Goal: Task Accomplishment & Management: Manage account settings

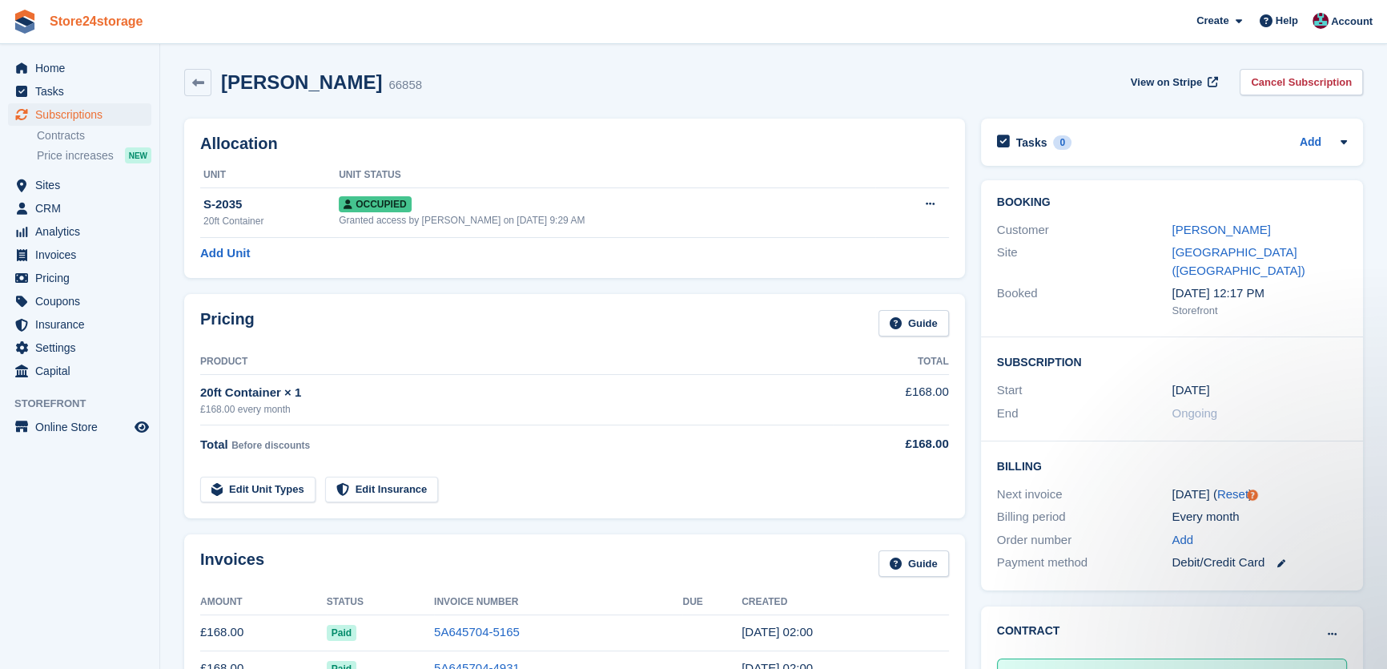
click at [101, 19] on link "Store24storage" at bounding box center [96, 21] width 107 height 26
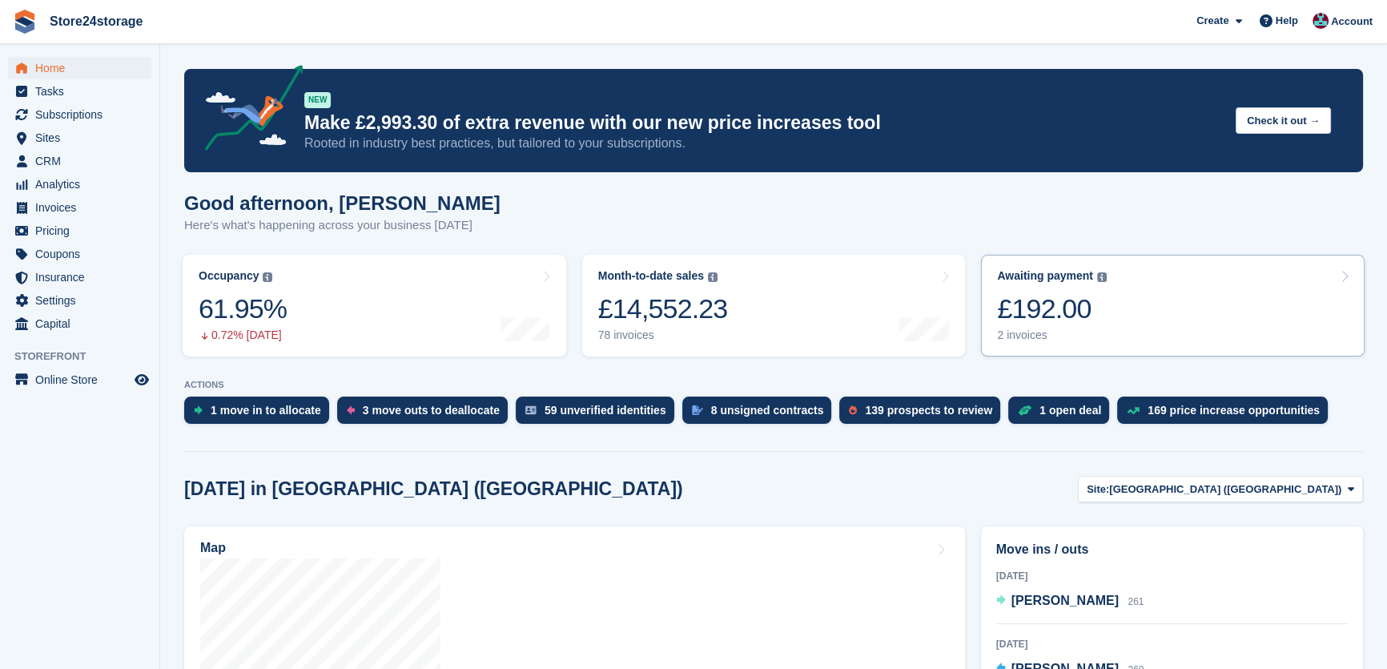
click at [1091, 294] on div "£192.00" at bounding box center [1052, 308] width 110 height 33
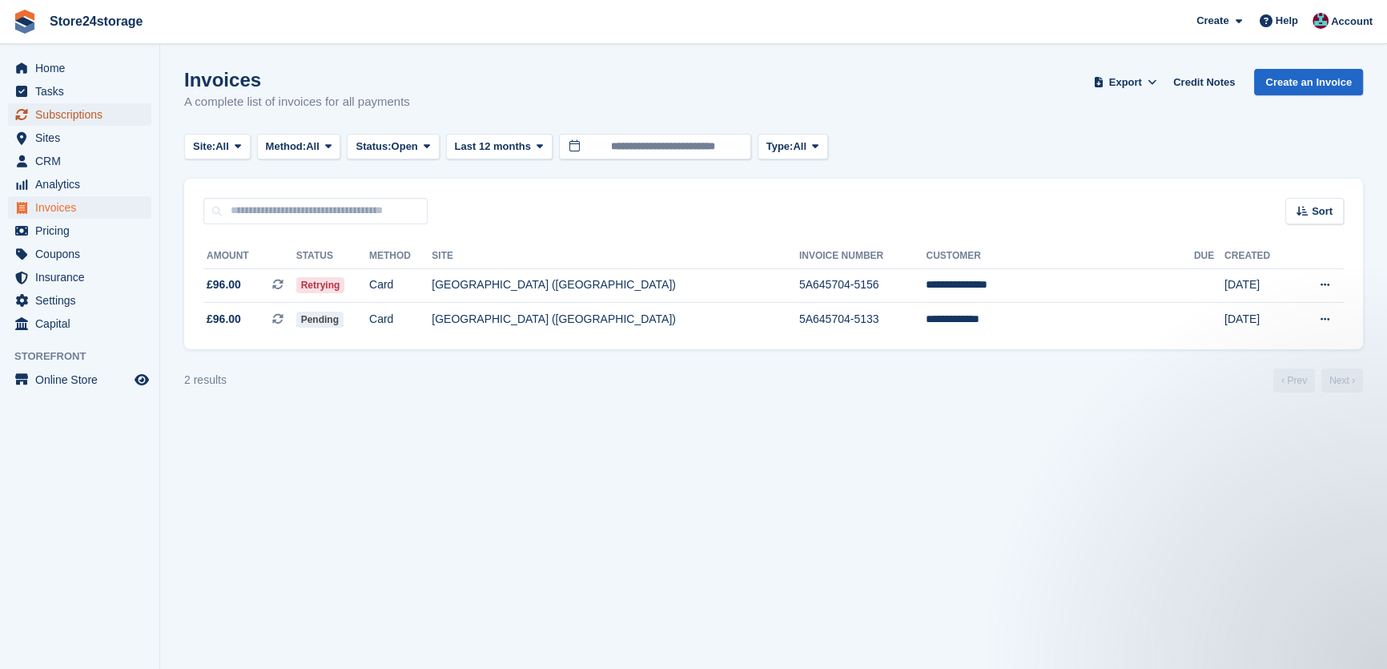
click at [69, 119] on span "Subscriptions" at bounding box center [83, 114] width 96 height 22
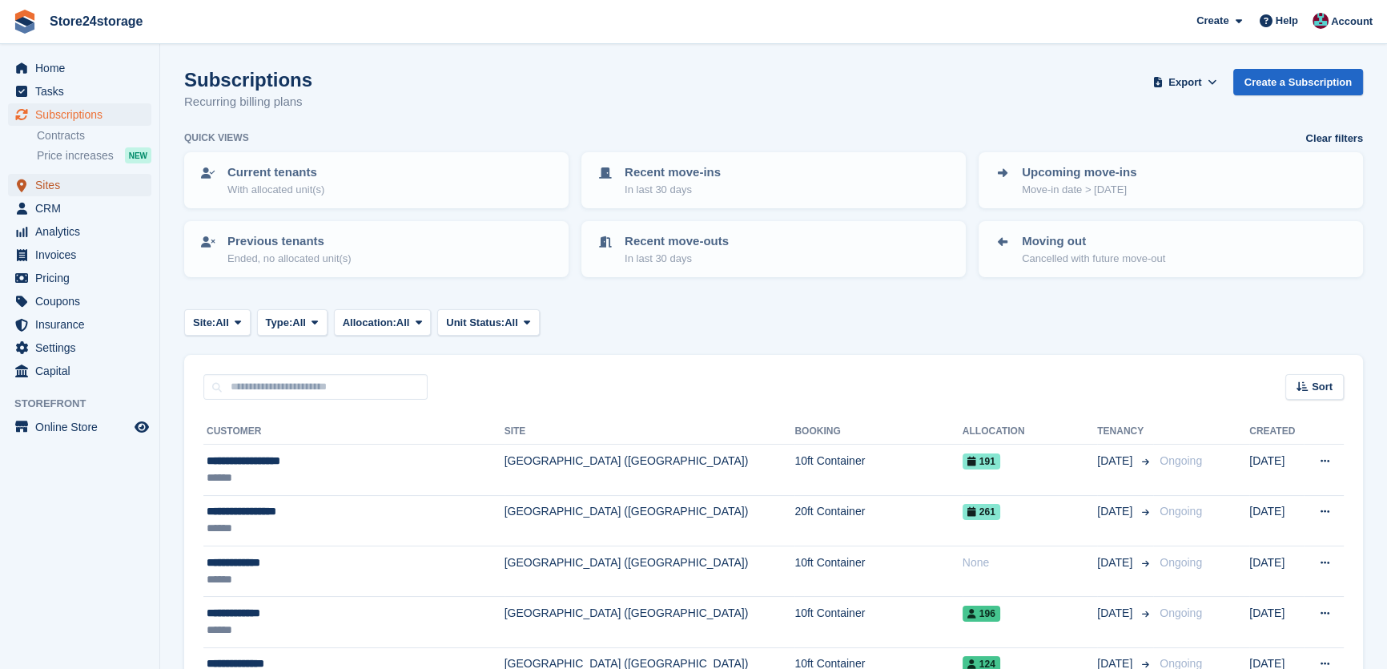
click at [82, 187] on span "Sites" at bounding box center [83, 185] width 96 height 22
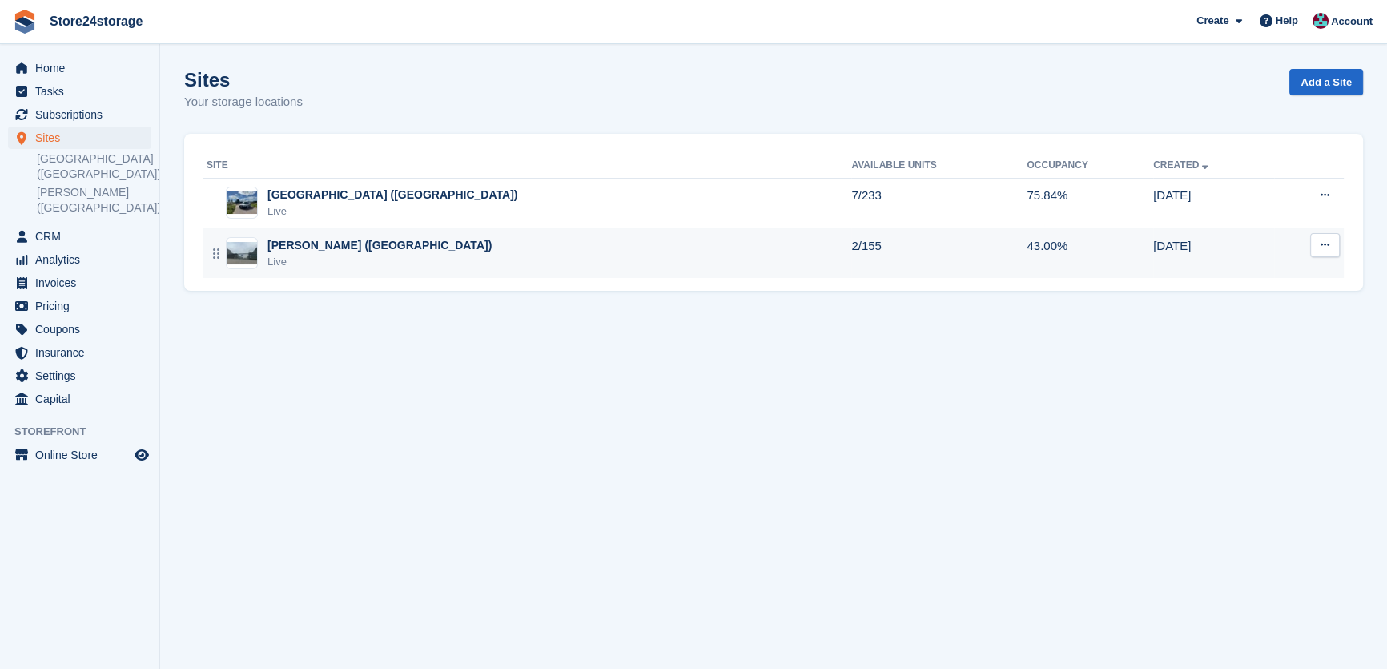
click at [356, 257] on div "Live" at bounding box center [380, 262] width 224 height 16
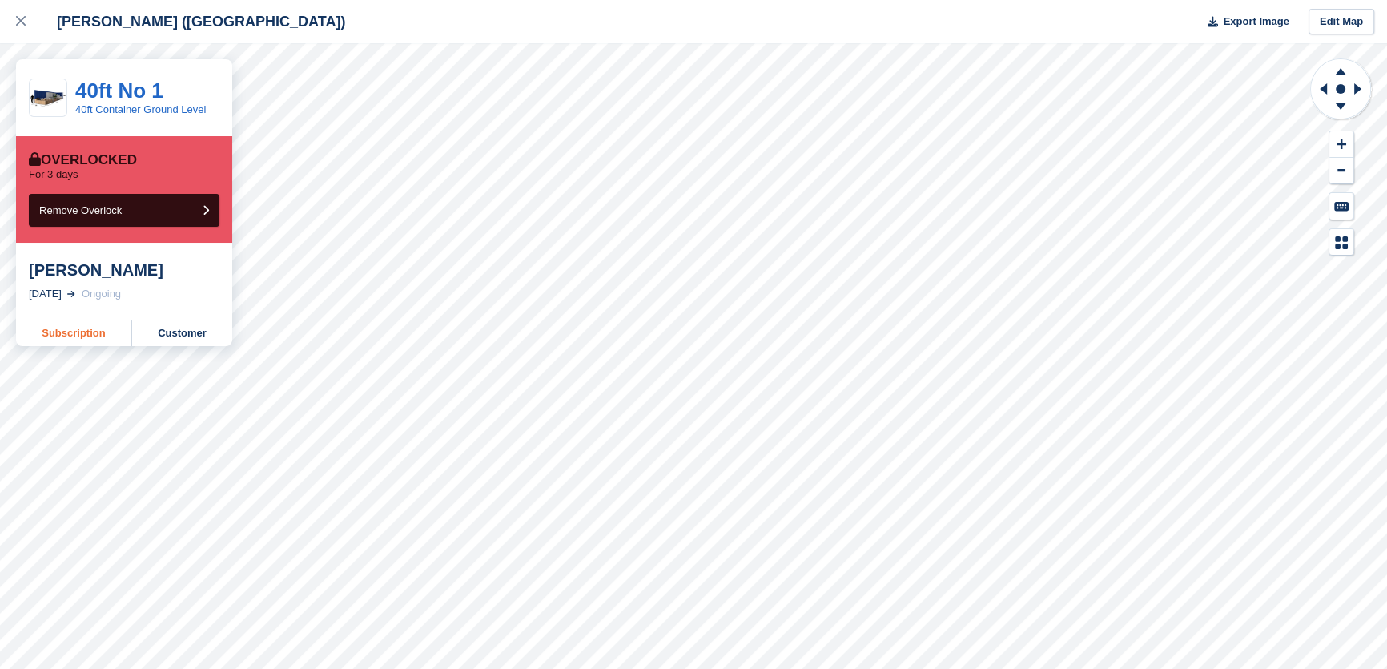
click at [79, 331] on link "Subscription" at bounding box center [74, 333] width 116 height 26
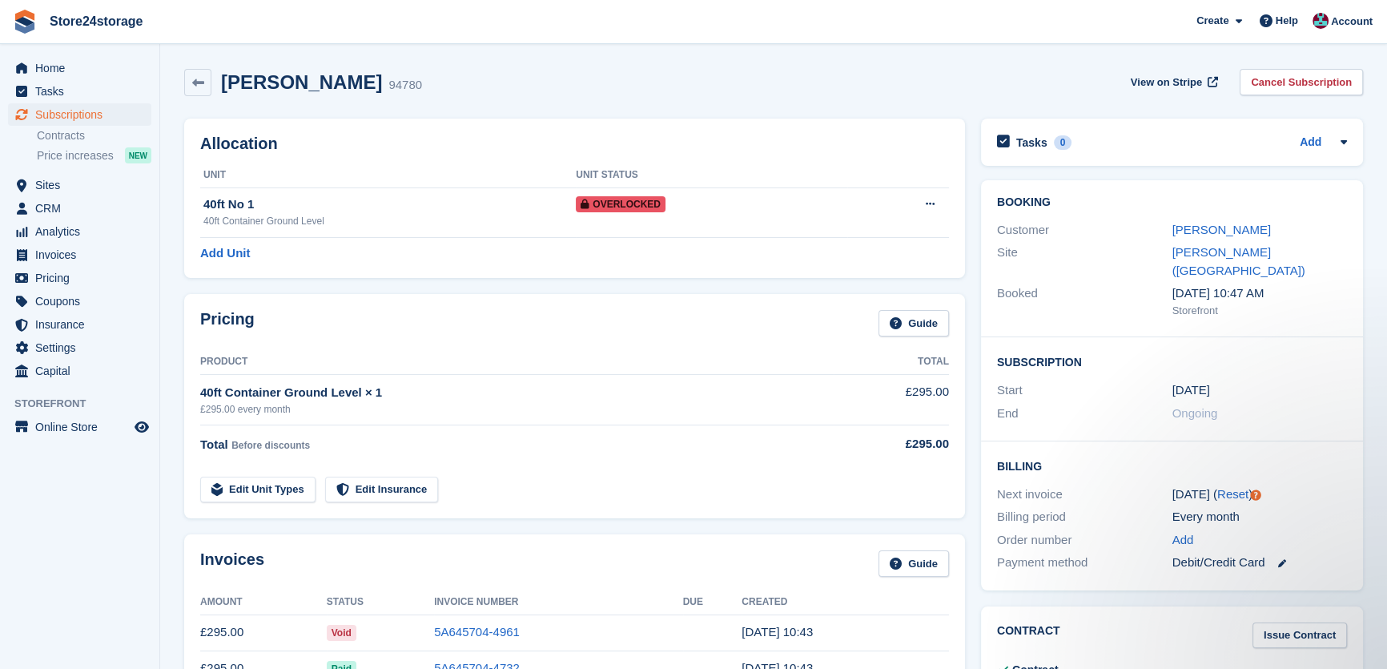
click at [1206, 243] on div "Site Warley Brentwood (Essex)" at bounding box center [1172, 261] width 350 height 41
click at [1206, 235] on link "Claudiu Nania" at bounding box center [1222, 230] width 99 height 14
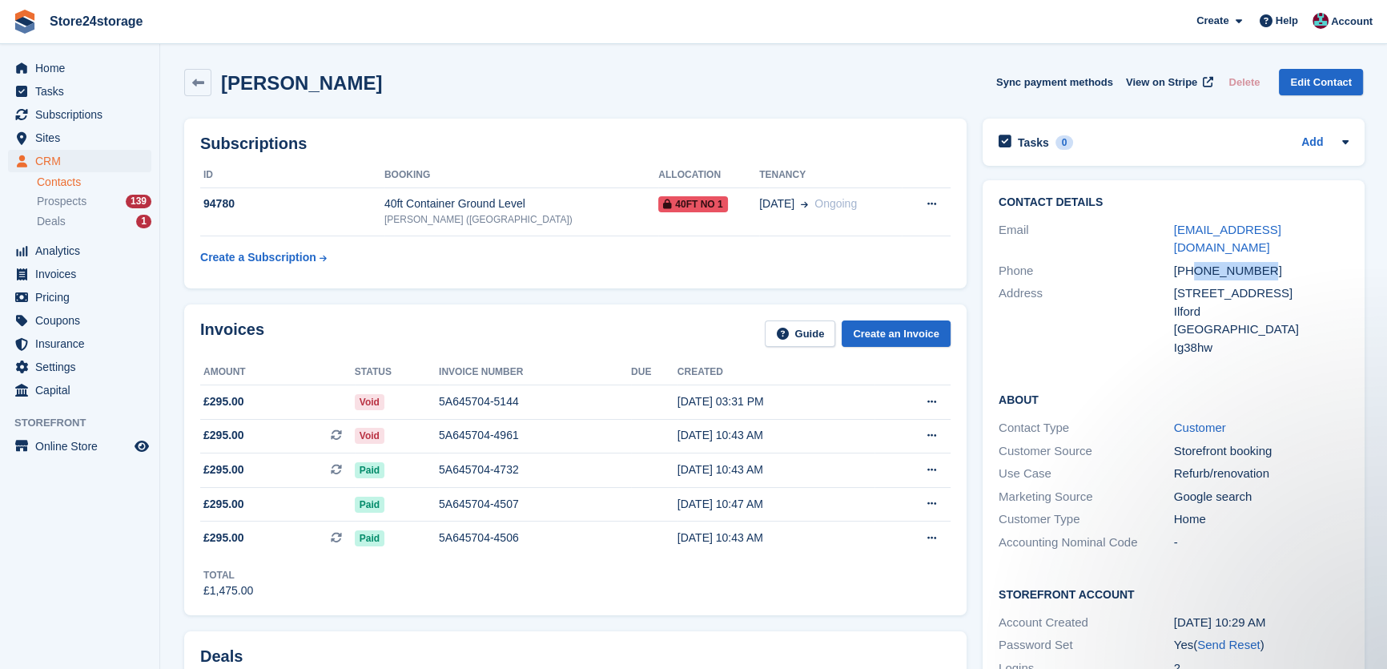
drag, startPoint x: 1263, startPoint y: 251, endPoint x: 1200, endPoint y: 256, distance: 63.5
click at [1195, 262] on div "+447362784867" at bounding box center [1261, 271] width 175 height 18
copy div "7362784867"
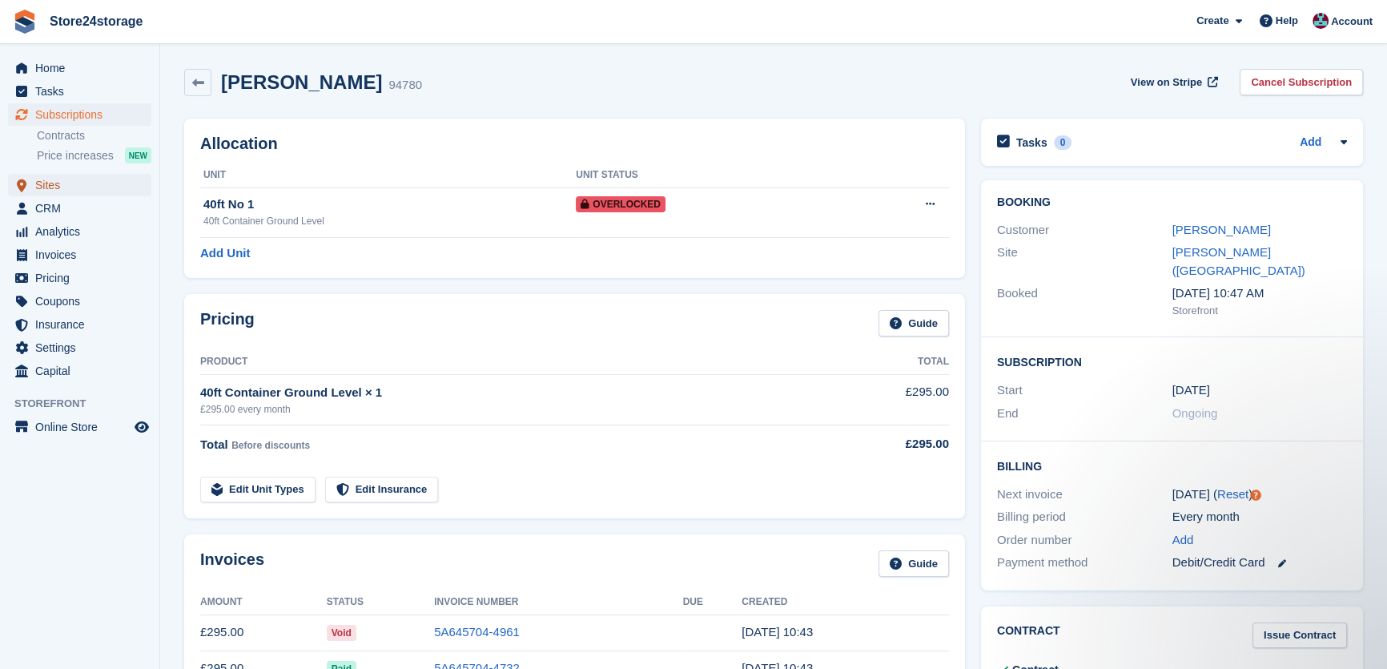
click at [91, 192] on span "Sites" at bounding box center [83, 185] width 96 height 22
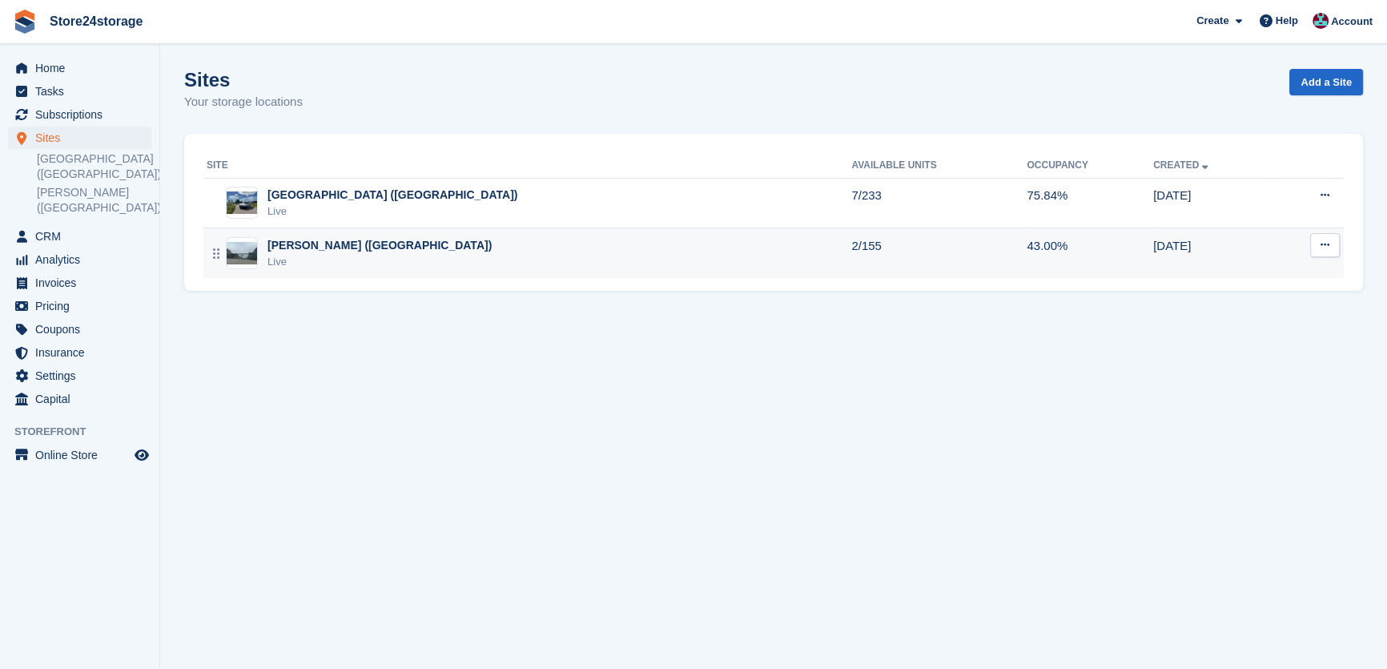
click at [420, 272] on td "Warley Brentwood (Essex) Live" at bounding box center [527, 253] width 648 height 50
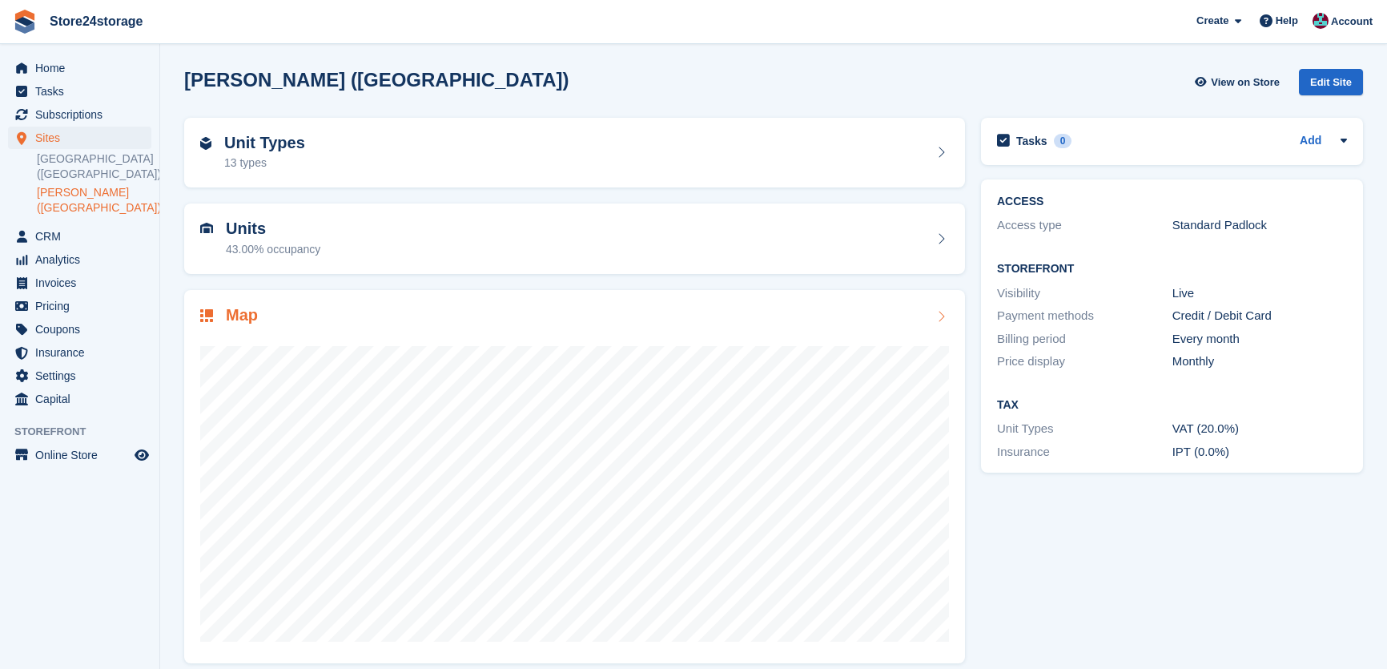
click at [422, 292] on div "Map" at bounding box center [574, 477] width 781 height 374
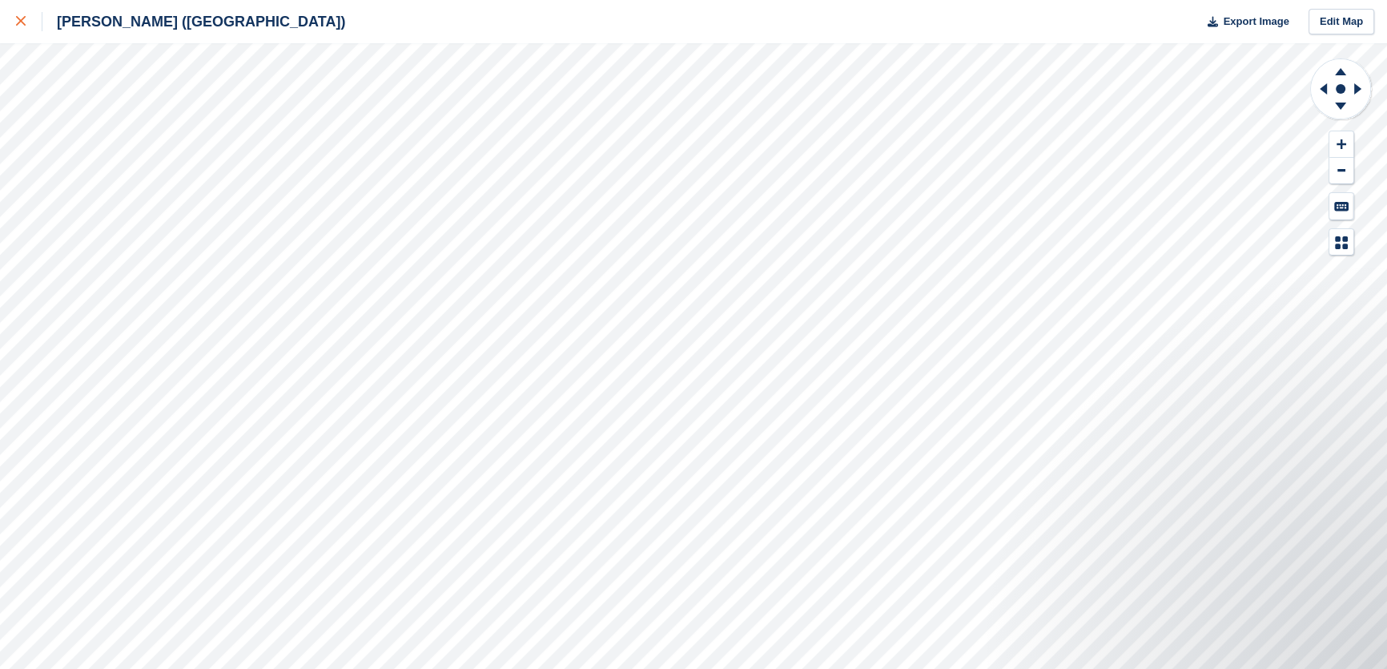
click at [8, 18] on link at bounding box center [21, 21] width 42 height 43
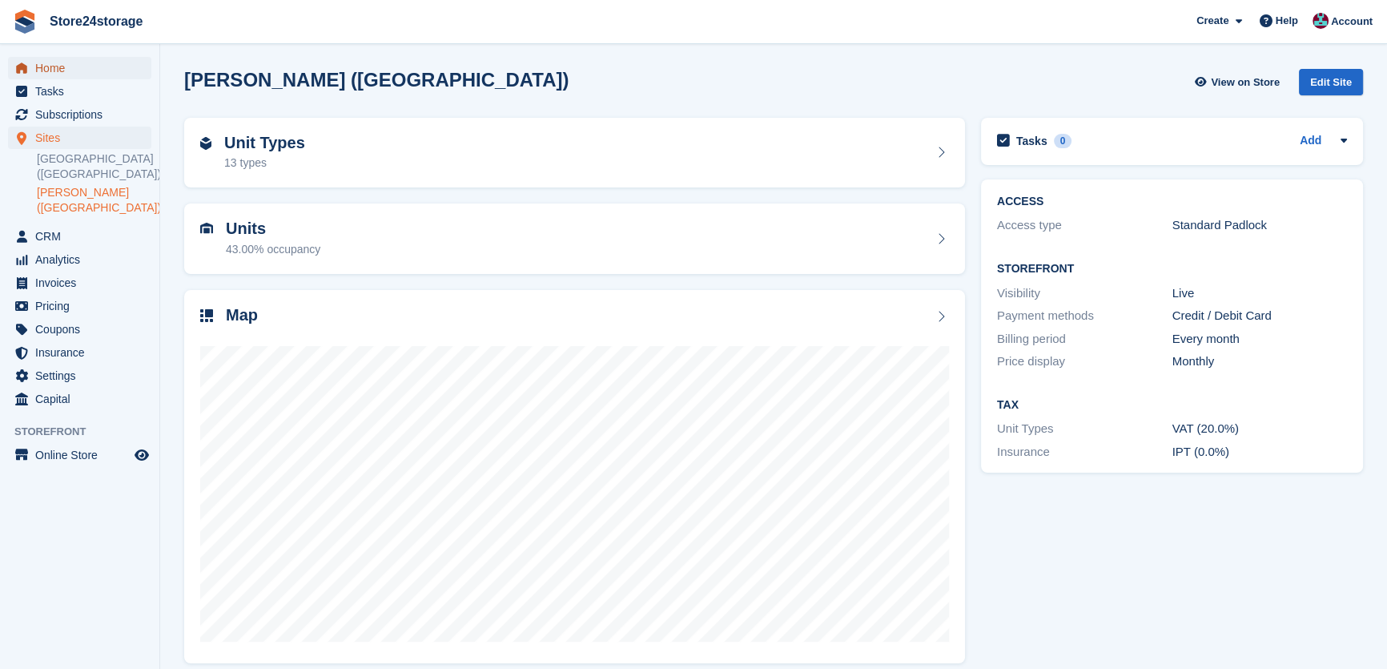
click at [92, 72] on span "Home" at bounding box center [83, 68] width 96 height 22
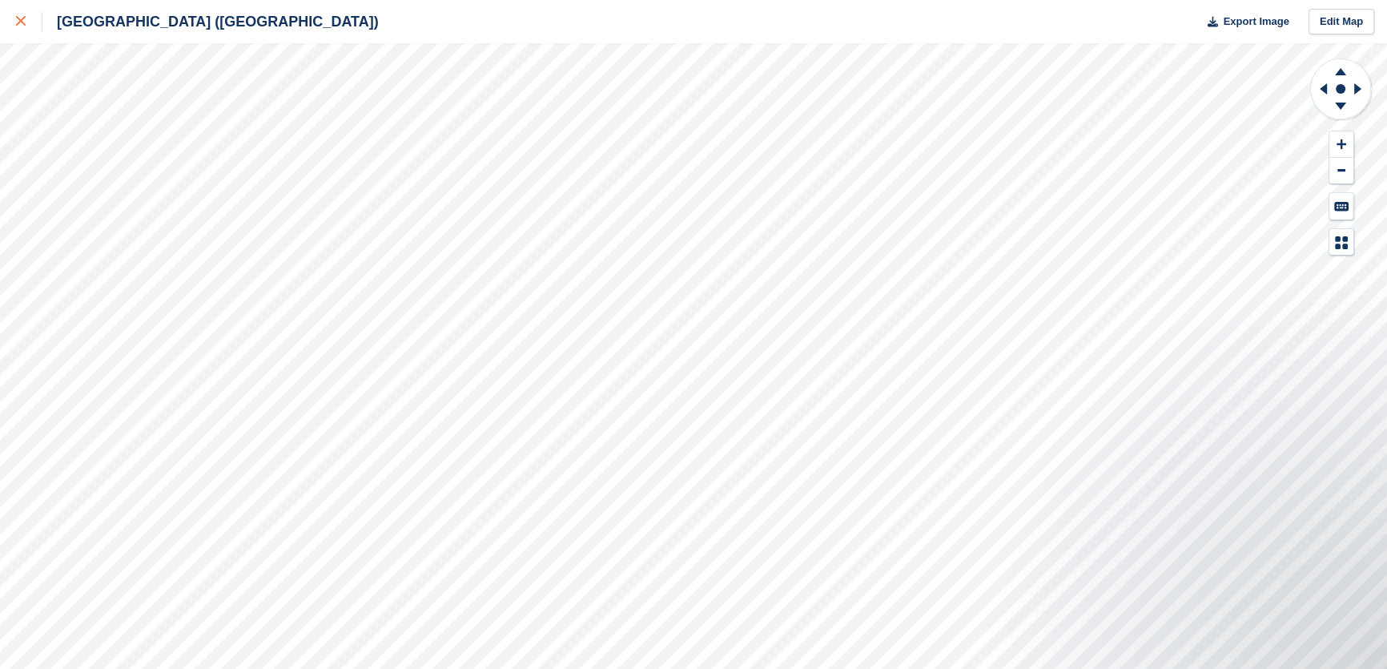
click at [8, 30] on link at bounding box center [21, 21] width 42 height 43
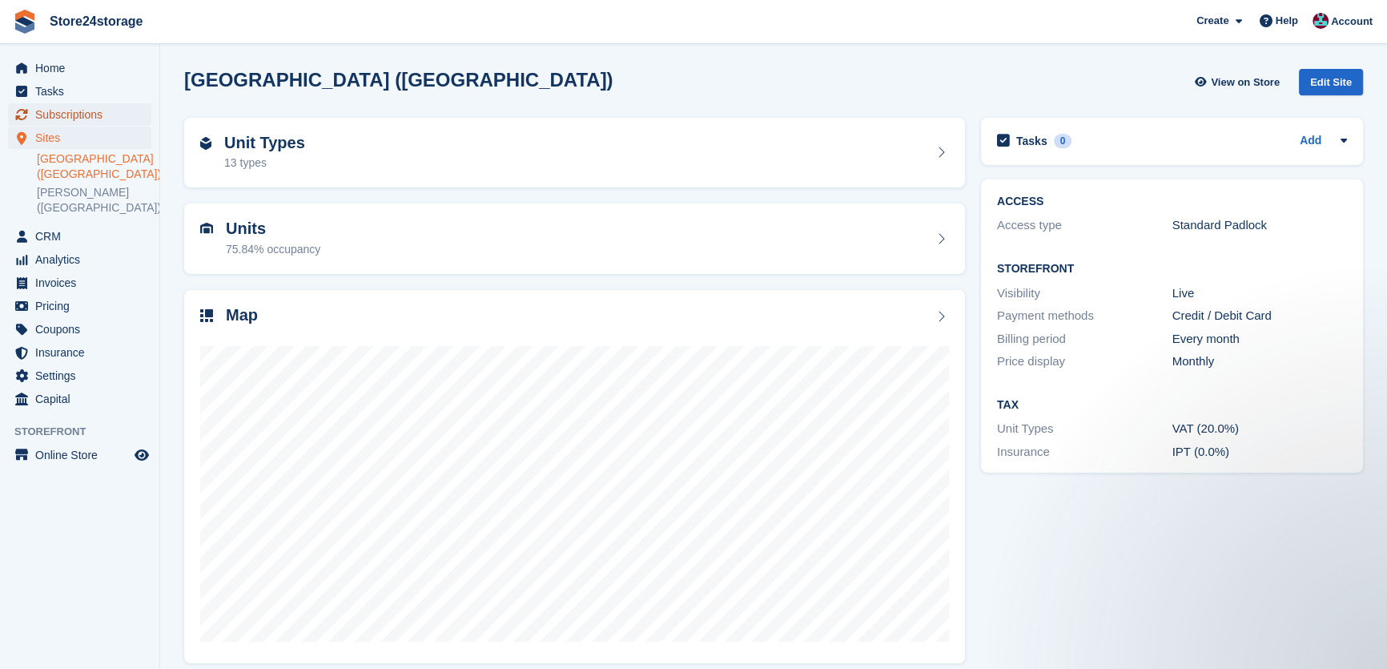
click at [72, 118] on span "Subscriptions" at bounding box center [83, 114] width 96 height 22
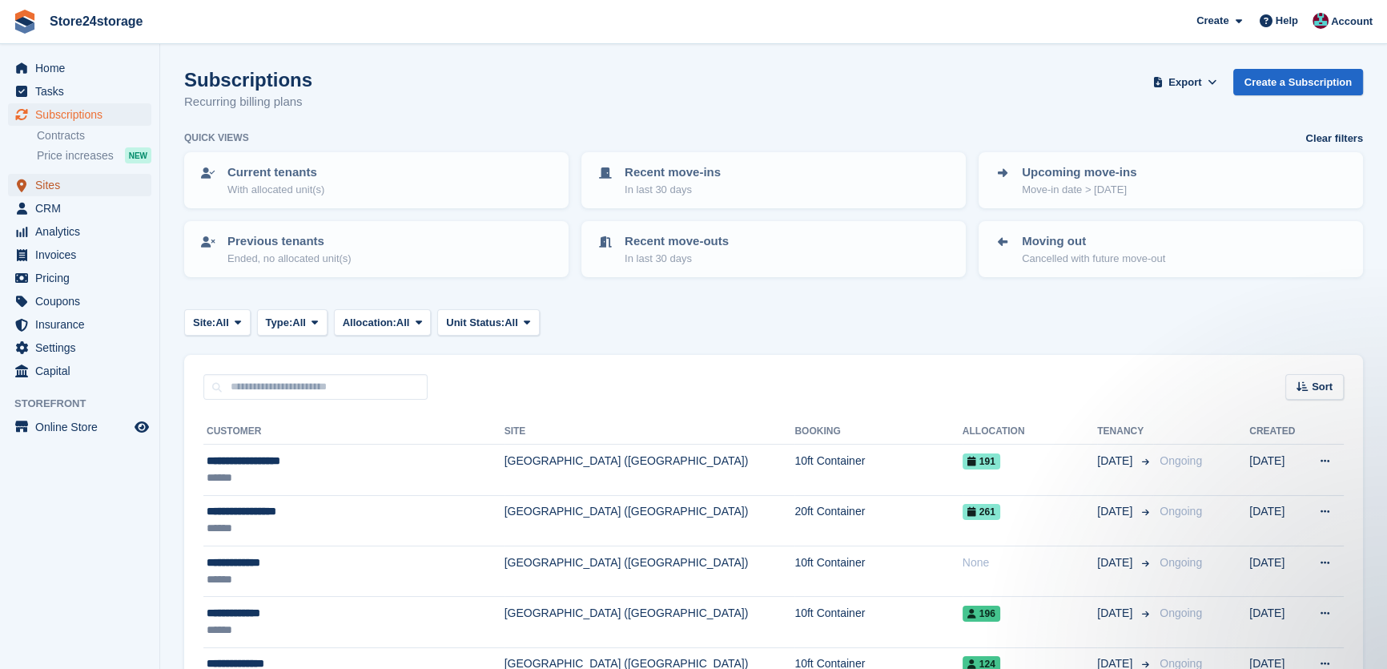
click at [88, 191] on span "Sites" at bounding box center [83, 185] width 96 height 22
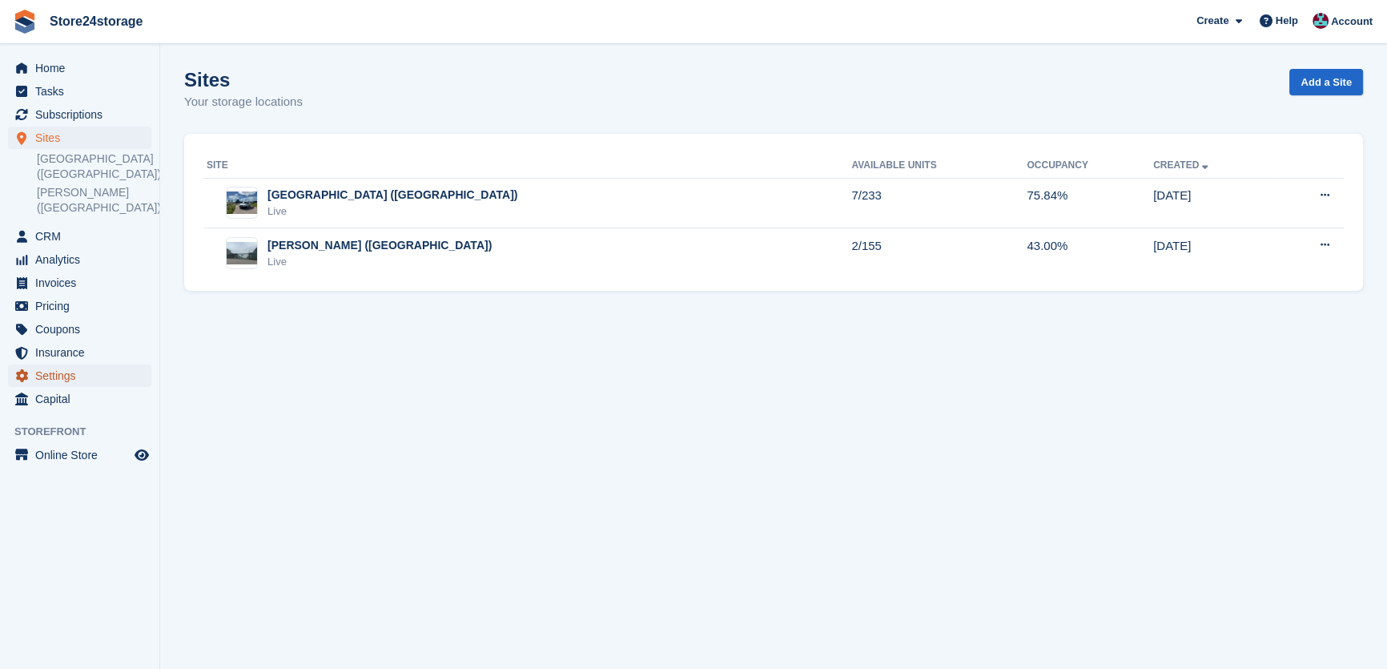
click at [85, 376] on span "Settings" at bounding box center [83, 375] width 96 height 22
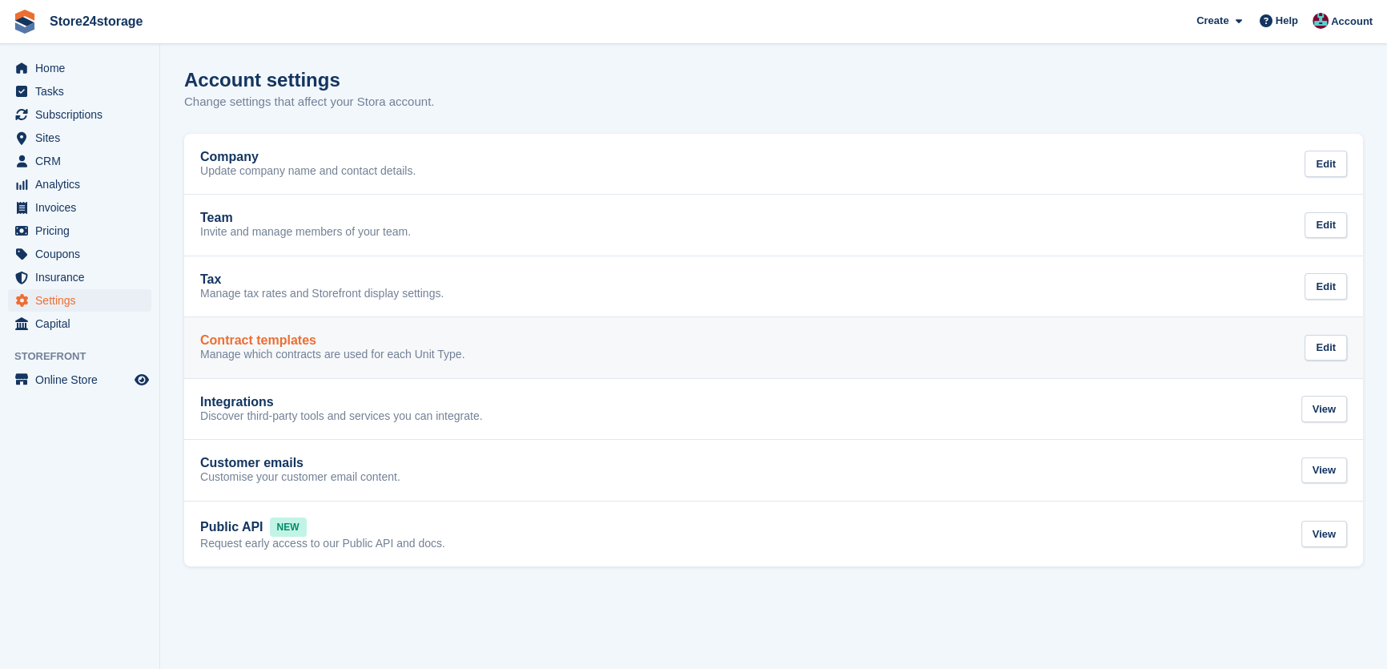
click at [333, 340] on div "Contract templates" at bounding box center [332, 340] width 264 height 14
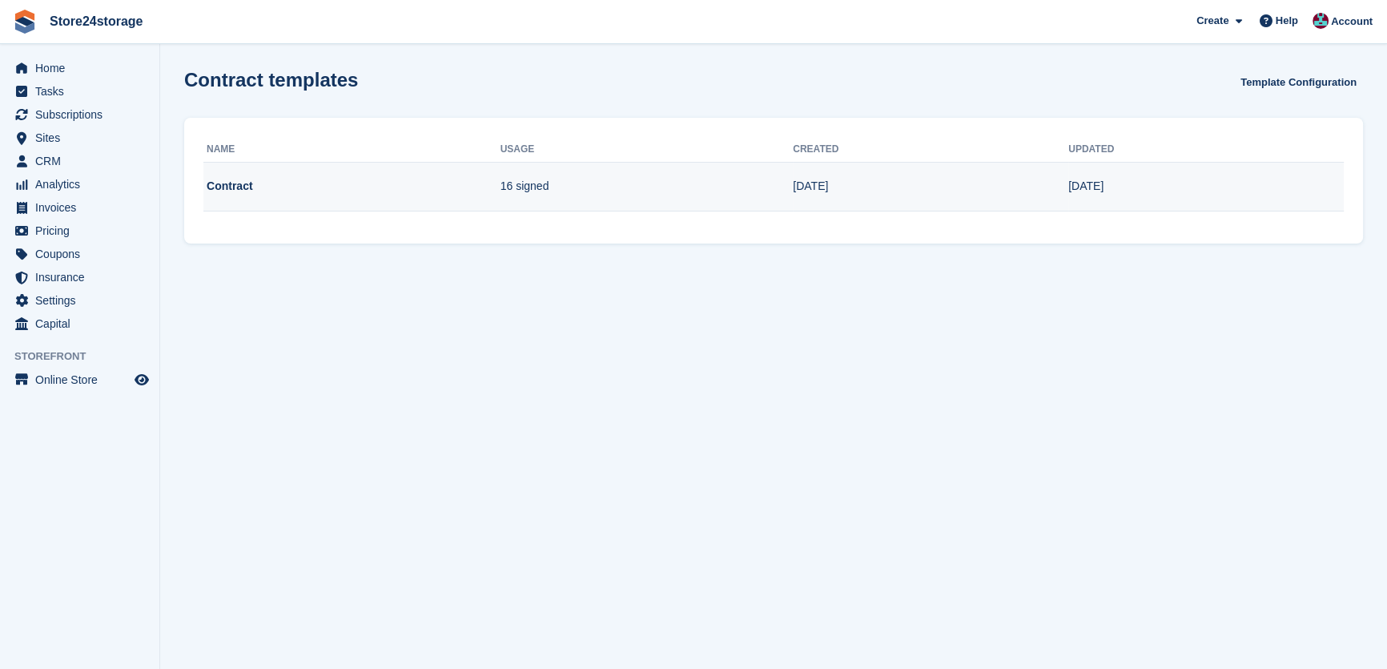
click at [284, 179] on td "Contract" at bounding box center [351, 187] width 297 height 50
click at [241, 181] on td "Contract" at bounding box center [351, 187] width 297 height 50
click at [1299, 167] on td "23 Jun" at bounding box center [1207, 187] width 276 height 50
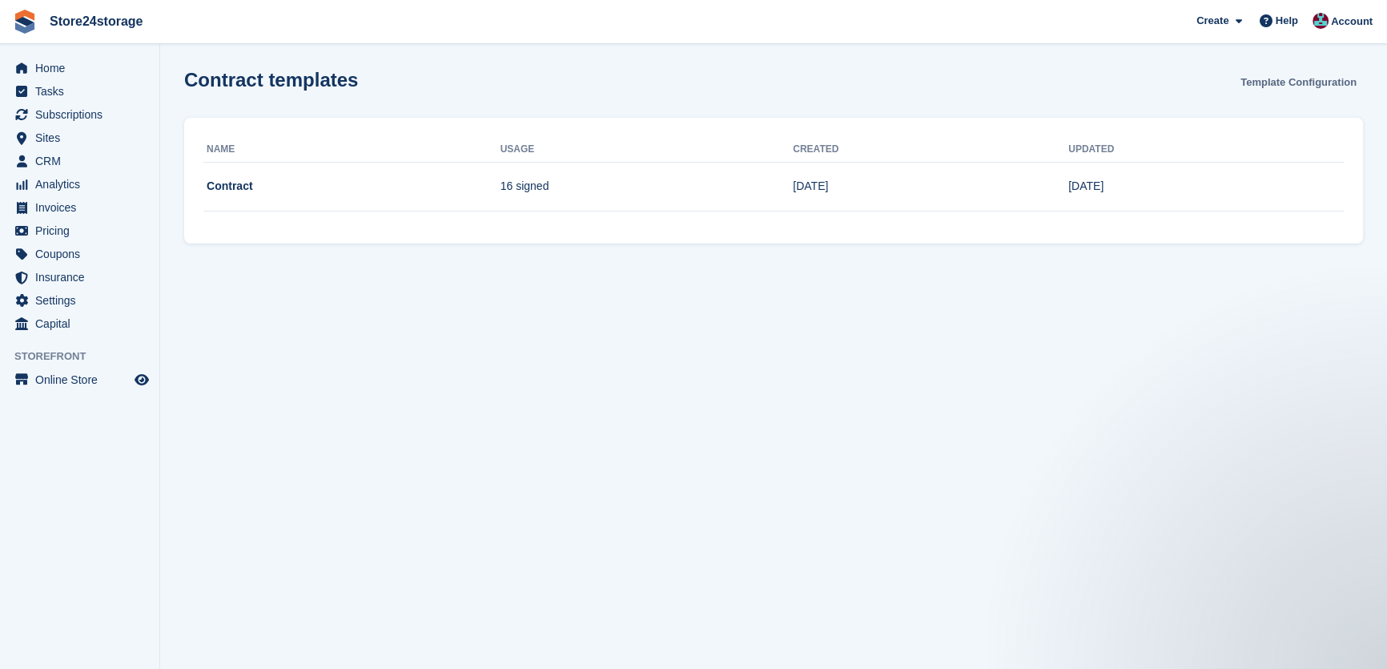
click at [1334, 76] on link "Template Configuration" at bounding box center [1298, 82] width 129 height 26
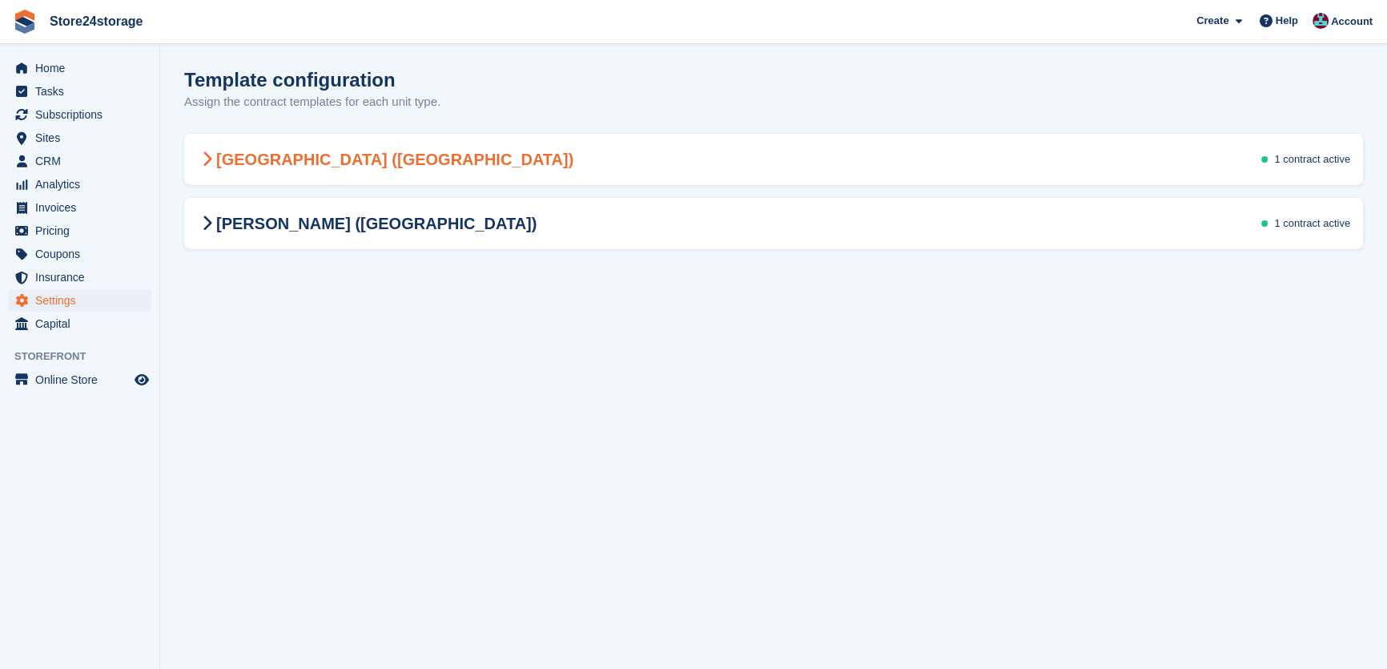
click at [636, 147] on div "Manston Airport (Kent) 1 contract active" at bounding box center [773, 159] width 1179 height 45
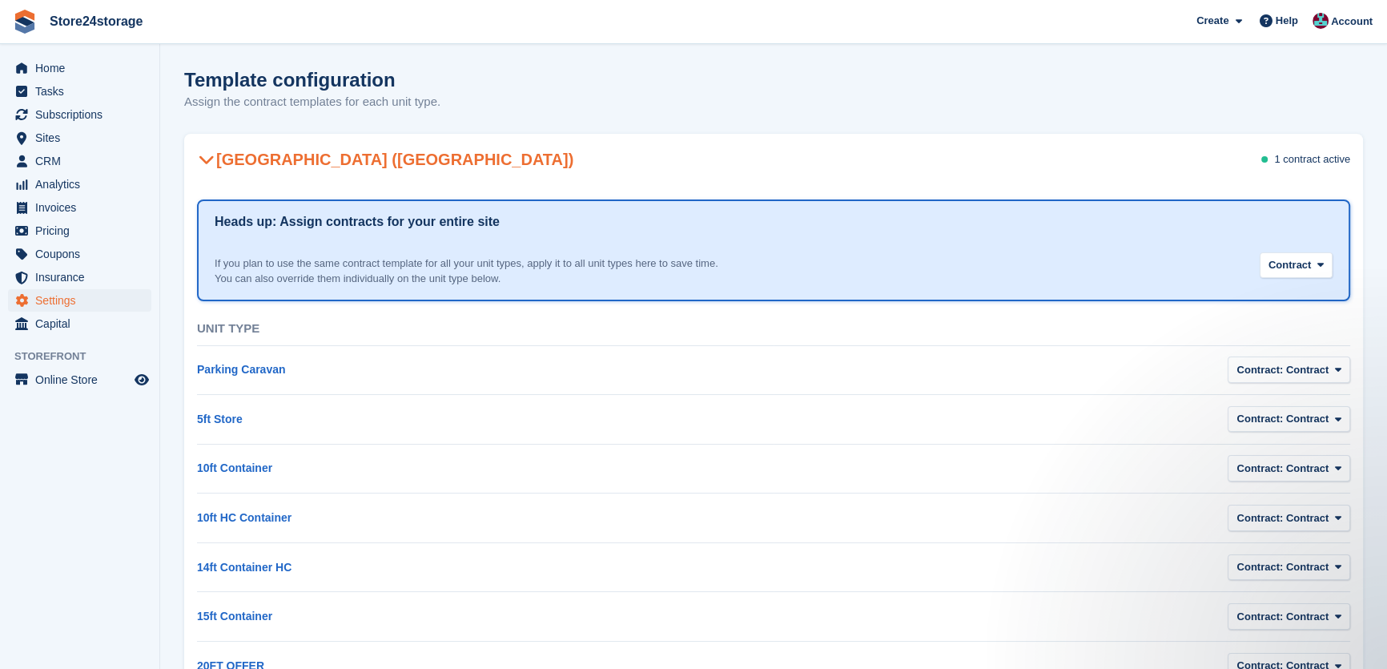
click at [634, 144] on div "Manston Airport (Kent) 1 contract active" at bounding box center [773, 159] width 1179 height 45
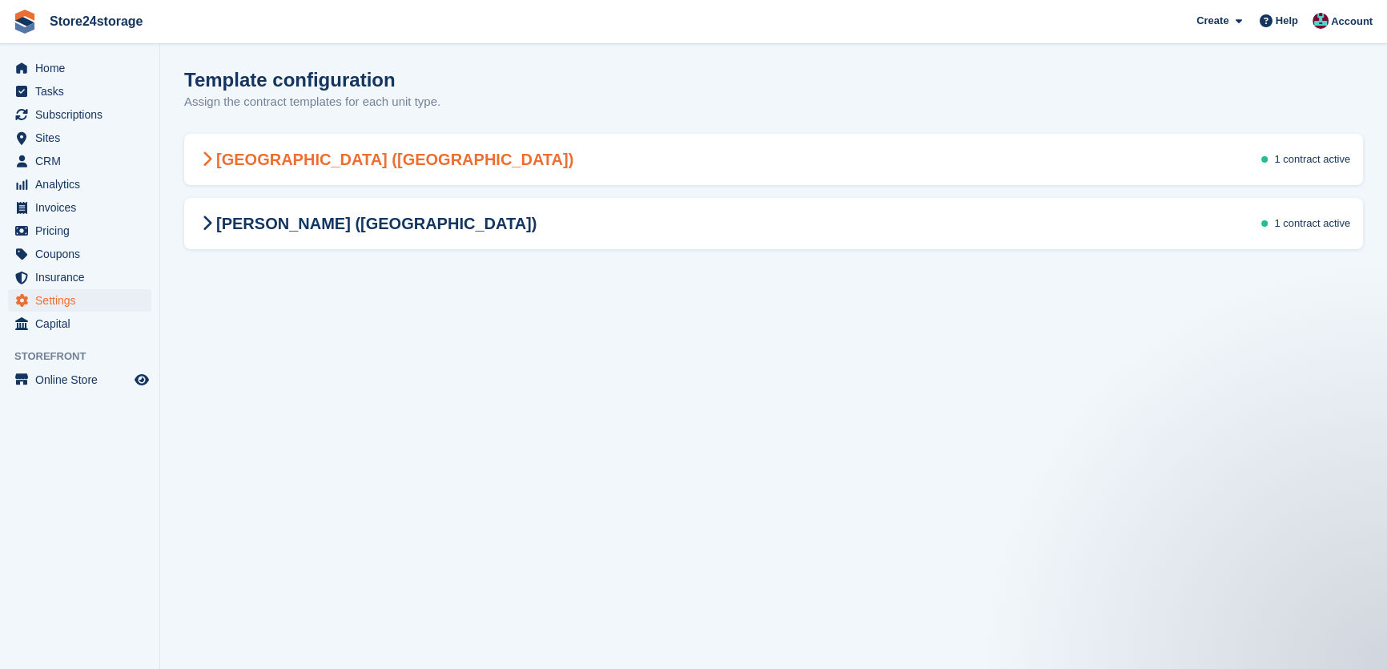
click at [699, 174] on div "Manston Airport (Kent) 1 contract active" at bounding box center [773, 159] width 1179 height 45
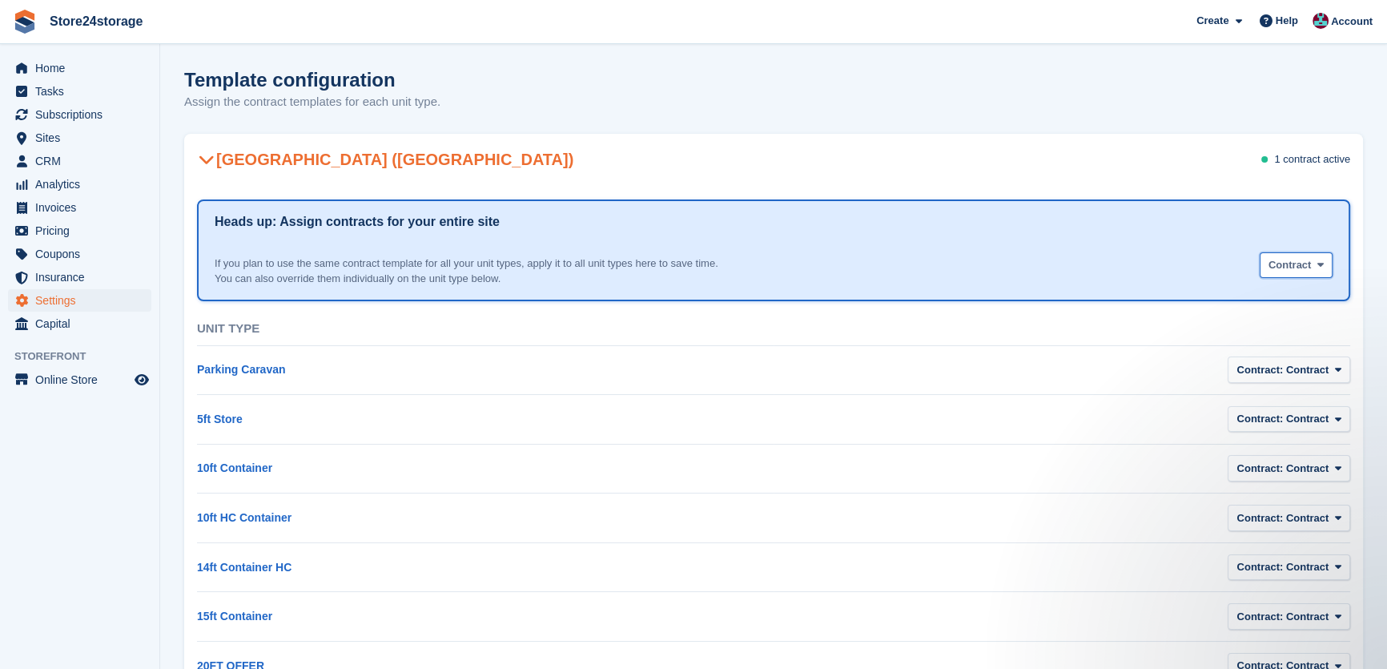
click at [1320, 273] on button "Contract" at bounding box center [1296, 265] width 73 height 26
click at [1320, 272] on button "Contract" at bounding box center [1296, 265] width 73 height 26
click at [330, 165] on h2 "[GEOGRAPHIC_DATA] ([GEOGRAPHIC_DATA])" at bounding box center [385, 159] width 376 height 19
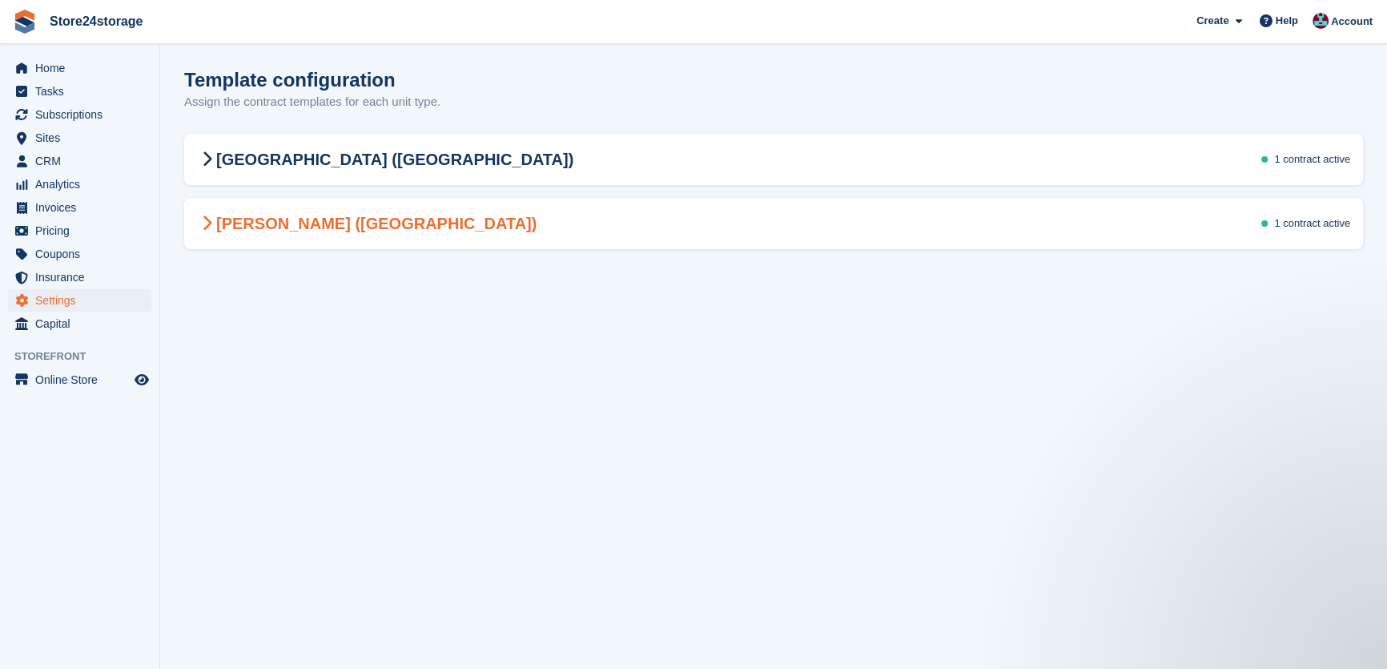
click at [364, 228] on h2 "[PERSON_NAME] ([GEOGRAPHIC_DATA])" at bounding box center [367, 223] width 340 height 19
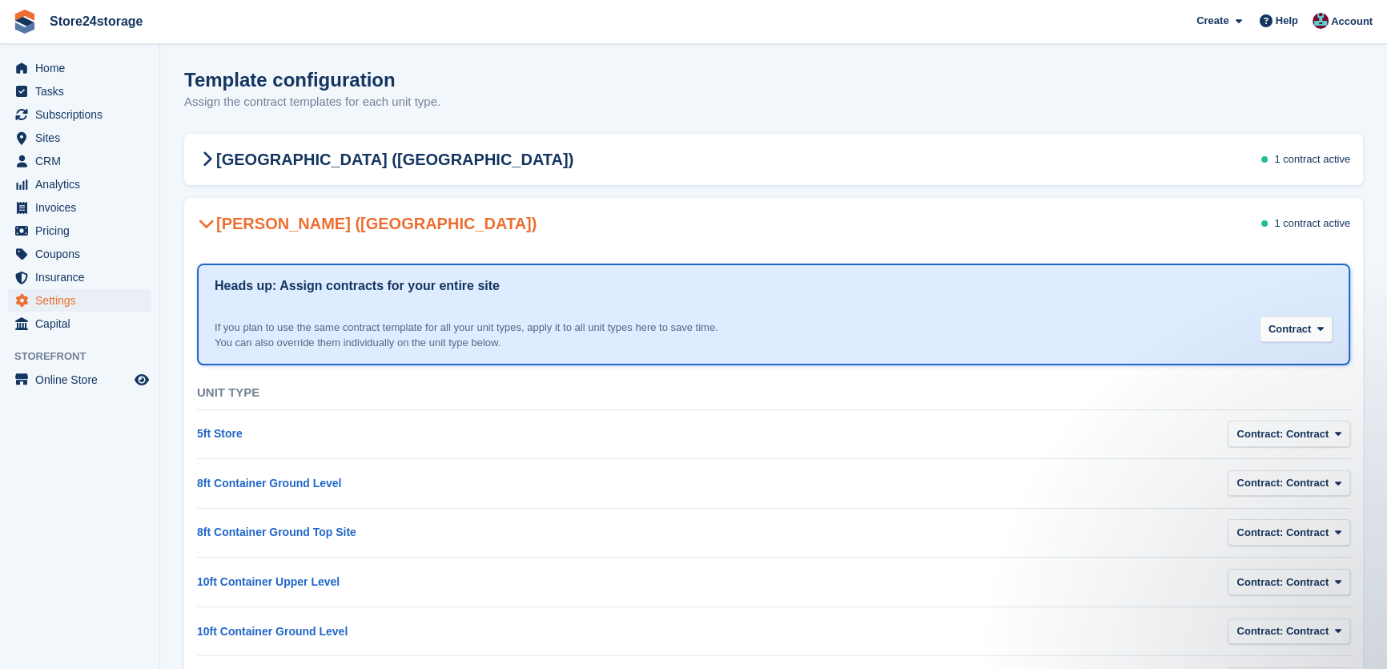
click at [364, 228] on h2 "[PERSON_NAME] ([GEOGRAPHIC_DATA])" at bounding box center [367, 223] width 340 height 19
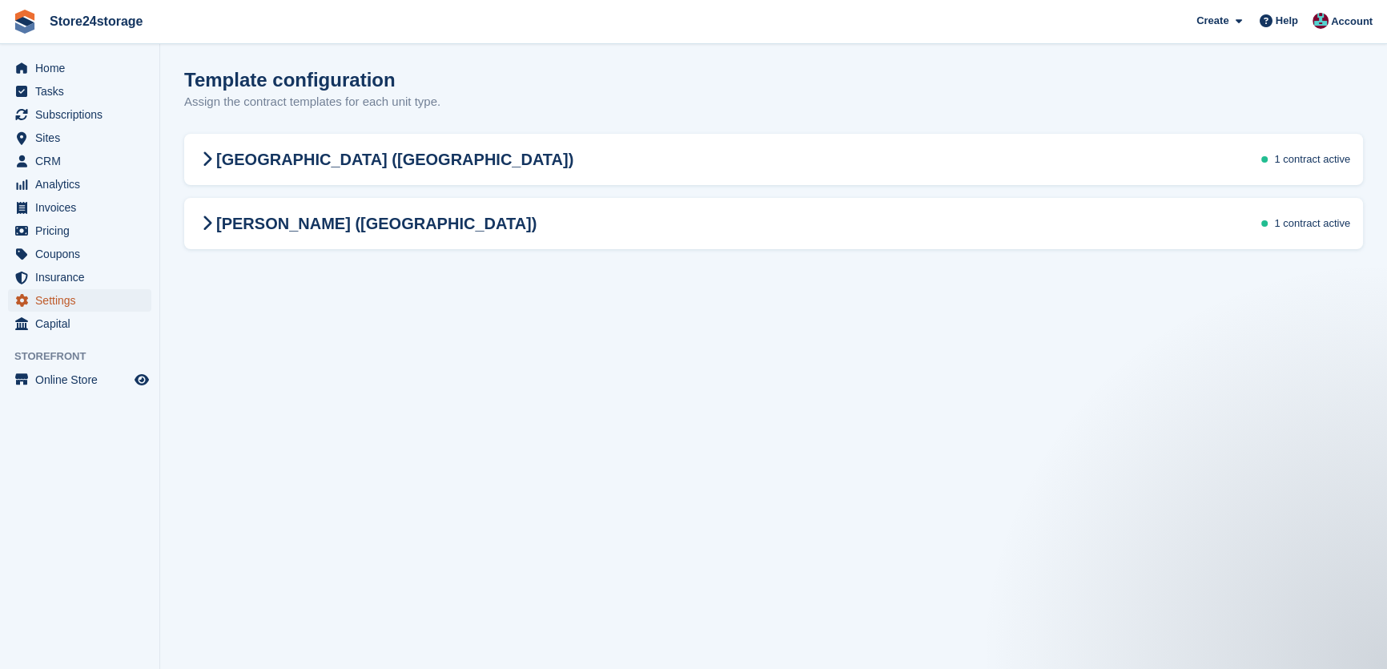
click at [90, 299] on span "Settings" at bounding box center [83, 300] width 96 height 22
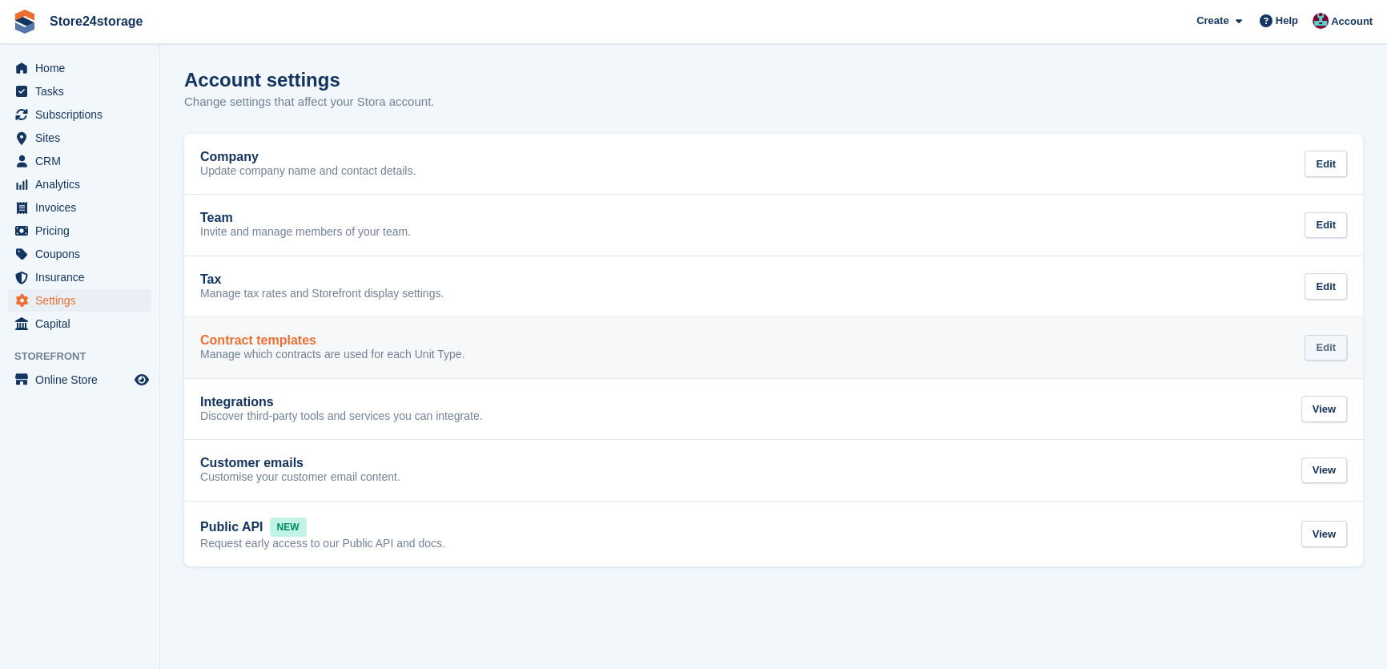
click at [1315, 348] on div "Edit" at bounding box center [1326, 348] width 42 height 26
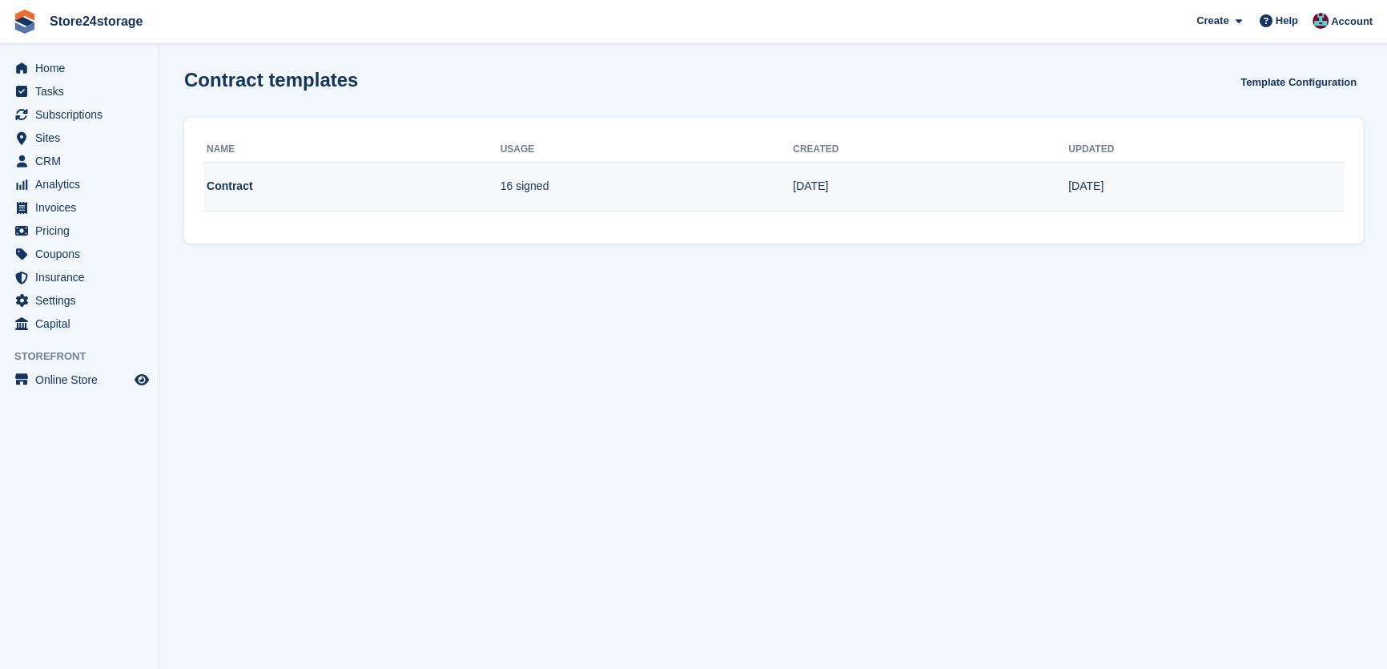
click at [869, 181] on td "[DATE]" at bounding box center [931, 187] width 276 height 50
click at [1147, 181] on td "[DATE]" at bounding box center [1207, 187] width 276 height 50
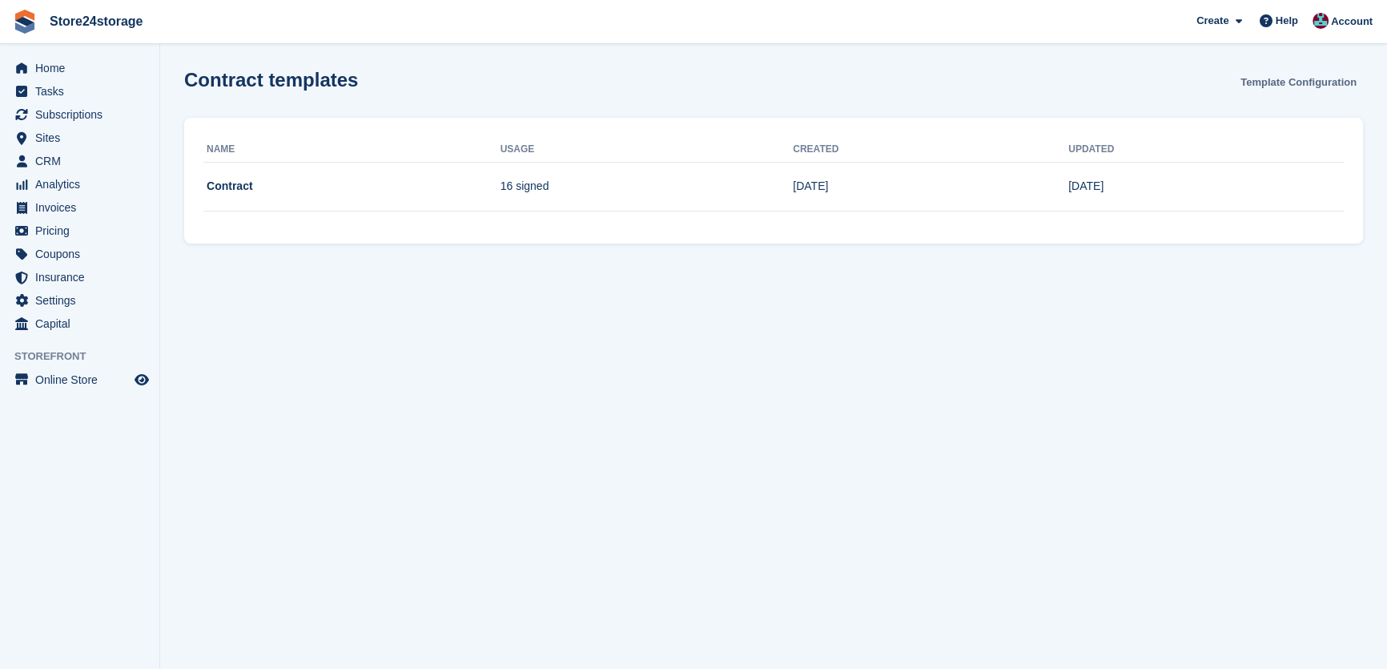
click at [1284, 87] on link "Template Configuration" at bounding box center [1298, 82] width 129 height 26
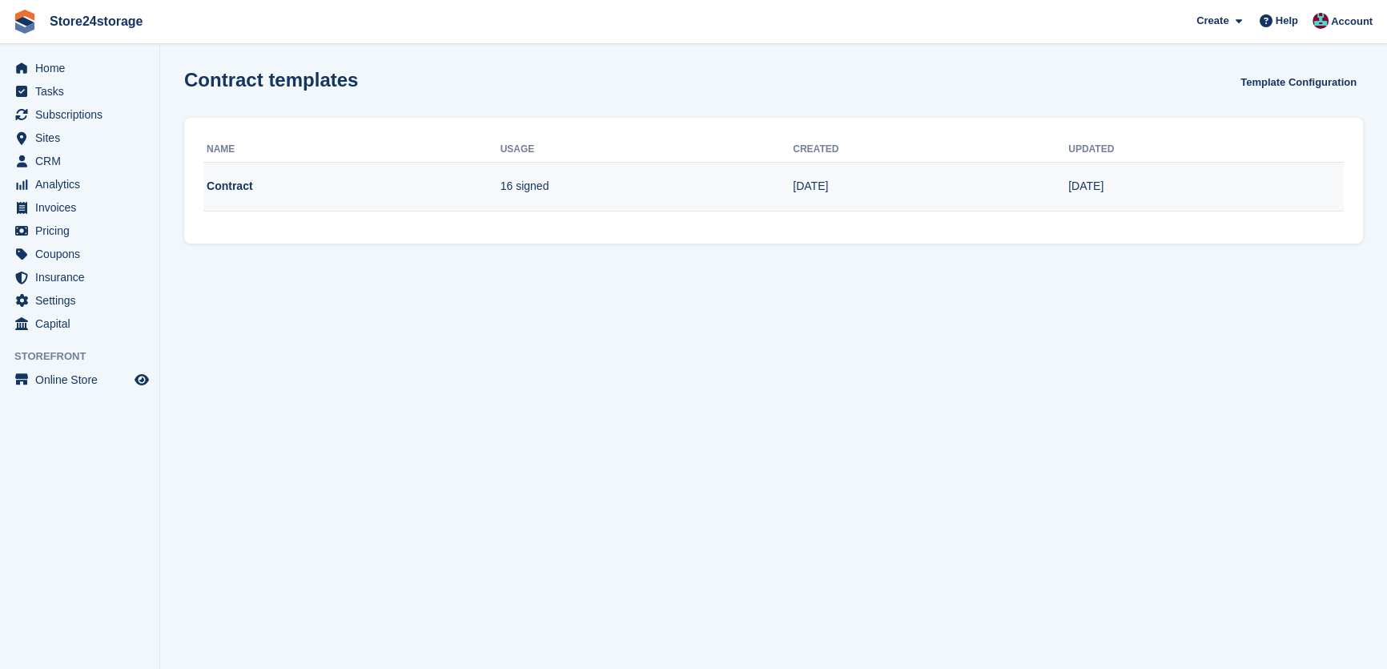
click at [259, 185] on td "Contract" at bounding box center [351, 187] width 297 height 50
click at [231, 187] on td "Contract" at bounding box center [351, 187] width 297 height 50
click at [396, 191] on td "Contract" at bounding box center [351, 187] width 297 height 50
click at [493, 171] on td "Contract" at bounding box center [351, 187] width 297 height 50
click at [526, 181] on td "16 signed" at bounding box center [647, 187] width 293 height 50
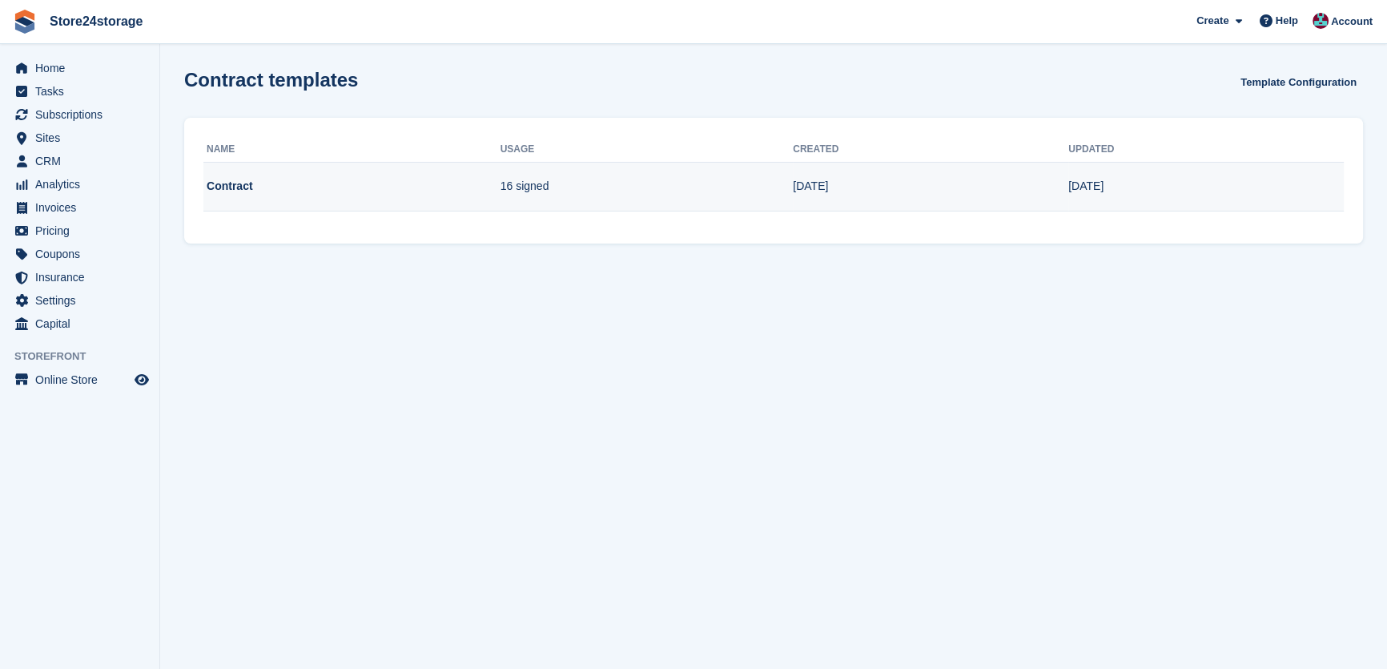
click at [761, 203] on td "16 signed" at bounding box center [647, 187] width 293 height 50
click at [1077, 195] on td "[DATE]" at bounding box center [1207, 187] width 276 height 50
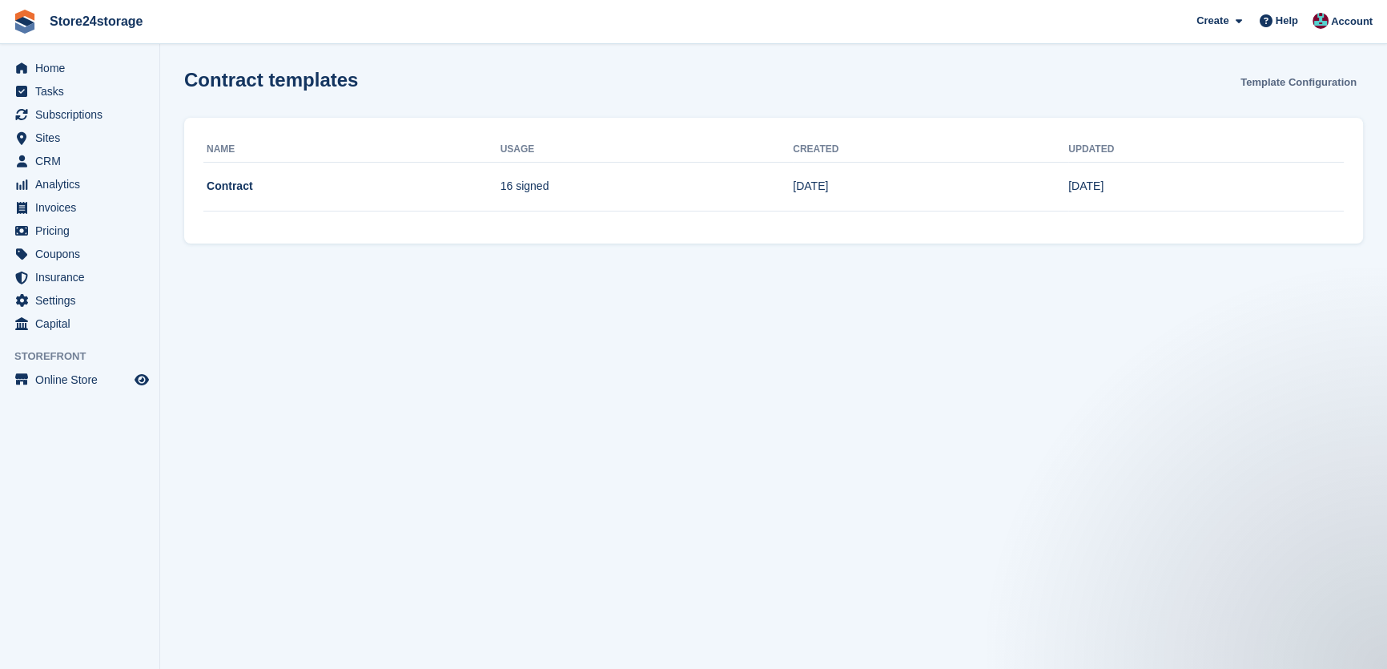
click at [1308, 89] on link "Template Configuration" at bounding box center [1298, 82] width 129 height 26
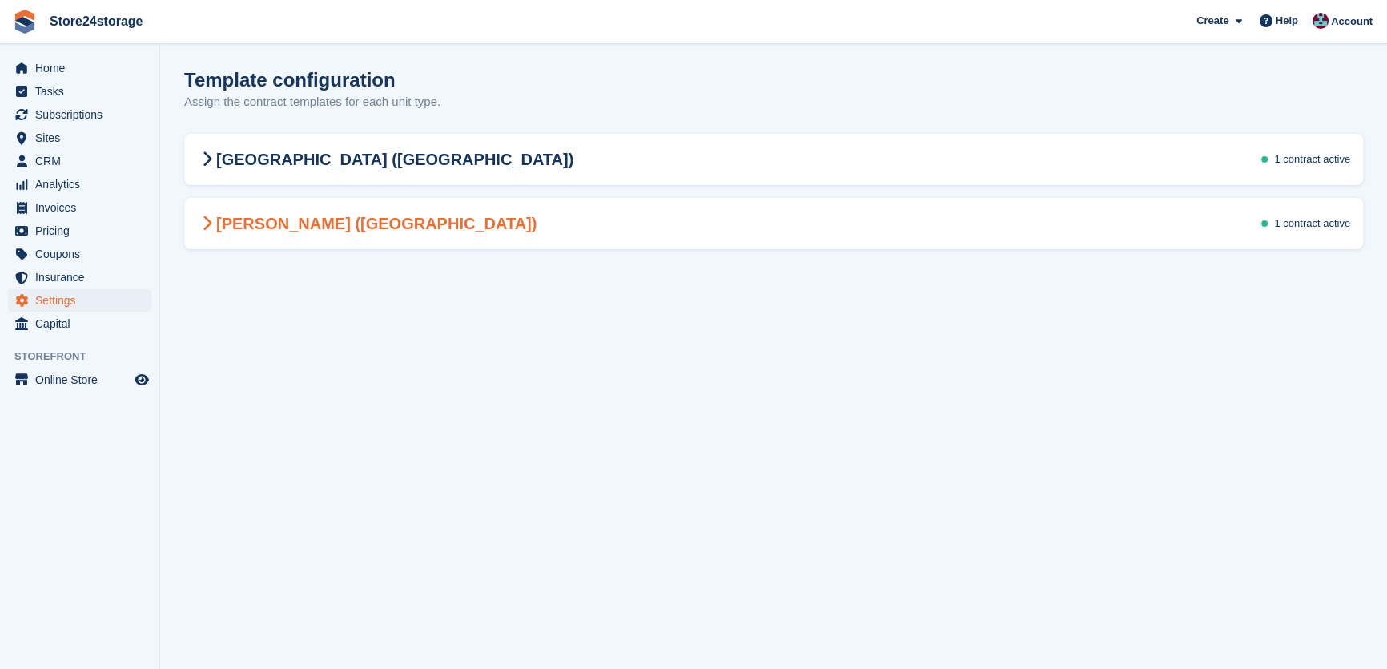
click at [308, 228] on h2 "[PERSON_NAME] ([GEOGRAPHIC_DATA])" at bounding box center [367, 223] width 340 height 19
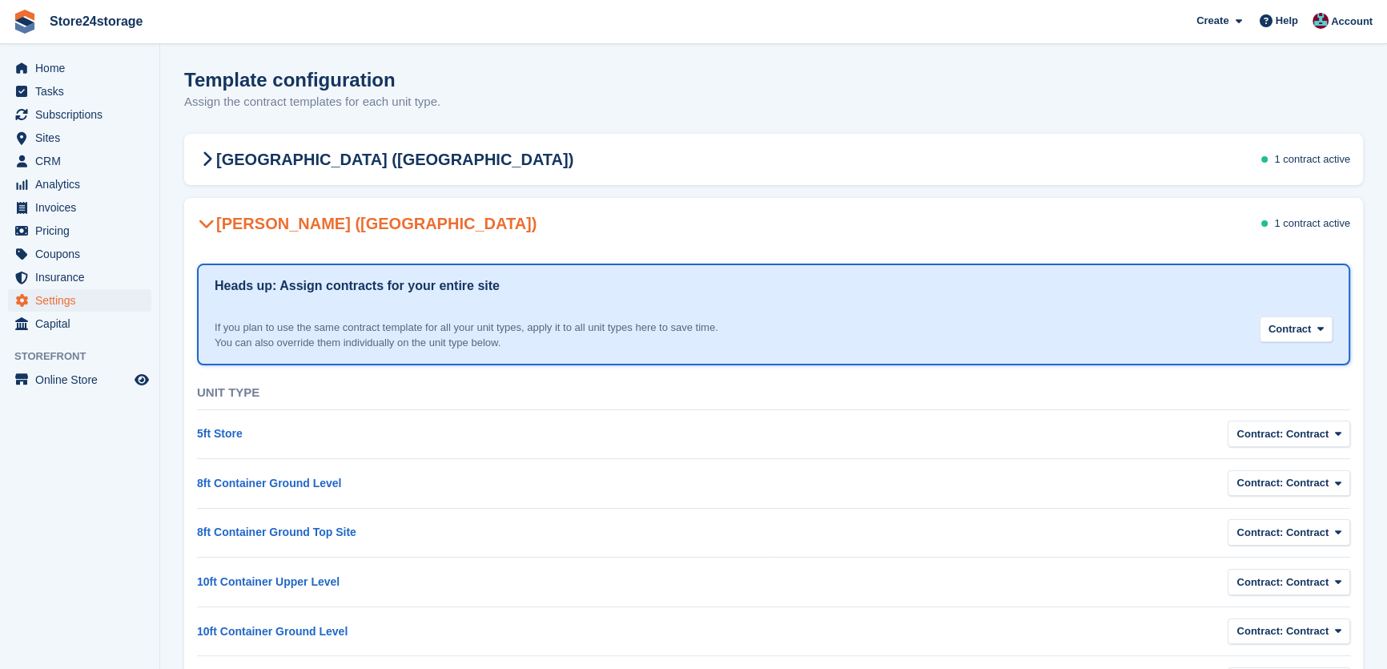
click at [1299, 315] on div "If you plan to use the same contract template for all your unit types, apply it…" at bounding box center [774, 329] width 1118 height 44
click at [1304, 321] on span "Contract" at bounding box center [1290, 329] width 42 height 16
click at [1258, 424] on button "Contract: Contract" at bounding box center [1289, 434] width 123 height 26
click at [1281, 497] on label "Contract" at bounding box center [1304, 505] width 139 height 28
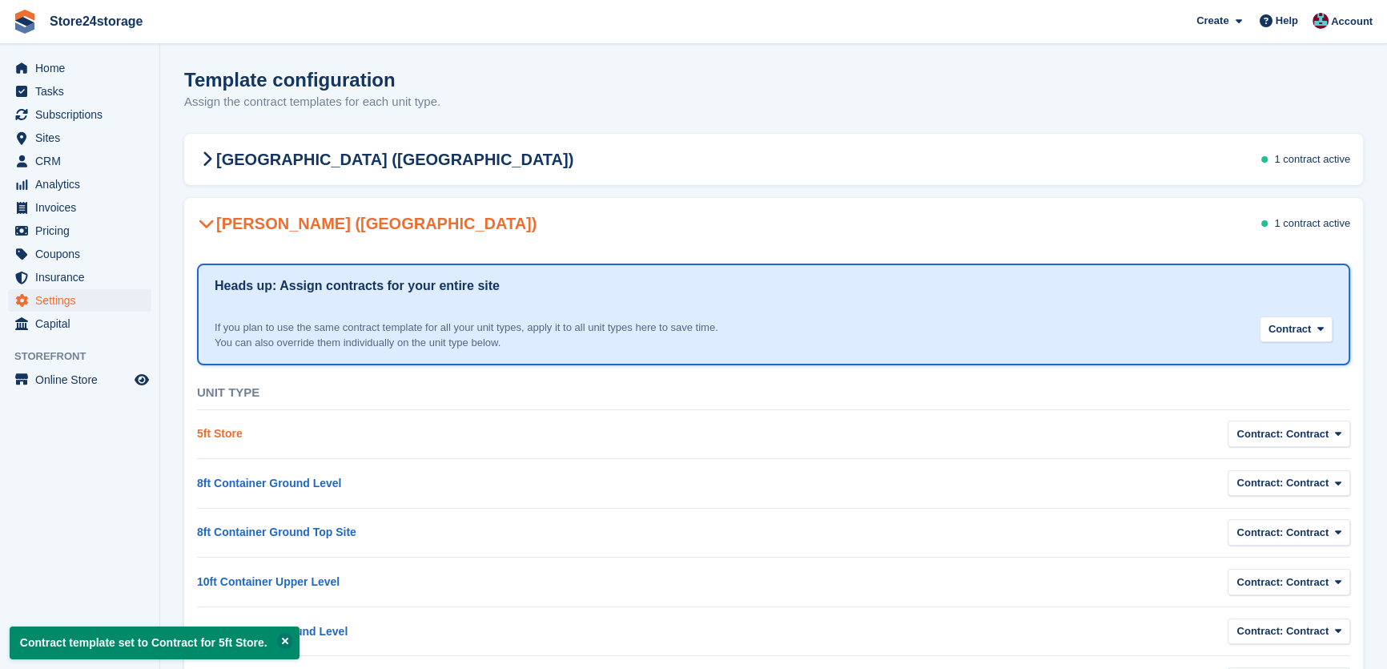
click at [223, 434] on link "5ft Store" at bounding box center [220, 433] width 46 height 13
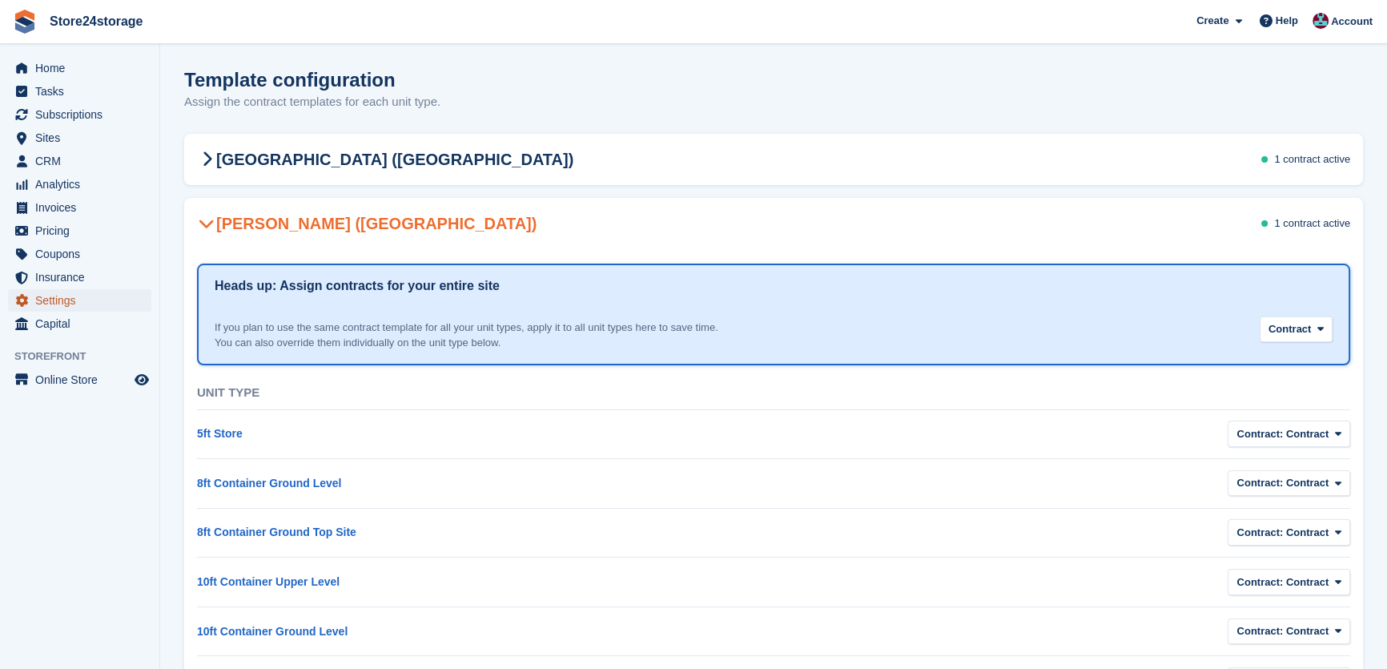
click at [65, 304] on span "Settings" at bounding box center [83, 300] width 96 height 22
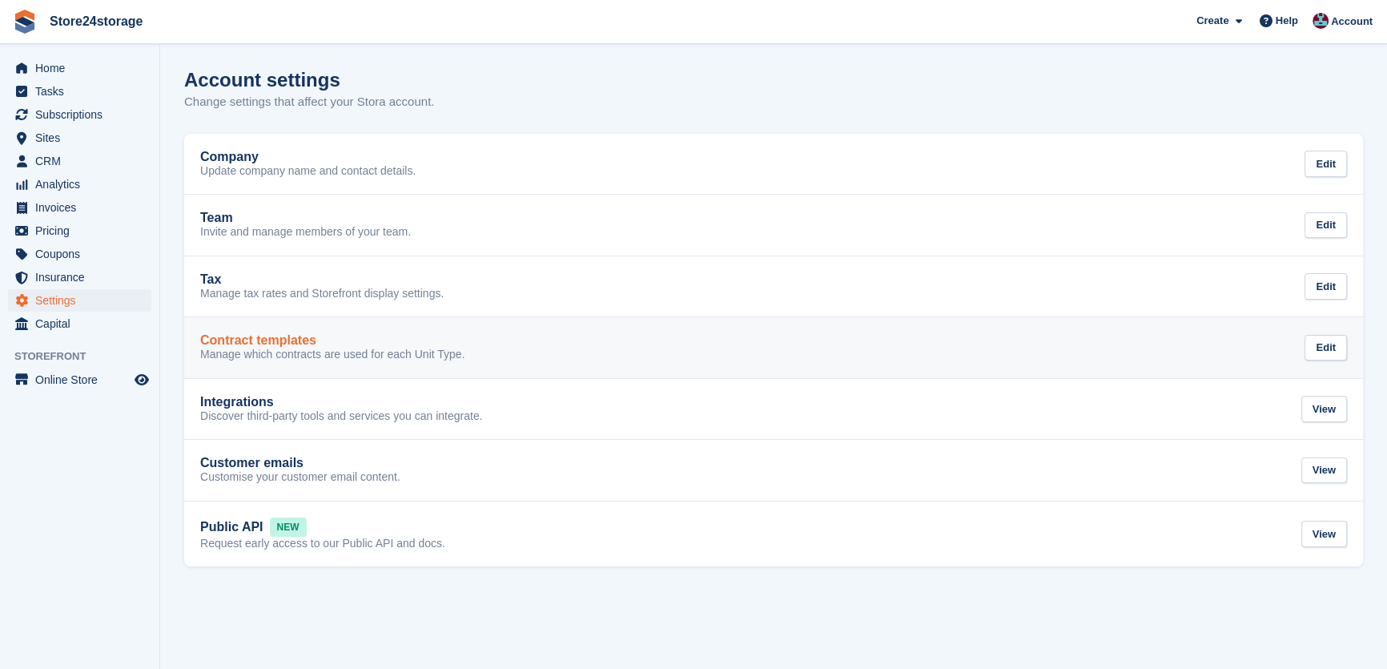
click at [276, 341] on h2 "Contract templates" at bounding box center [258, 340] width 116 height 14
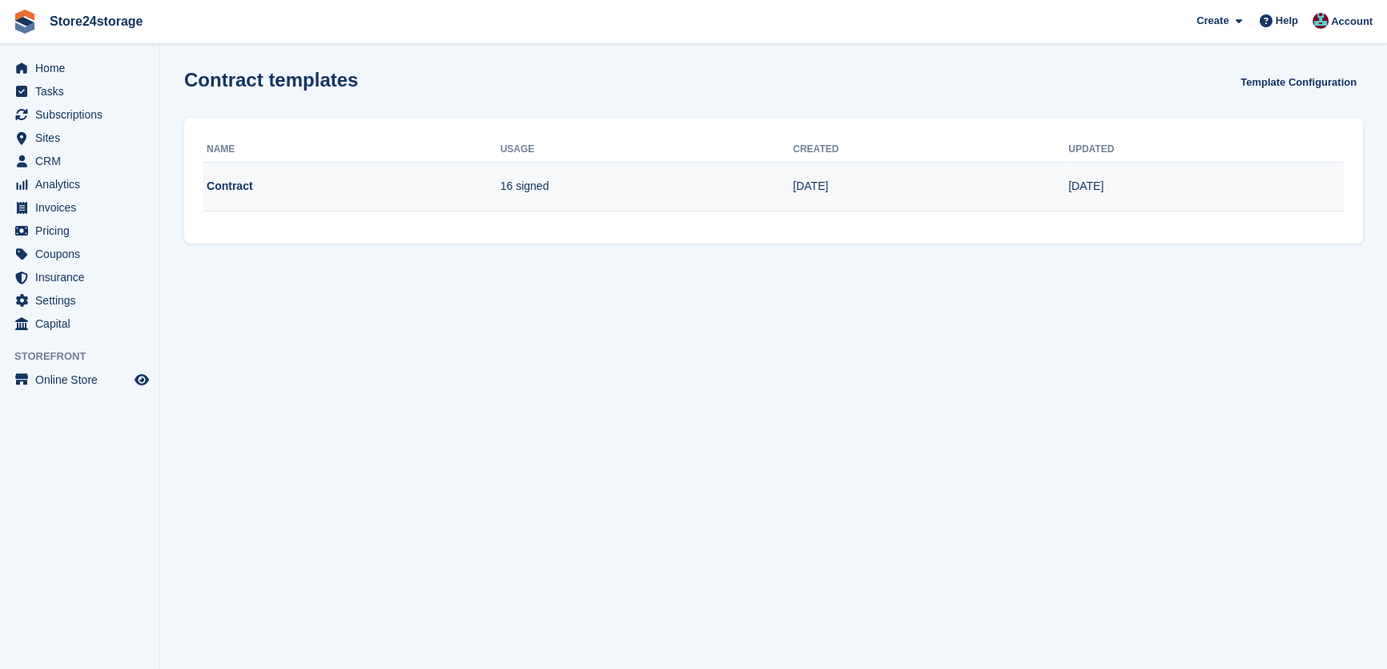
click at [234, 187] on td "Contract" at bounding box center [351, 187] width 297 height 50
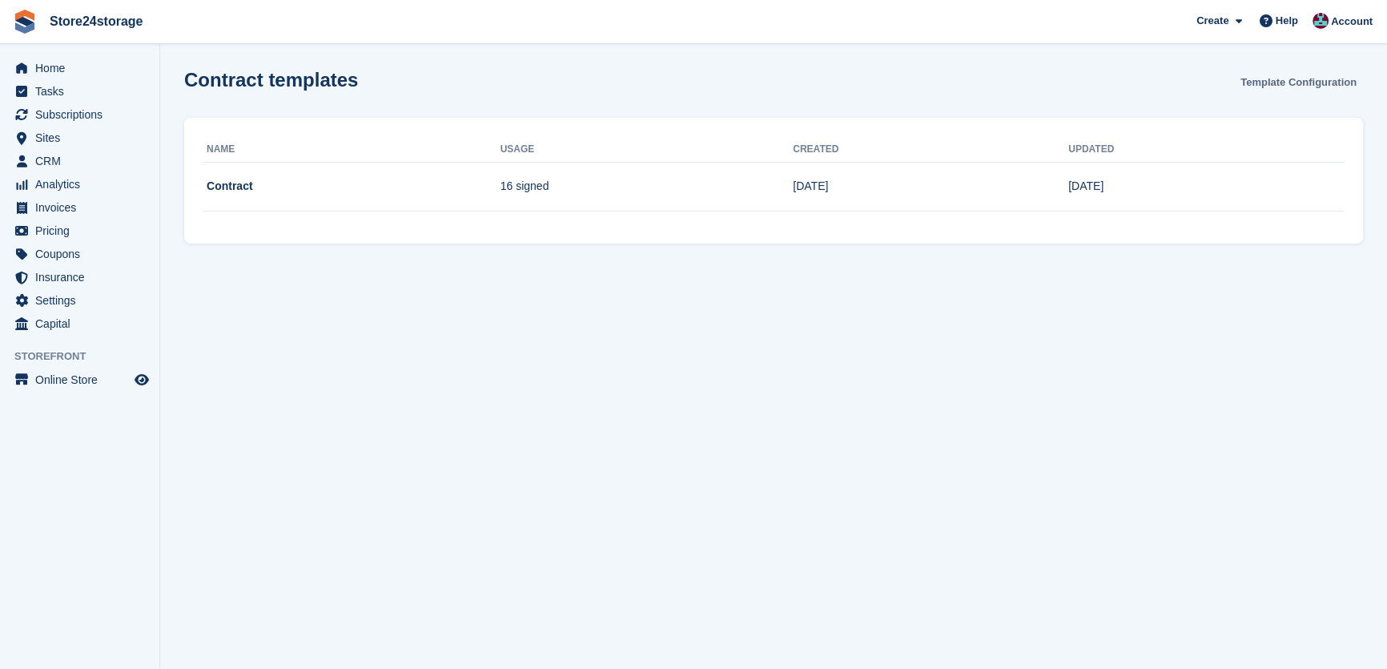
click at [1278, 91] on link "Template Configuration" at bounding box center [1298, 82] width 129 height 26
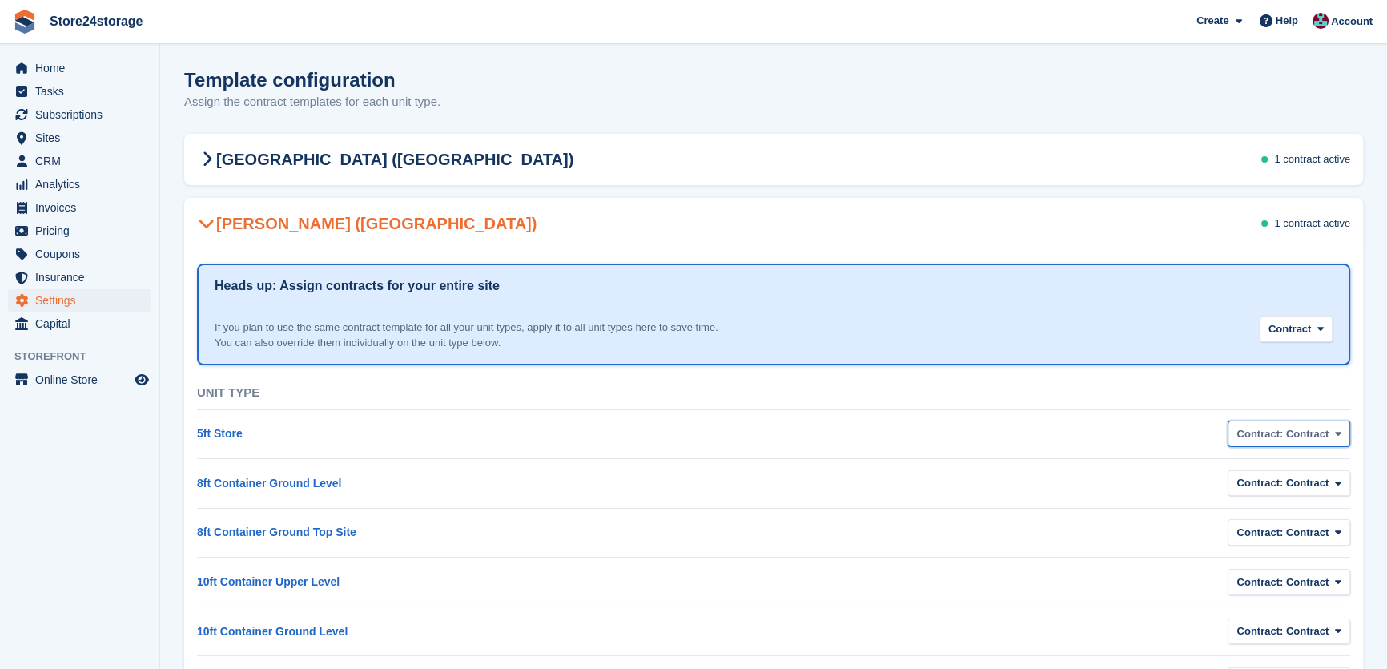
click at [1285, 437] on span "Contract: Contract" at bounding box center [1283, 434] width 92 height 16
click at [1264, 478] on label "None" at bounding box center [1304, 478] width 139 height 28
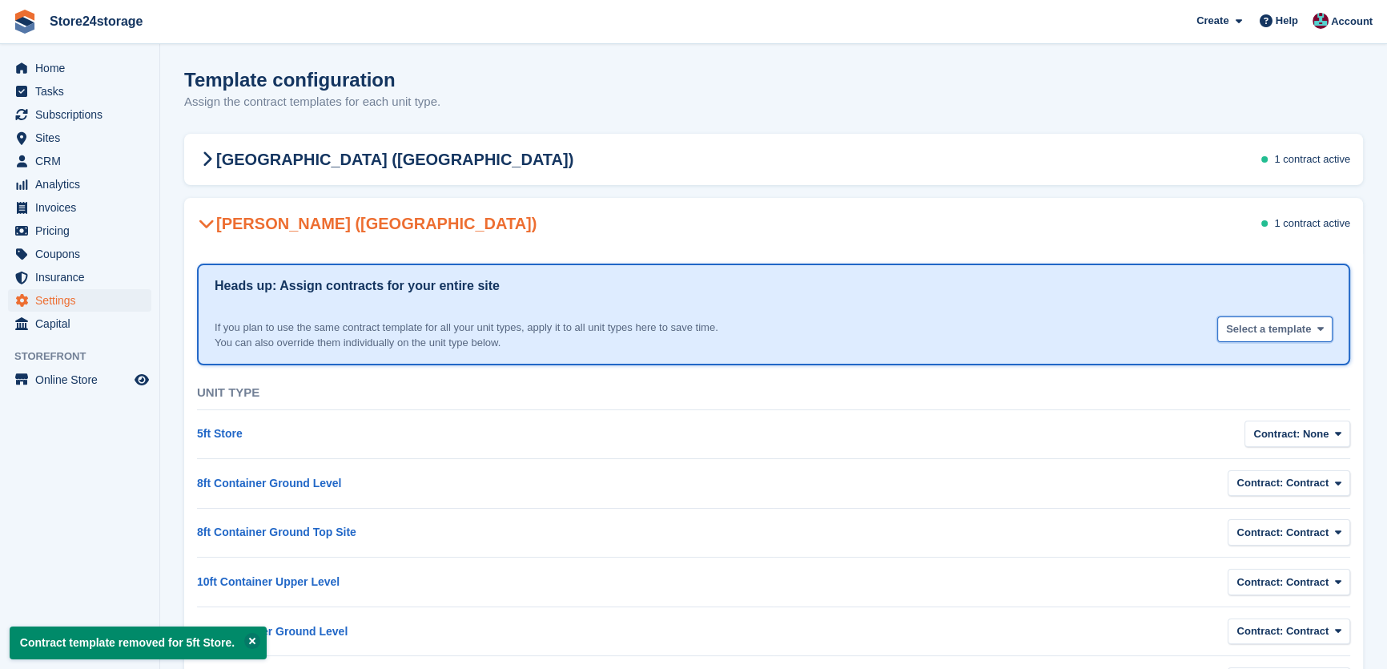
click at [1290, 340] on button "Select a template" at bounding box center [1275, 329] width 115 height 26
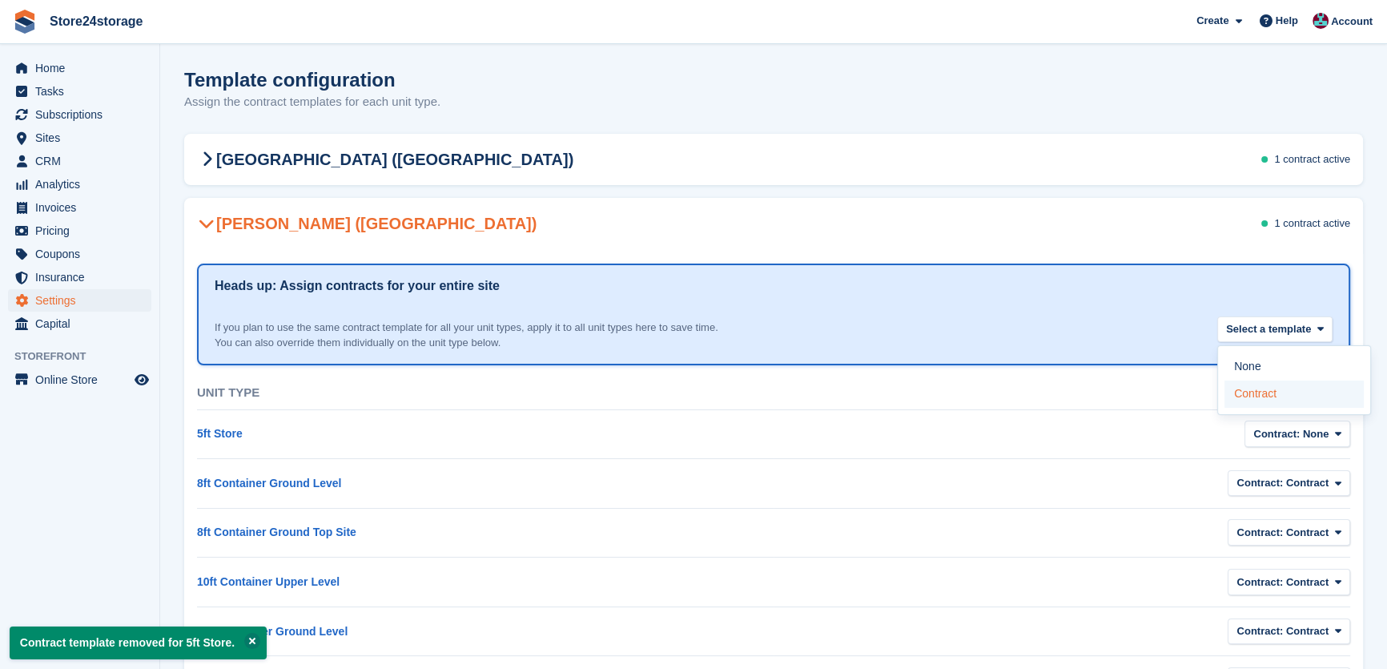
click at [1271, 391] on label "Contract" at bounding box center [1294, 395] width 139 height 28
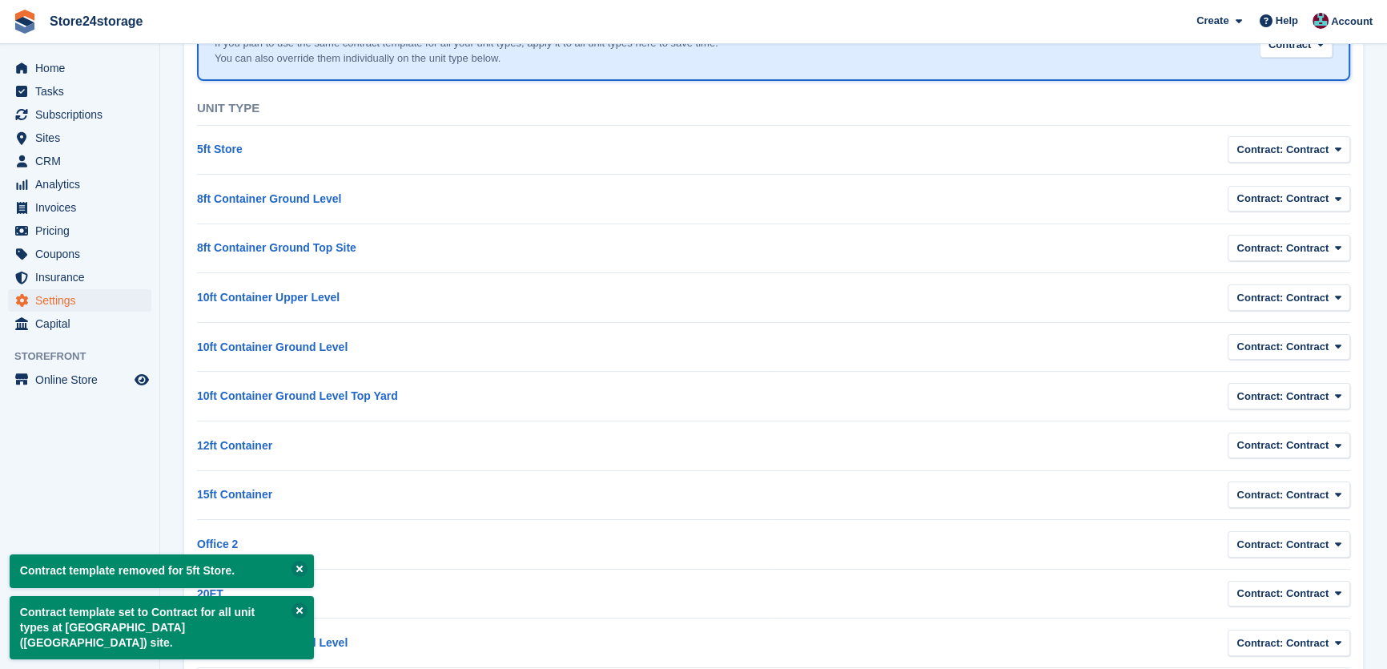
scroll to position [287, 0]
click at [298, 577] on button at bounding box center [300, 569] width 16 height 16
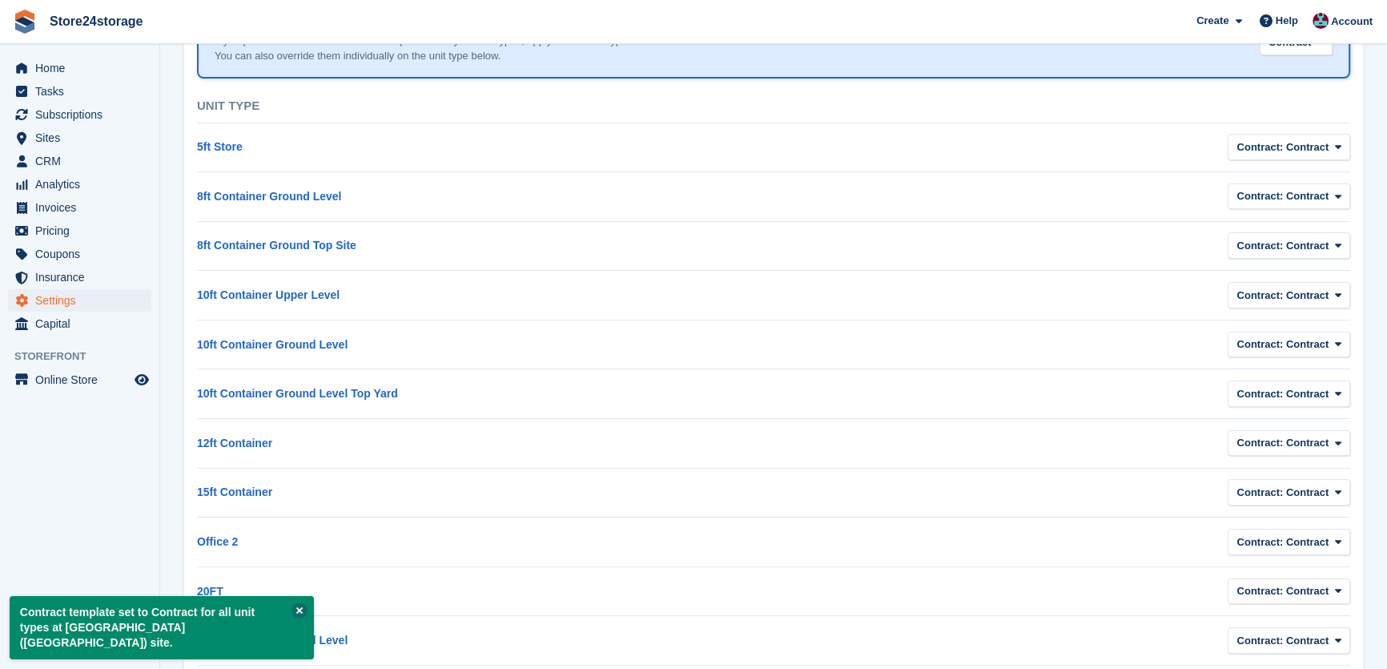
click at [299, 618] on button at bounding box center [300, 610] width 16 height 16
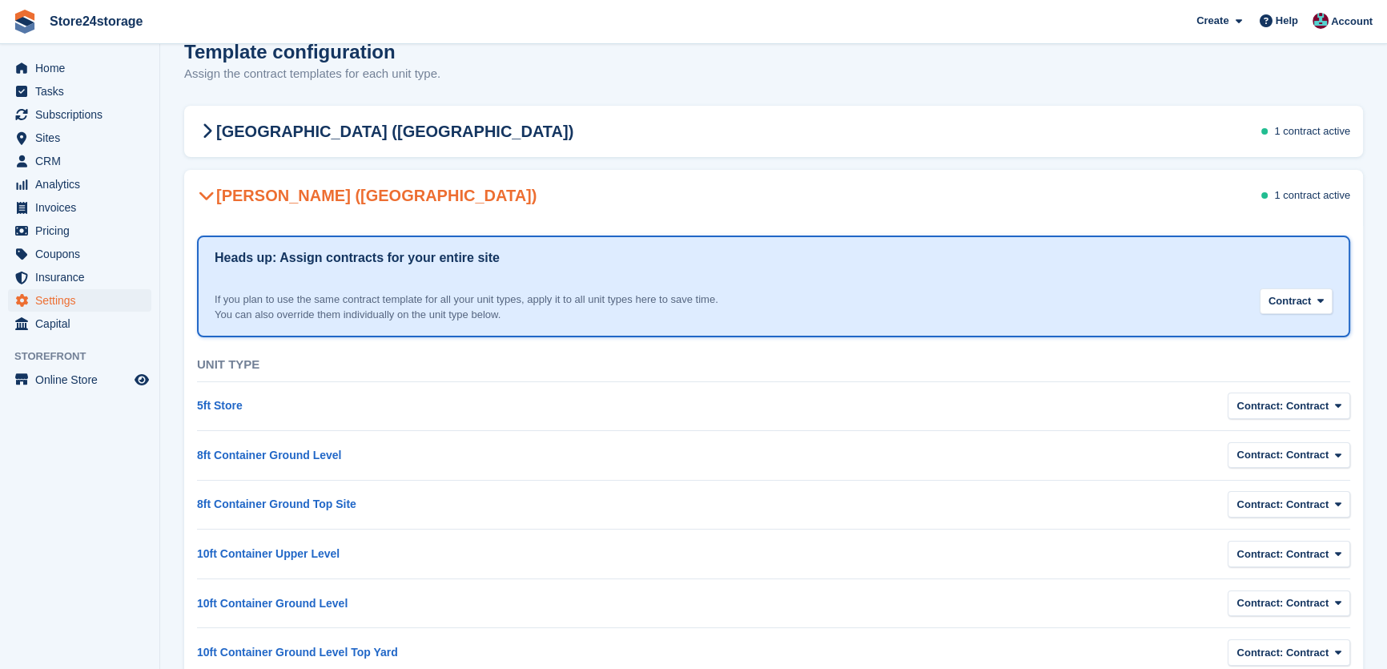
scroll to position [0, 0]
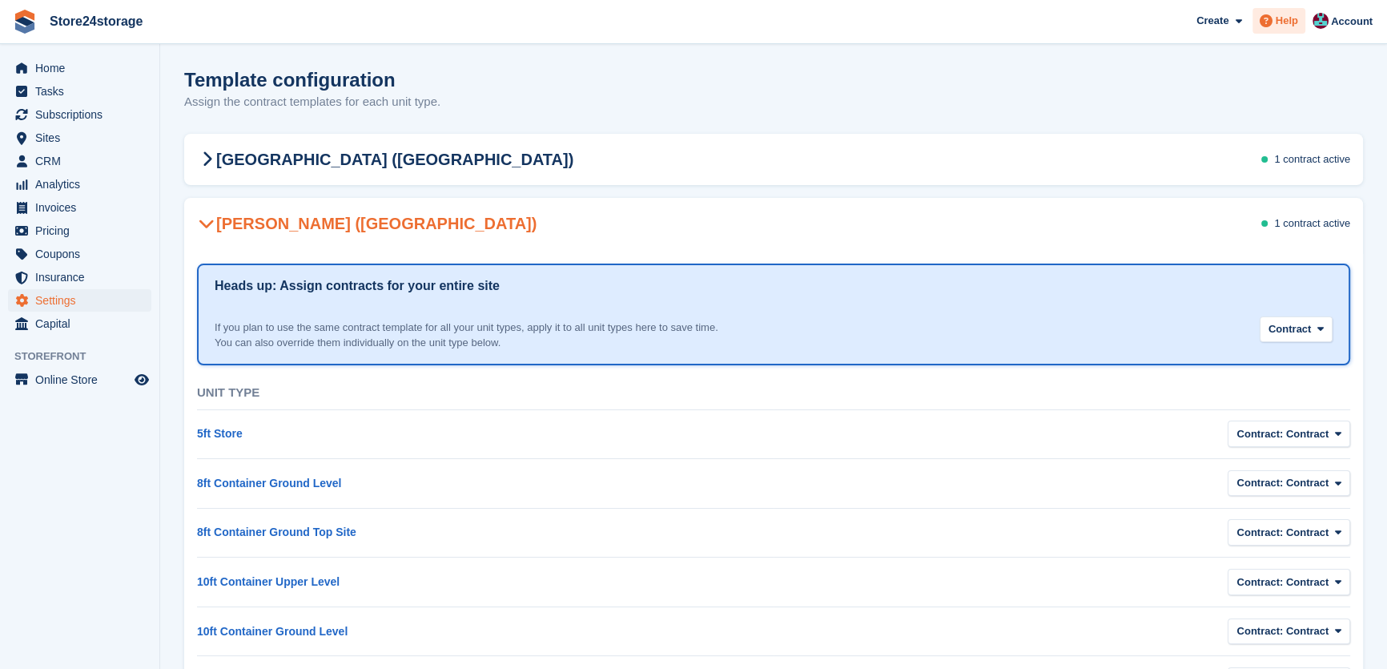
click at [1294, 25] on span "Help" at bounding box center [1287, 21] width 22 height 16
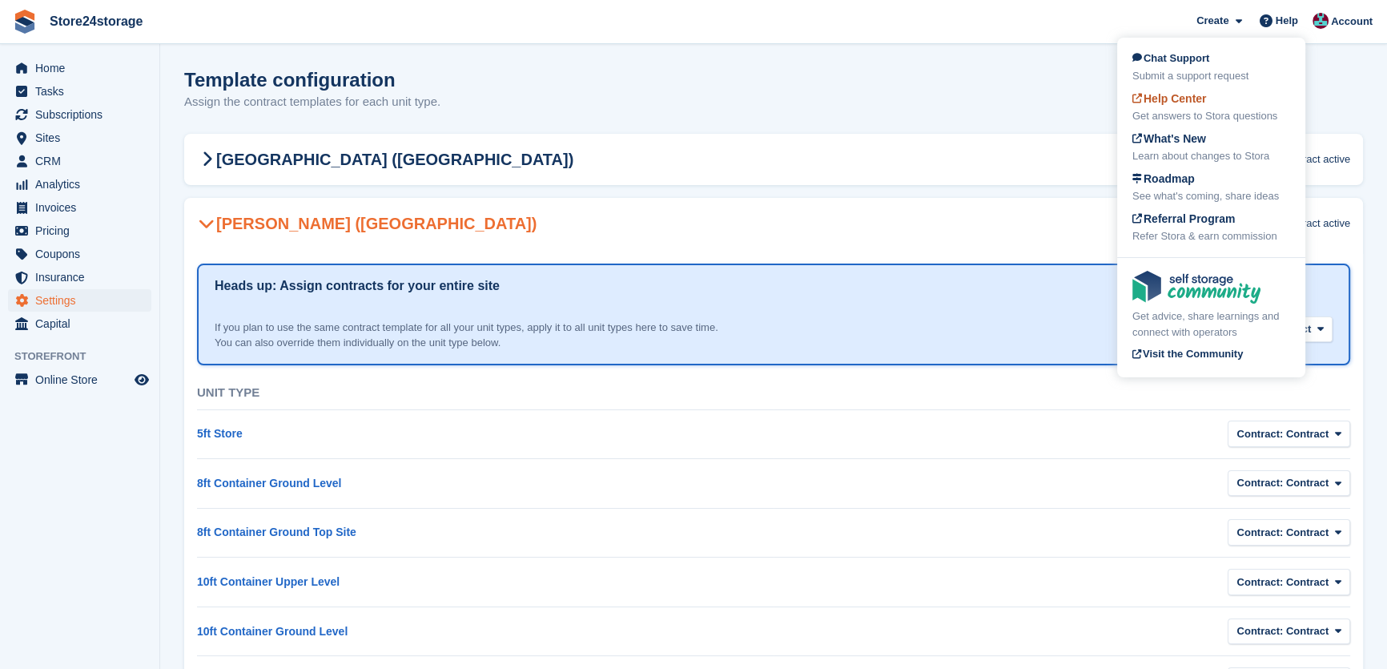
click at [1195, 105] on span "Help Center" at bounding box center [1170, 98] width 74 height 13
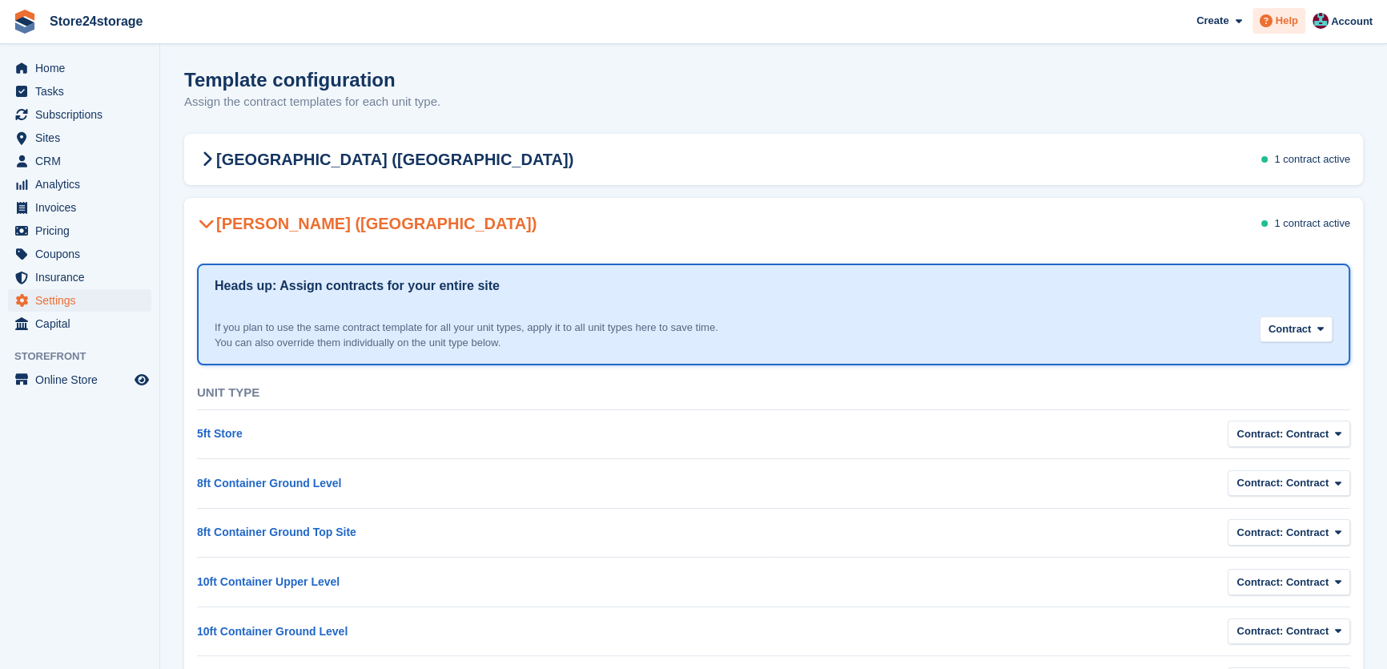
click at [1293, 22] on span "Help" at bounding box center [1287, 21] width 22 height 16
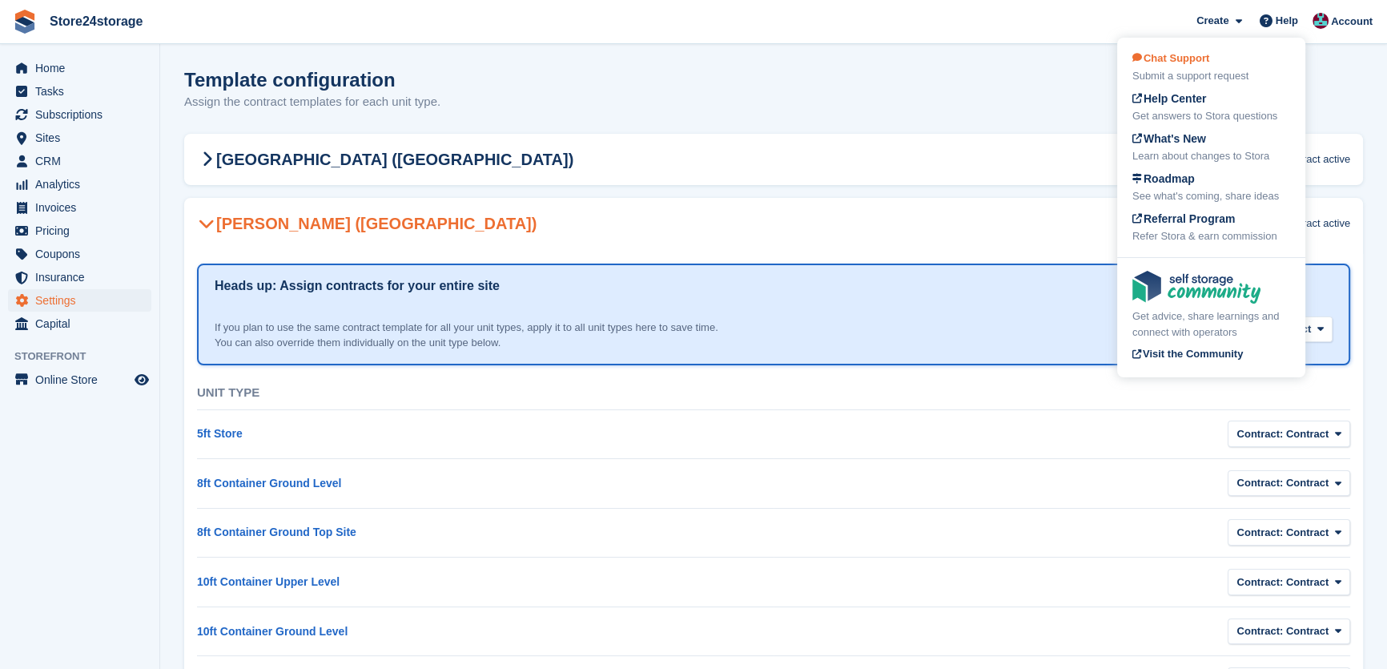
click at [1211, 70] on div "Submit a support request" at bounding box center [1212, 76] width 158 height 16
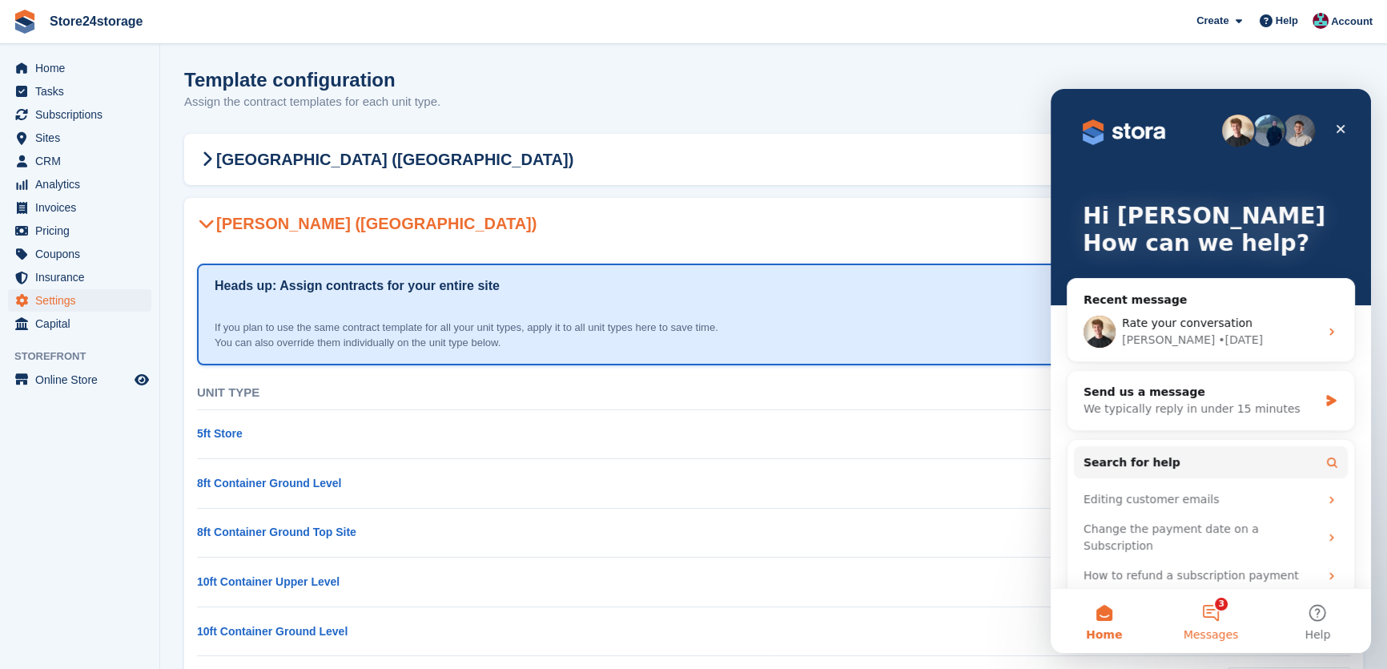
click at [1210, 616] on button "3 Messages" at bounding box center [1211, 621] width 107 height 64
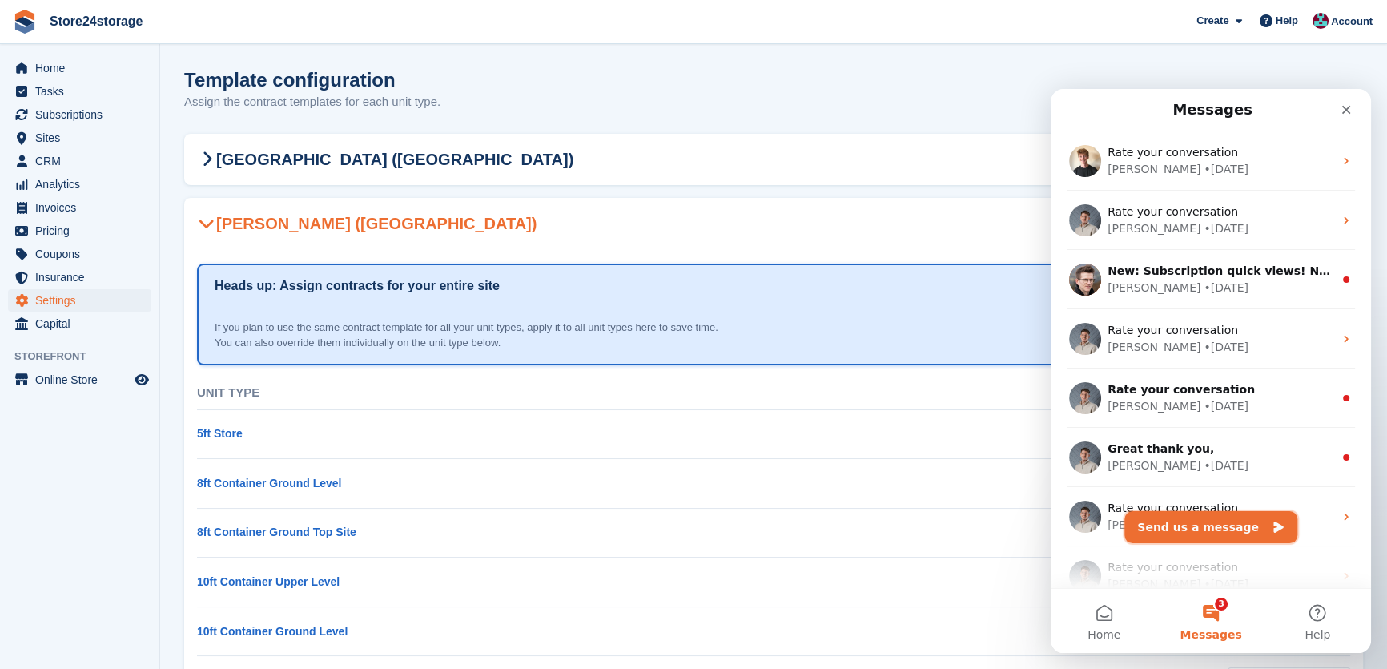
click at [1206, 528] on button "Send us a message" at bounding box center [1211, 527] width 173 height 32
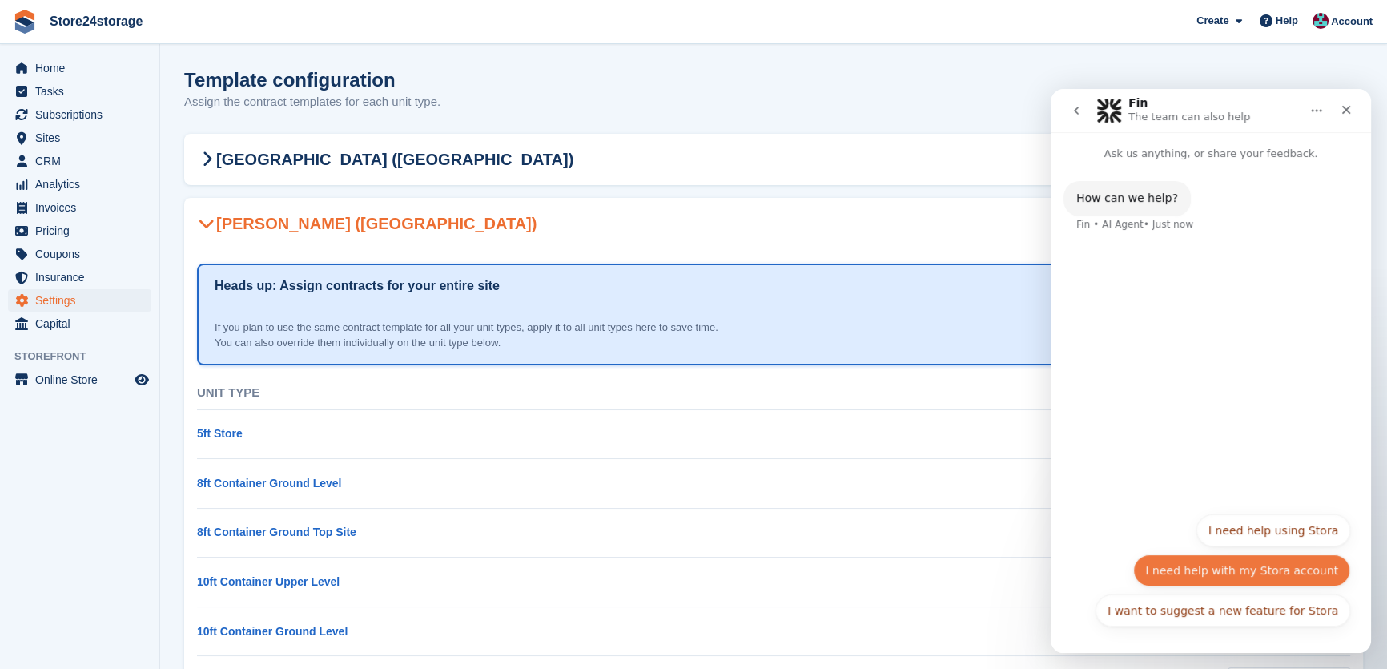
click at [1235, 572] on button "I need help with my Stora account" at bounding box center [1241, 570] width 217 height 32
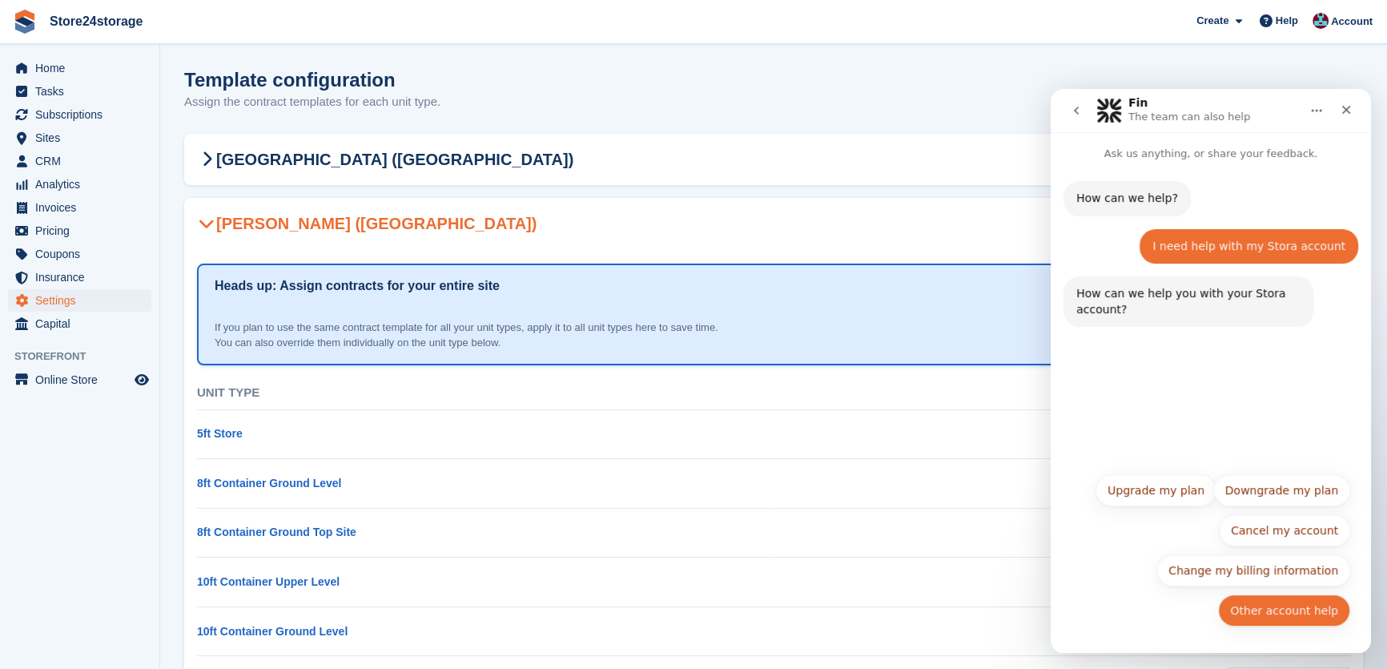
click at [1295, 615] on button "Other account help" at bounding box center [1284, 610] width 132 height 32
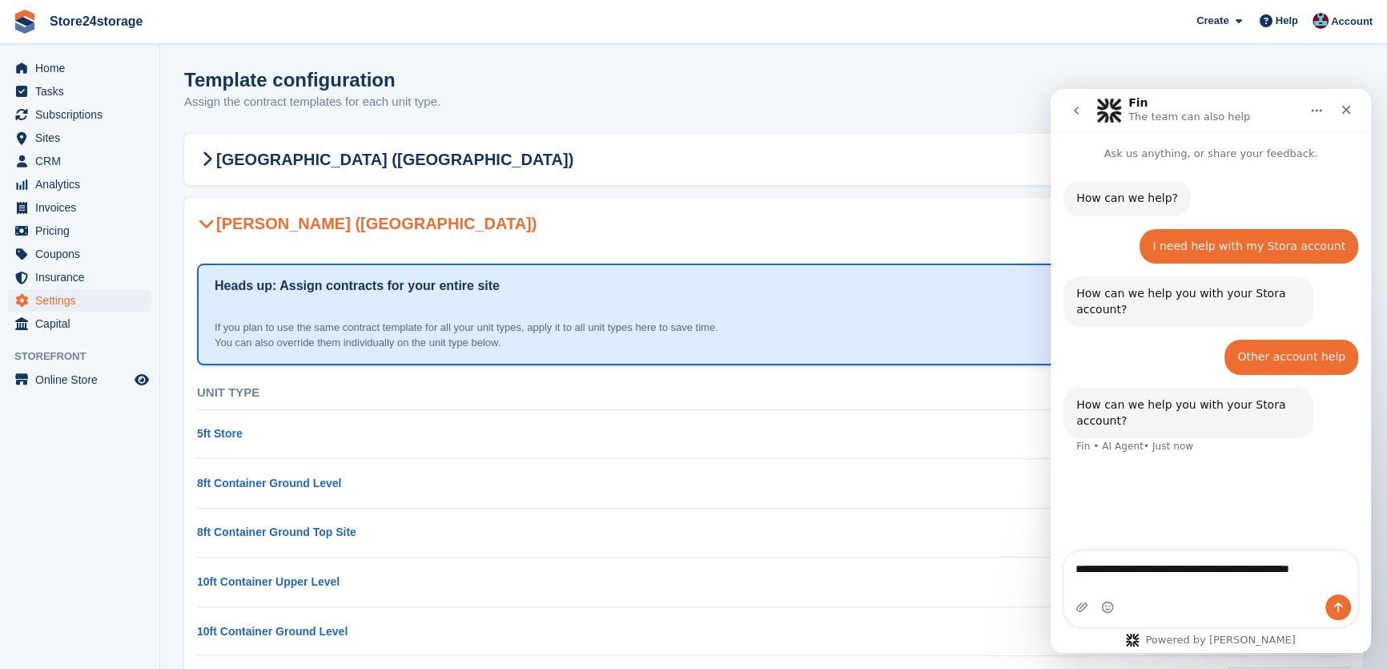
type textarea "**********"
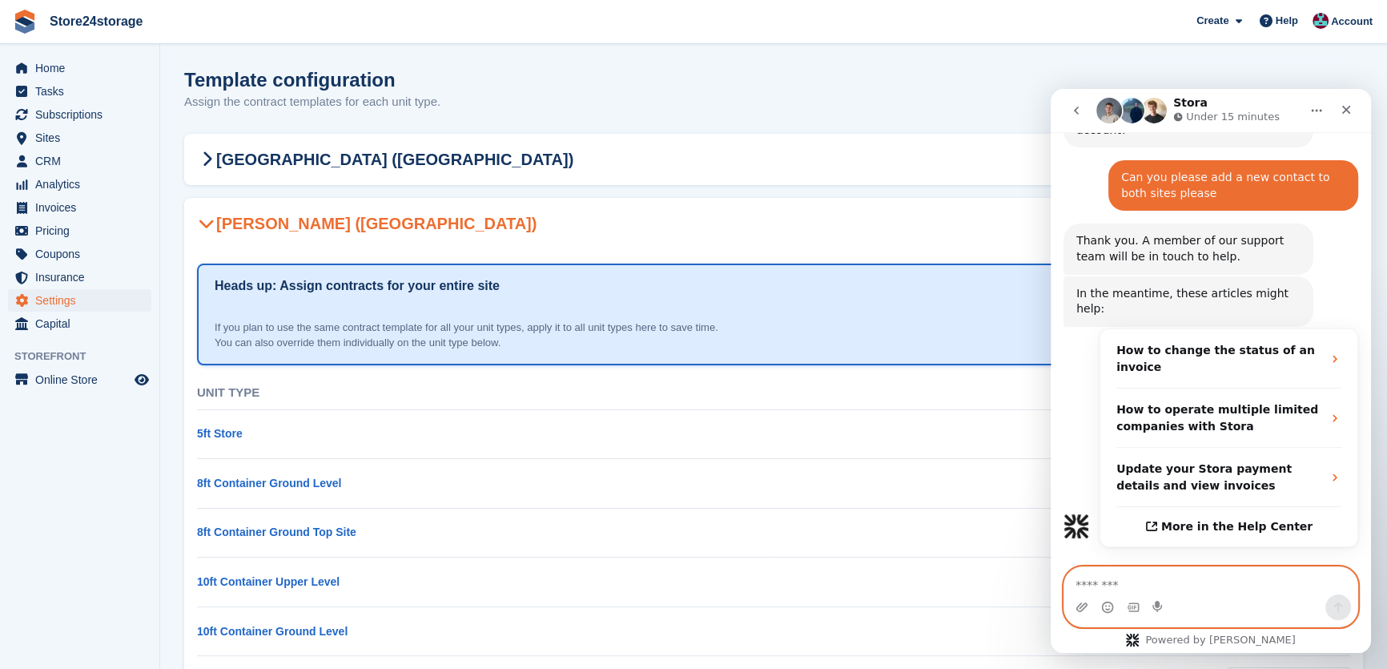
scroll to position [300, 0]
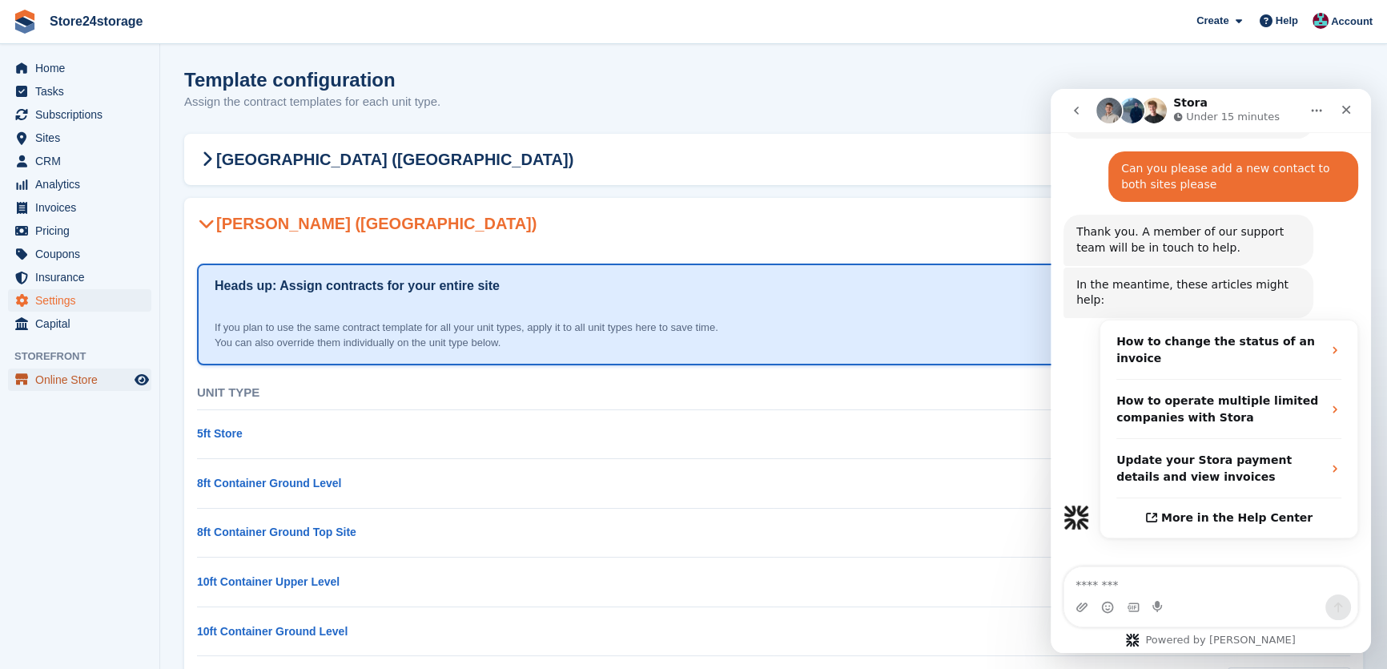
click at [61, 370] on span "Online Store" at bounding box center [83, 379] width 96 height 22
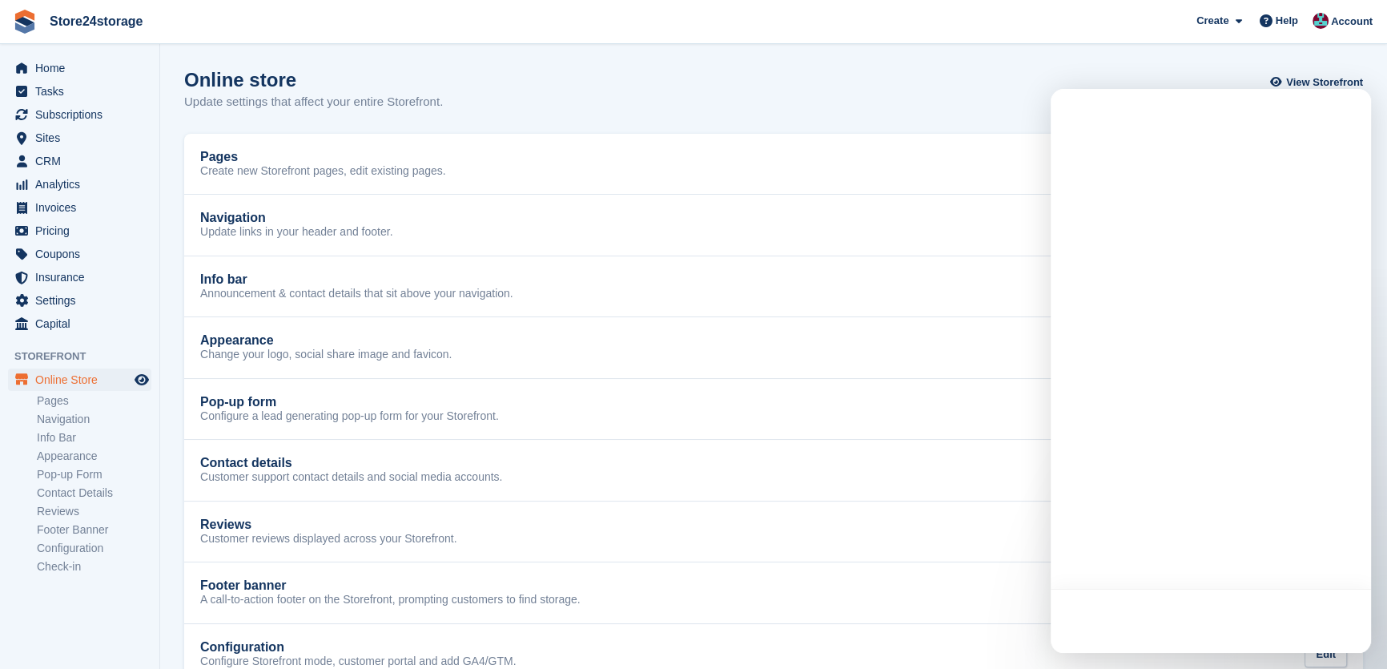
click at [66, 372] on span "Online Store" at bounding box center [83, 379] width 96 height 22
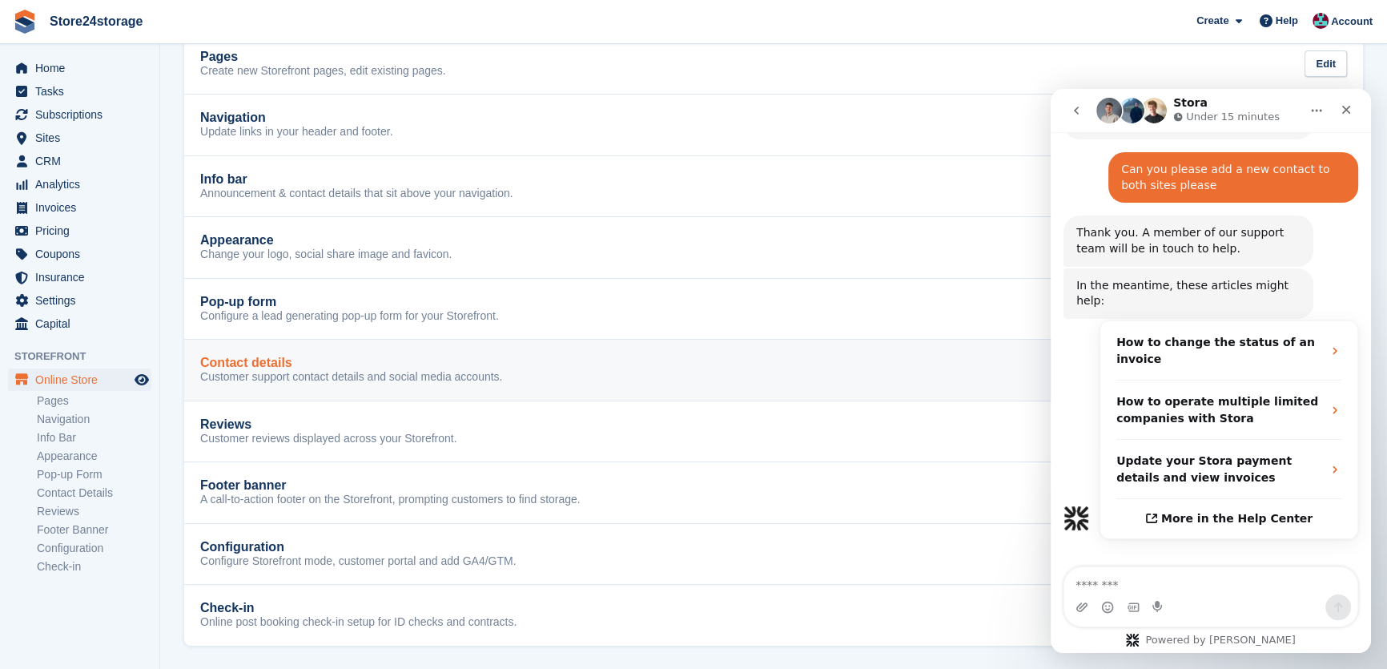
scroll to position [300, 0]
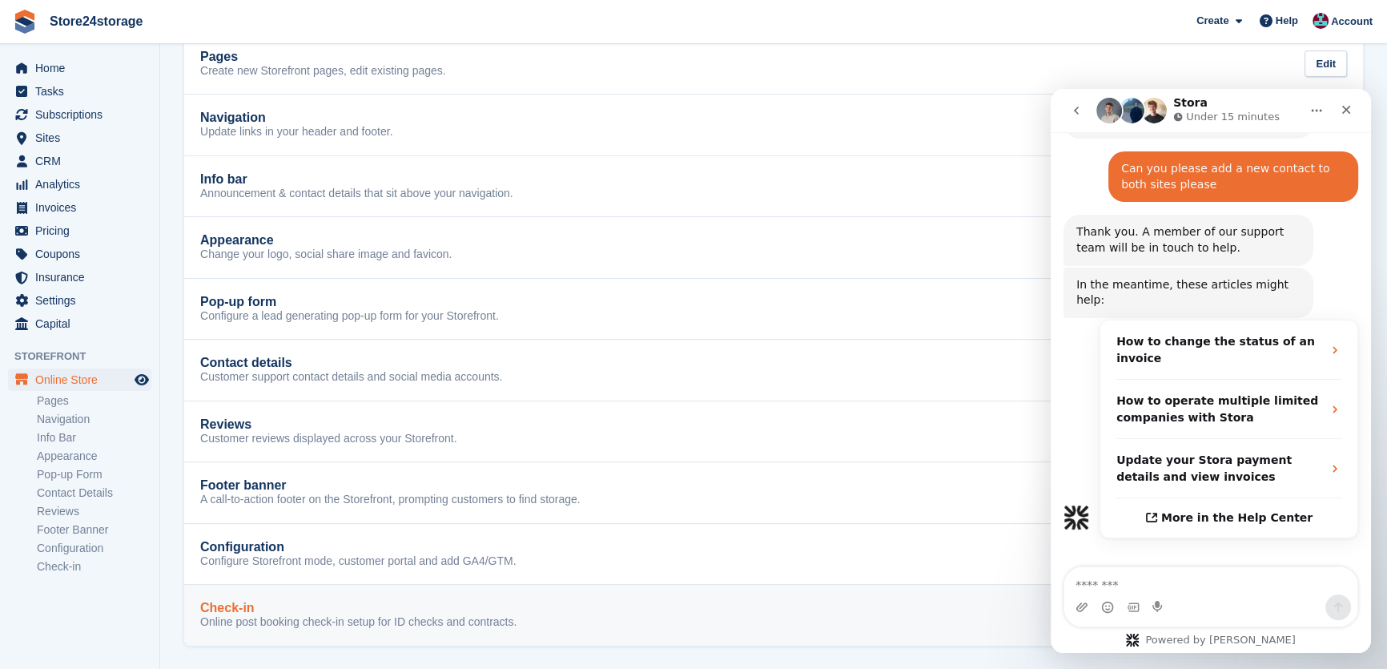
click at [329, 607] on div "Check-in" at bounding box center [358, 608] width 316 height 14
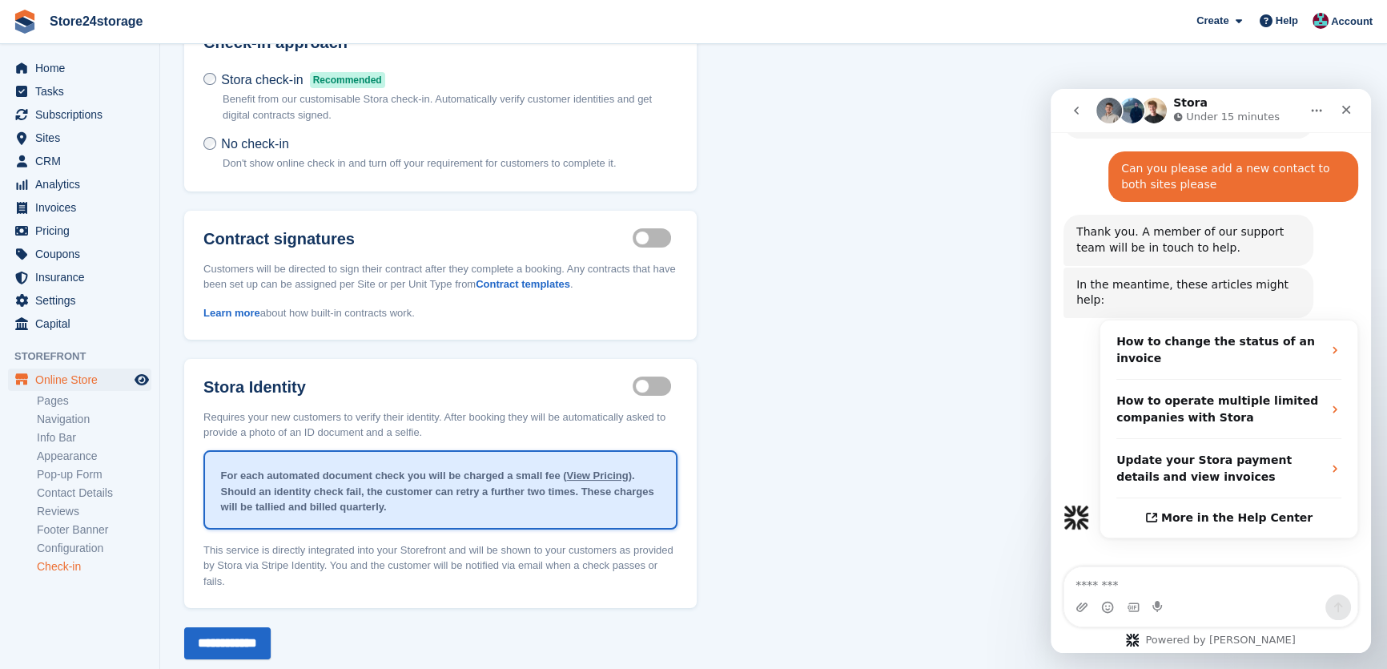
scroll to position [115, 0]
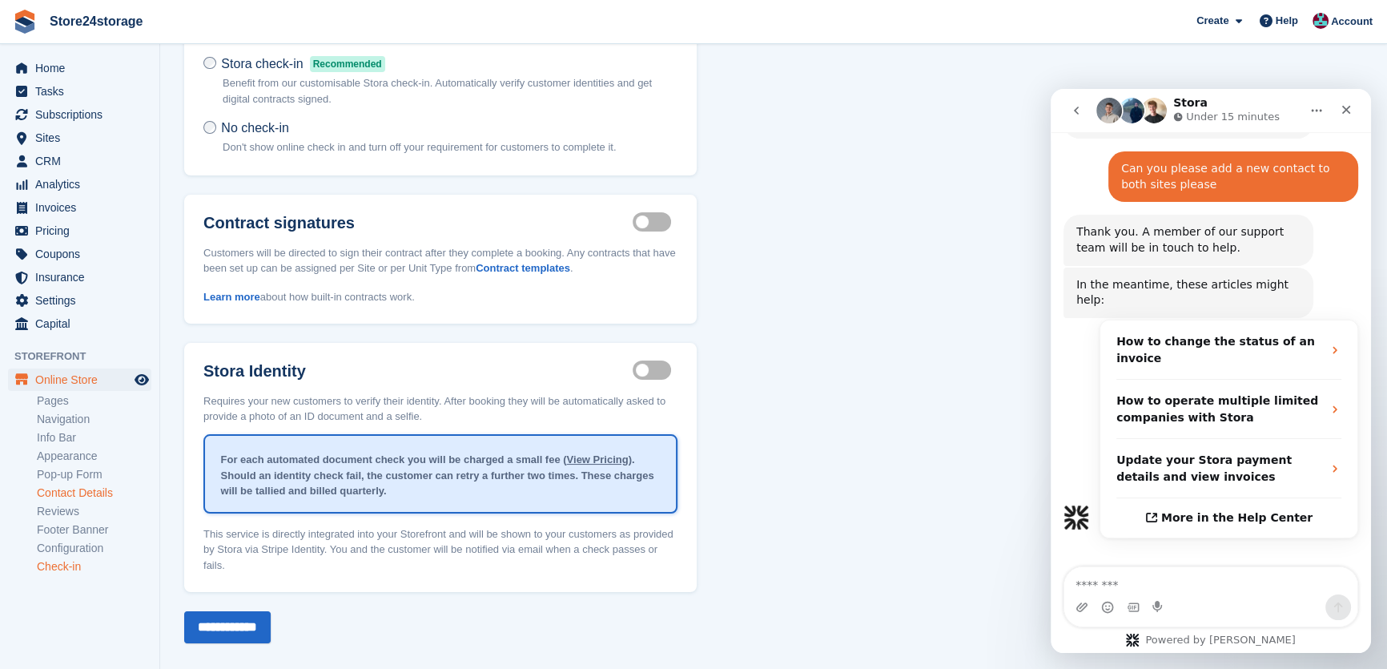
click at [81, 493] on link "Contact Details" at bounding box center [94, 492] width 115 height 15
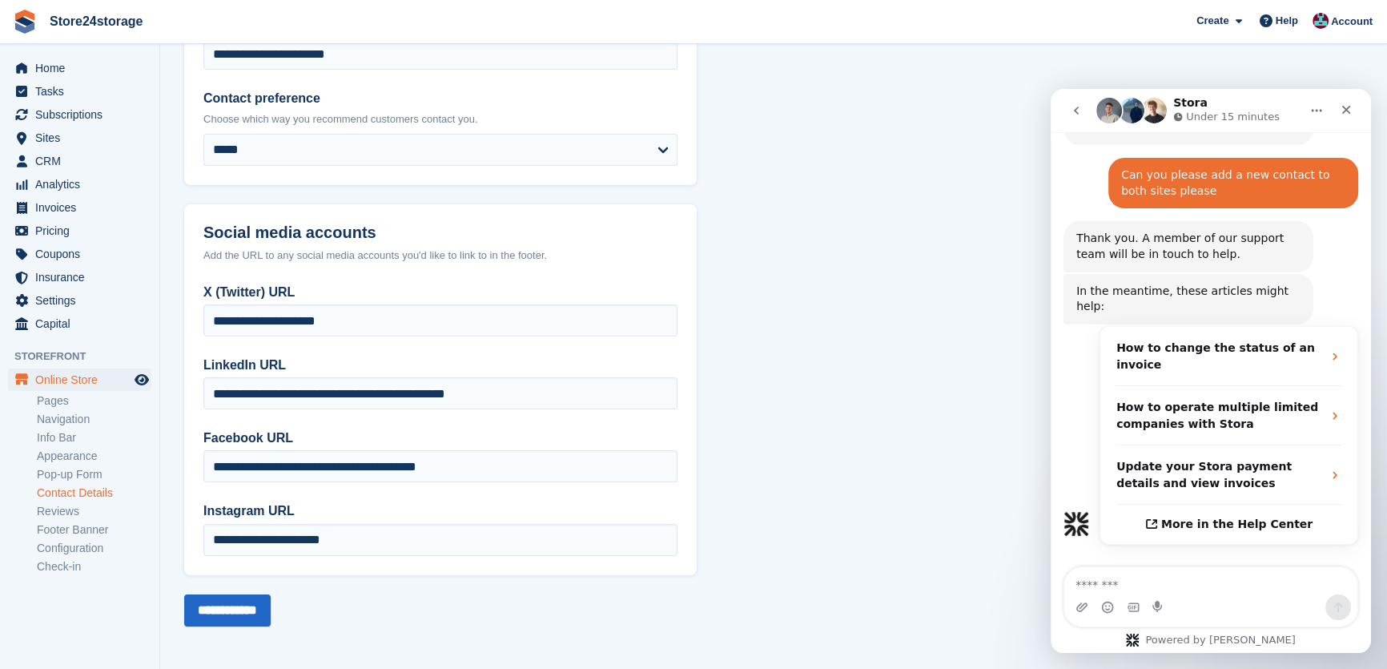
scroll to position [300, 0]
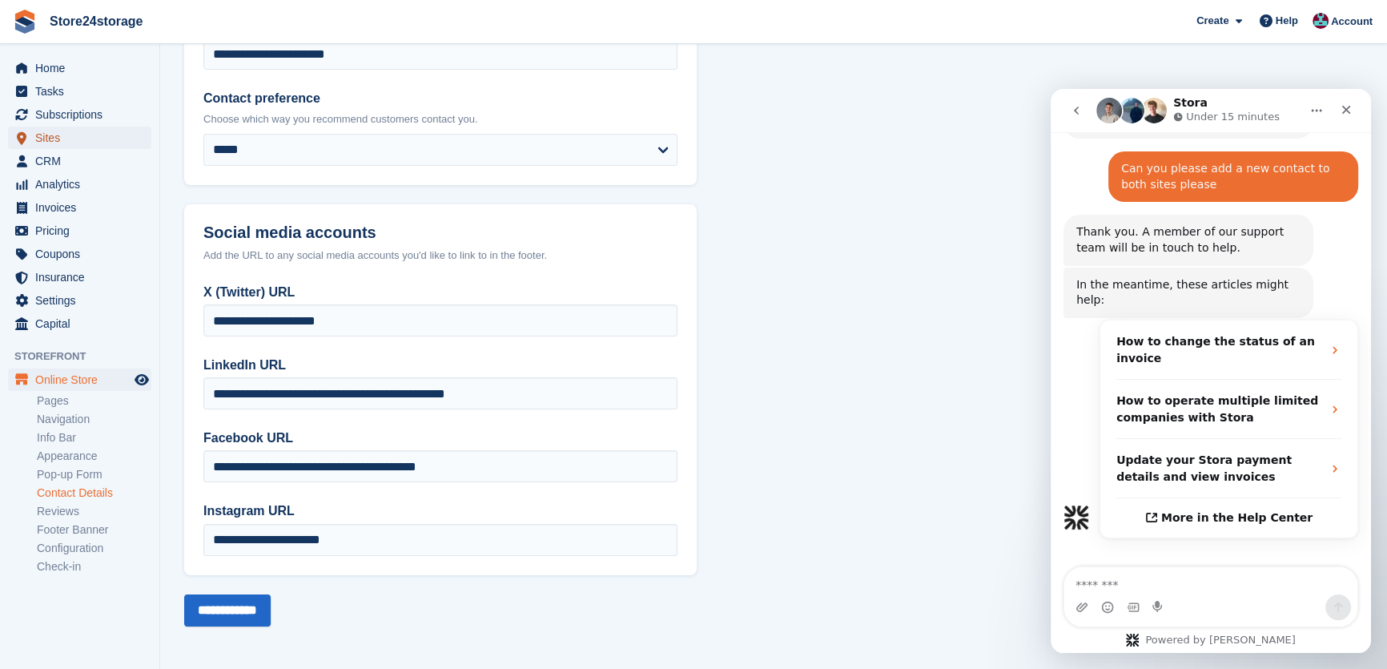
click at [79, 143] on span "Sites" at bounding box center [83, 138] width 96 height 22
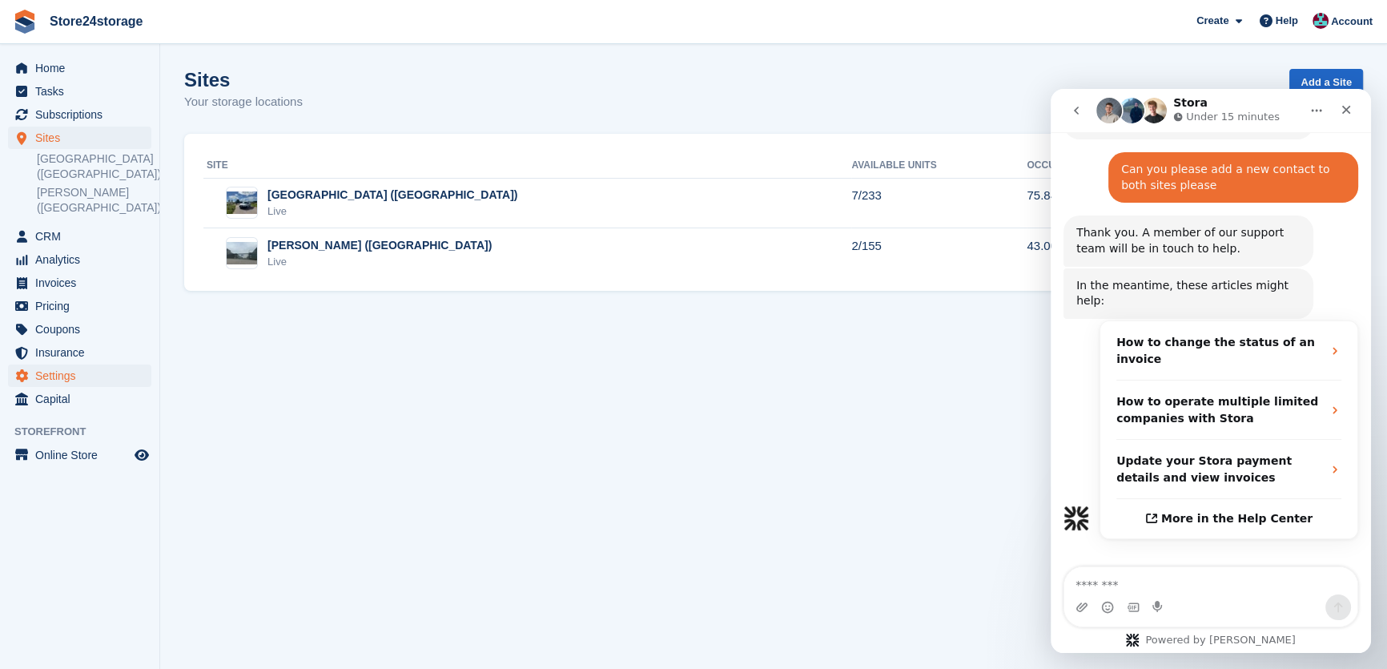
scroll to position [300, 0]
click at [68, 396] on span "Capital" at bounding box center [83, 399] width 96 height 22
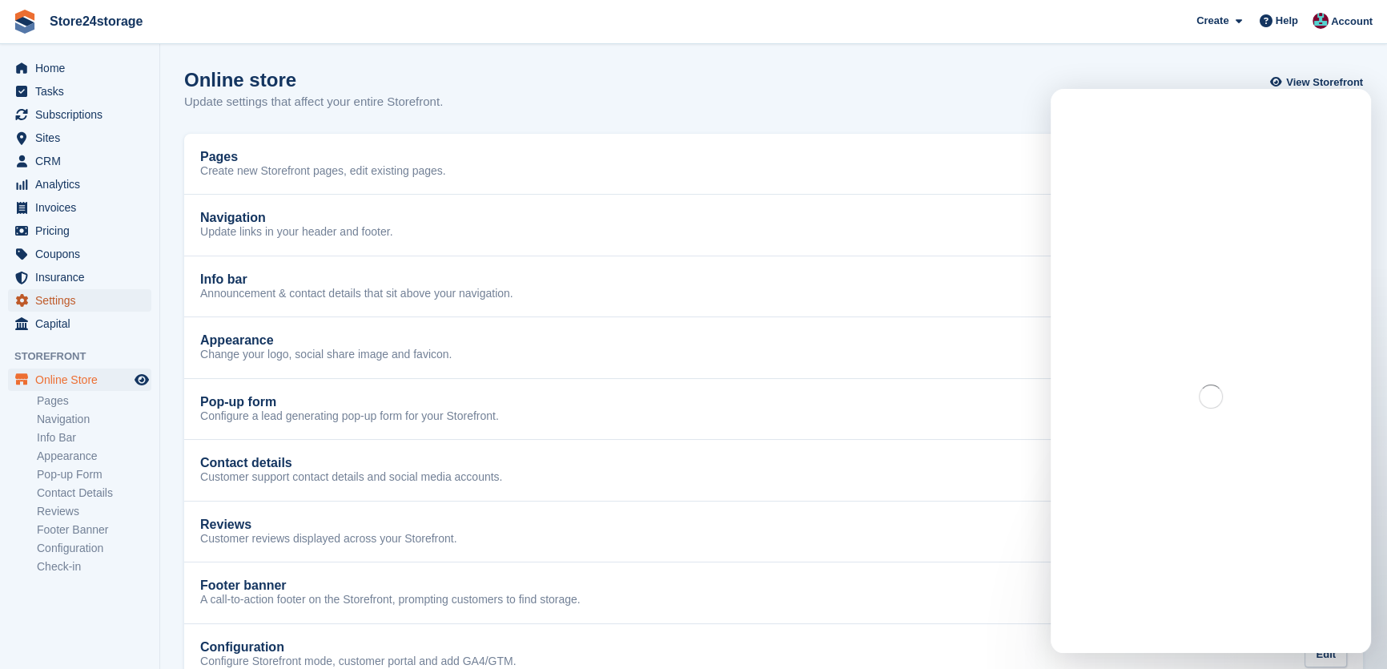
click at [78, 296] on span "Settings" at bounding box center [83, 300] width 96 height 22
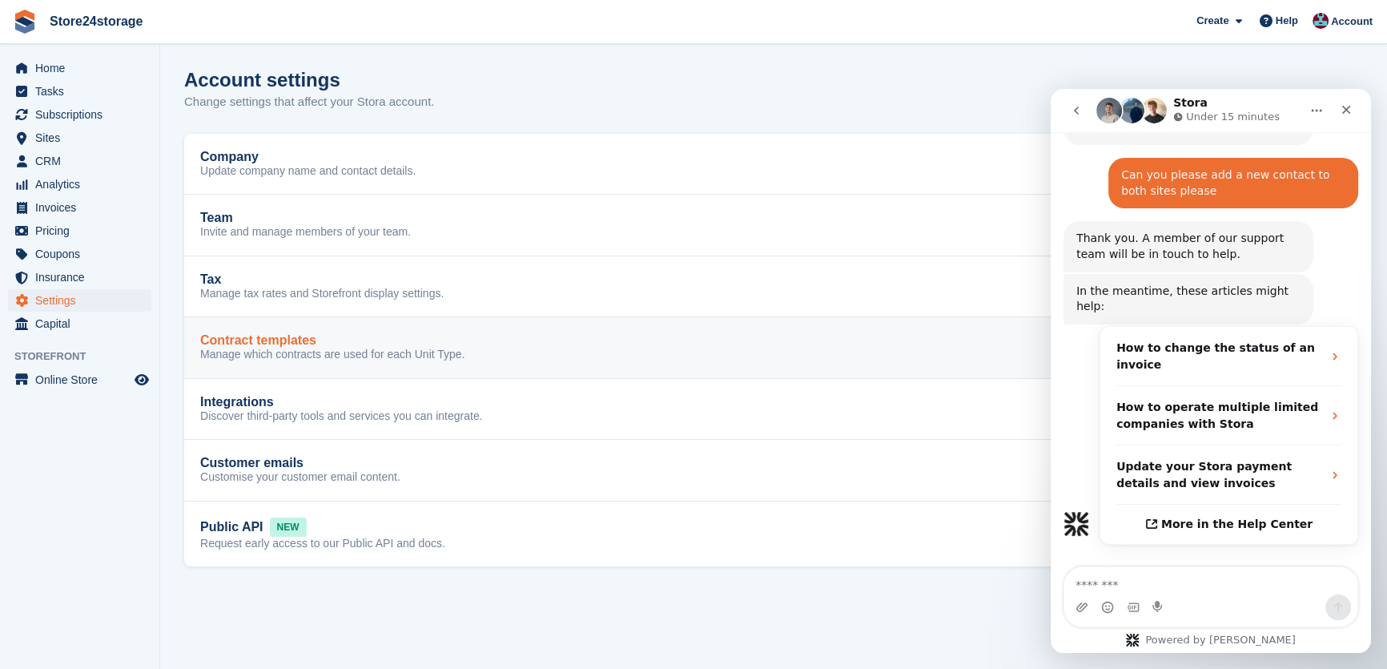
scroll to position [300, 0]
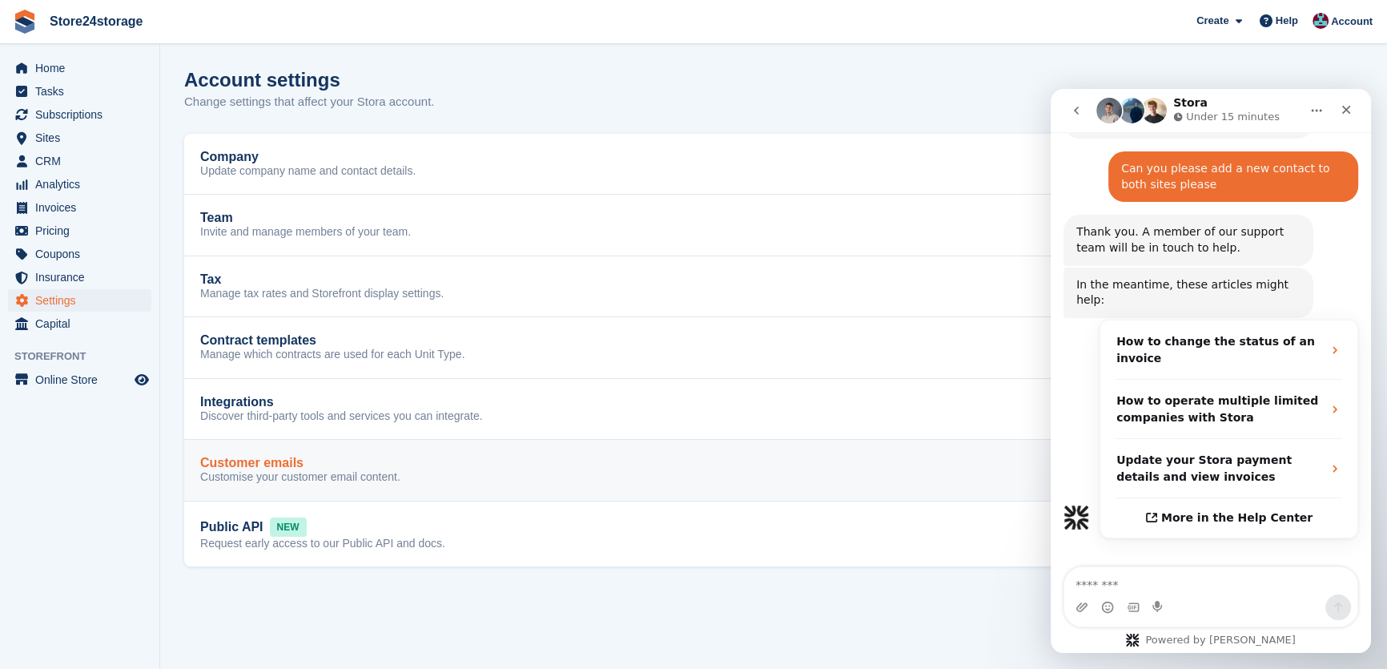
click at [321, 462] on div "Customer emails" at bounding box center [300, 463] width 200 height 14
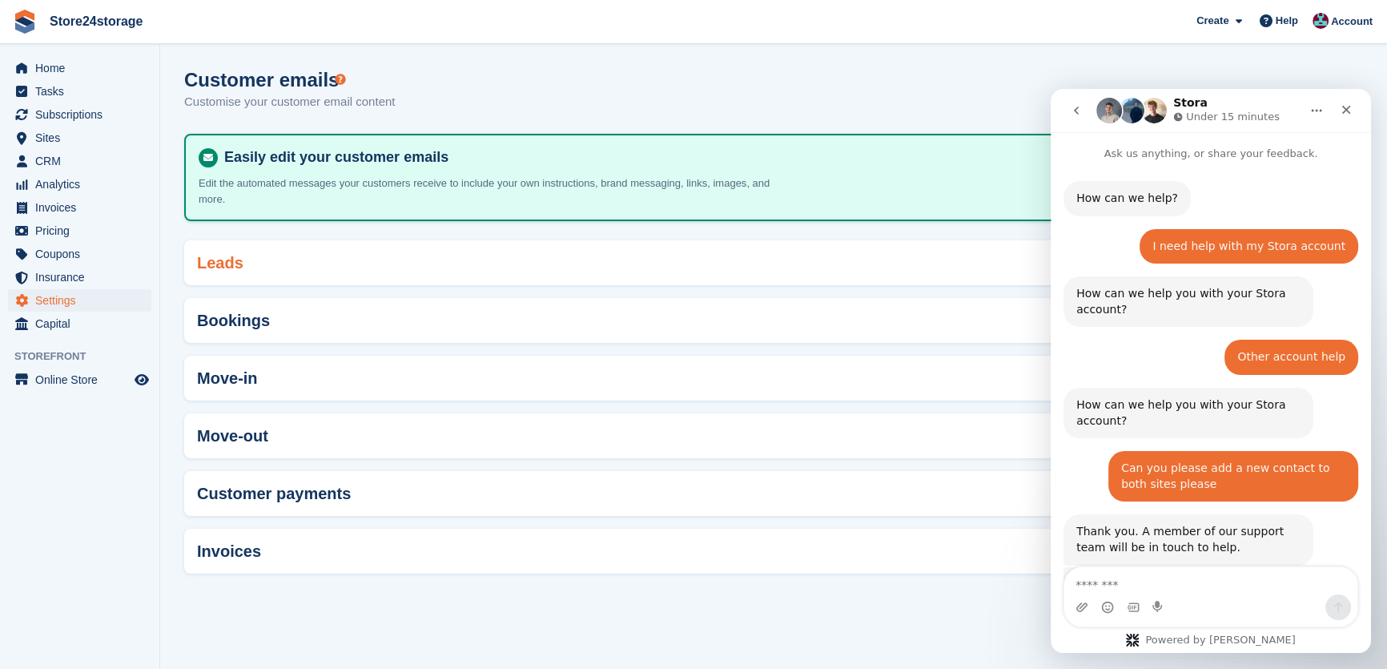
click at [364, 259] on div "Leads" at bounding box center [773, 262] width 1179 height 45
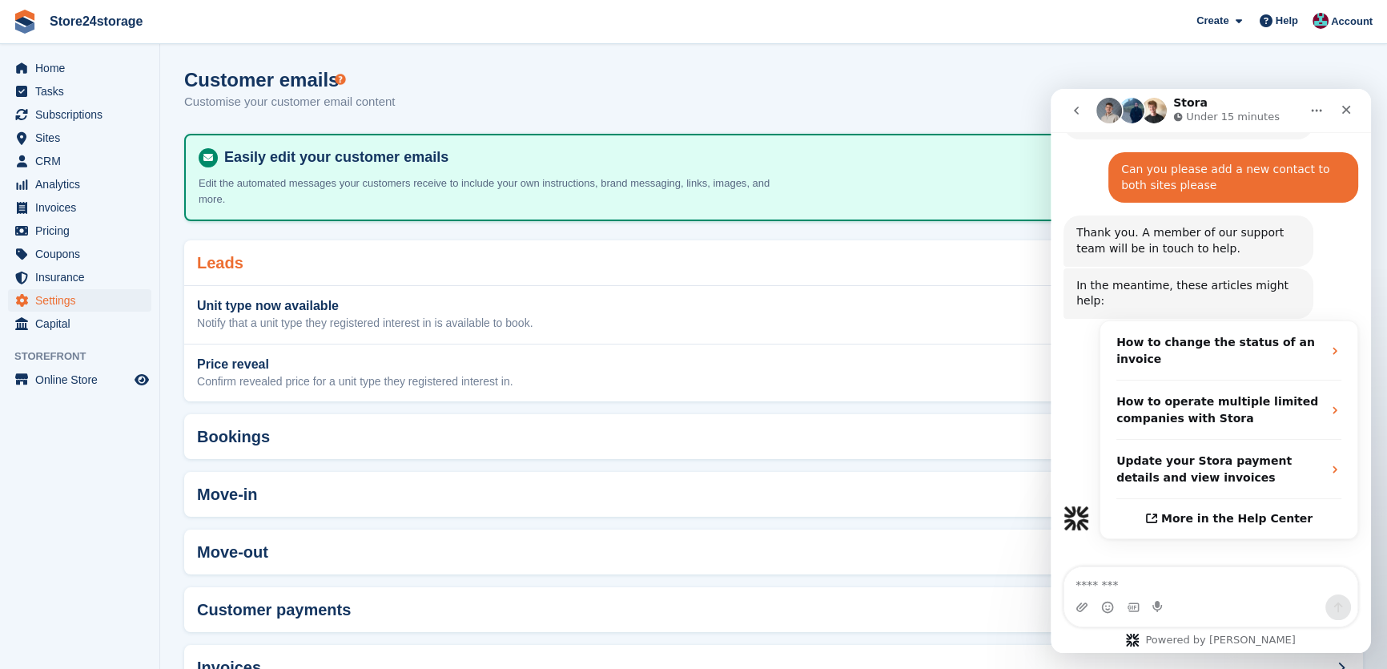
scroll to position [300, 0]
click at [367, 255] on div "Leads" at bounding box center [773, 262] width 1179 height 45
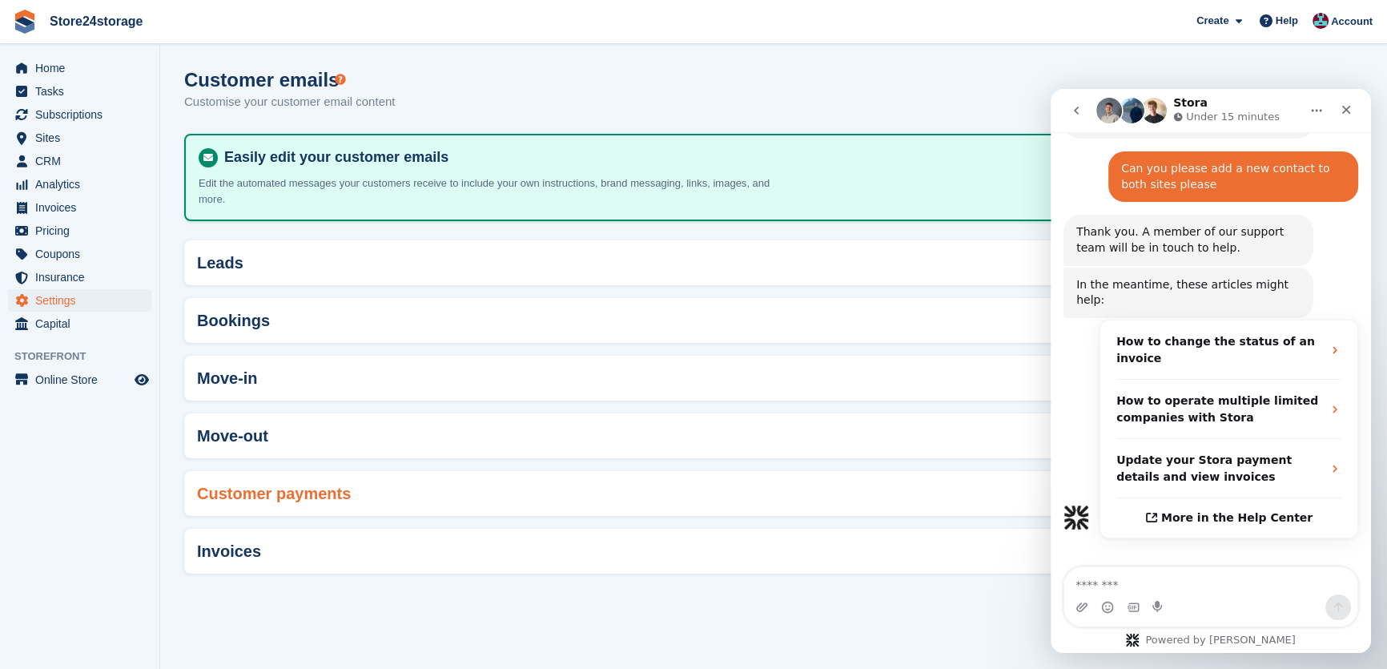
click at [275, 485] on h2 "Customer payments" at bounding box center [274, 494] width 154 height 18
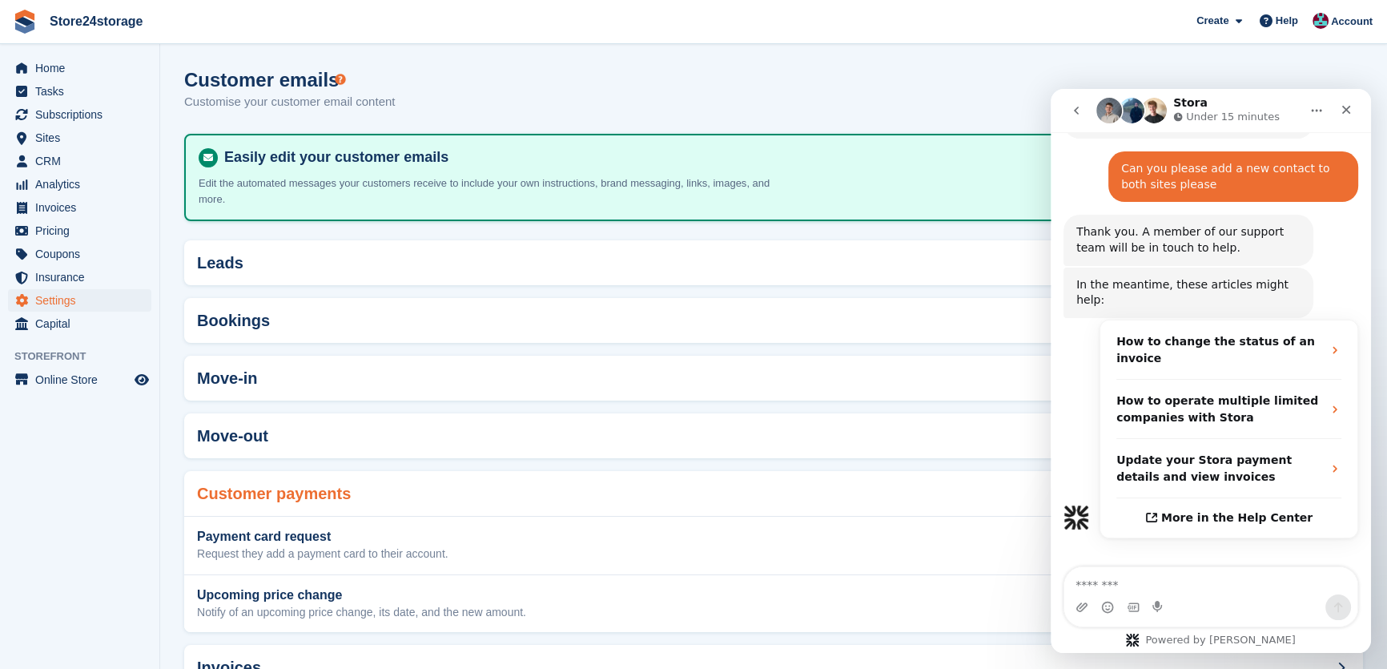
click at [298, 485] on h2 "Customer payments" at bounding box center [274, 494] width 154 height 18
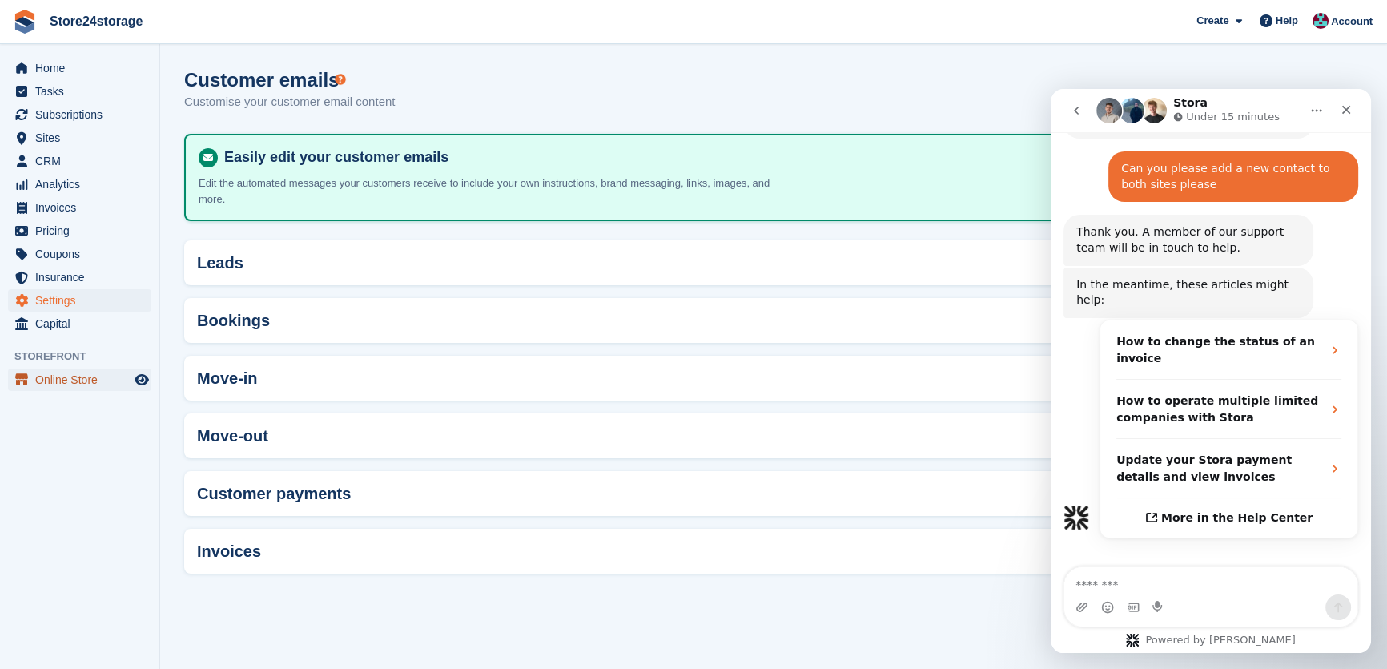
click at [111, 375] on span "Online Store" at bounding box center [83, 379] width 96 height 22
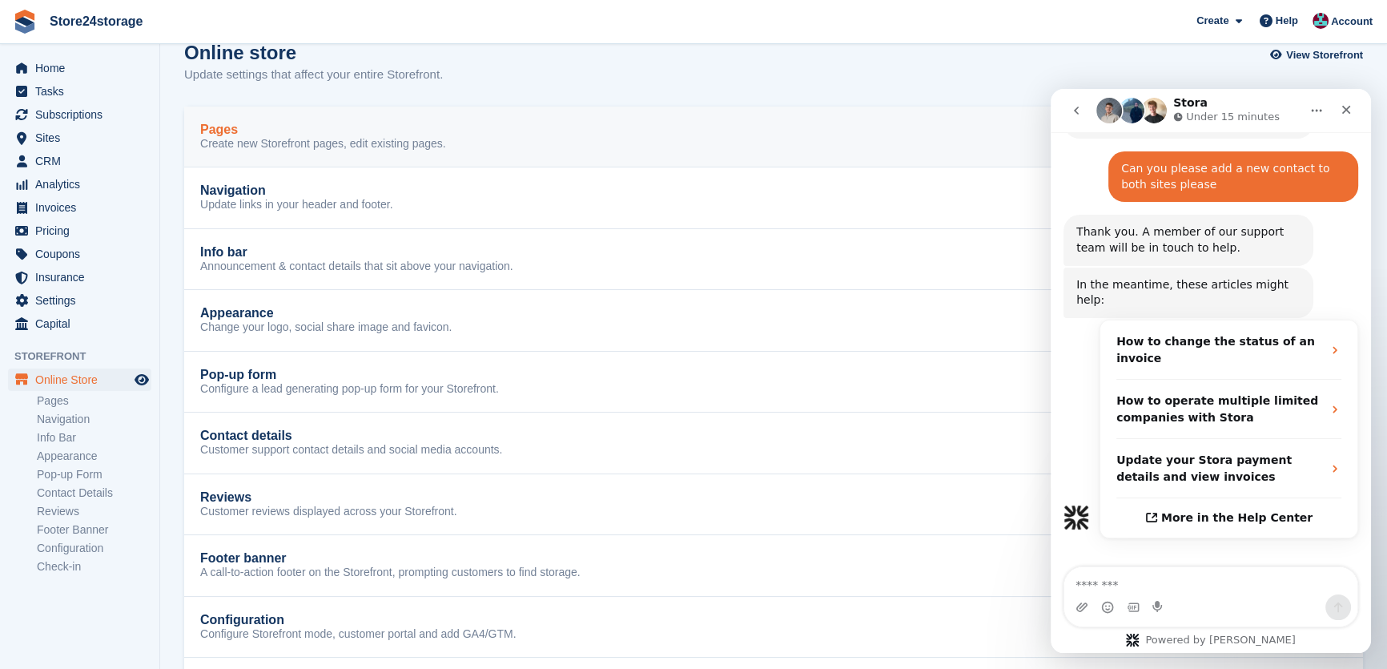
click at [320, 145] on p "Create new Storefront pages, edit existing pages." at bounding box center [323, 144] width 246 height 14
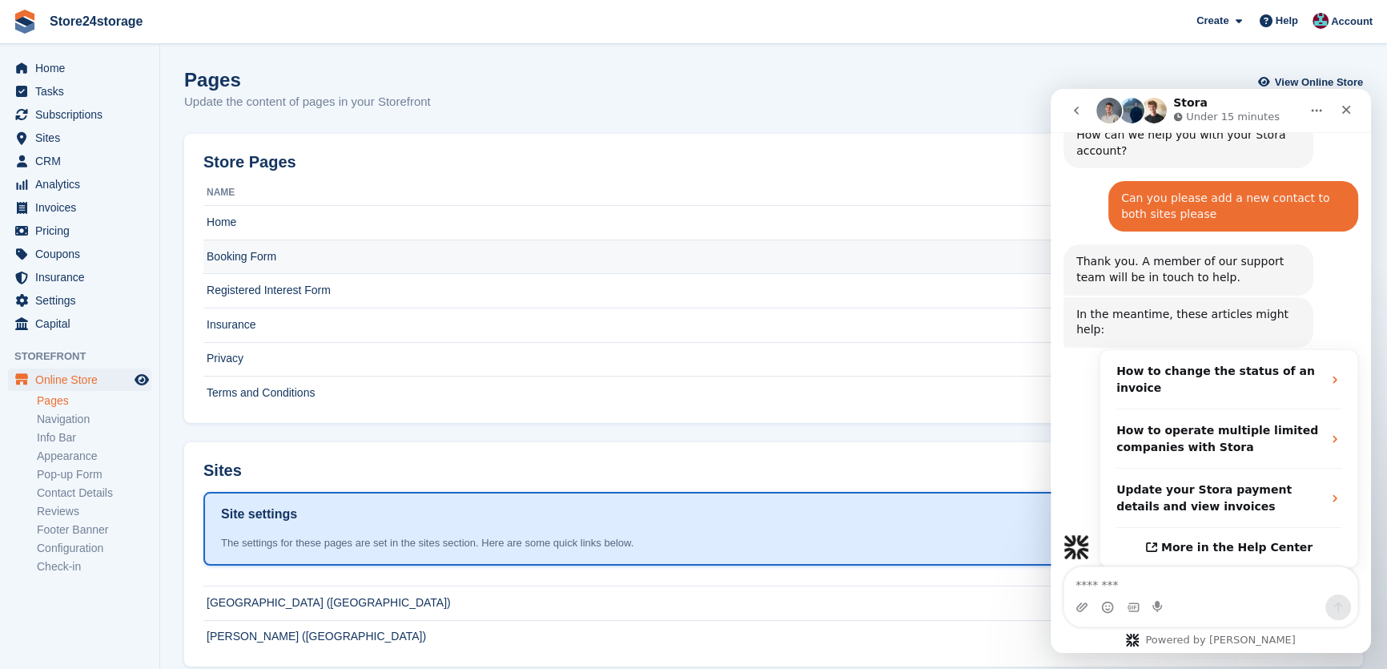
click at [336, 254] on td "Booking Form" at bounding box center [745, 257] width 1084 height 34
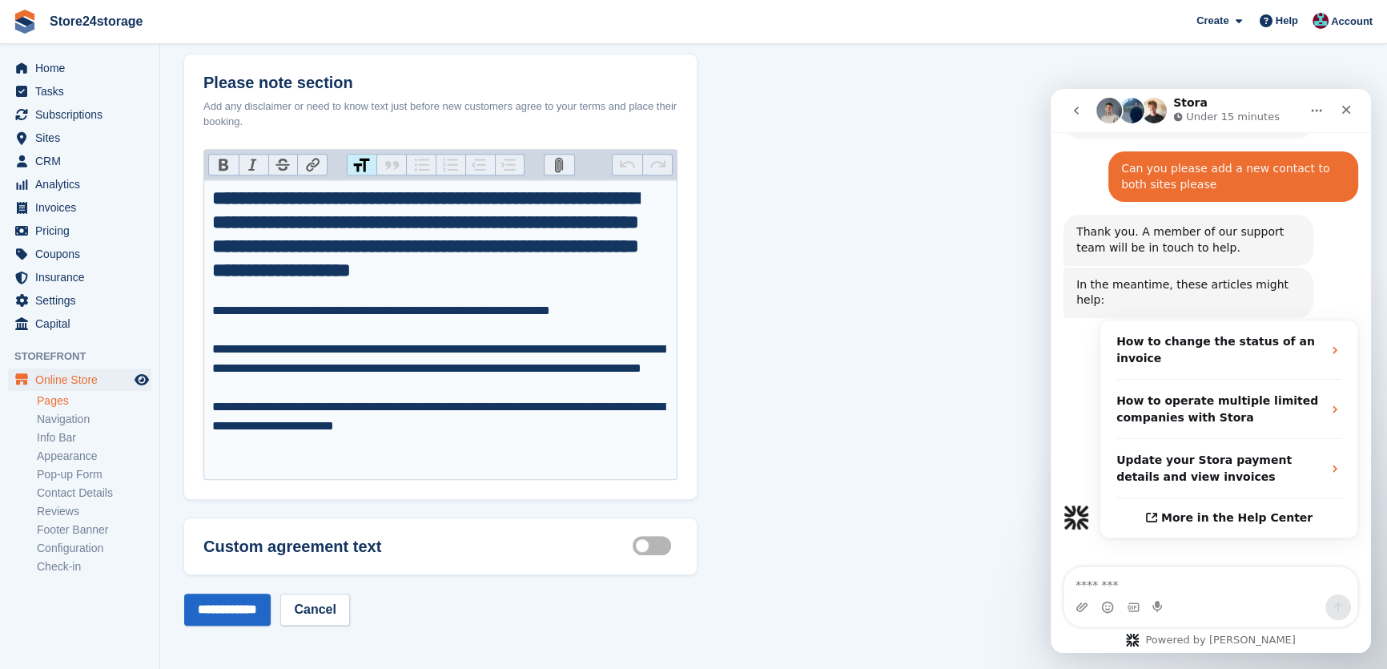
scroll to position [1170, 0]
click at [653, 546] on label "Customisable terms active" at bounding box center [655, 545] width 45 height 2
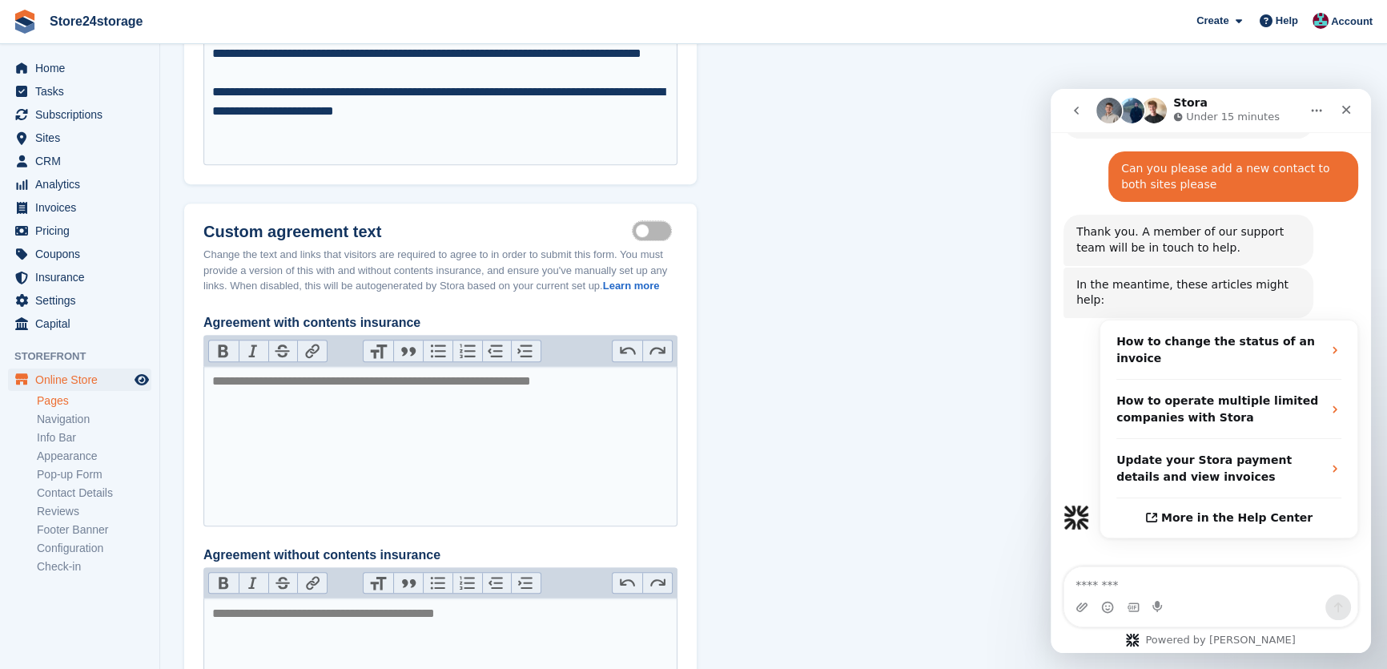
scroll to position [1485, 0]
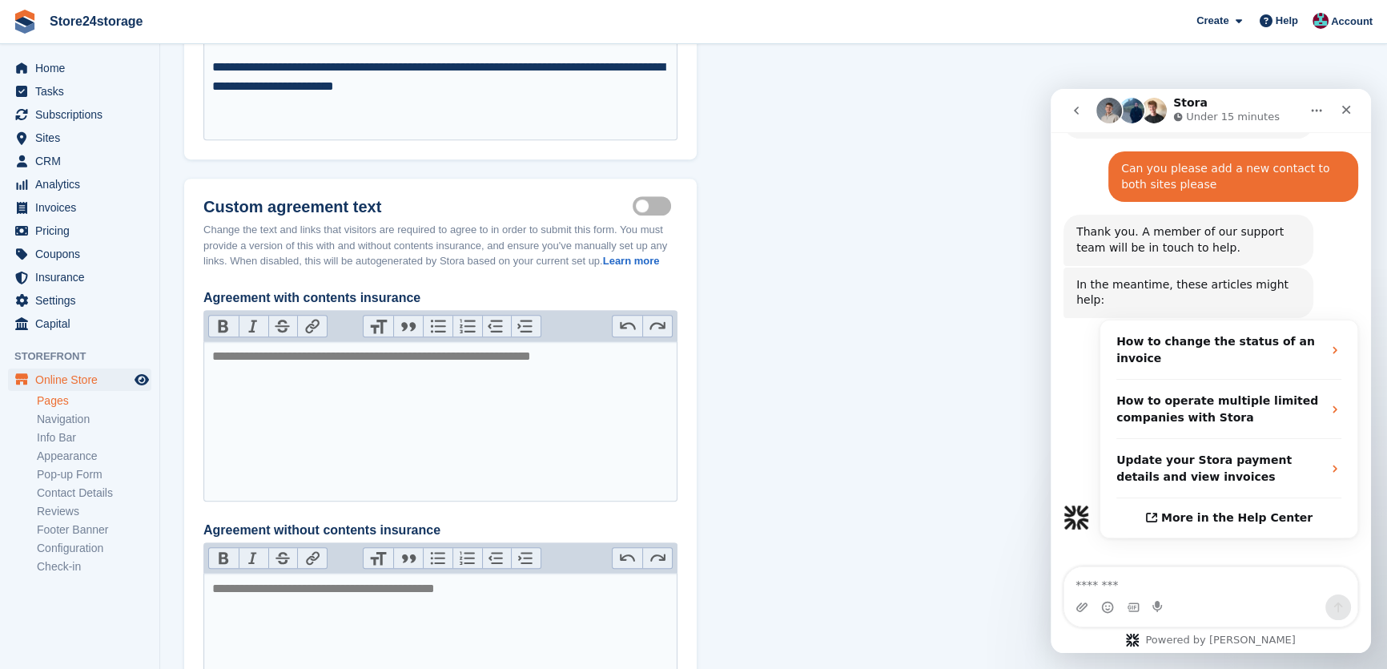
click at [650, 207] on label "Customisable terms active" at bounding box center [655, 205] width 45 height 2
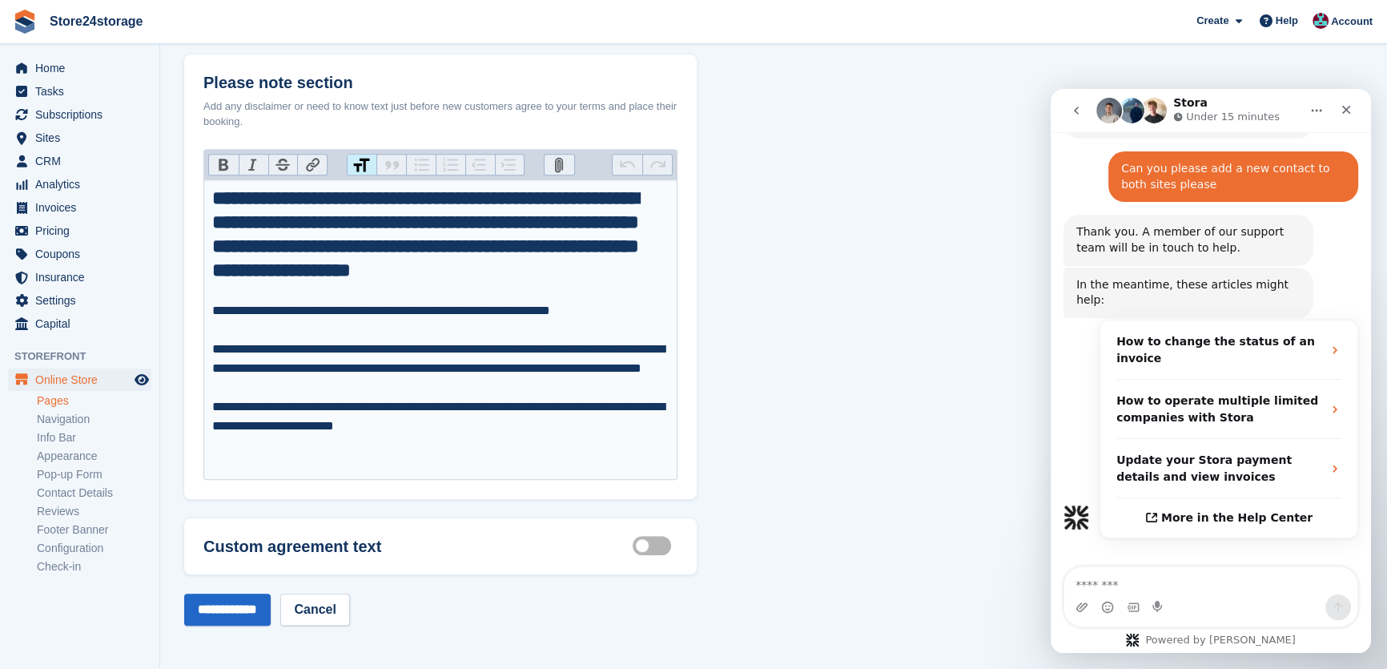
click at [638, 544] on label "Customisable terms active" at bounding box center [655, 545] width 45 height 2
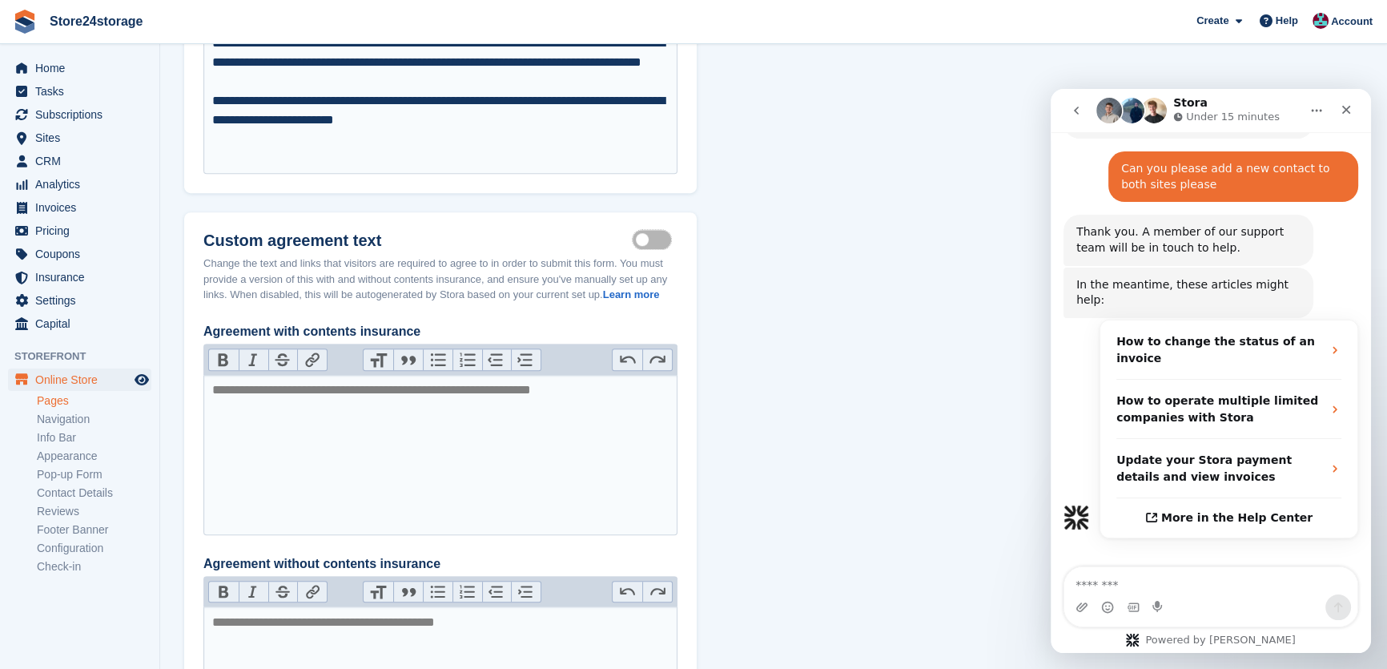
scroll to position [1484, 0]
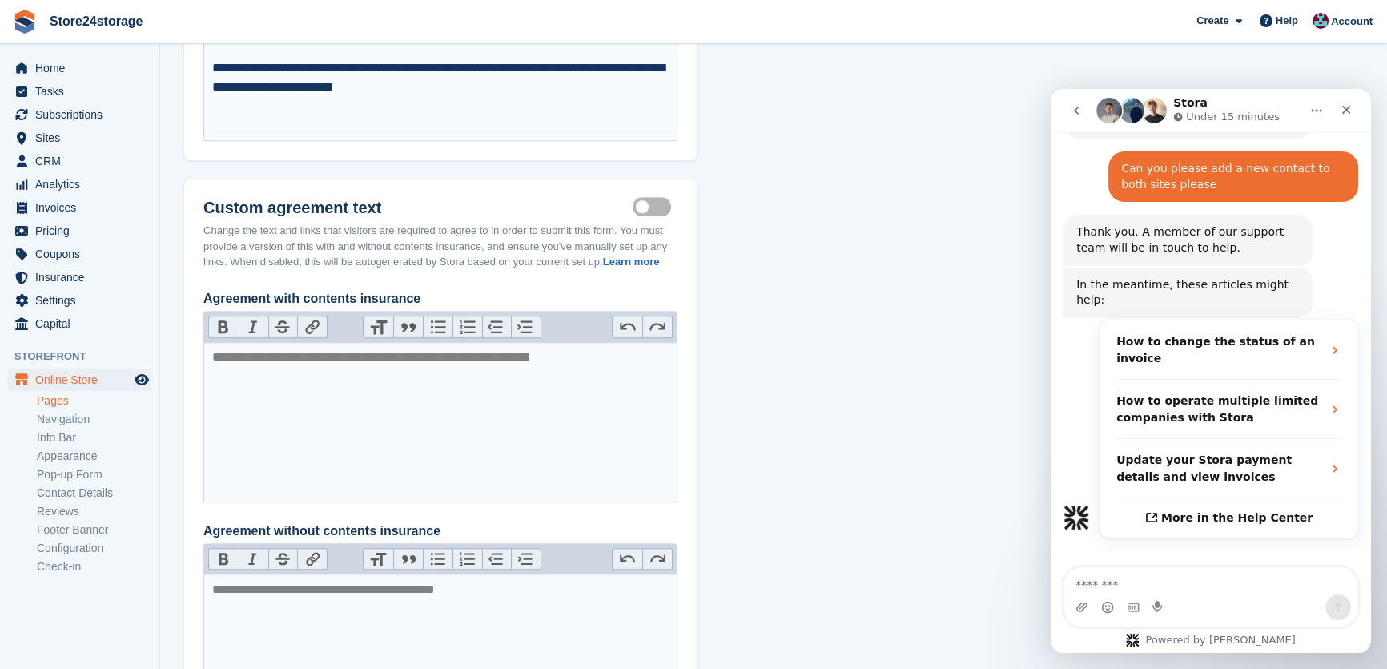
click at [661, 207] on label "Customisable terms active" at bounding box center [655, 206] width 45 height 2
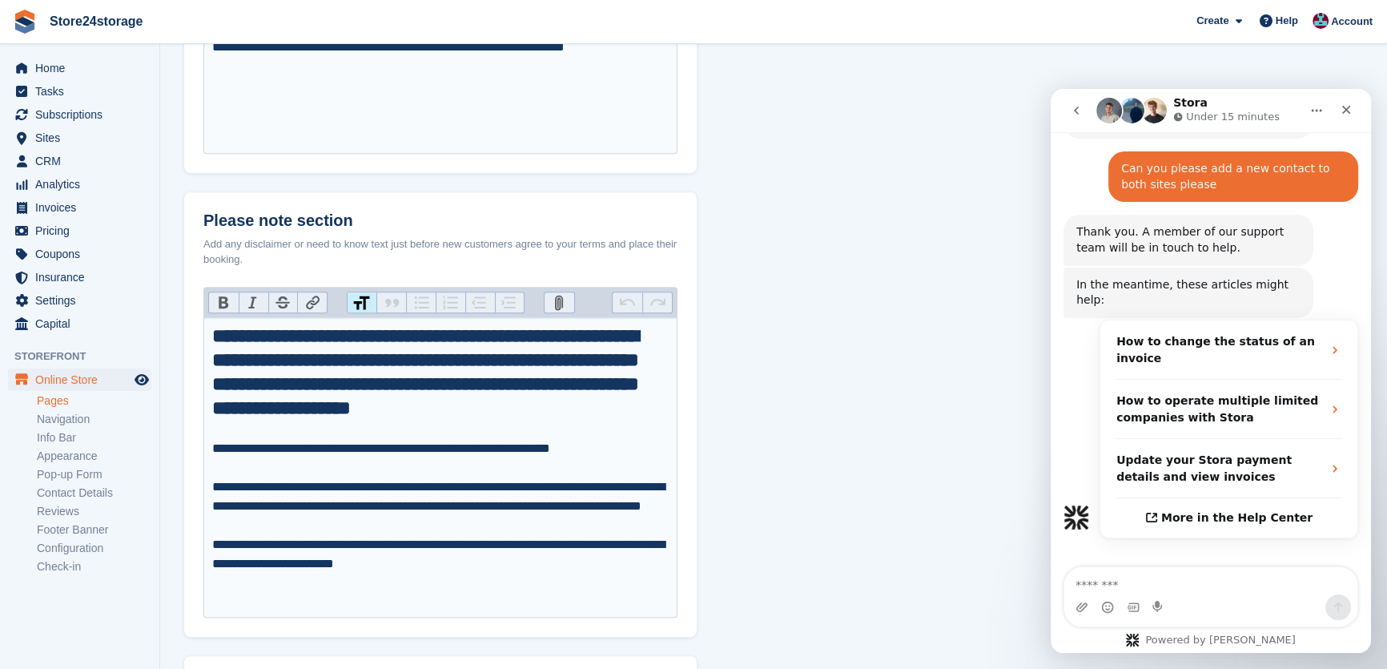
scroll to position [1145, 0]
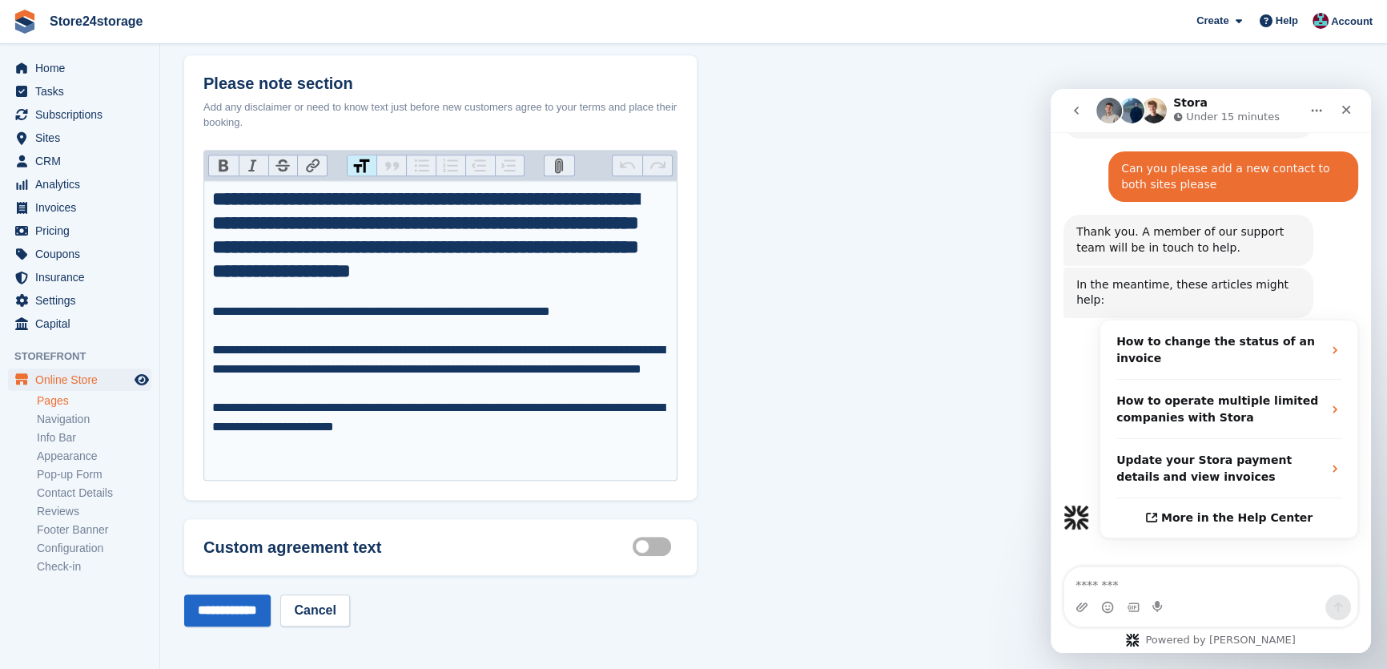
click at [523, 337] on div "**********" at bounding box center [440, 379] width 457 height 192
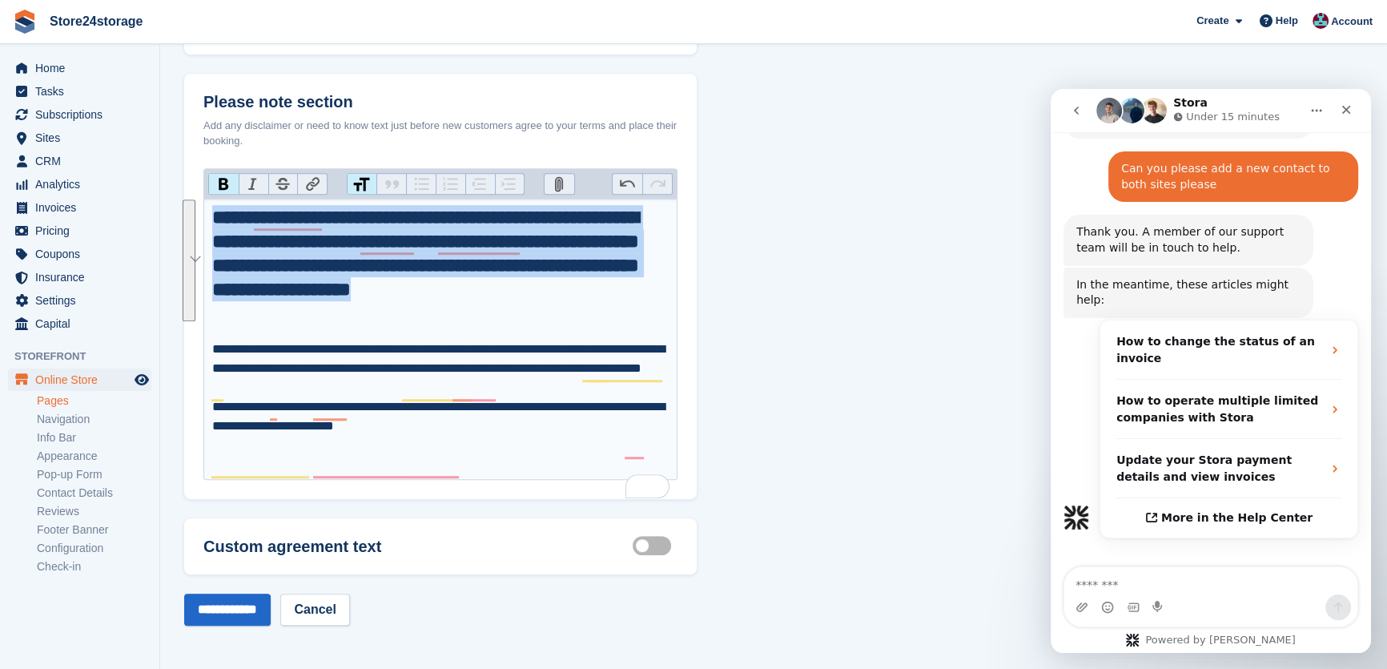
drag, startPoint x: 344, startPoint y: 303, endPoint x: 213, endPoint y: 199, distance: 167.6
click at [213, 205] on h1 "**********" at bounding box center [440, 253] width 457 height 96
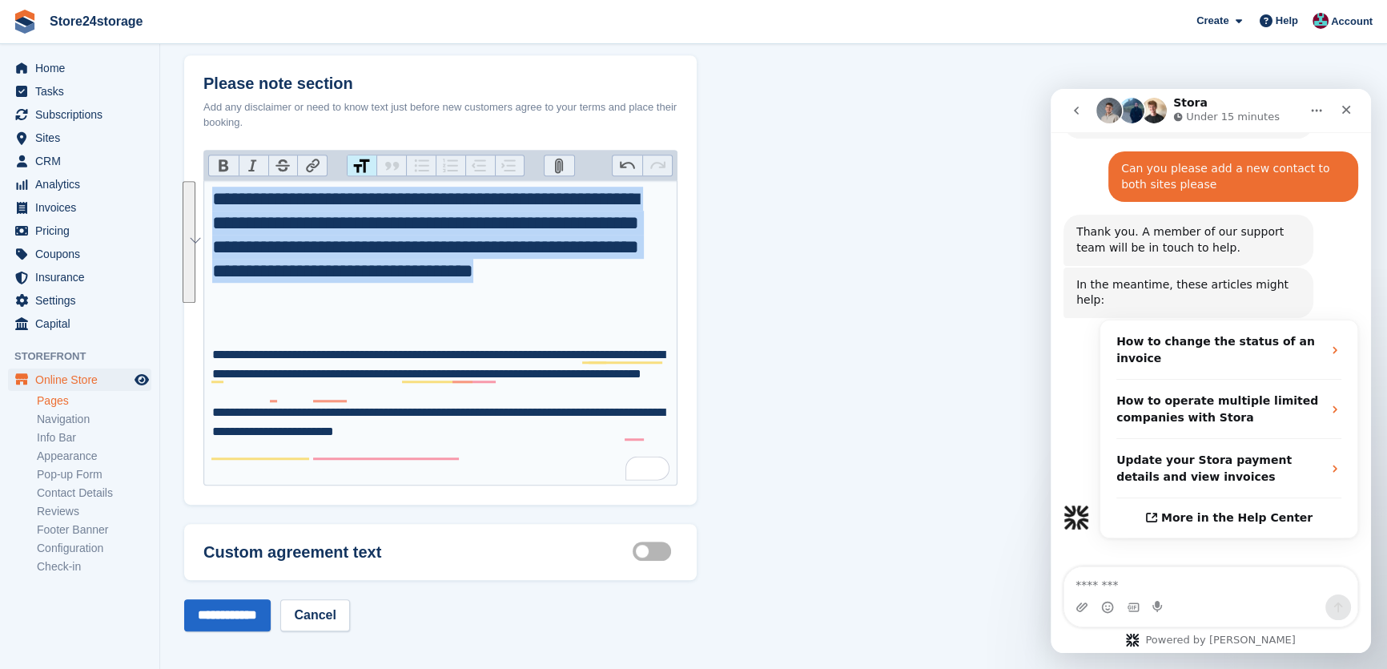
drag, startPoint x: 332, startPoint y: 296, endPoint x: 199, endPoint y: 205, distance: 160.9
click at [199, 205] on div "**********" at bounding box center [440, 279] width 513 height 449
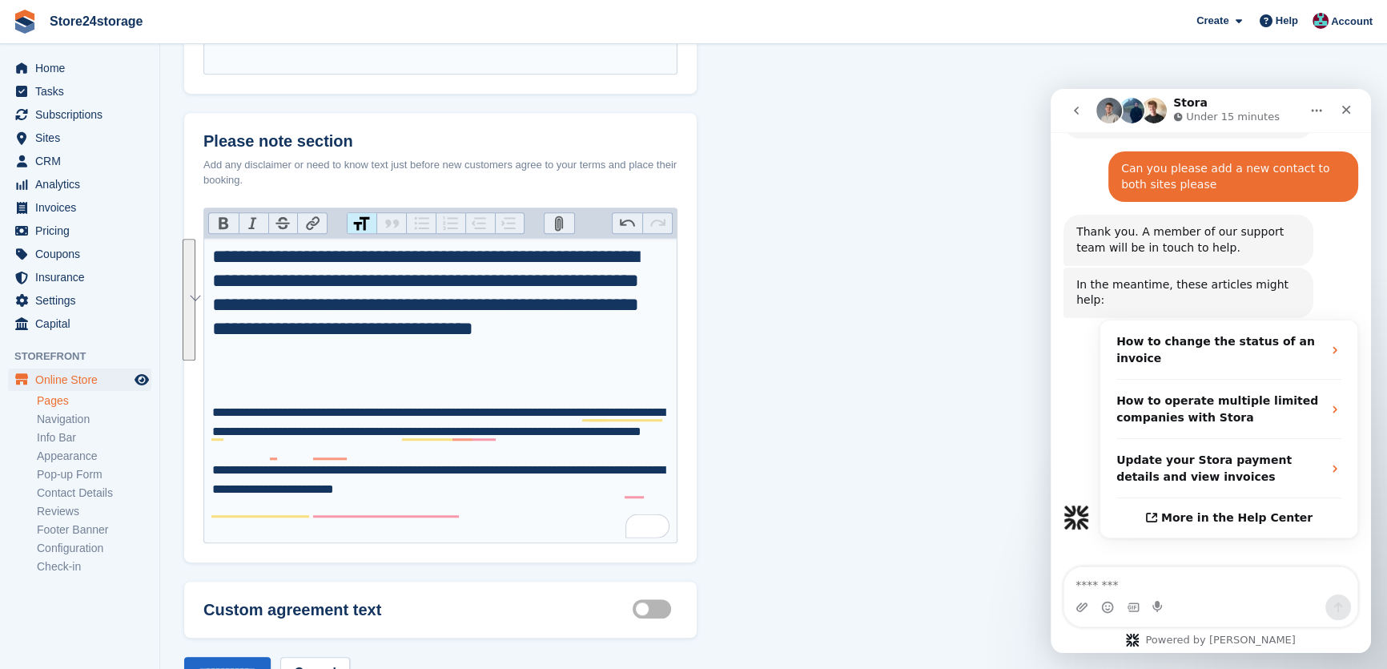
click at [359, 172] on div "**********" at bounding box center [440, 337] width 513 height 449
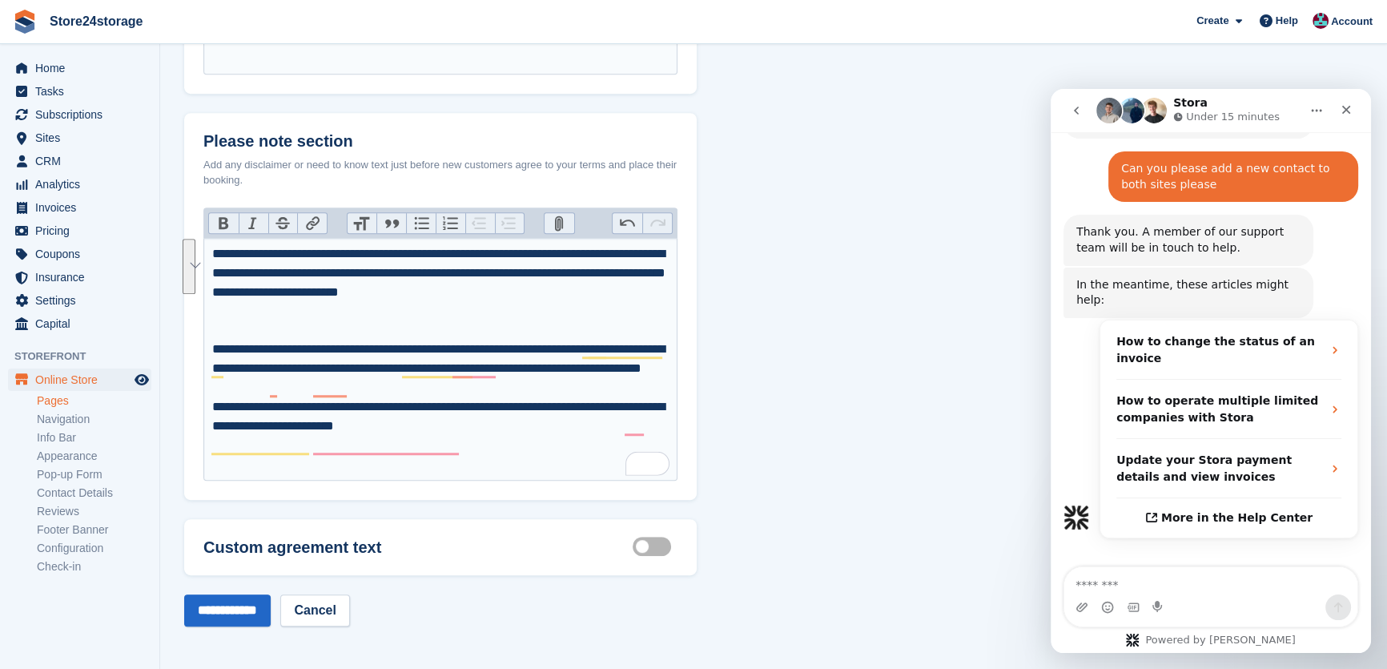
click at [356, 316] on div "**********" at bounding box center [440, 387] width 457 height 173
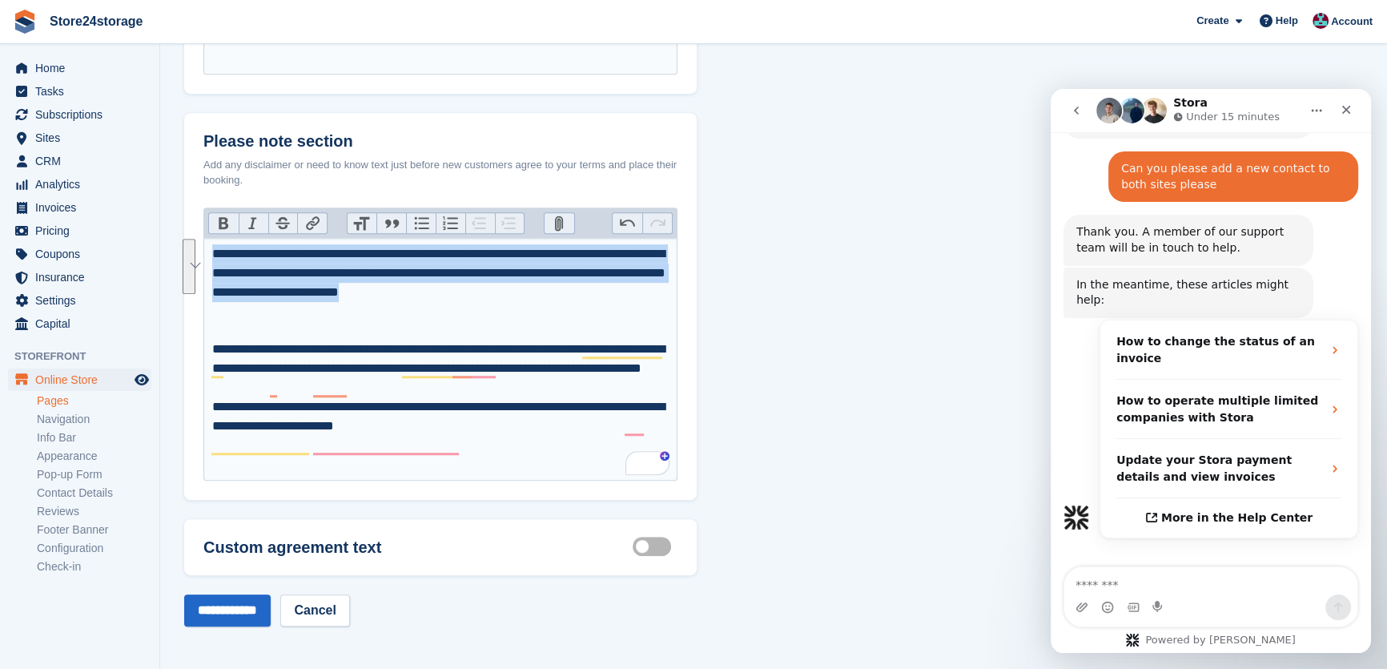
drag, startPoint x: 603, startPoint y: 297, endPoint x: 245, endPoint y: 248, distance: 361.4
click at [194, 251] on div "**********" at bounding box center [440, 353] width 513 height 292
click at [361, 225] on div "**********" at bounding box center [440, 343] width 474 height 273
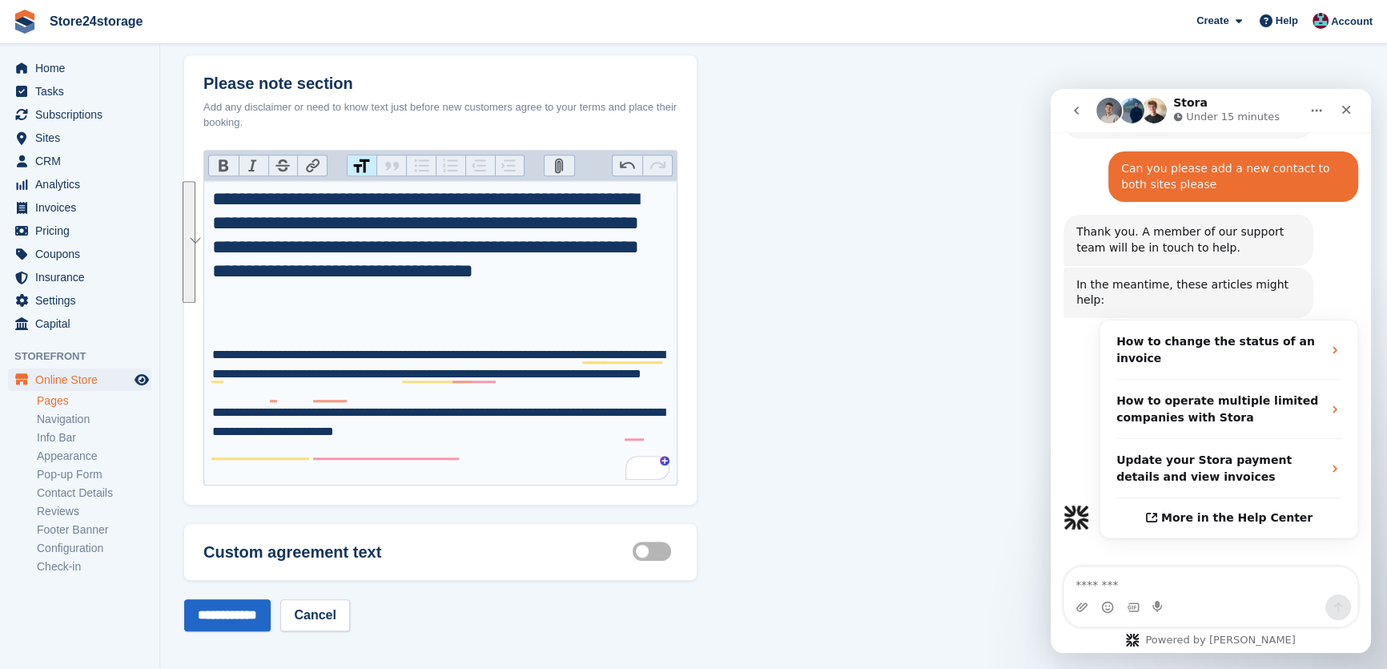
click at [366, 169] on div "**********" at bounding box center [440, 279] width 513 height 449
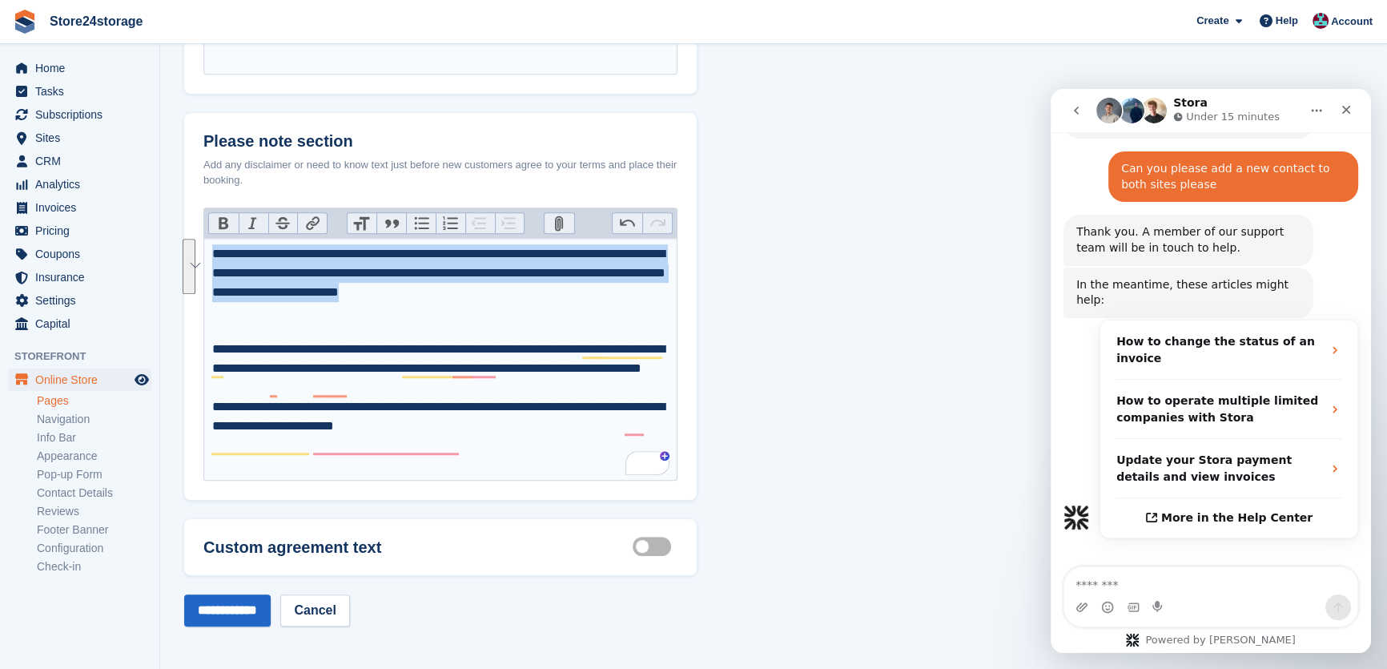
click at [271, 340] on div "**********" at bounding box center [440, 387] width 457 height 173
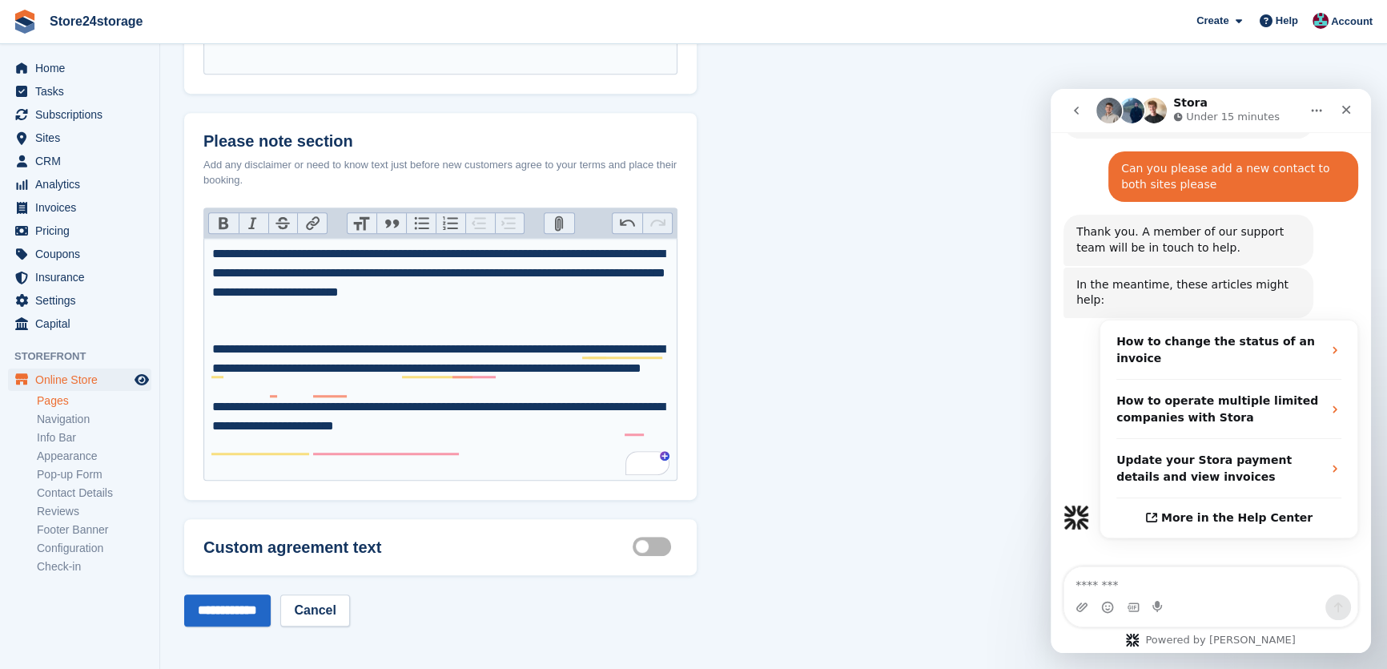
click at [213, 351] on div "**********" at bounding box center [440, 387] width 457 height 173
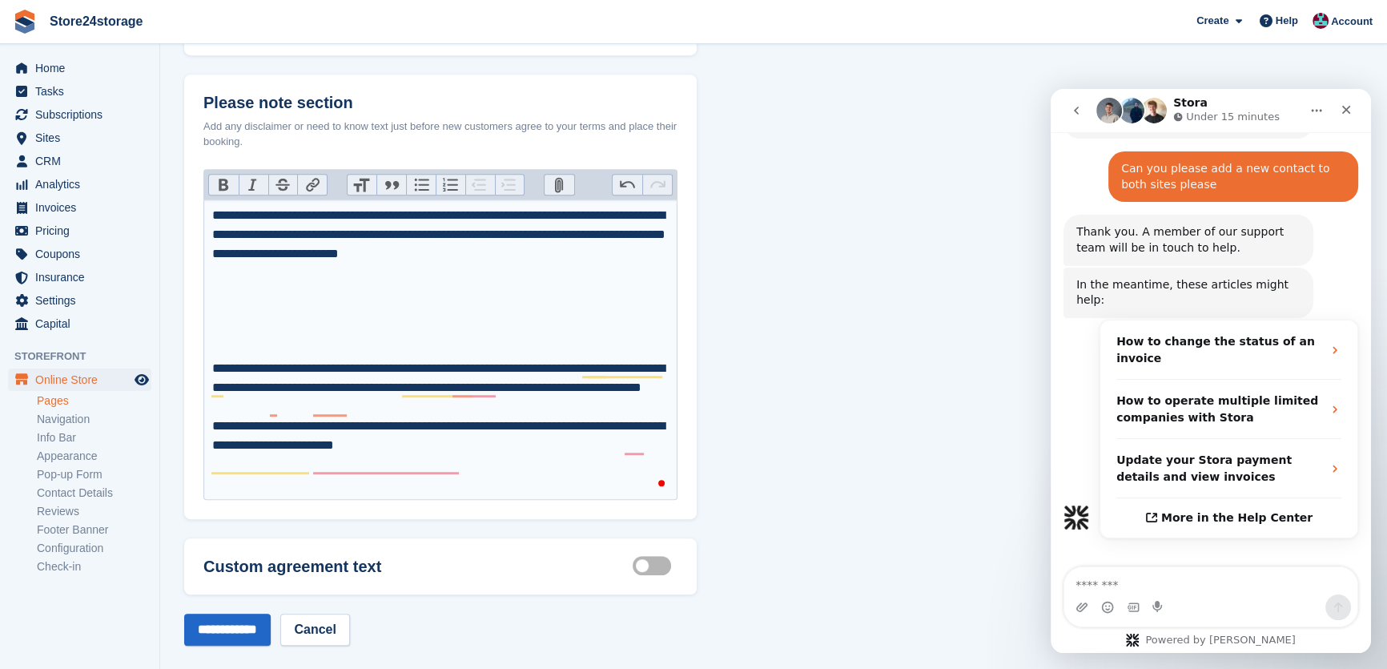
scroll to position [1145, 0]
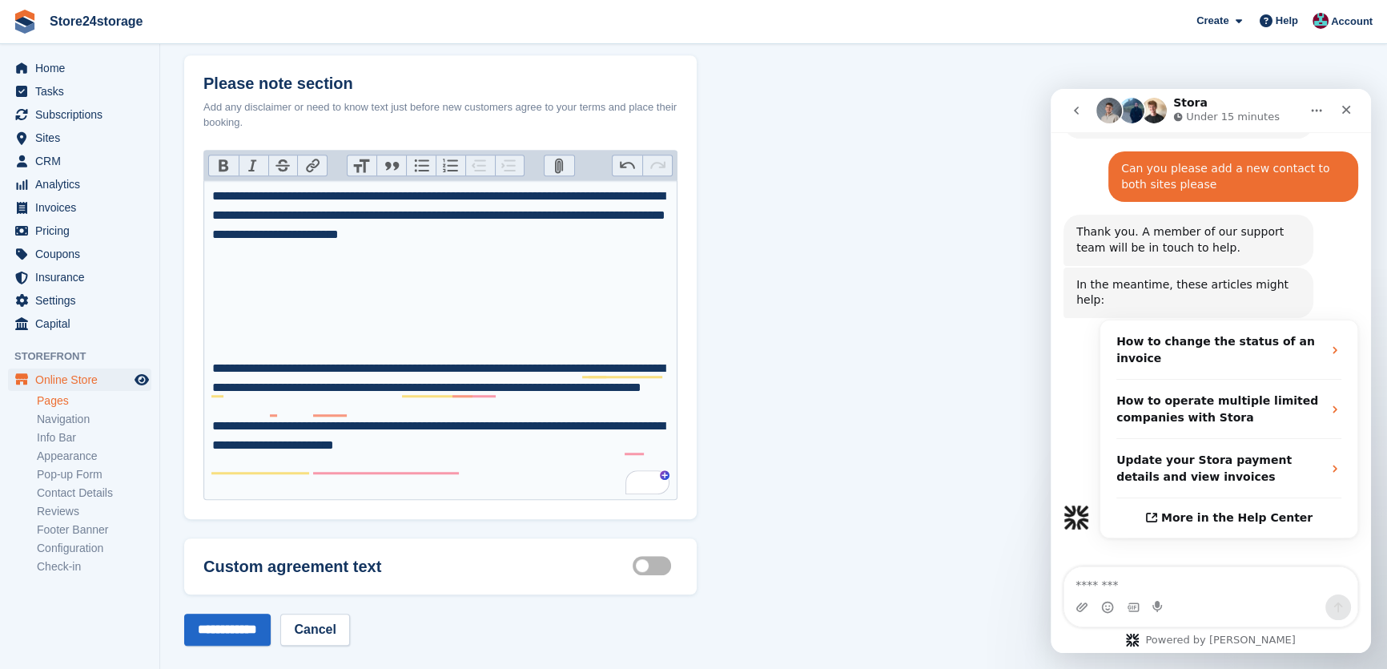
click at [244, 263] on div "**********" at bounding box center [440, 369] width 457 height 250
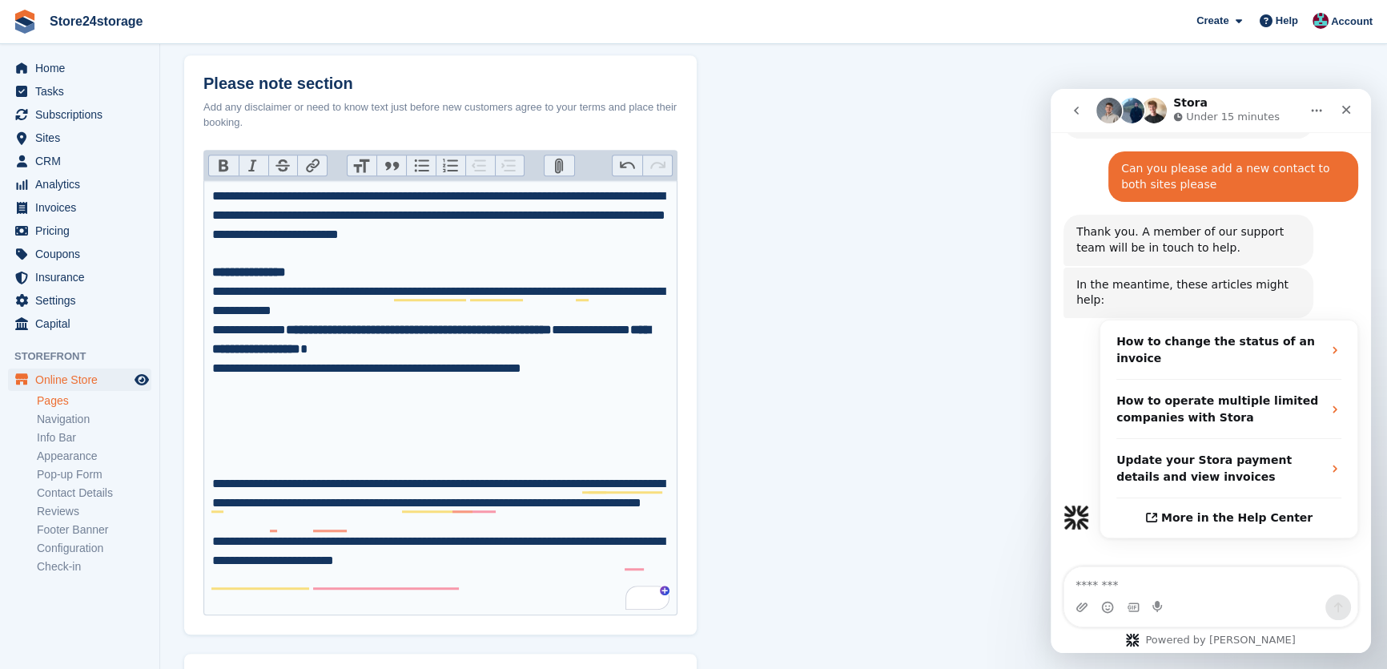
click at [212, 479] on div "**********" at bounding box center [440, 493] width 457 height 231
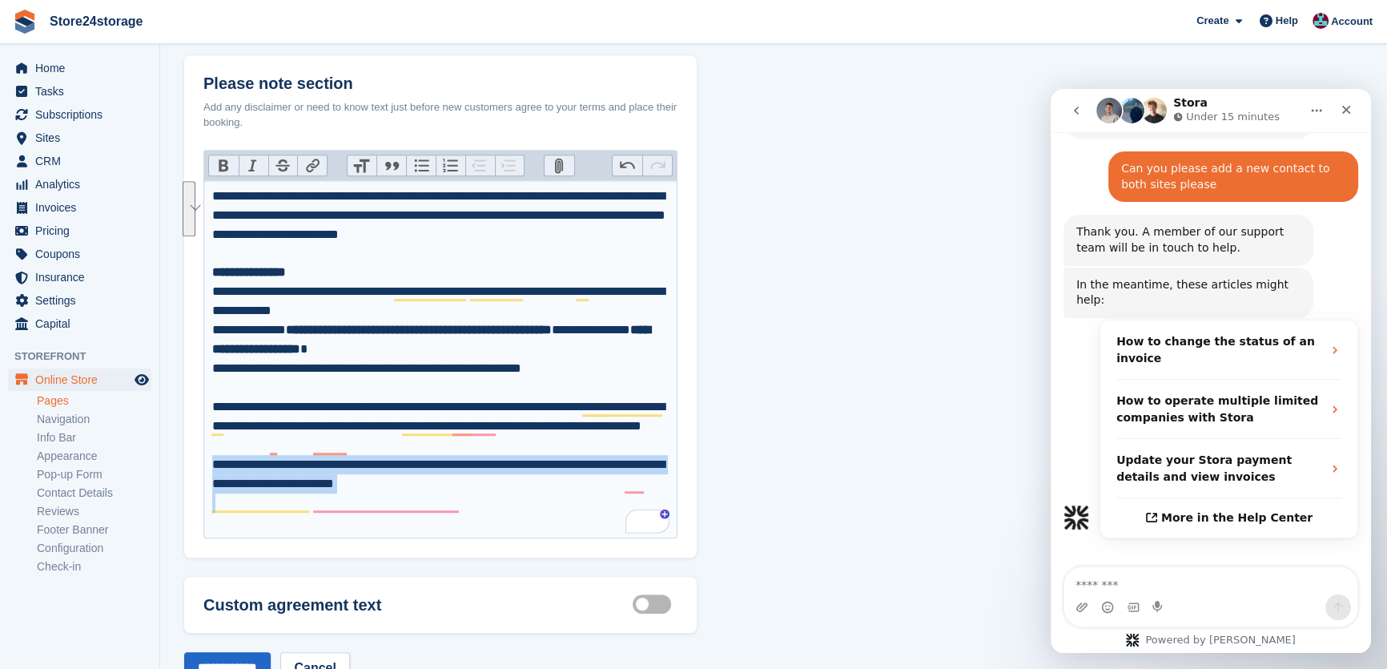
drag, startPoint x: 471, startPoint y: 514, endPoint x: 296, endPoint y: 536, distance: 176.0
click at [197, 474] on div "**********" at bounding box center [440, 354] width 513 height 408
type trix-editor "**********"
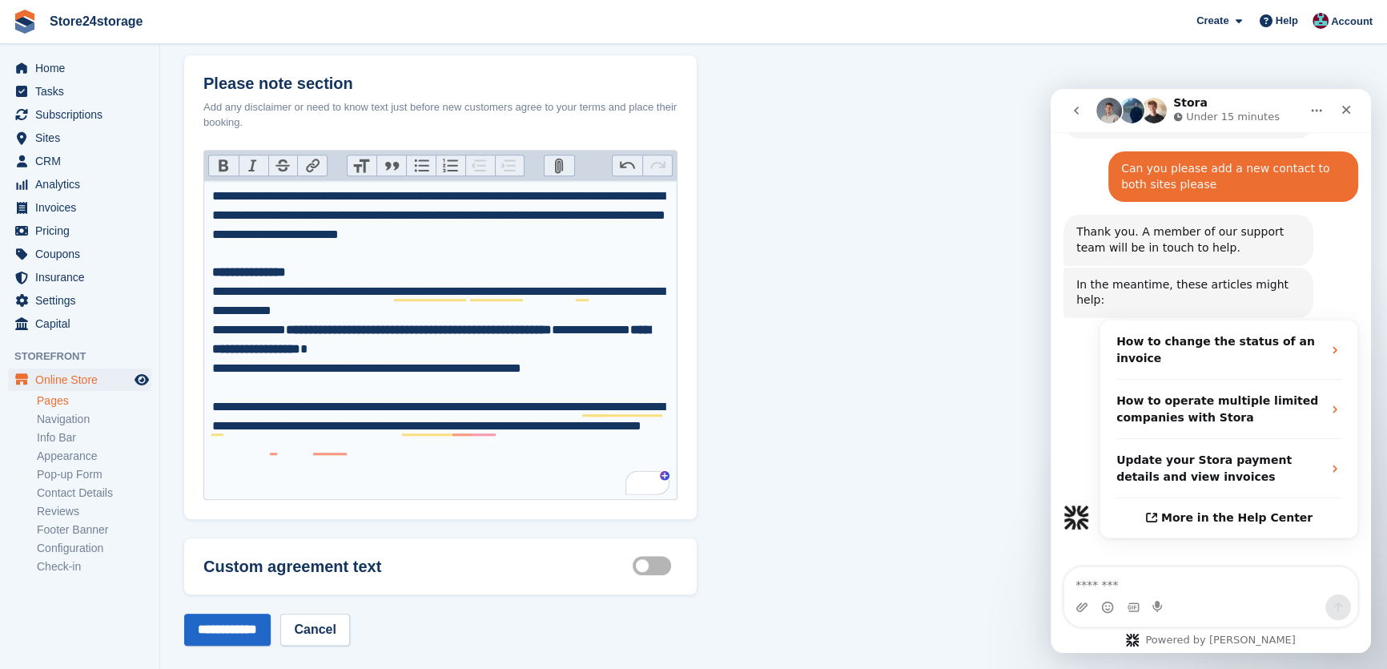
click at [646, 564] on label "Customisable terms active" at bounding box center [655, 565] width 45 height 2
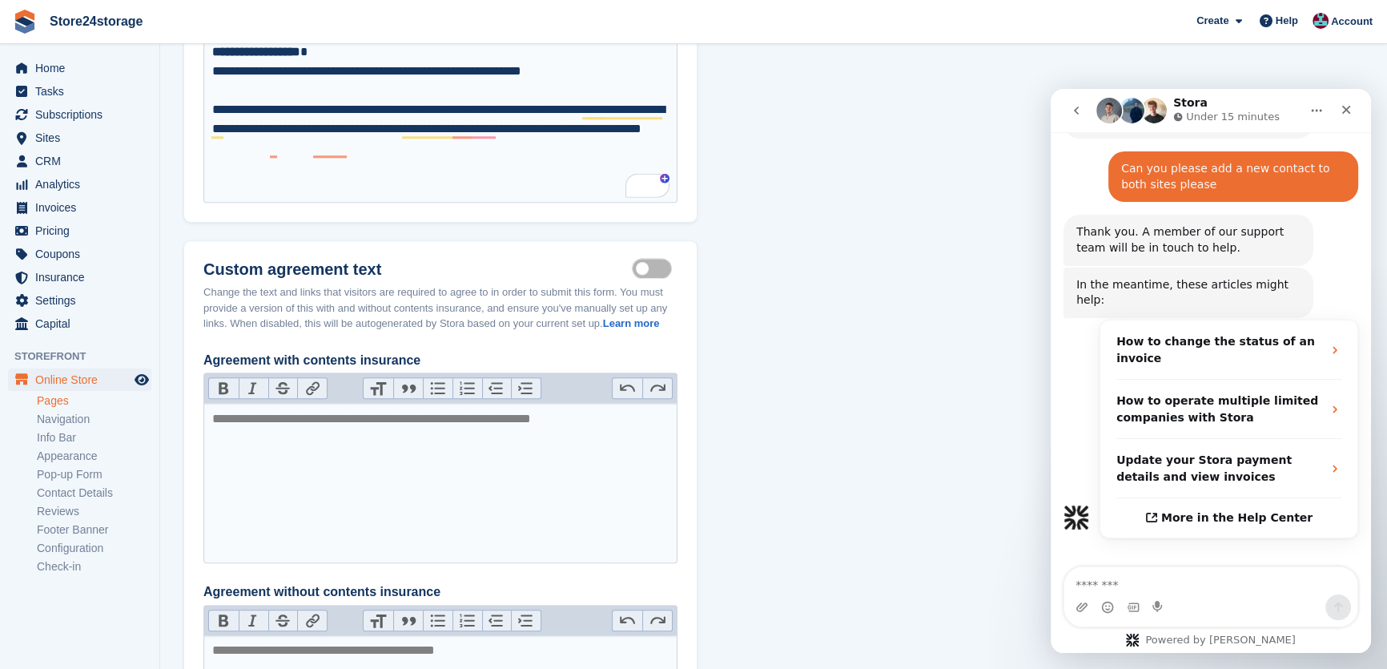
scroll to position [1484, 0]
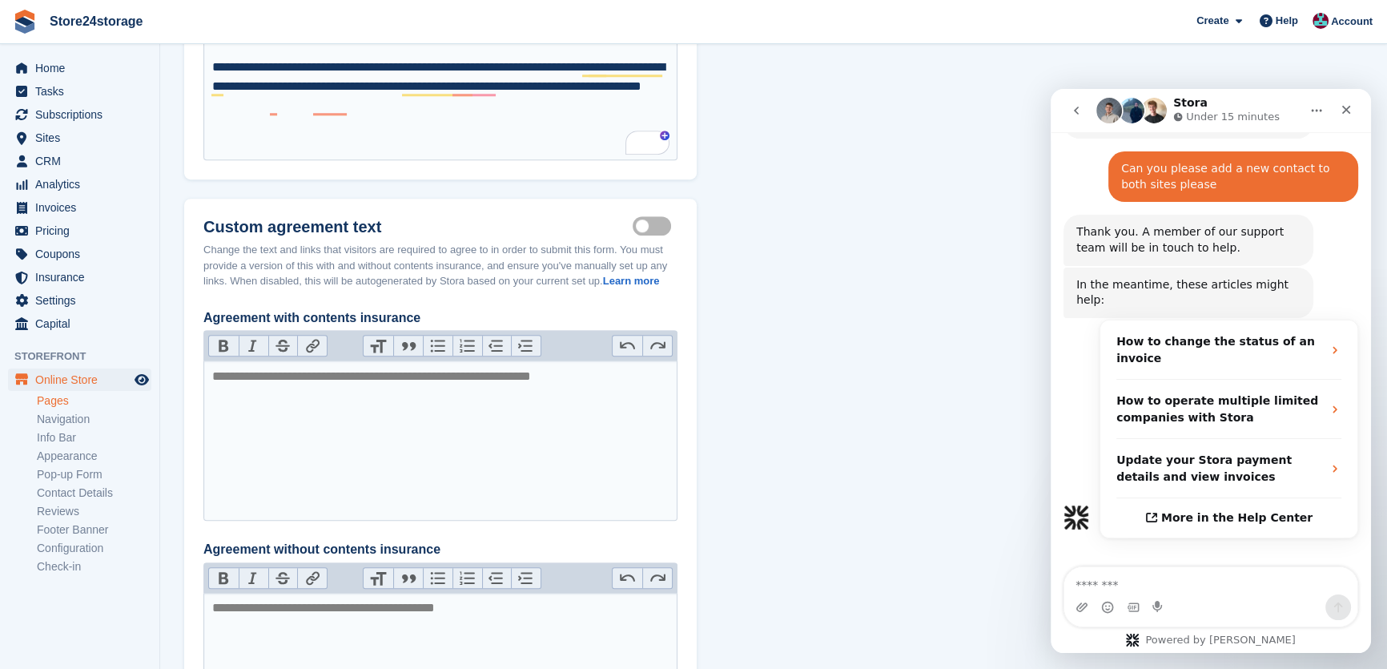
click at [658, 240] on div "Custom agreement text Customisable terms active Change the text and links that …" at bounding box center [440, 486] width 474 height 536
click at [655, 227] on label "Customisable terms active" at bounding box center [655, 225] width 45 height 2
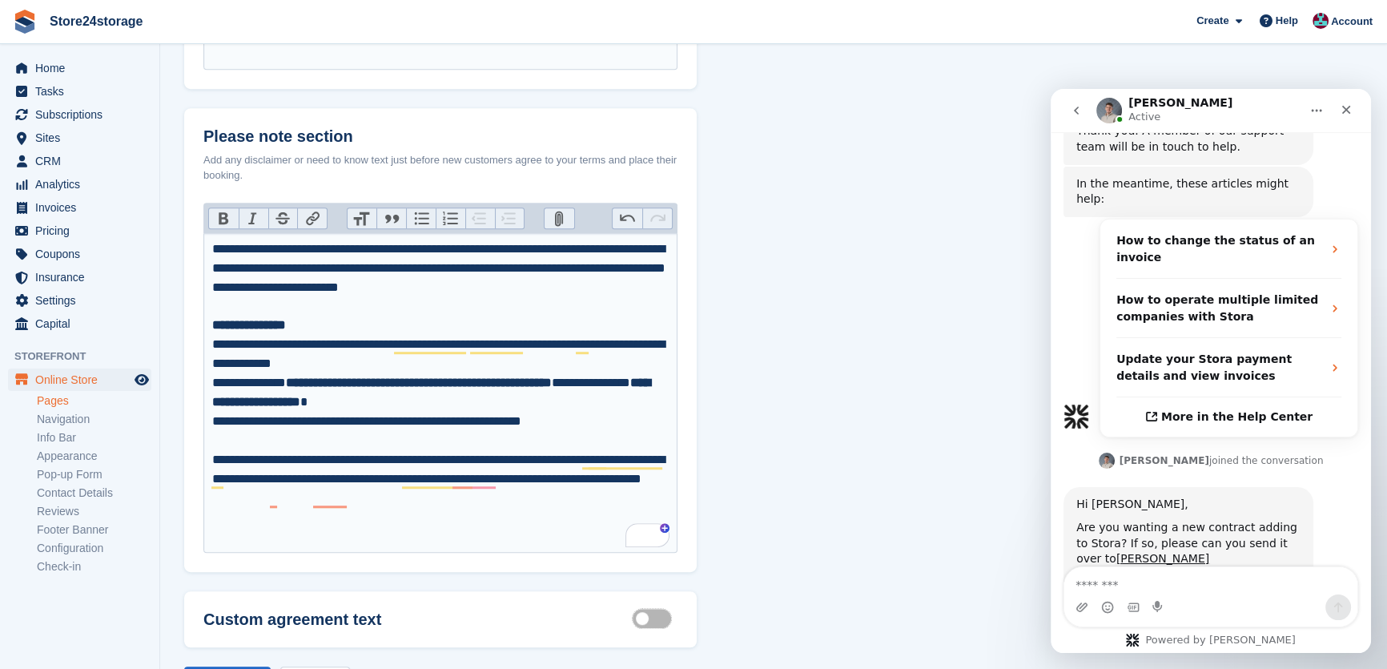
scroll to position [426, 0]
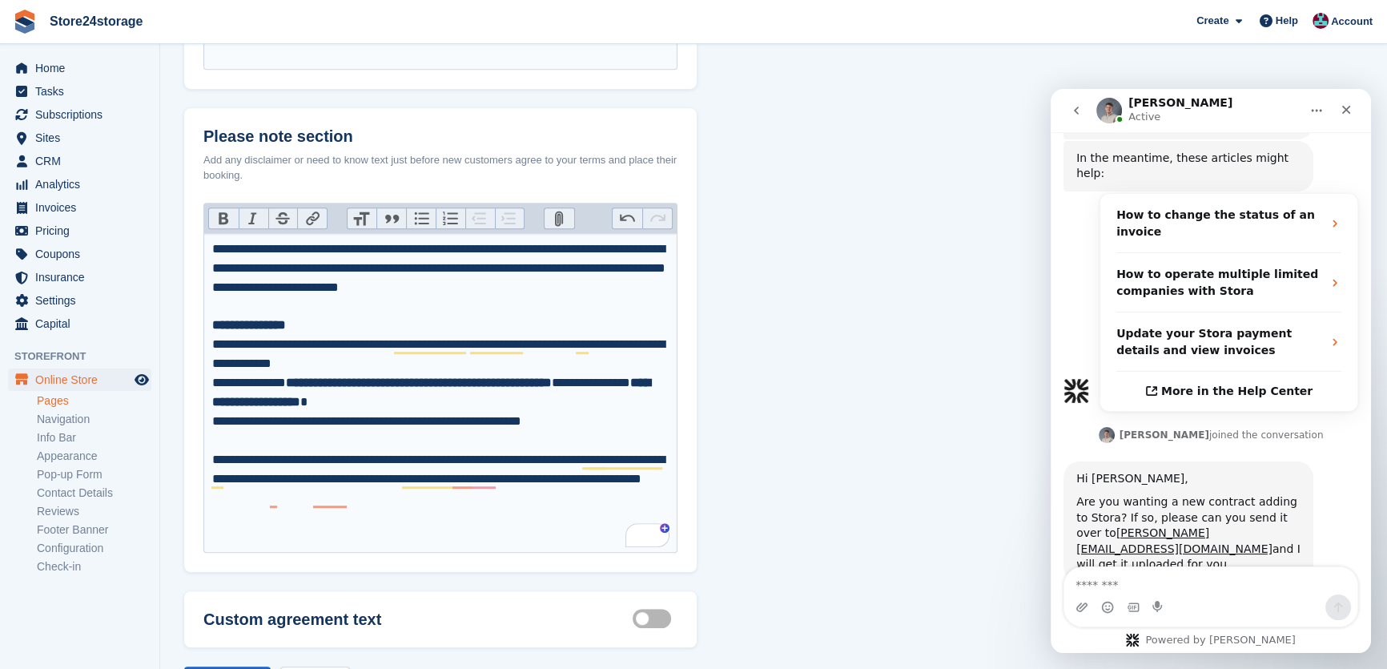
click at [328, 477] on div "**********" at bounding box center [440, 488] width 457 height 115
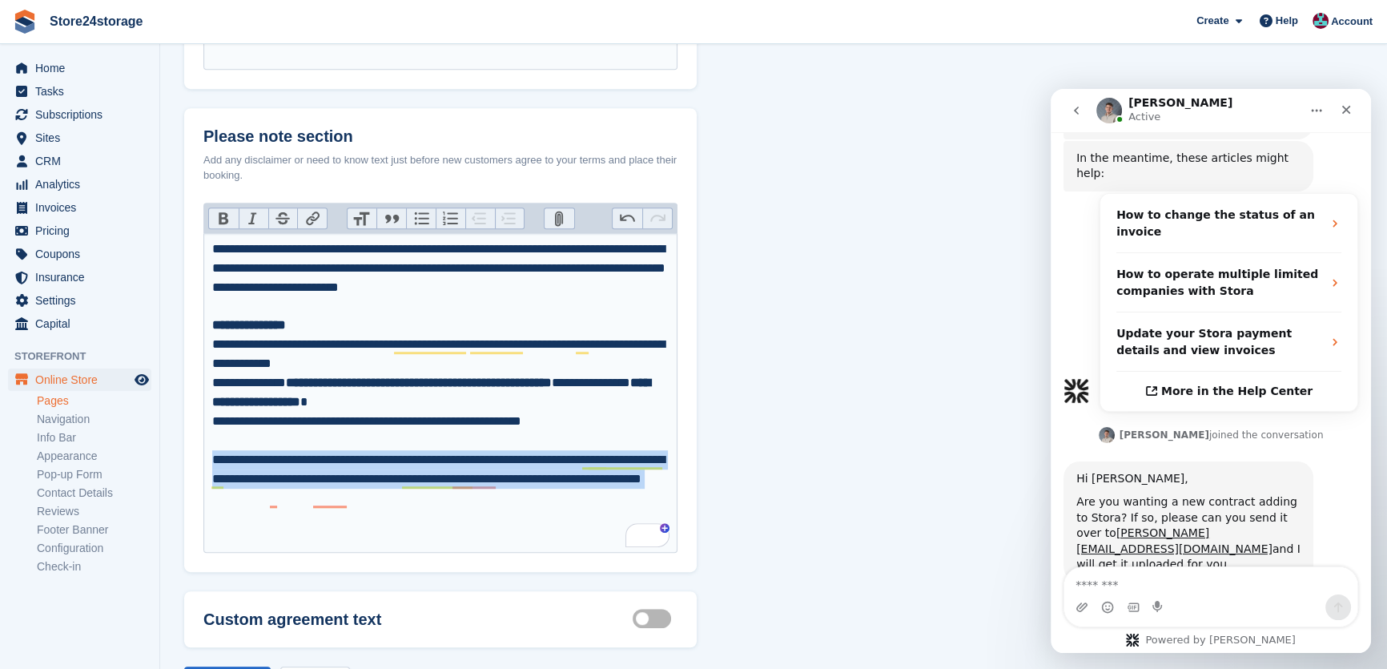
click at [328, 477] on div "**********" at bounding box center [440, 488] width 457 height 115
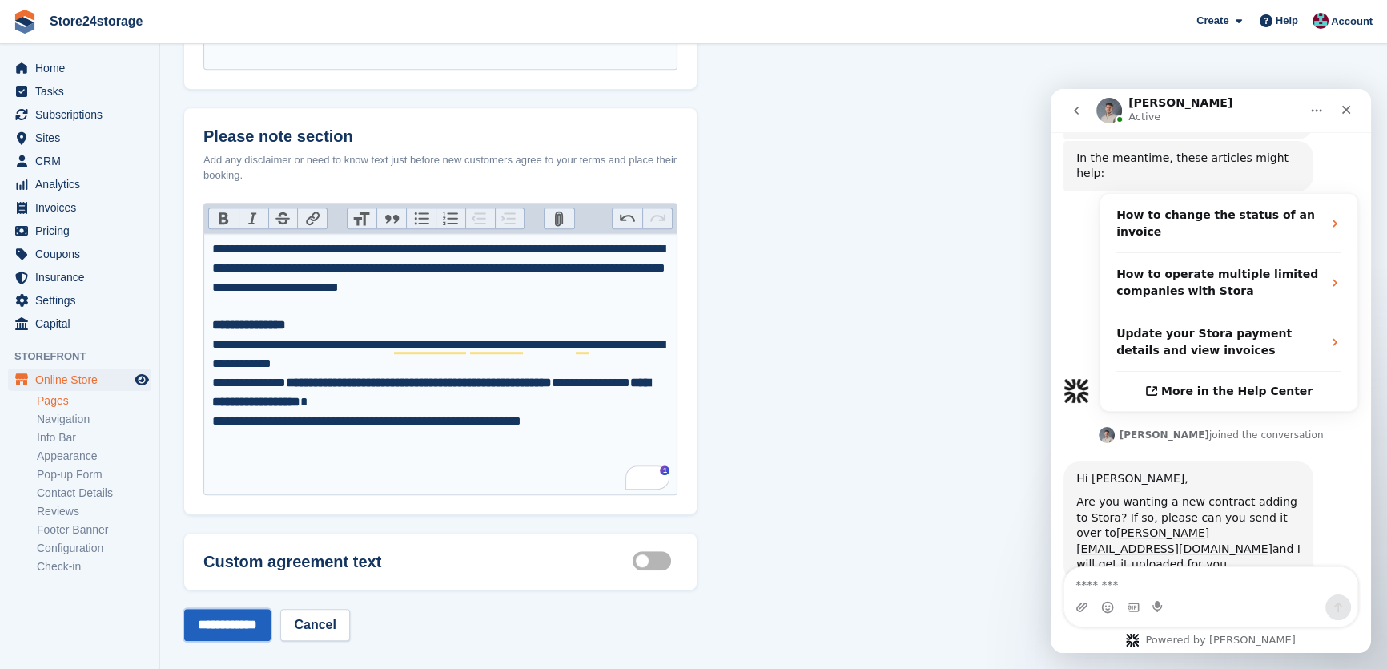
click at [246, 622] on input "**********" at bounding box center [227, 625] width 87 height 32
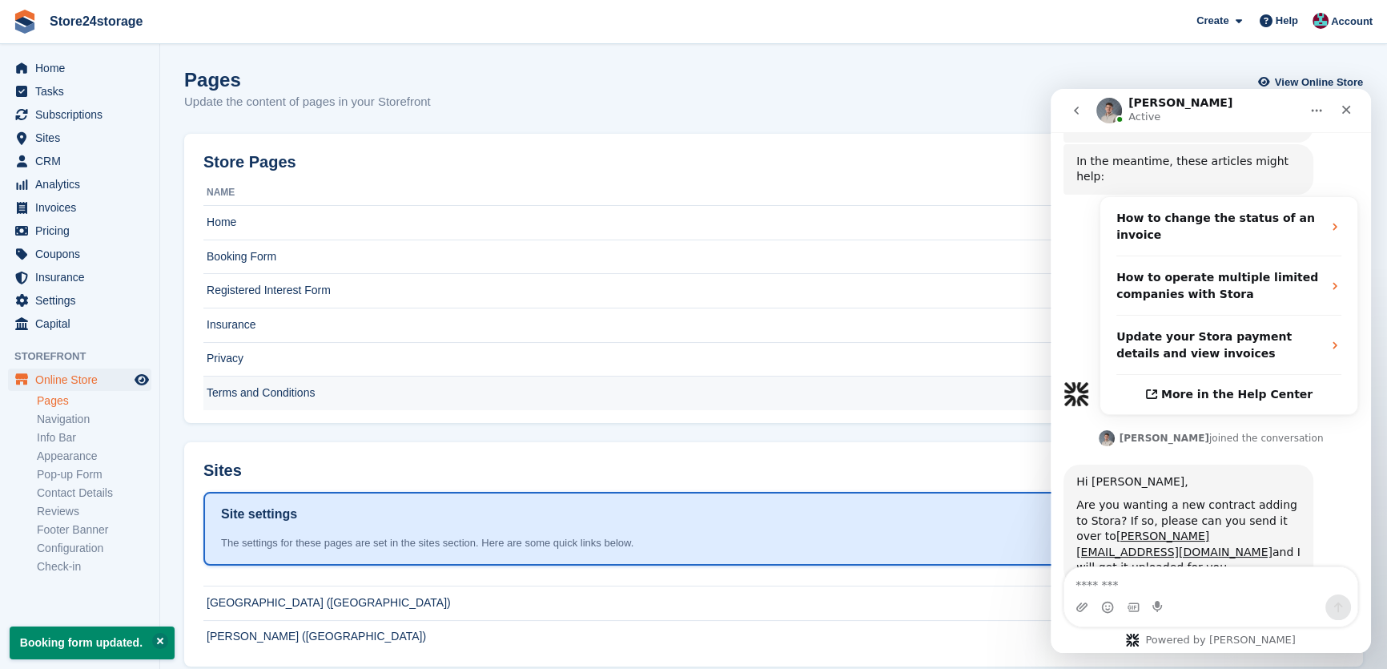
scroll to position [426, 0]
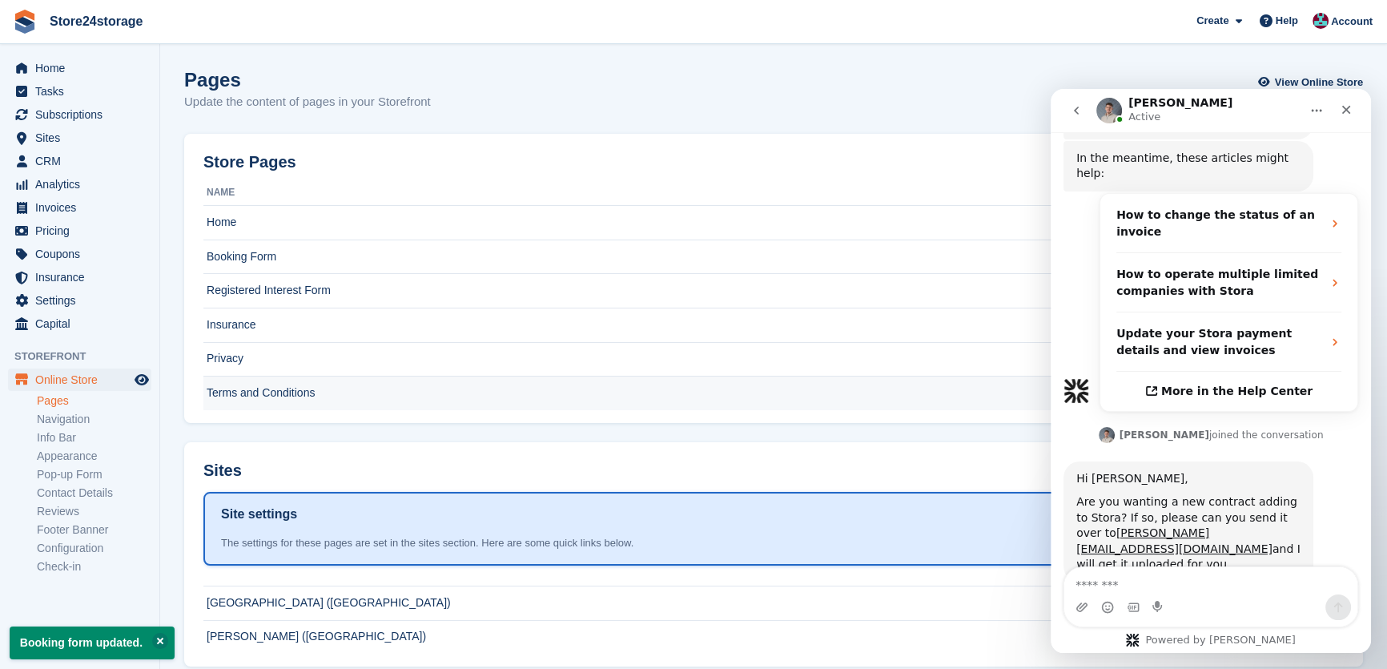
click at [457, 389] on td "Terms and Conditions" at bounding box center [745, 393] width 1084 height 34
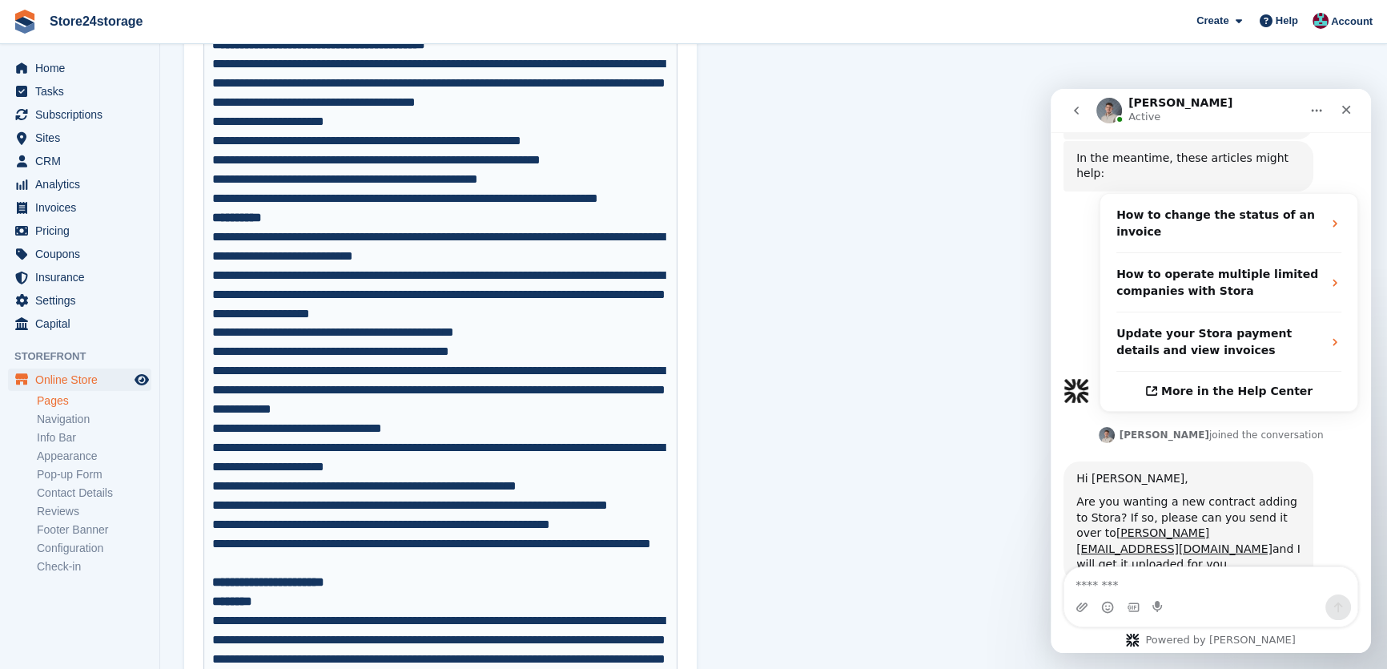
scroll to position [389, 0]
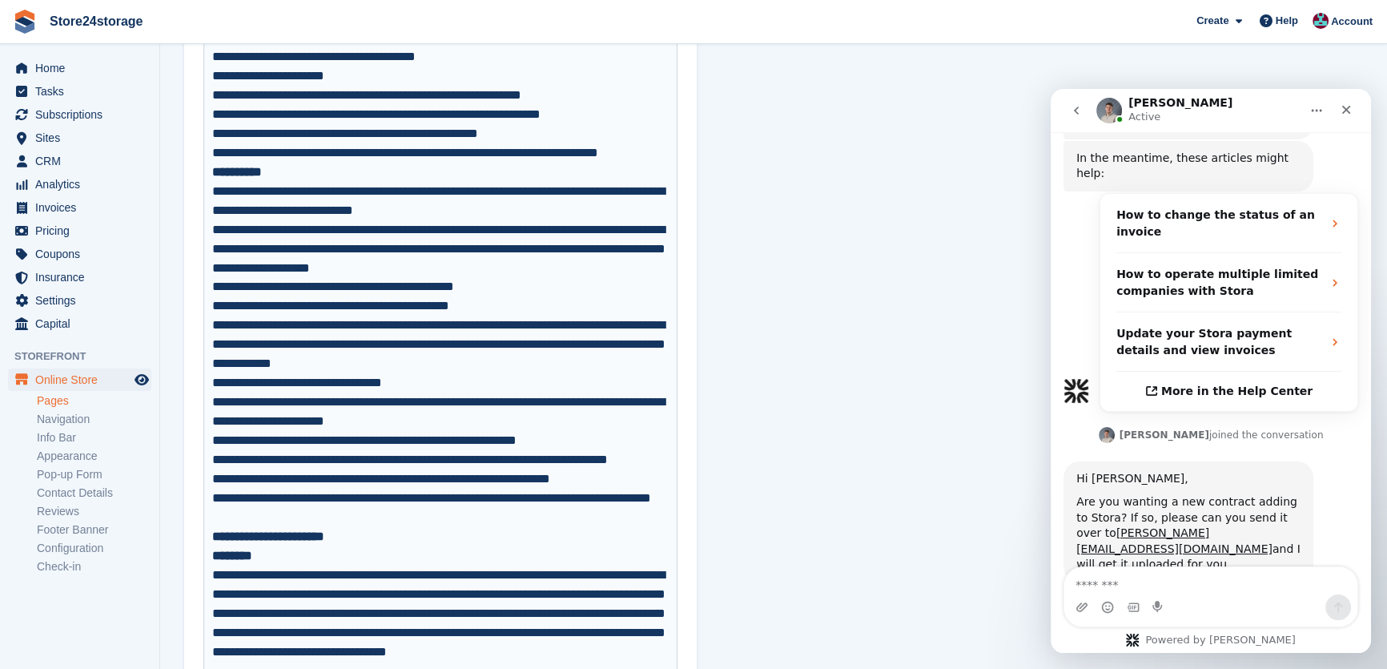
click at [212, 542] on strong "**********" at bounding box center [268, 536] width 112 height 12
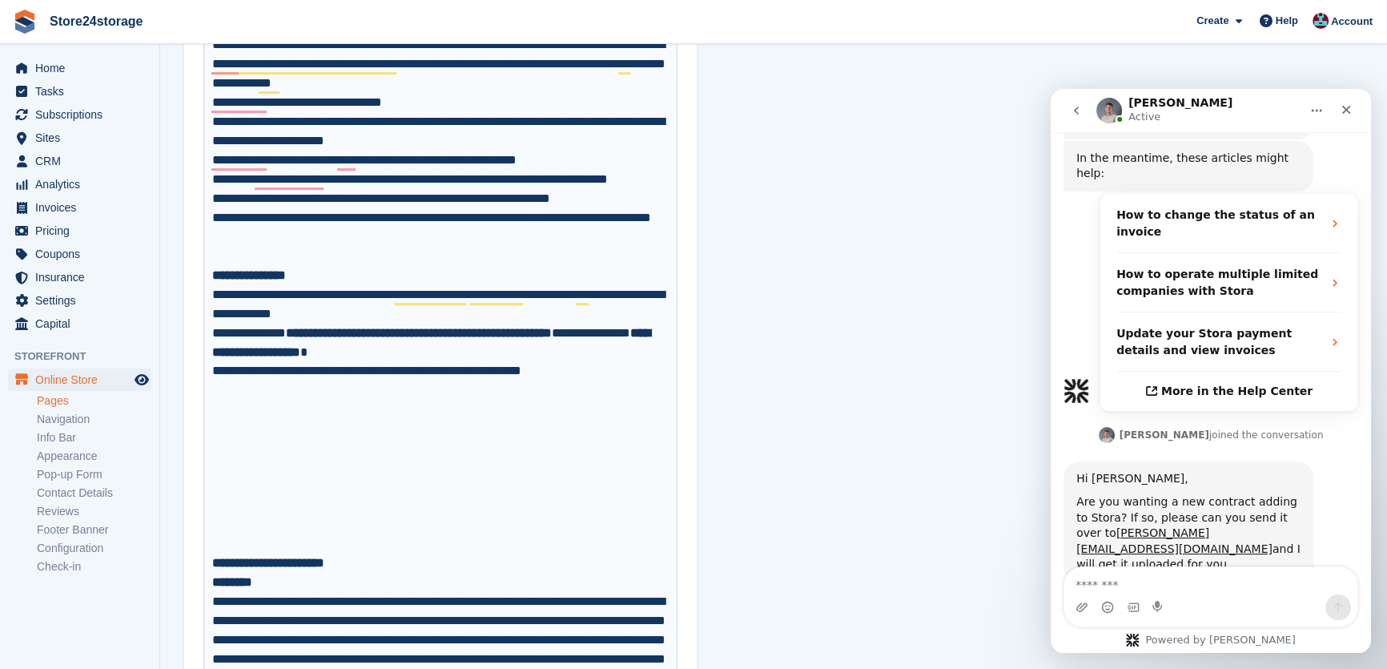
scroll to position [680, 0]
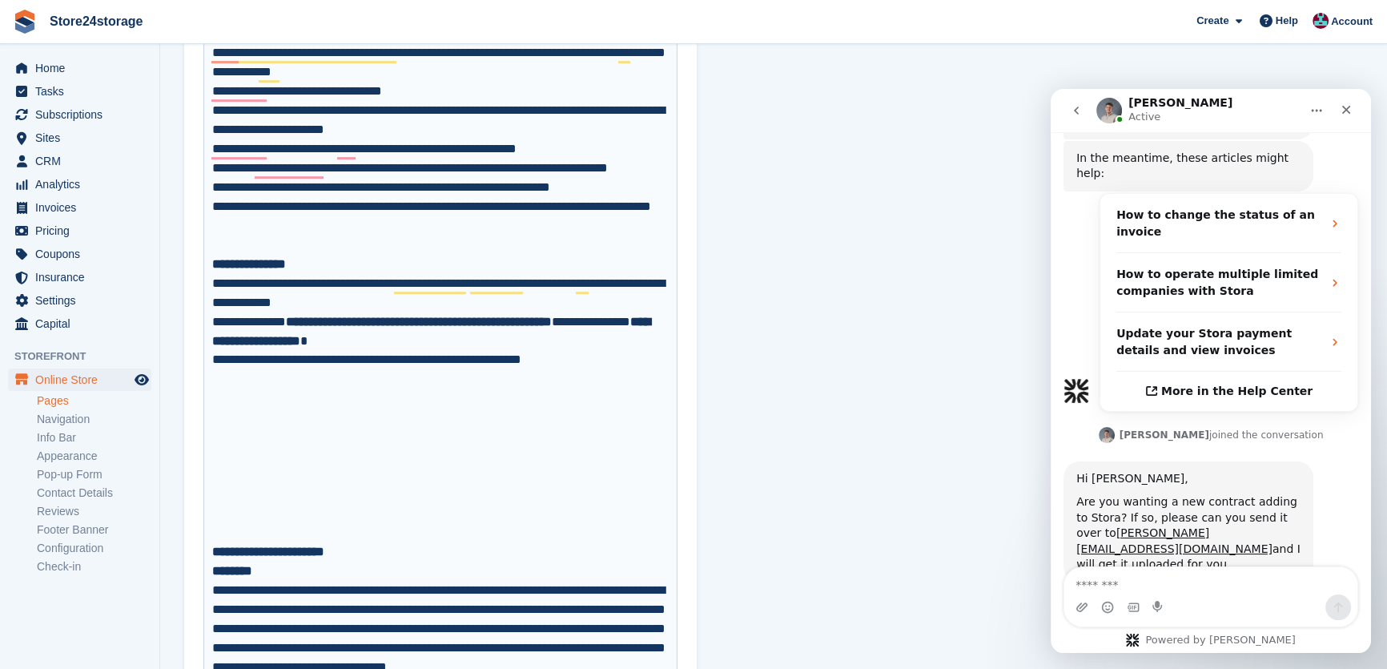
click at [214, 546] on strong "**********" at bounding box center [268, 552] width 112 height 12
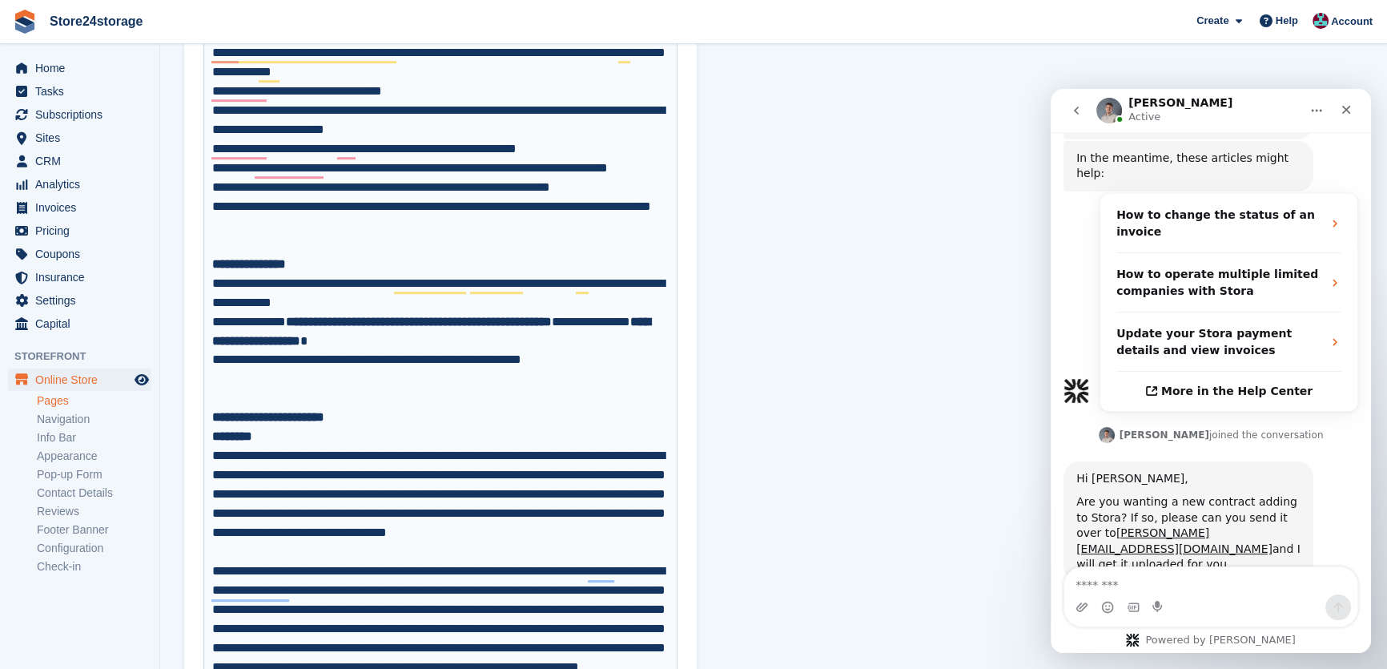
type trix-editor "**********"
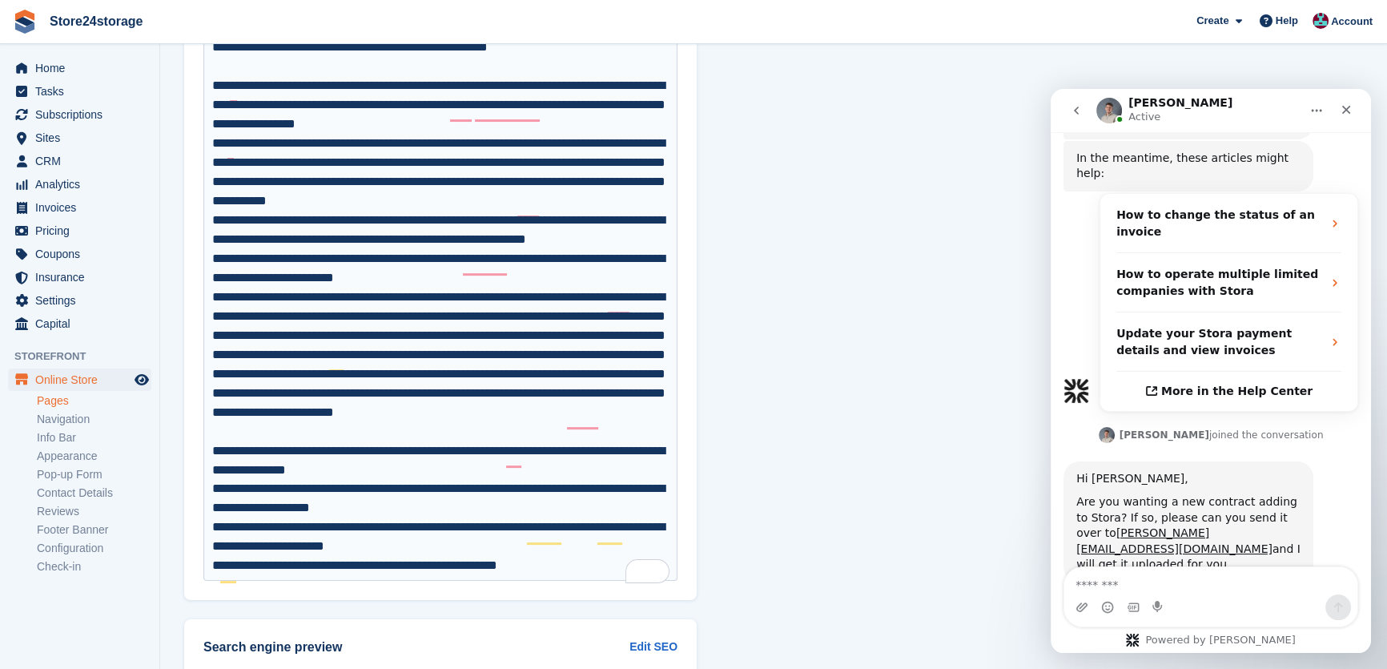
scroll to position [8061, 0]
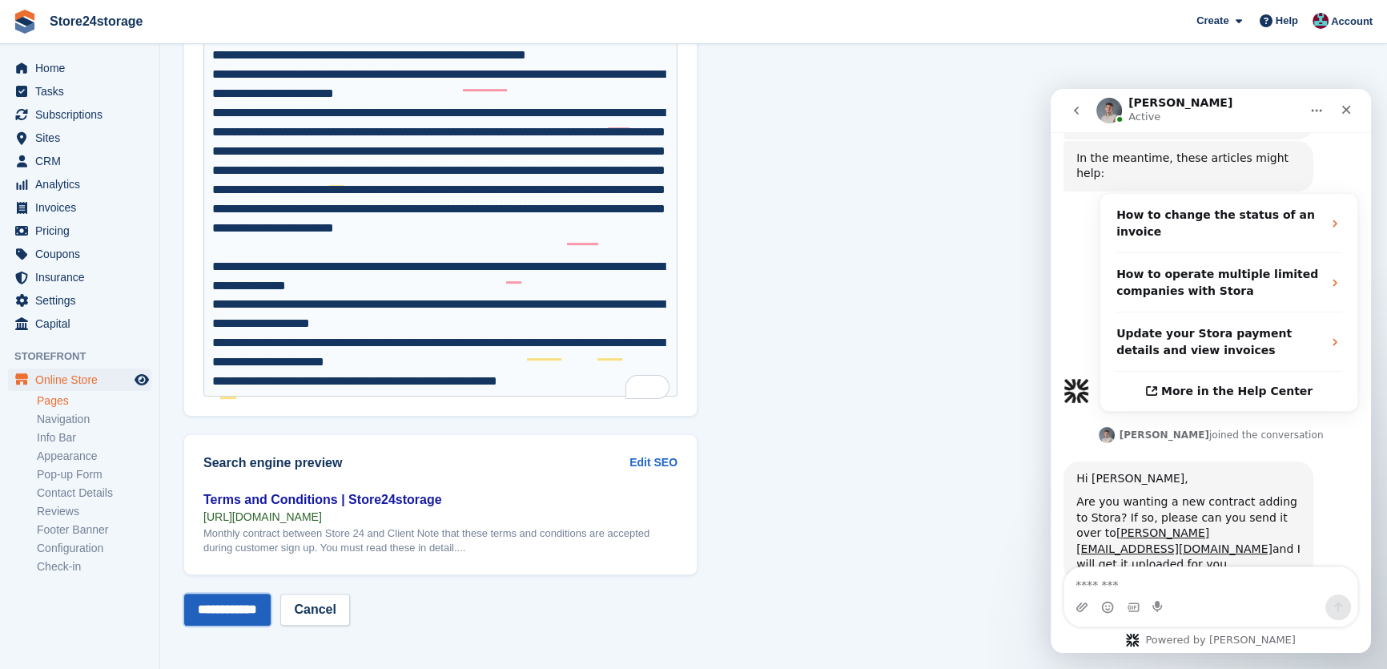
click at [232, 613] on input "**********" at bounding box center [227, 610] width 87 height 32
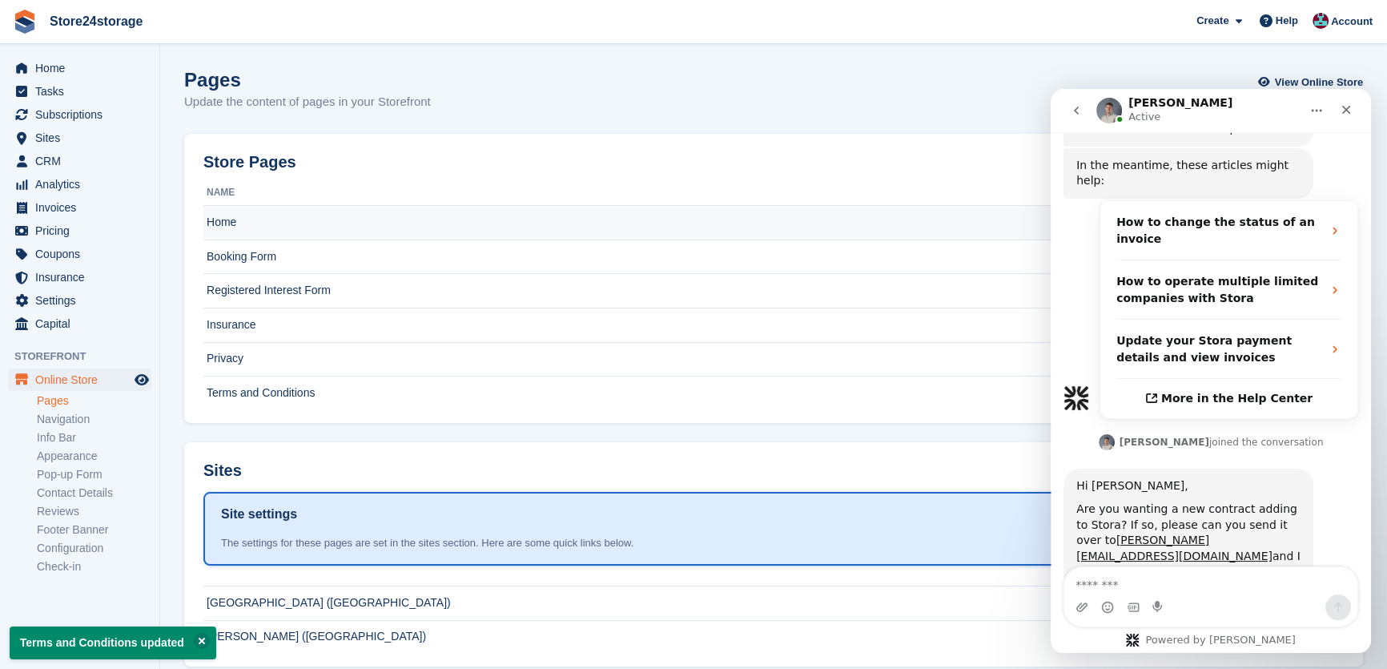
scroll to position [426, 0]
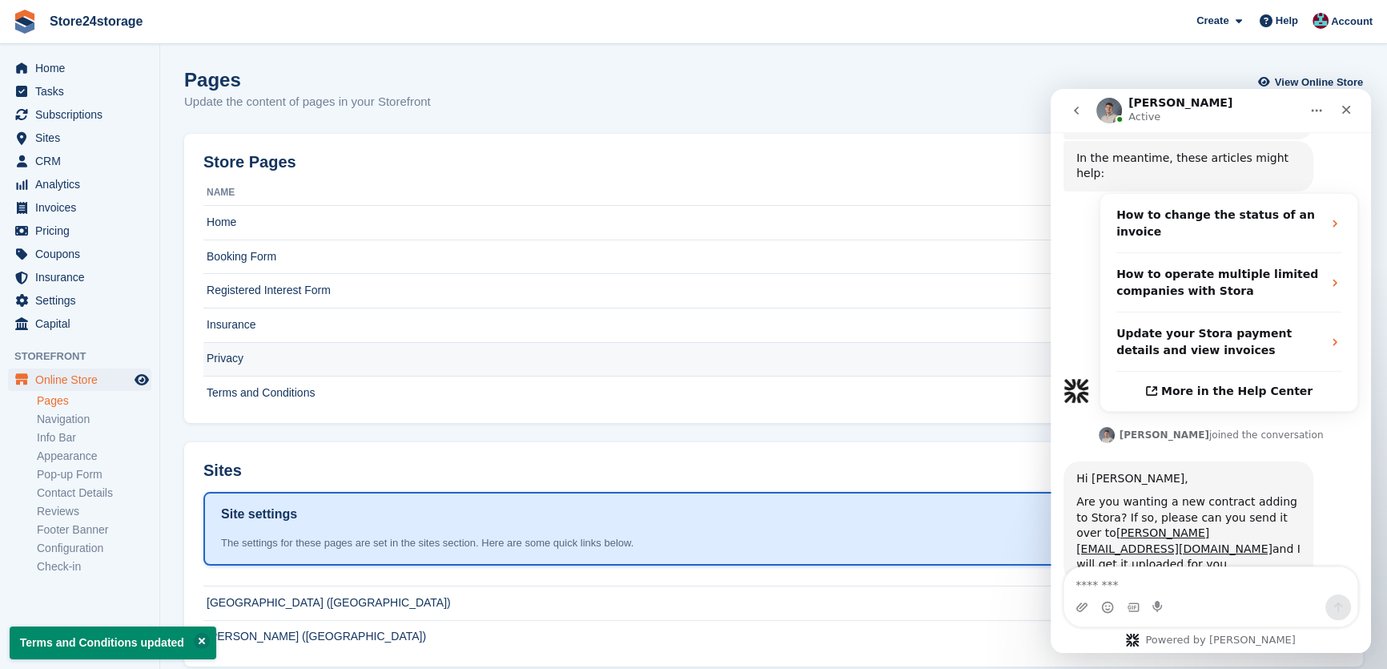
click at [266, 354] on td "Privacy" at bounding box center [745, 359] width 1084 height 34
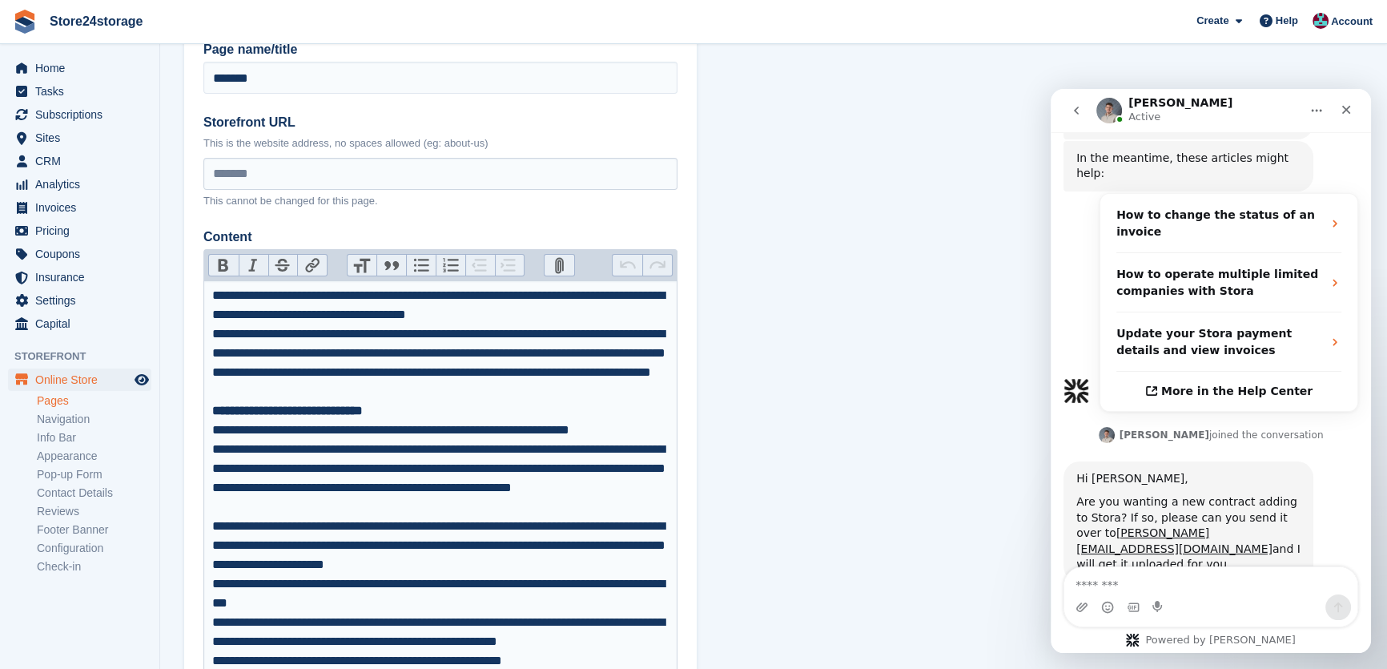
scroll to position [145, 0]
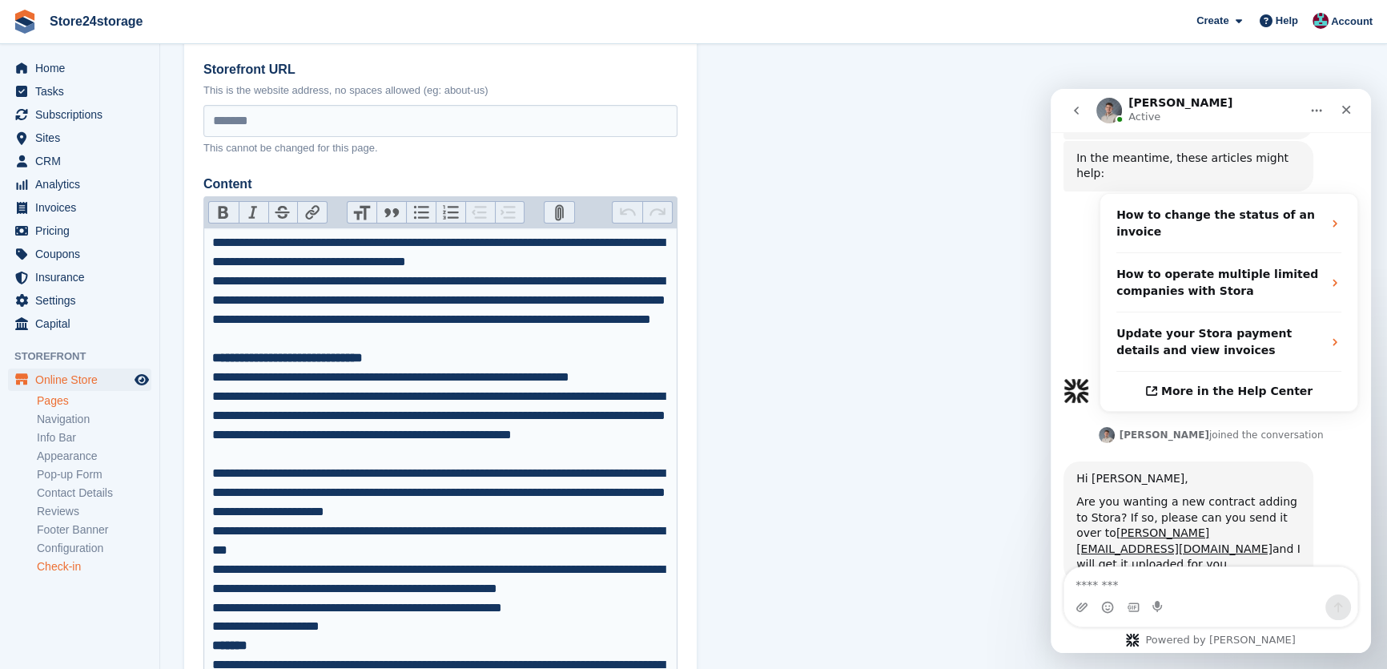
click at [79, 561] on link "Check-in" at bounding box center [94, 566] width 115 height 15
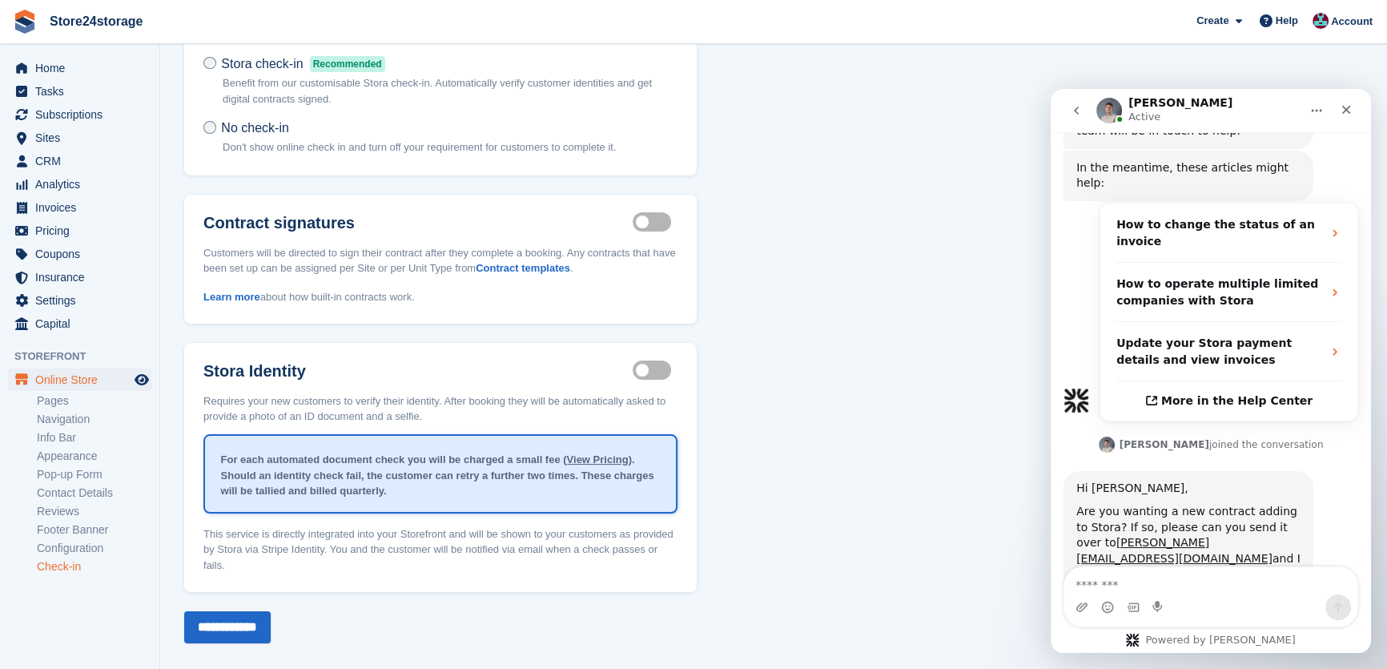
scroll to position [426, 0]
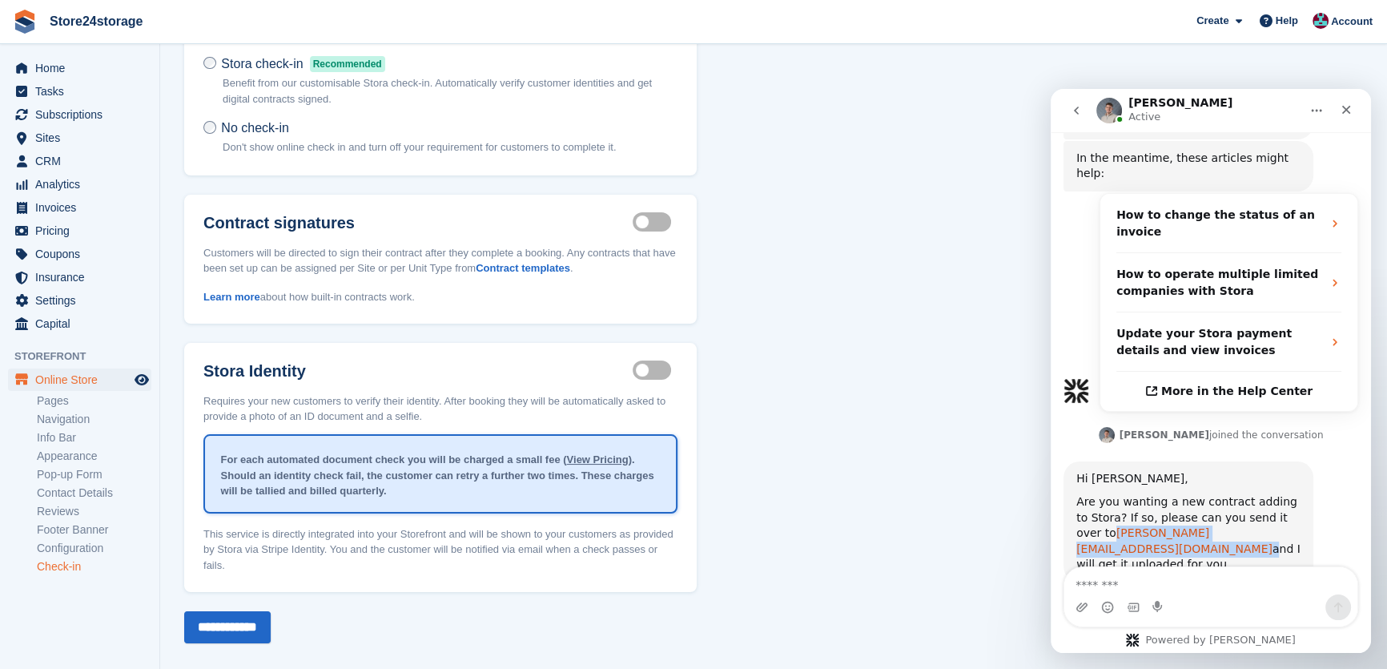
drag, startPoint x: 1167, startPoint y: 499, endPoint x: 1079, endPoint y: 501, distance: 88.1
click at [1079, 501] on div "Are you wanting a new contract adding to Stora? If so, please can you send it o…" at bounding box center [1189, 533] width 224 height 79
copy div "[PERSON_NAME][EMAIL_ADDRESS][DOMAIN_NAME]"
click at [112, 546] on link "Configuration" at bounding box center [94, 548] width 115 height 15
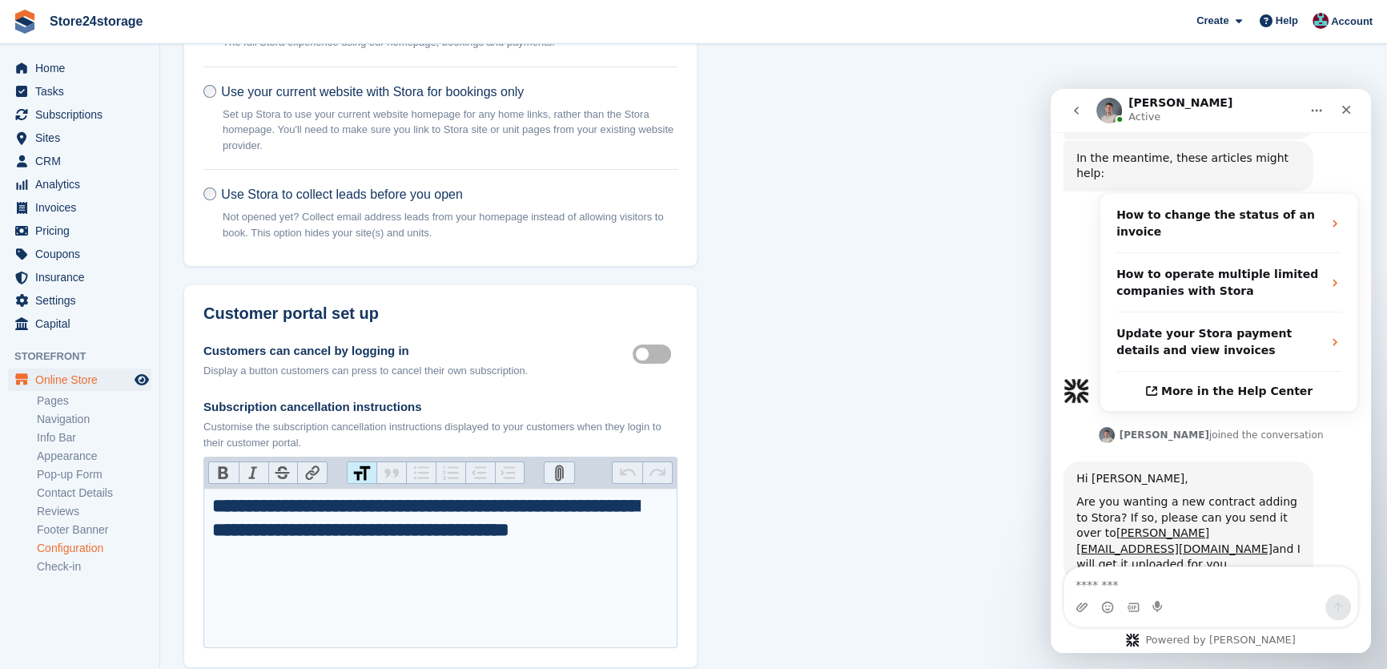
scroll to position [218, 0]
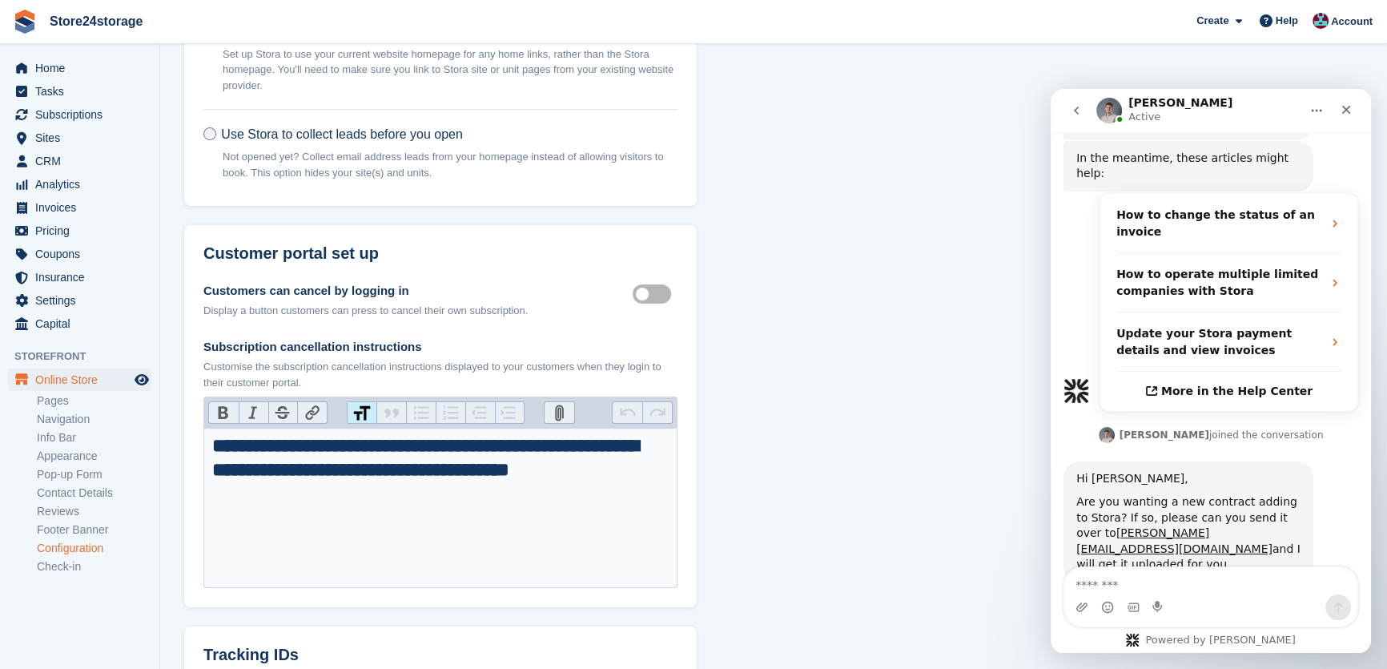
click at [663, 295] on label "Customer self cancellable" at bounding box center [655, 293] width 45 height 2
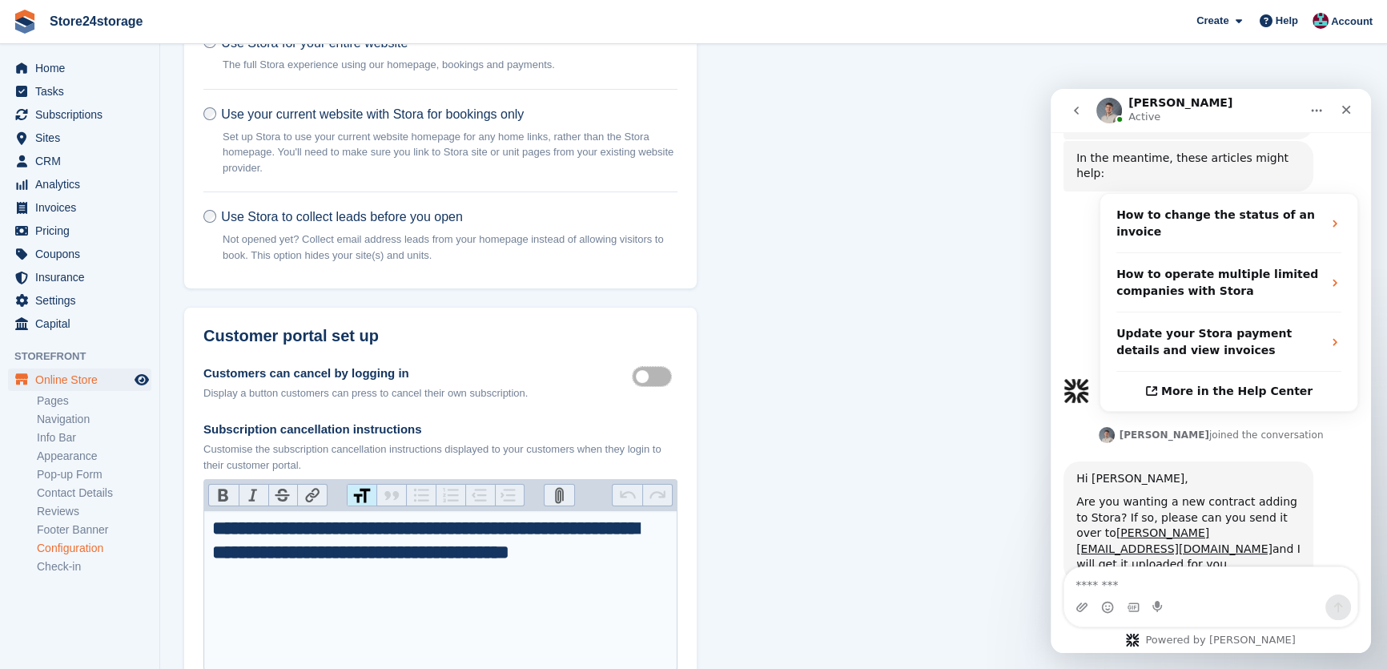
scroll to position [145, 0]
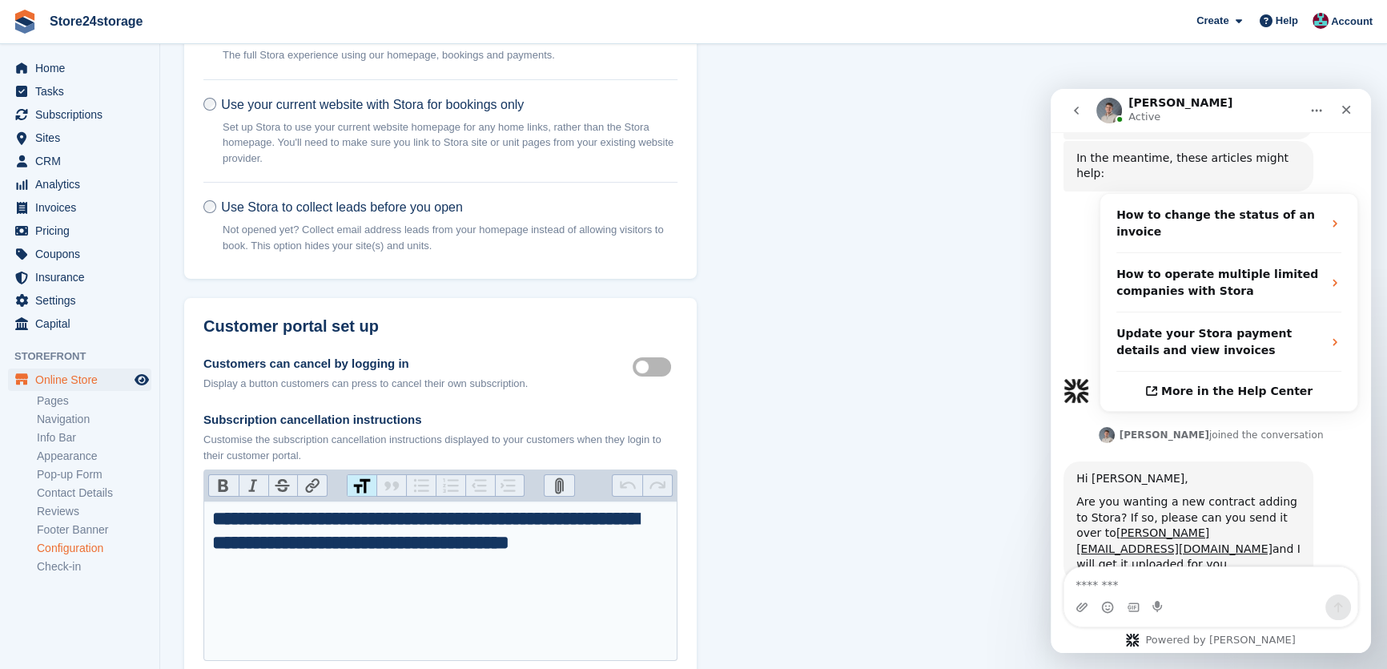
click at [661, 365] on label "Customer self cancellable" at bounding box center [655, 366] width 45 height 2
click at [464, 542] on strong "**********" at bounding box center [425, 530] width 426 height 43
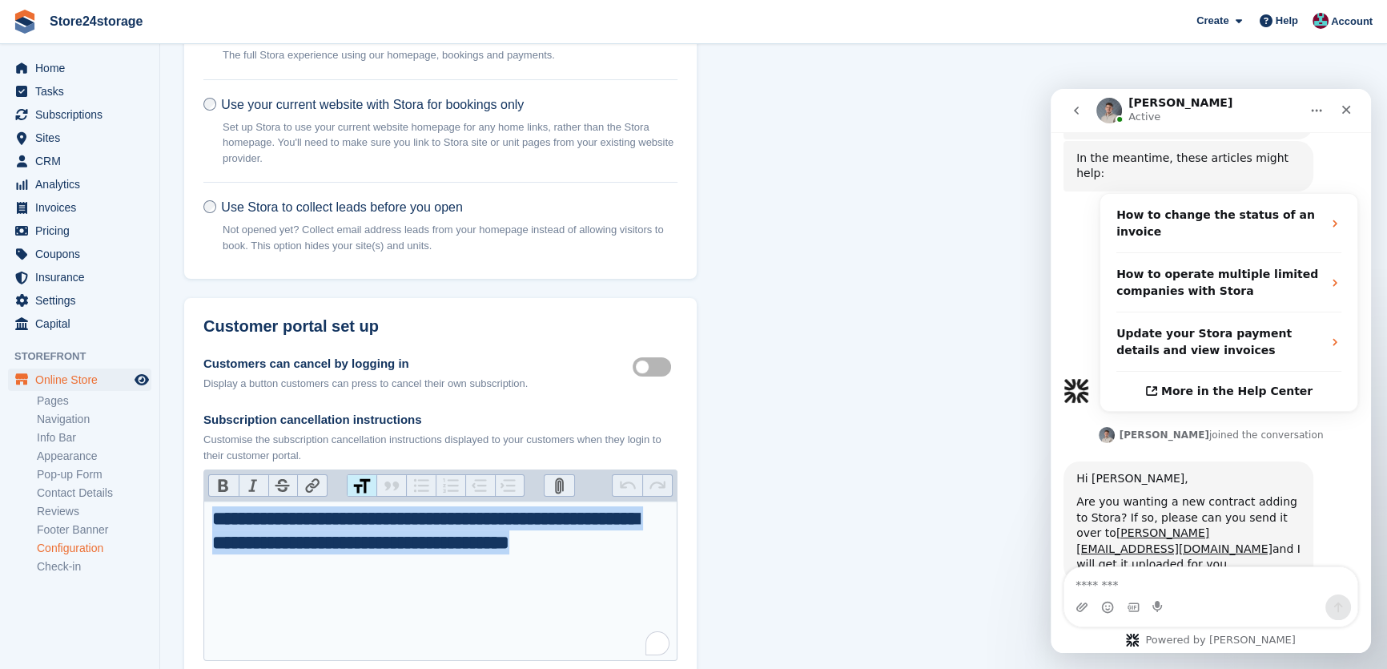
click at [464, 542] on strong "**********" at bounding box center [425, 530] width 426 height 43
copy strong "*"
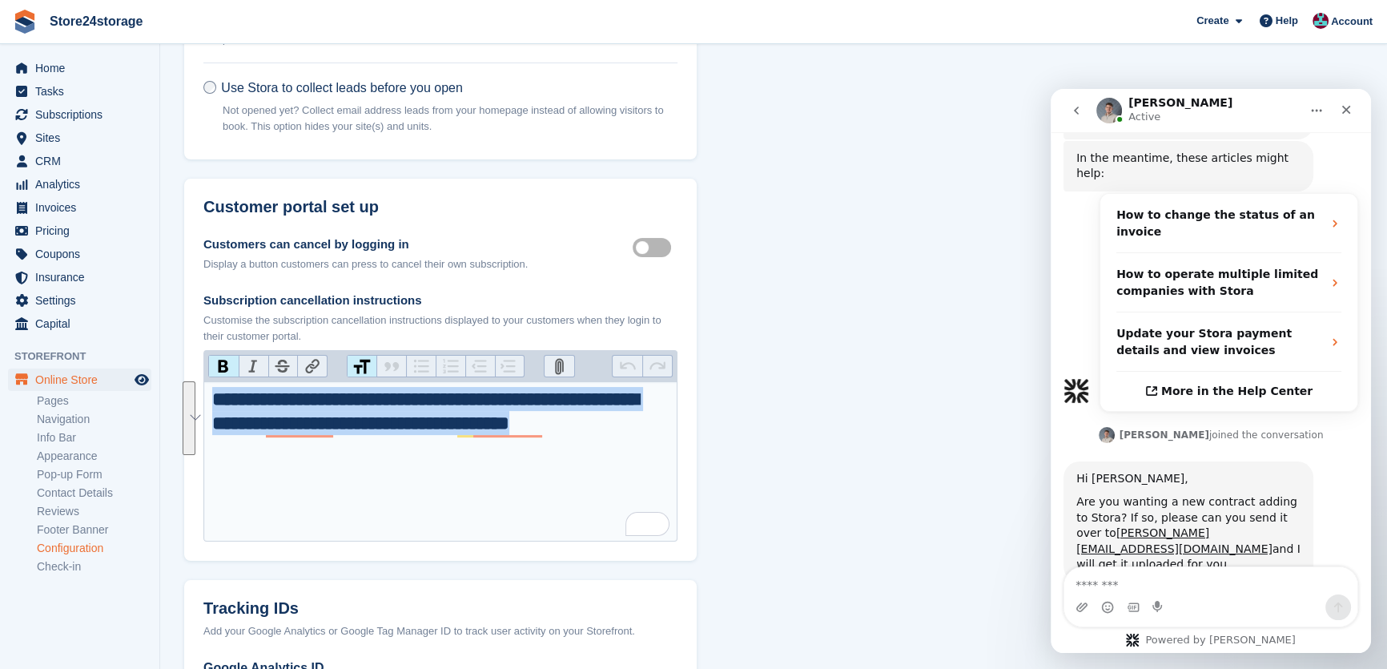
scroll to position [266, 0]
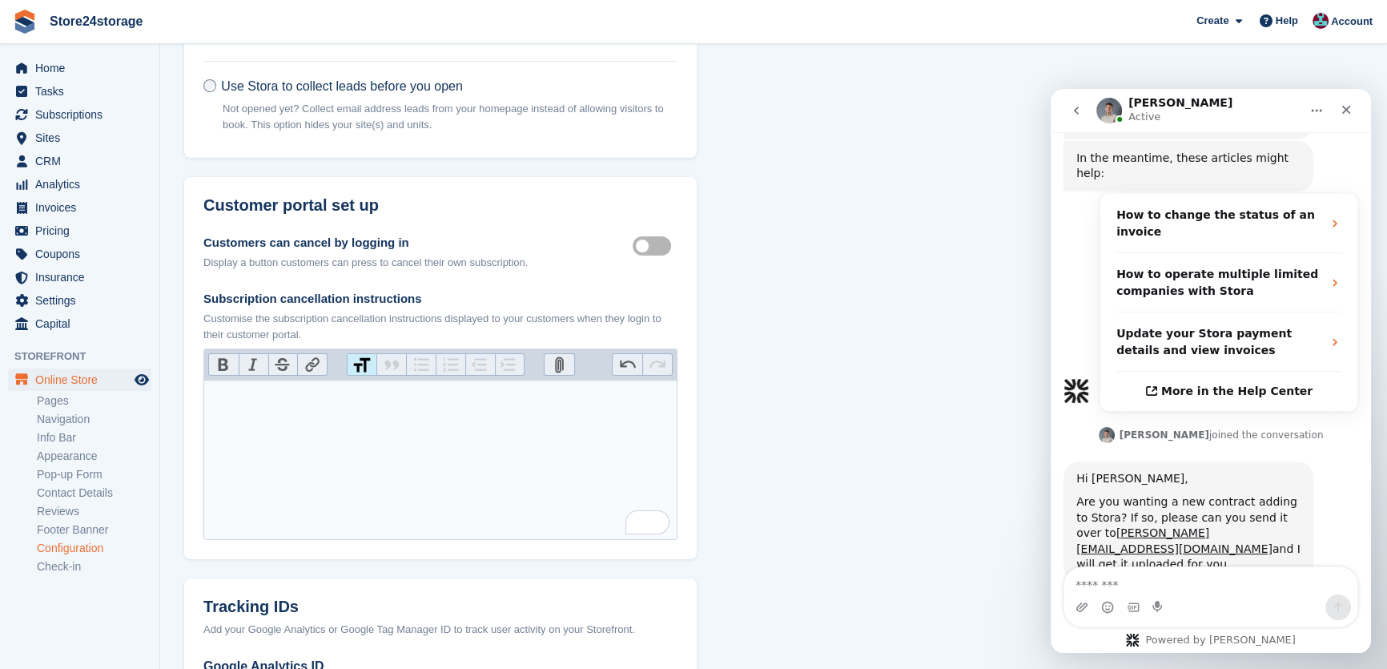
paste trix-editor "**********"
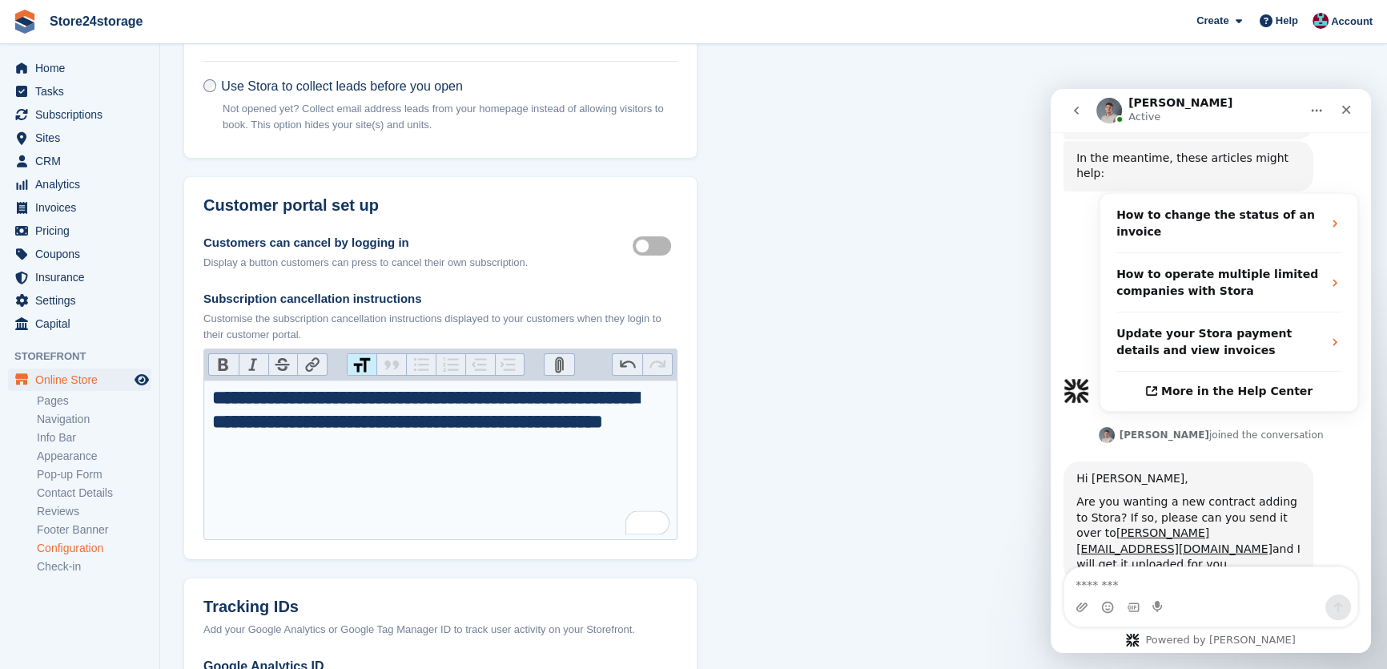
click at [218, 393] on h1 "**********" at bounding box center [440, 421] width 457 height 72
type trix-editor "**********"
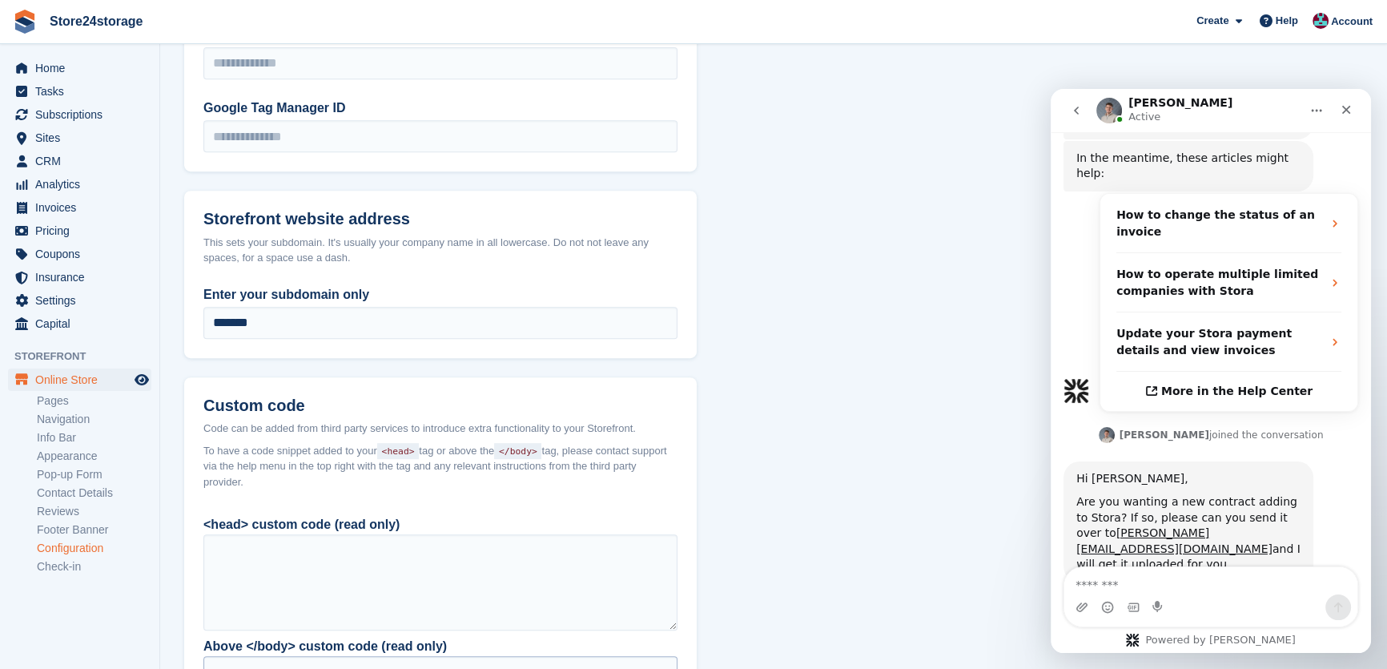
scroll to position [1092, 0]
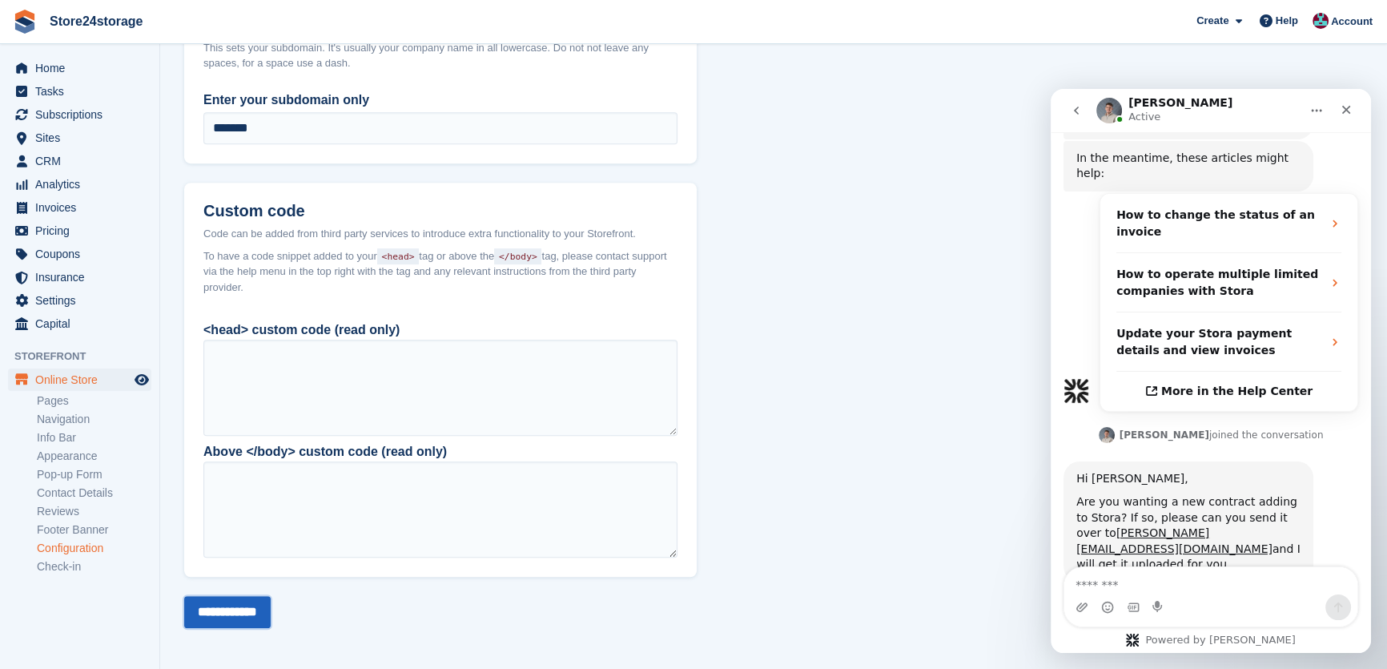
click at [238, 609] on input "**********" at bounding box center [227, 612] width 87 height 32
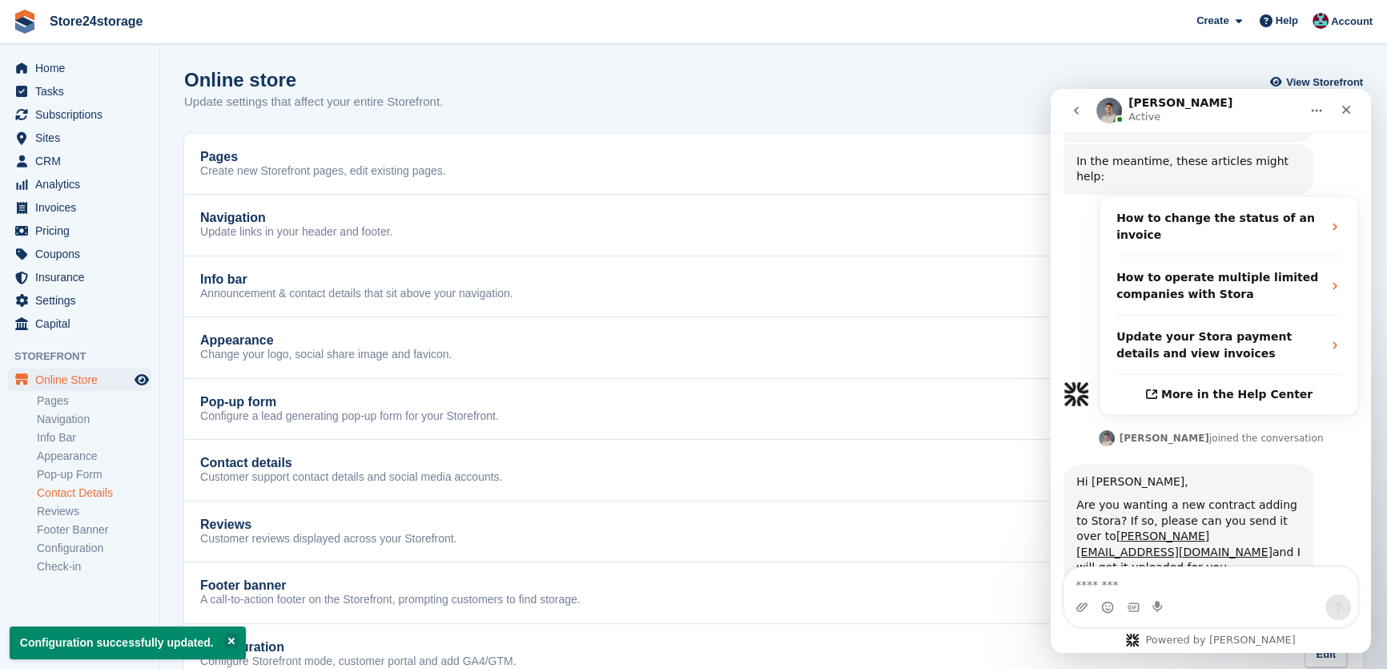
scroll to position [426, 0]
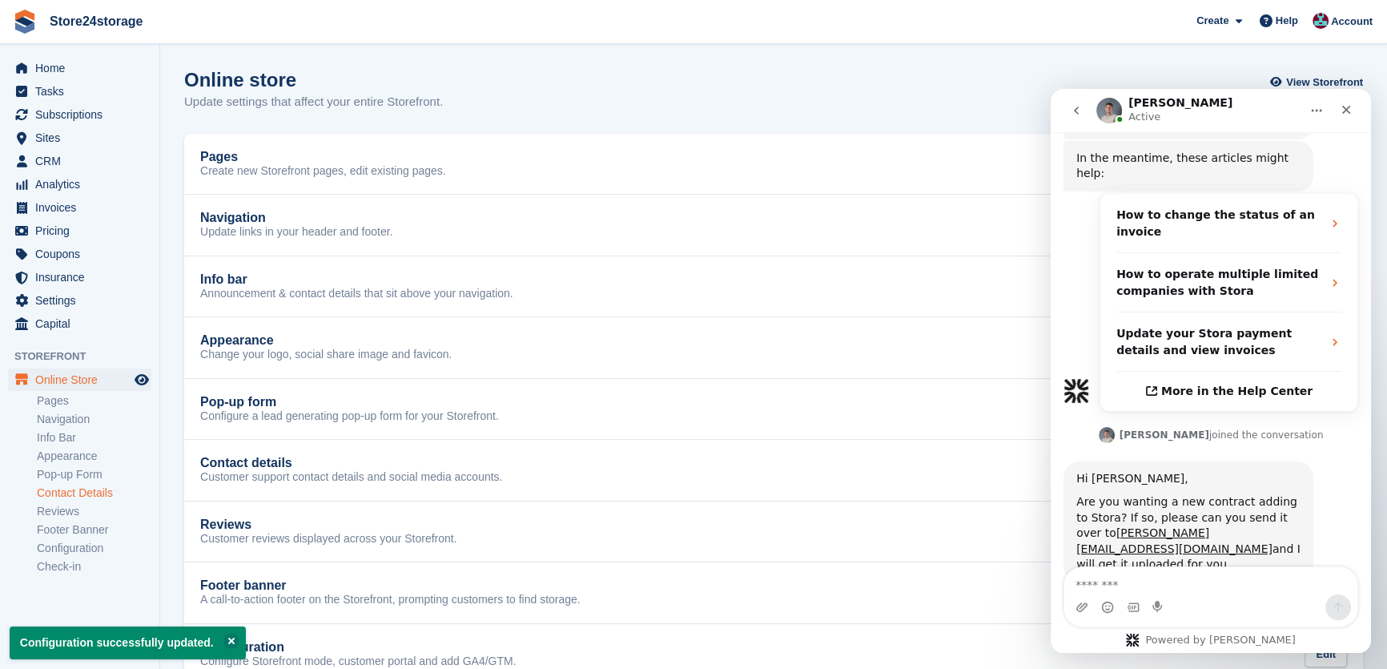
click at [71, 493] on link "Contact Details" at bounding box center [94, 492] width 115 height 15
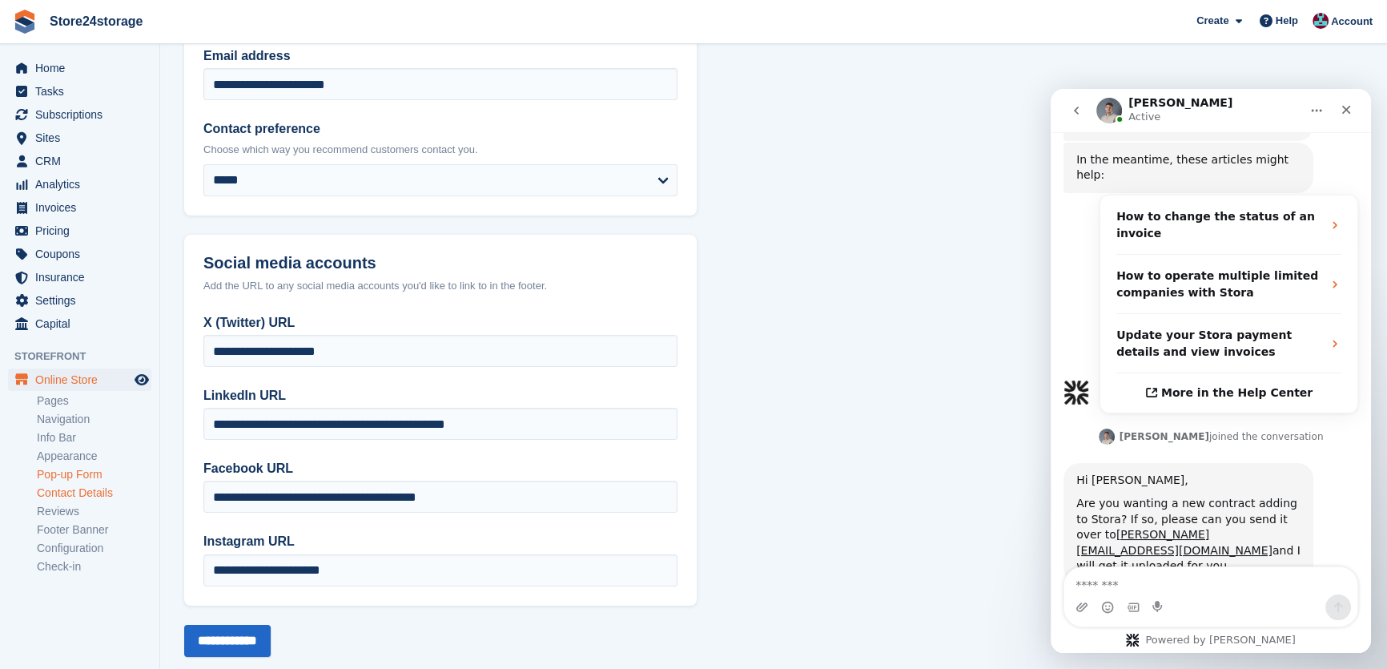
scroll to position [426, 0]
click at [74, 473] on link "Pop-up Form" at bounding box center [94, 474] width 115 height 15
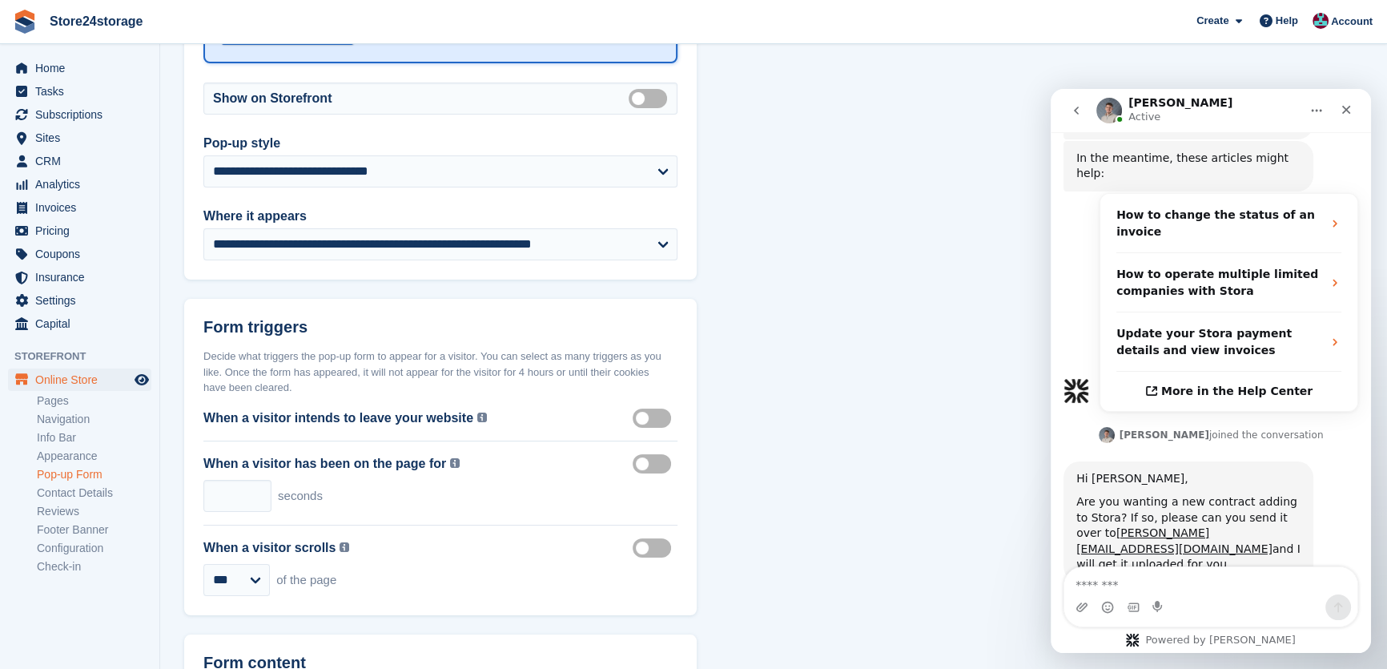
scroll to position [316, 0]
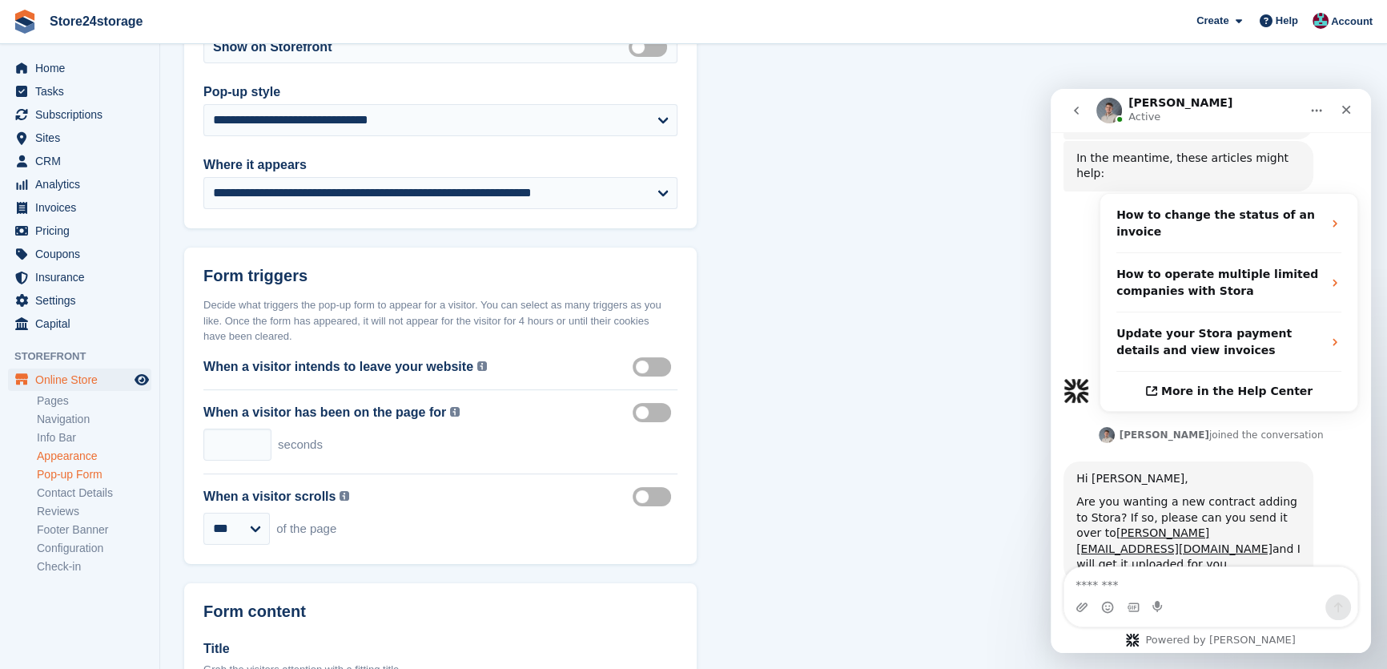
click at [80, 459] on link "Appearance" at bounding box center [94, 456] width 115 height 15
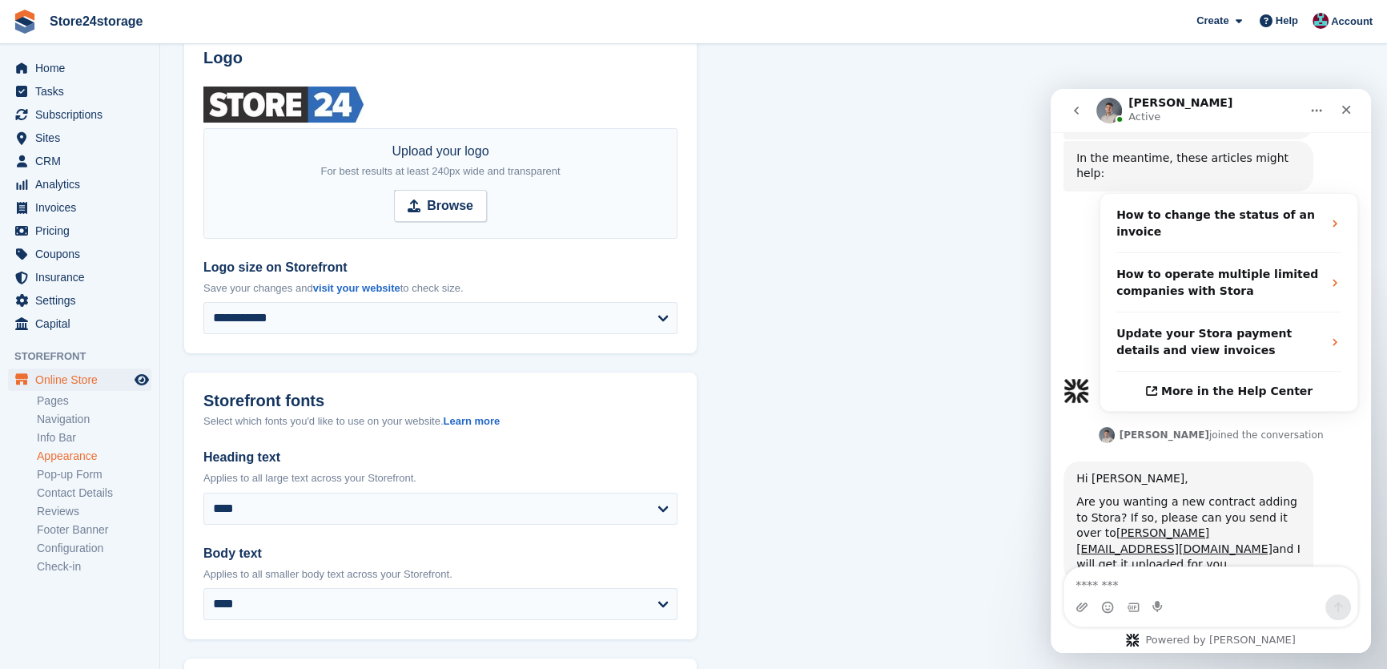
scroll to position [194, 0]
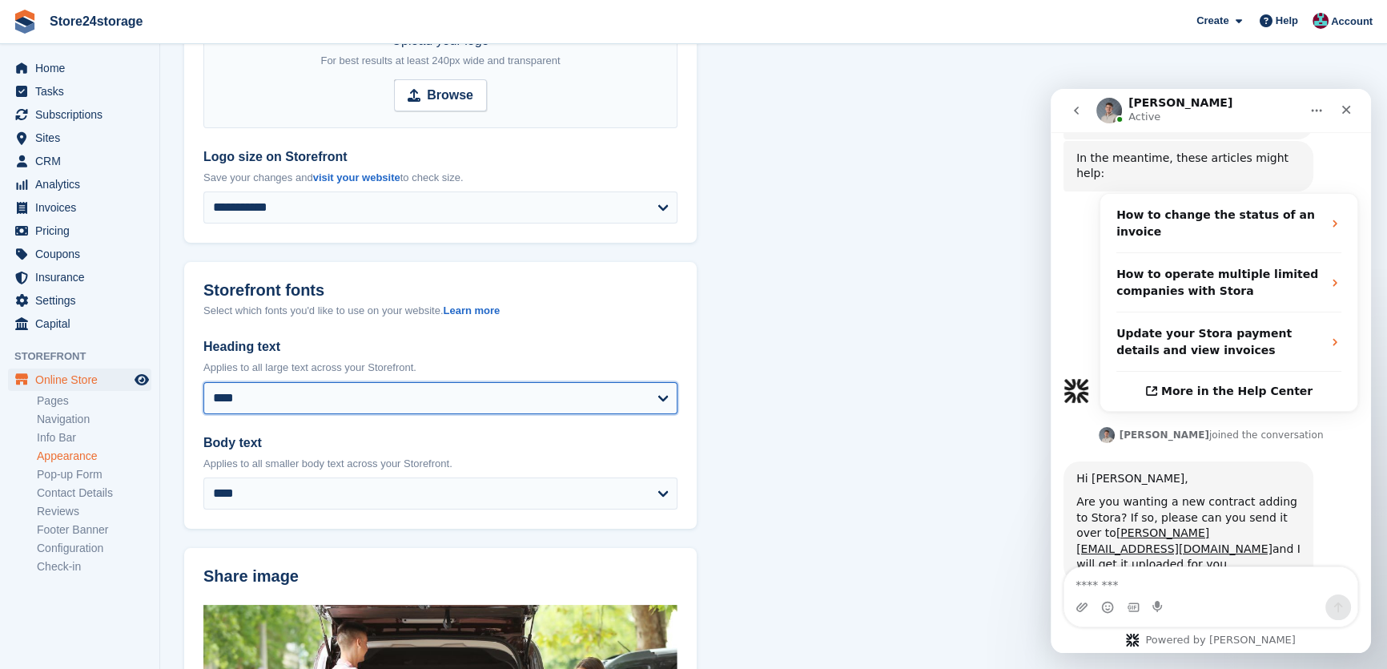
click at [273, 396] on select "**********" at bounding box center [440, 398] width 474 height 32
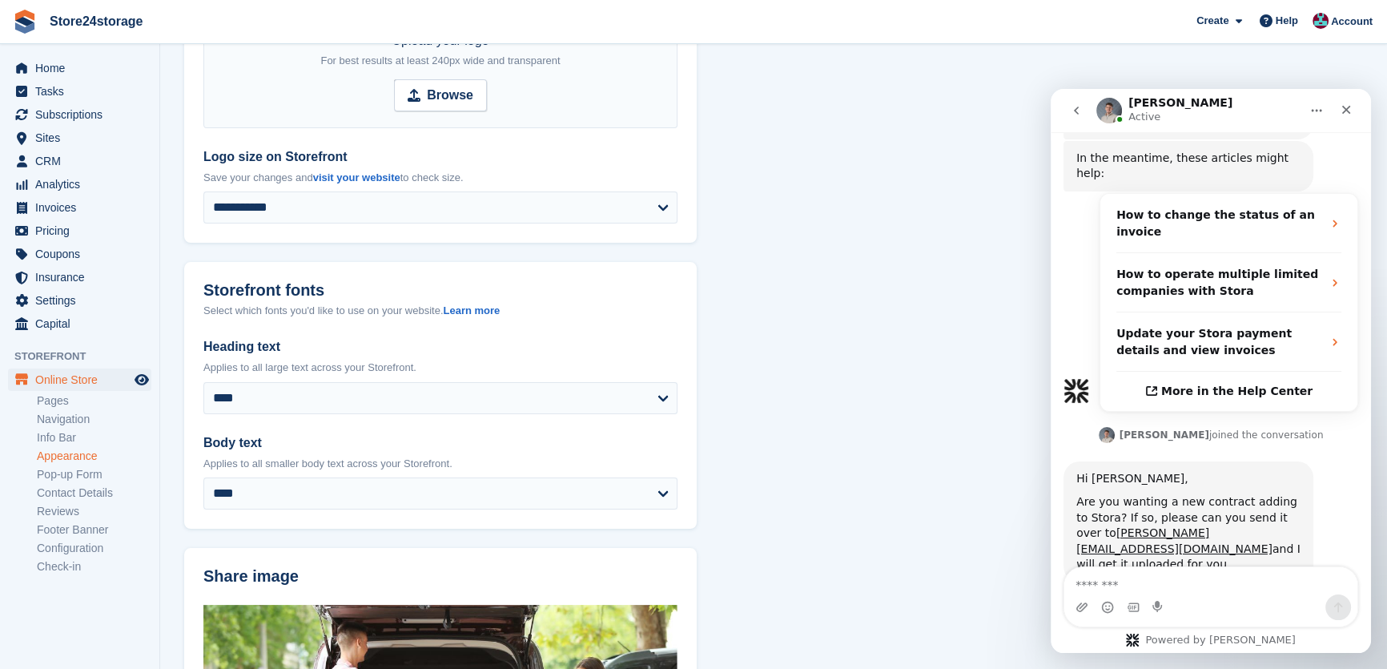
drag, startPoint x: 874, startPoint y: 293, endPoint x: 739, endPoint y: 300, distance: 134.7
click at [874, 293] on section "**********" at bounding box center [773, 622] width 1227 height 1633
click at [70, 435] on link "Info Bar" at bounding box center [94, 437] width 115 height 15
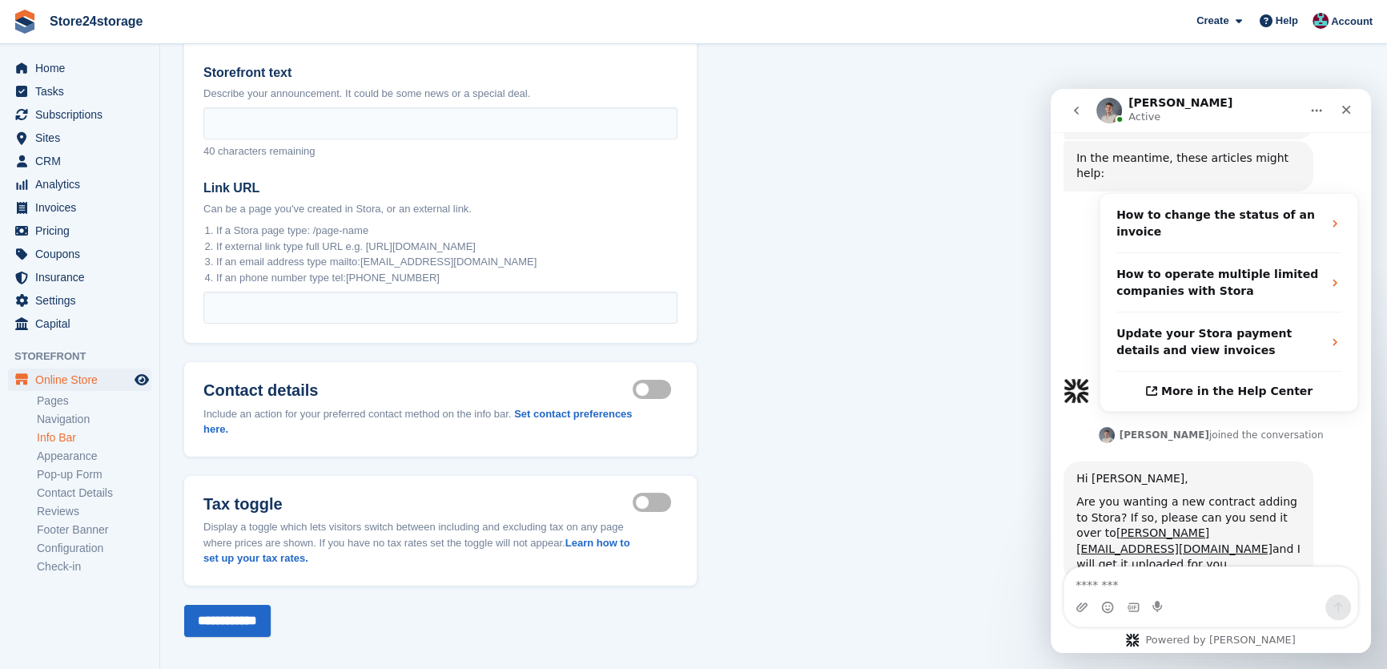
scroll to position [159, 0]
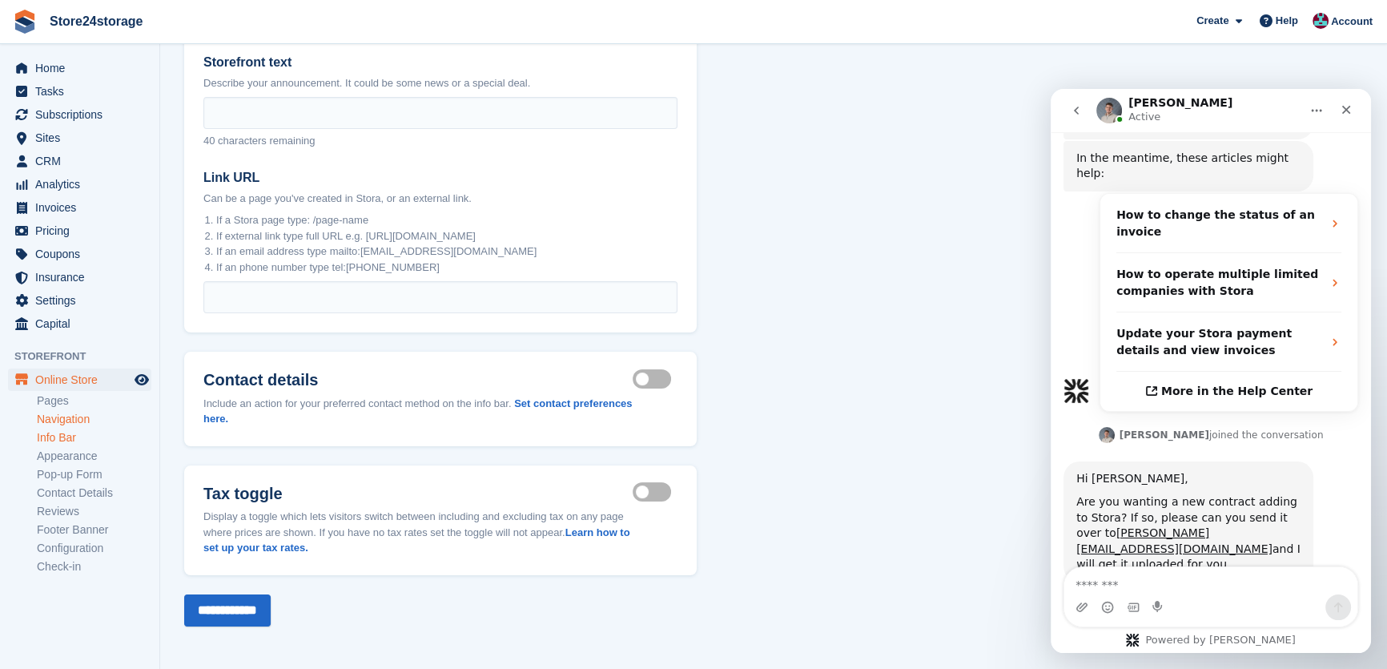
click at [88, 422] on link "Navigation" at bounding box center [94, 419] width 115 height 15
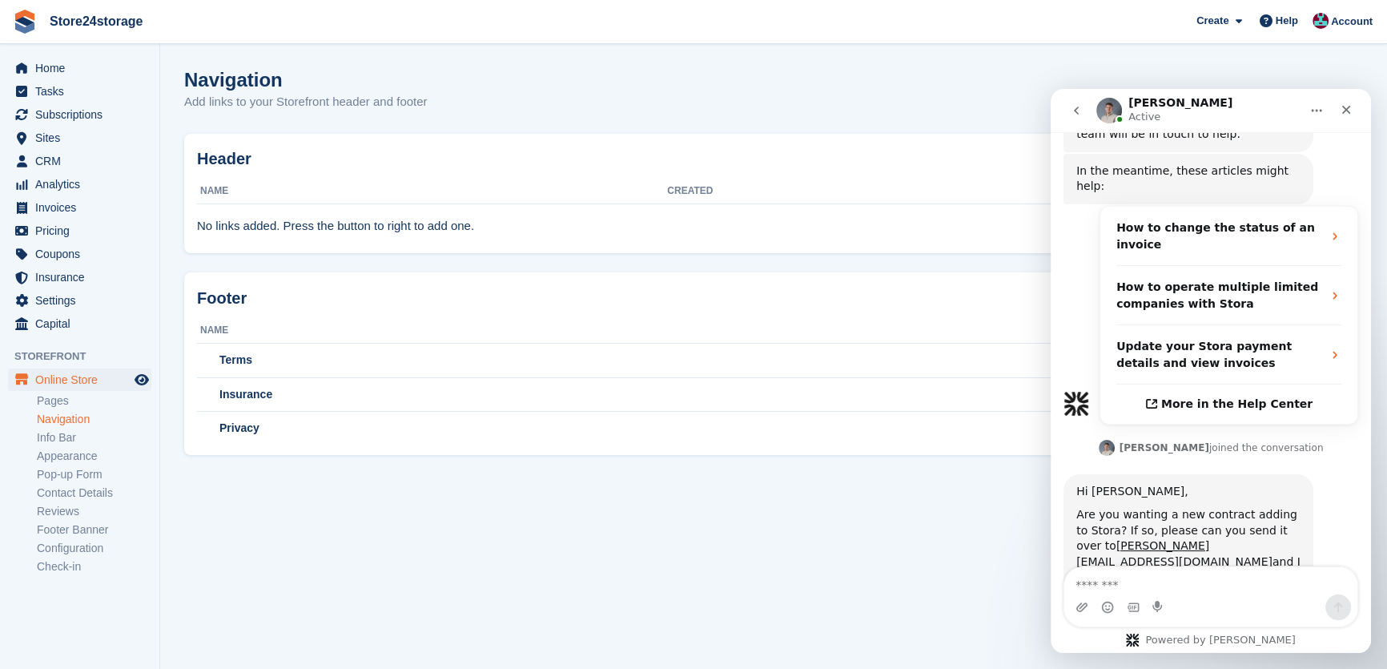
scroll to position [426, 0]
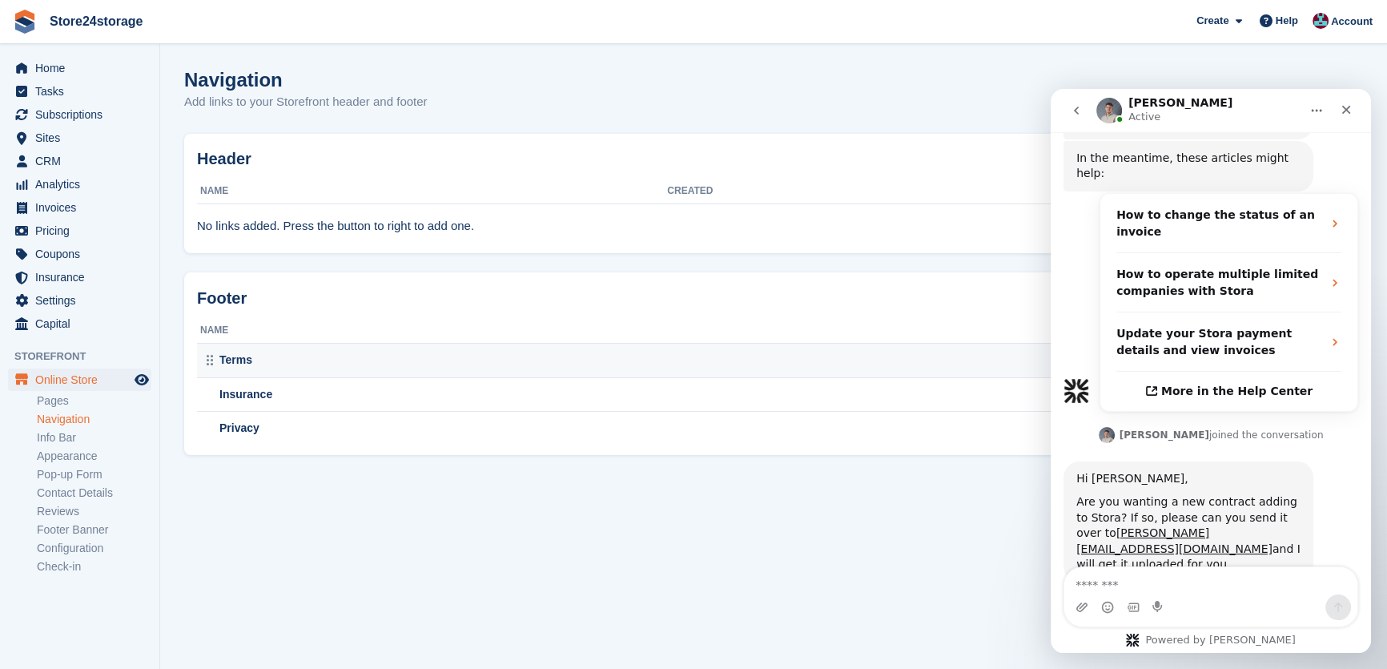
click at [266, 369] on td "Terms" at bounding box center [716, 361] width 1038 height 34
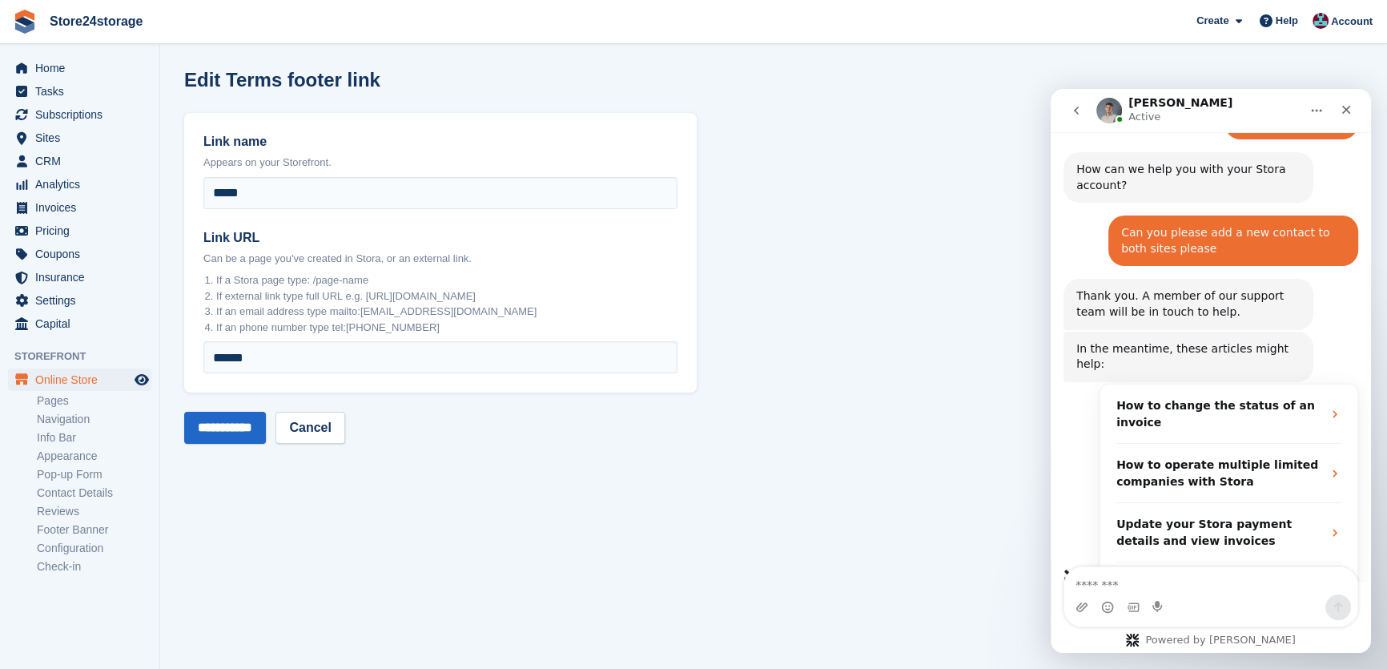
scroll to position [356, 0]
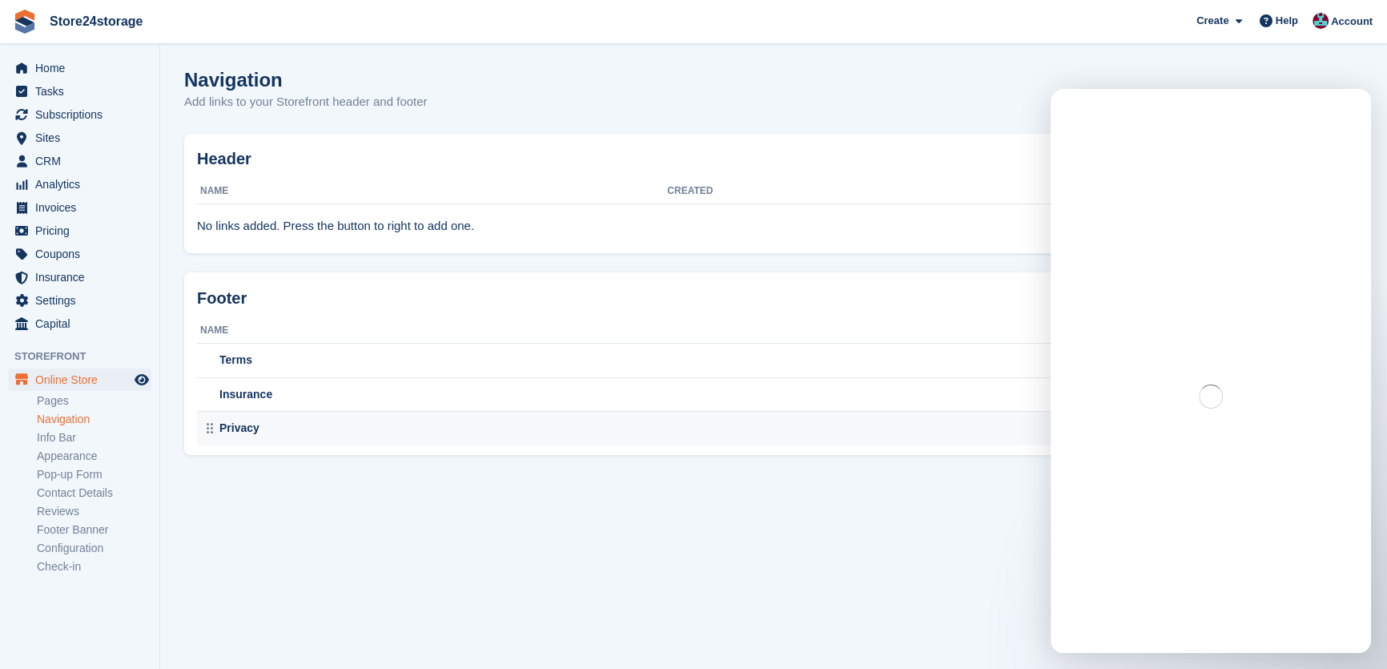
click at [281, 429] on div "Privacy" at bounding box center [717, 428] width 1035 height 17
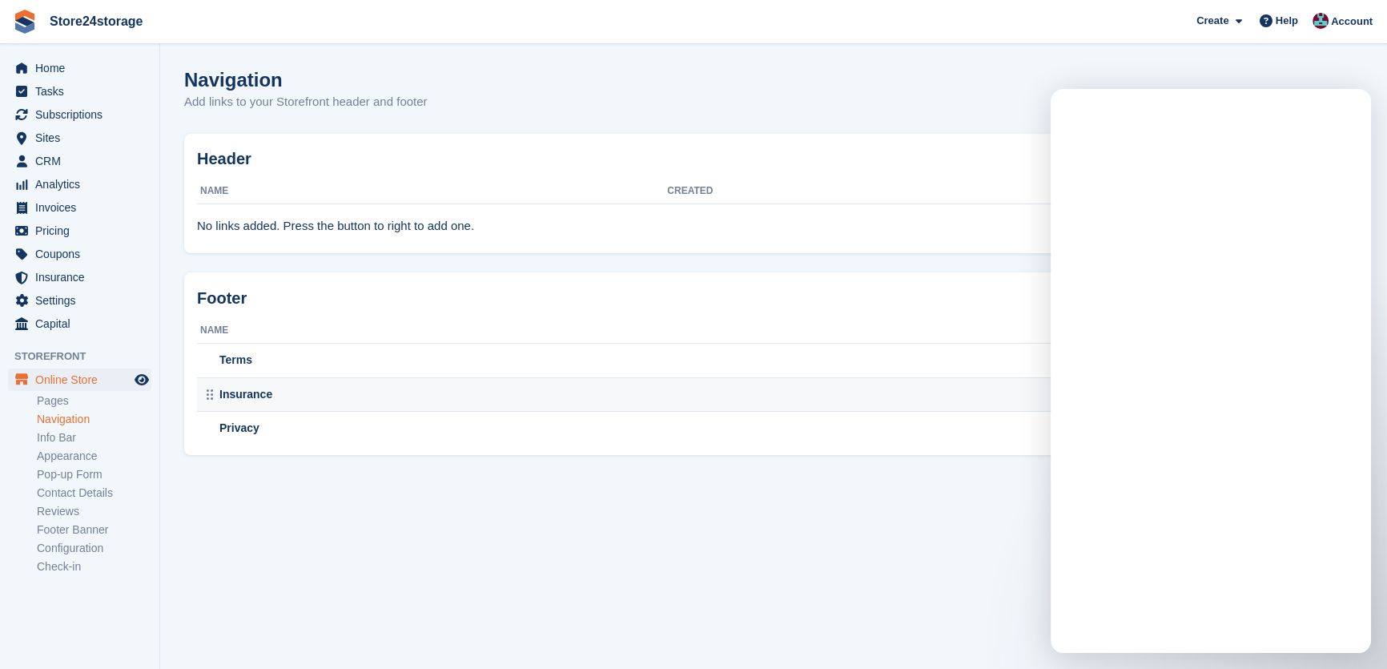
click at [324, 397] on div "Insurance" at bounding box center [717, 394] width 1035 height 17
click at [79, 404] on link "Pages" at bounding box center [94, 400] width 115 height 15
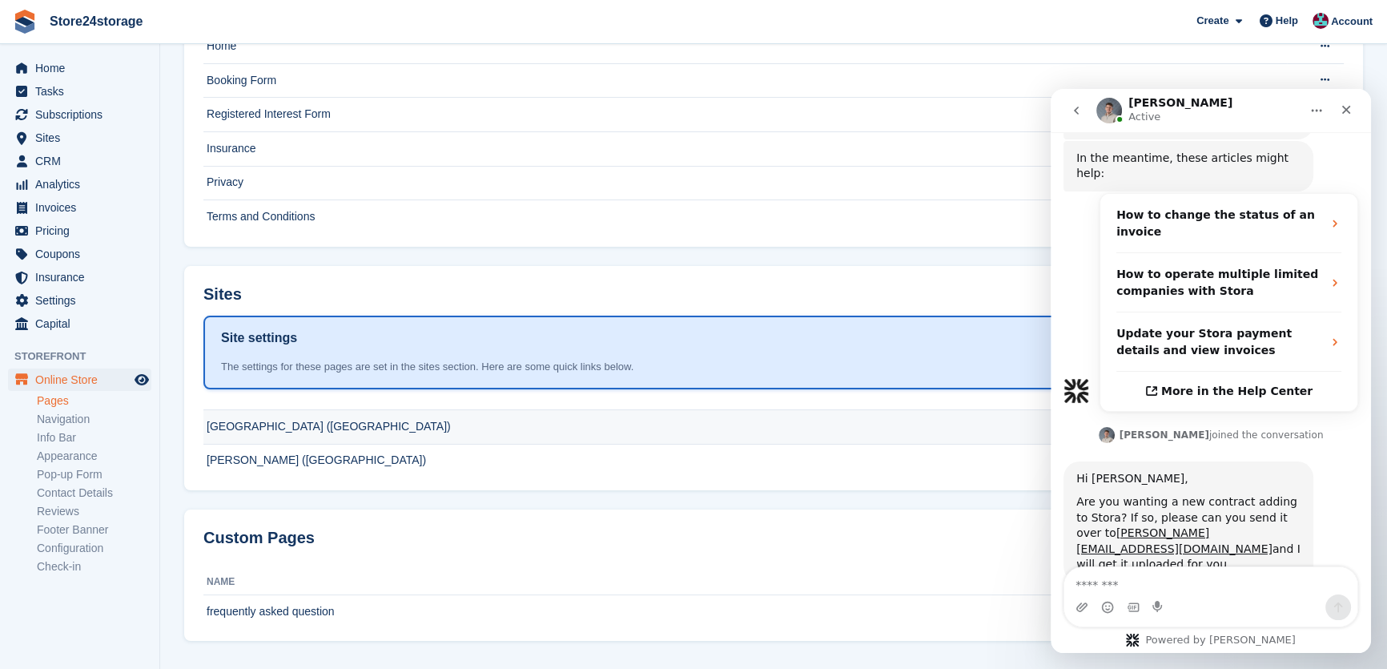
scroll to position [180, 0]
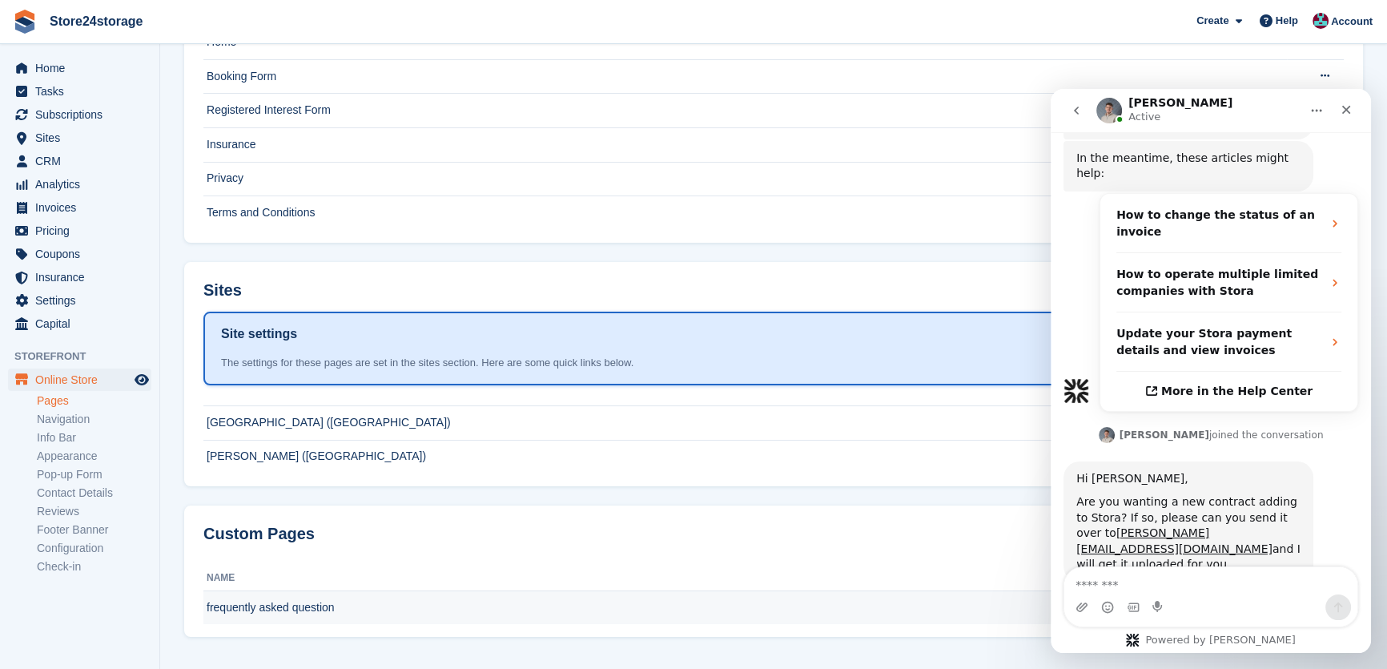
click at [338, 605] on td "frequently asked question" at bounding box center [687, 607] width 969 height 34
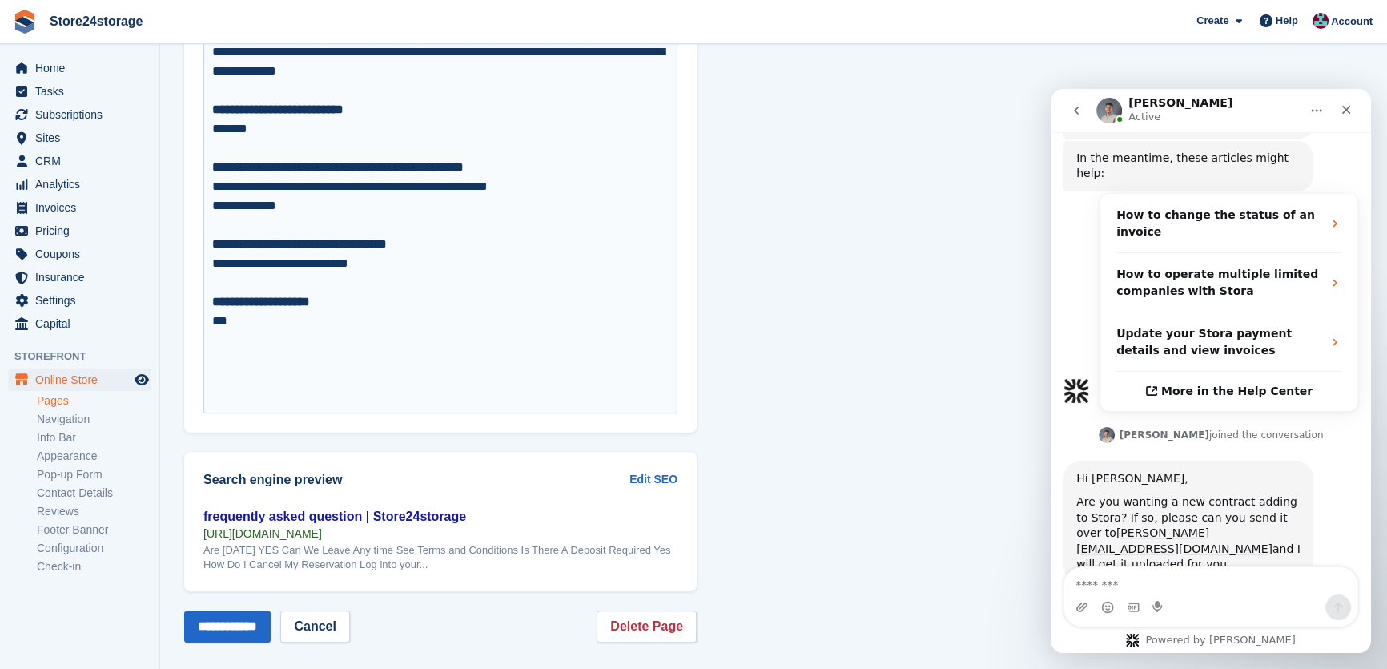
scroll to position [872, 0]
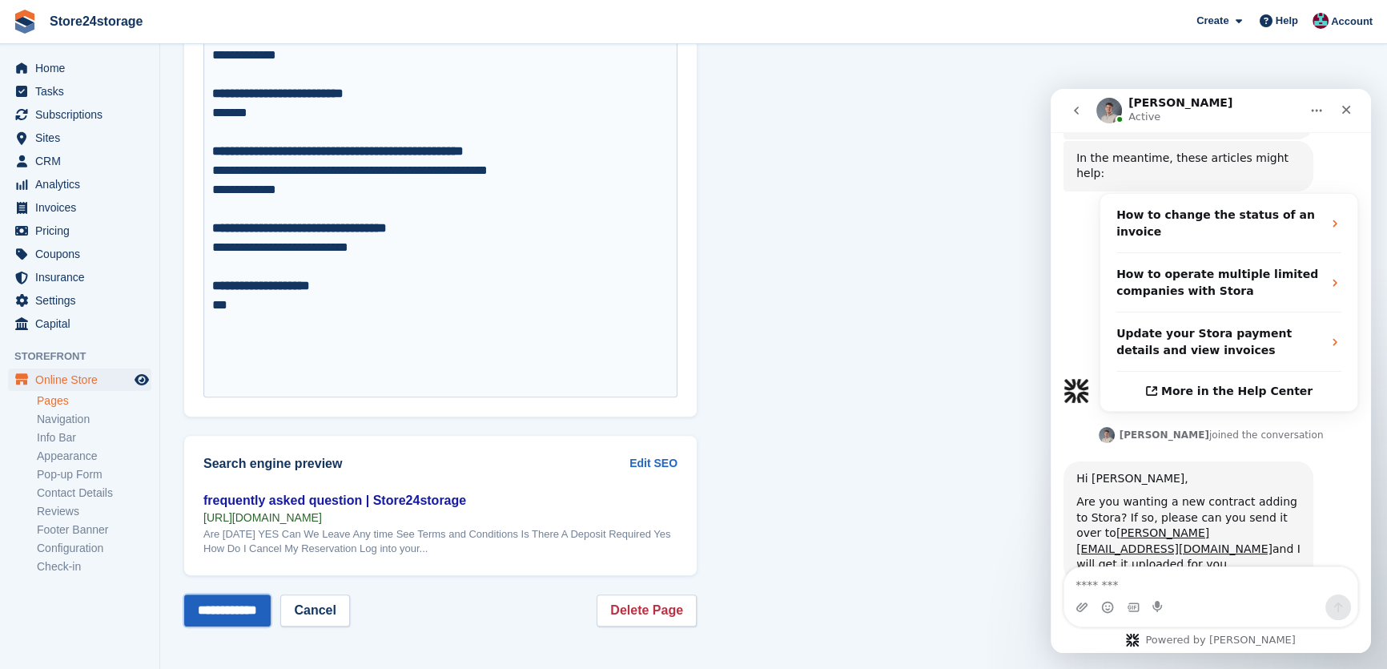
click at [271, 609] on input "**********" at bounding box center [227, 610] width 87 height 32
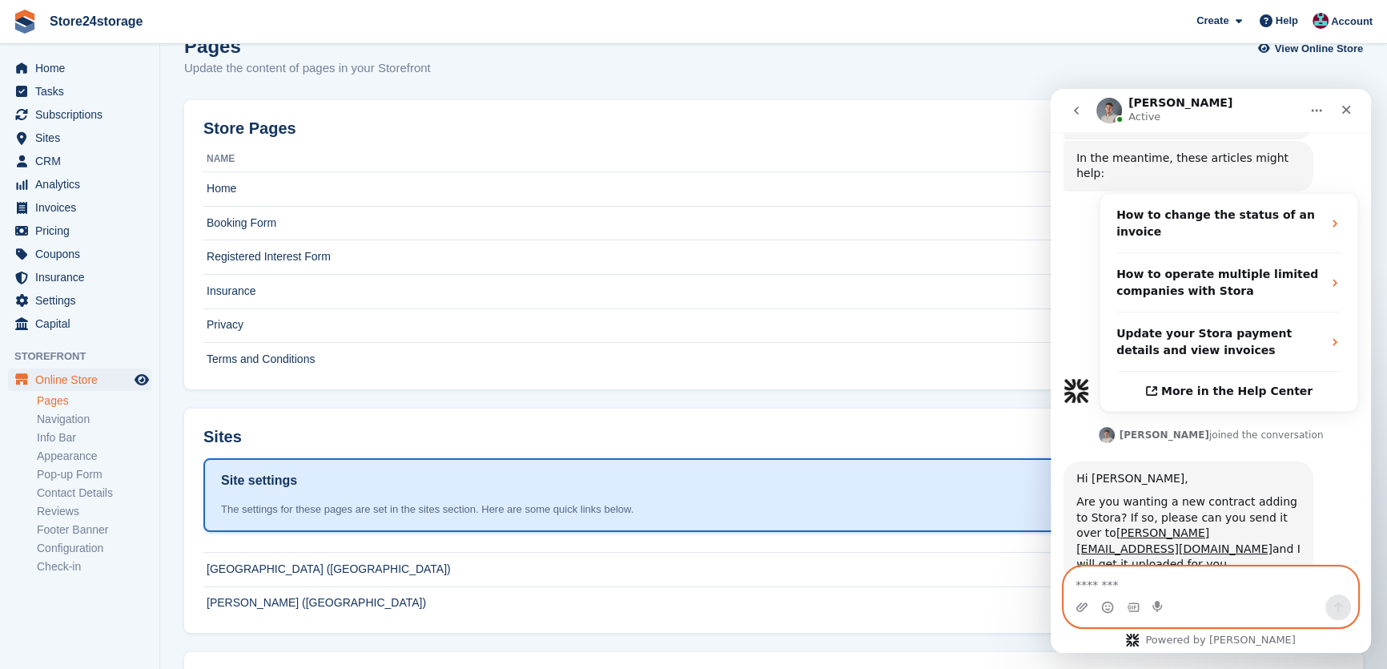
scroll to position [48, 0]
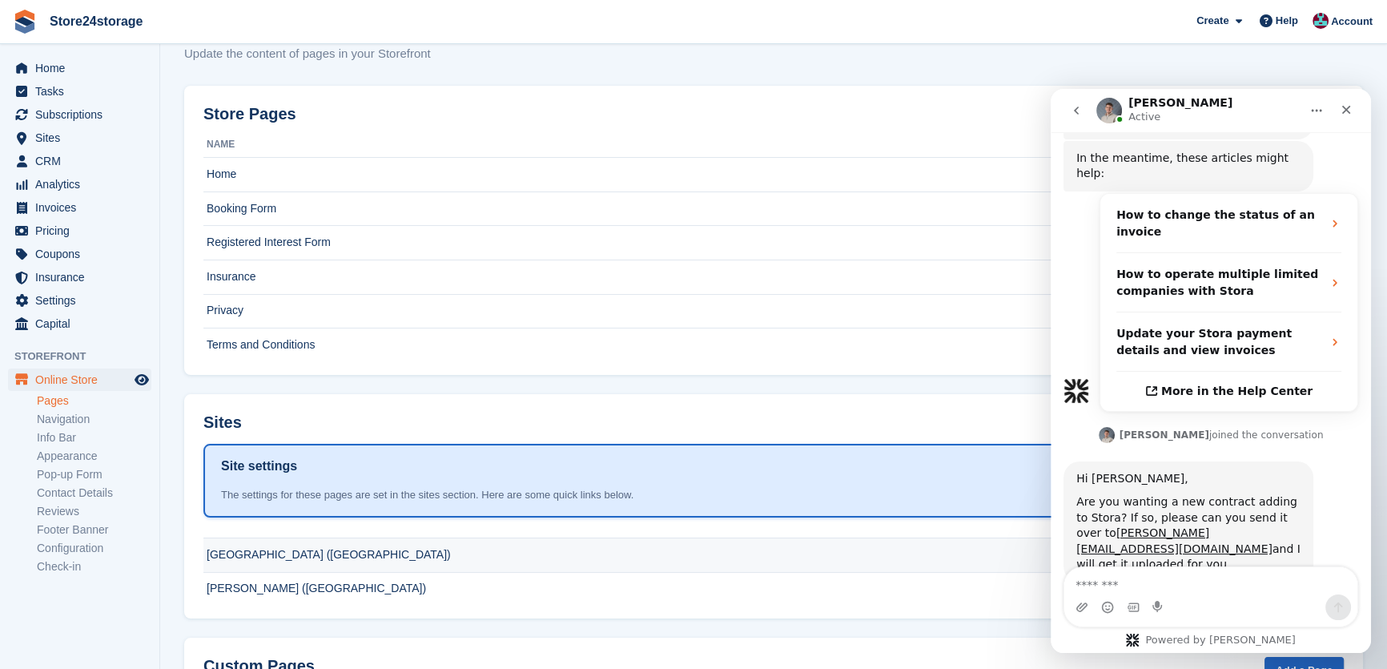
click at [302, 549] on td "[GEOGRAPHIC_DATA] ([GEOGRAPHIC_DATA])" at bounding box center [745, 555] width 1084 height 34
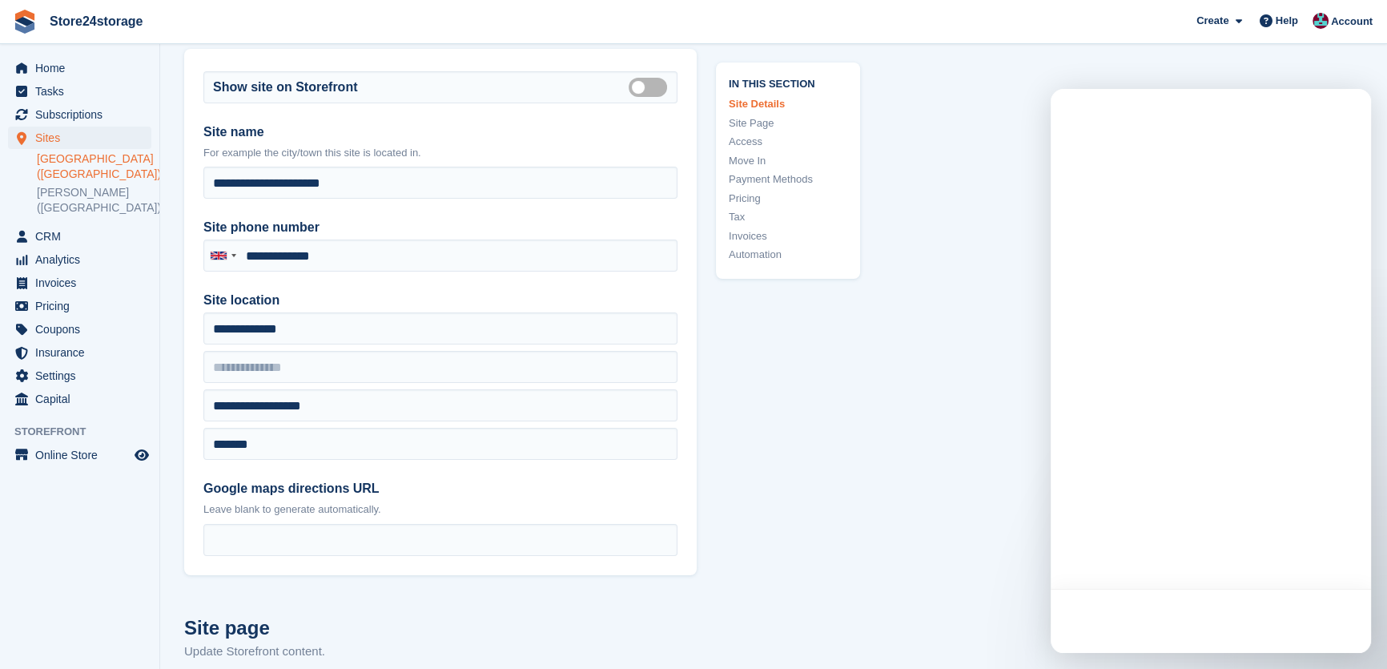
type input "**********"
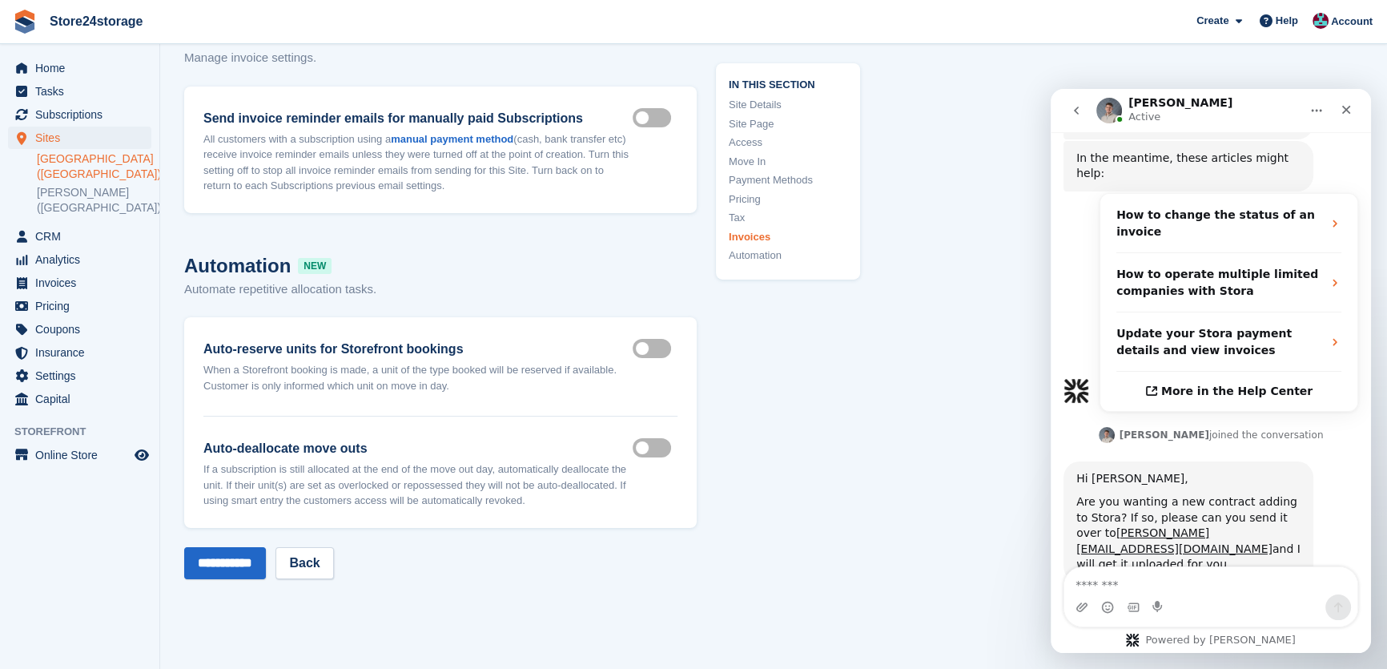
scroll to position [7064, 0]
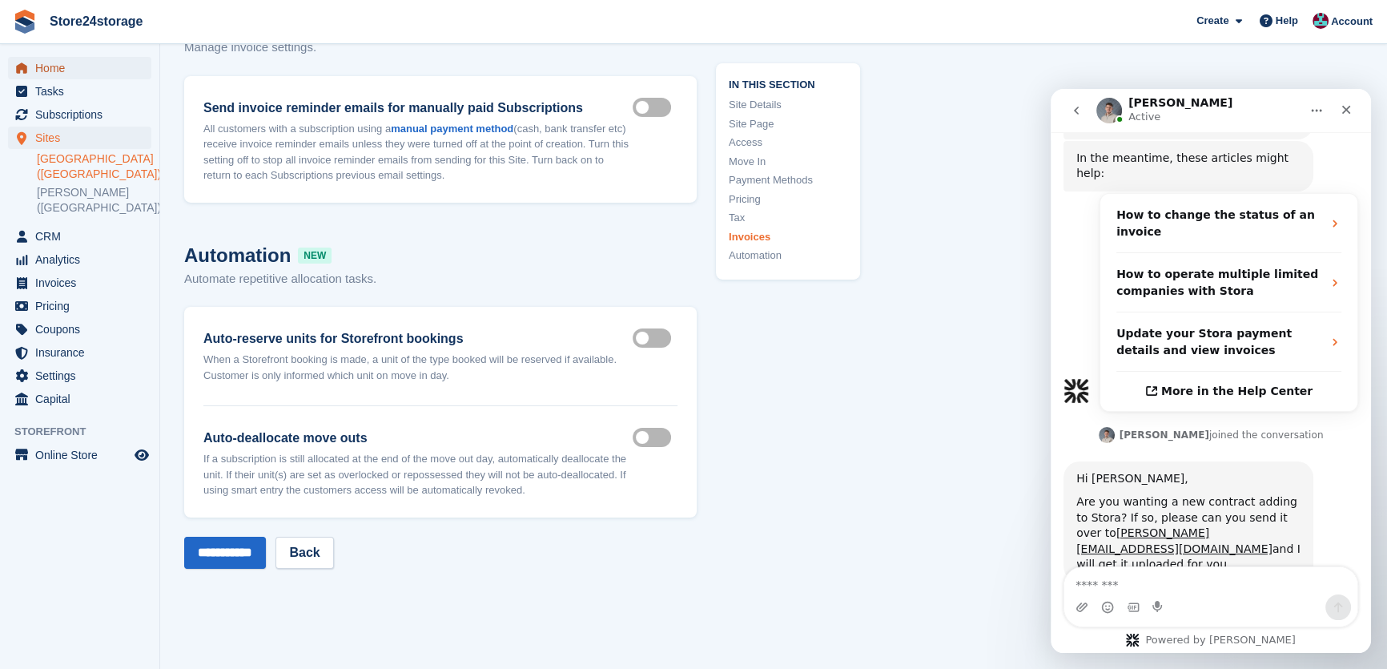
click at [128, 69] on span "Home" at bounding box center [83, 68] width 96 height 22
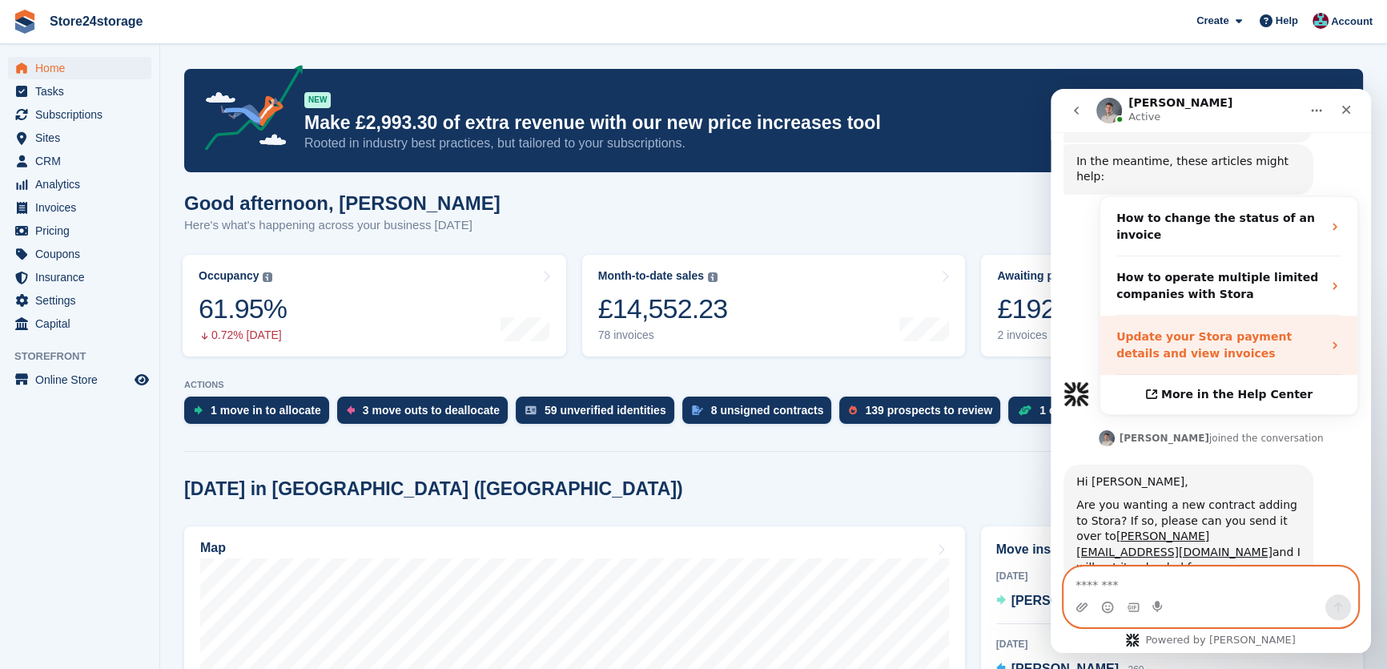
scroll to position [426, 0]
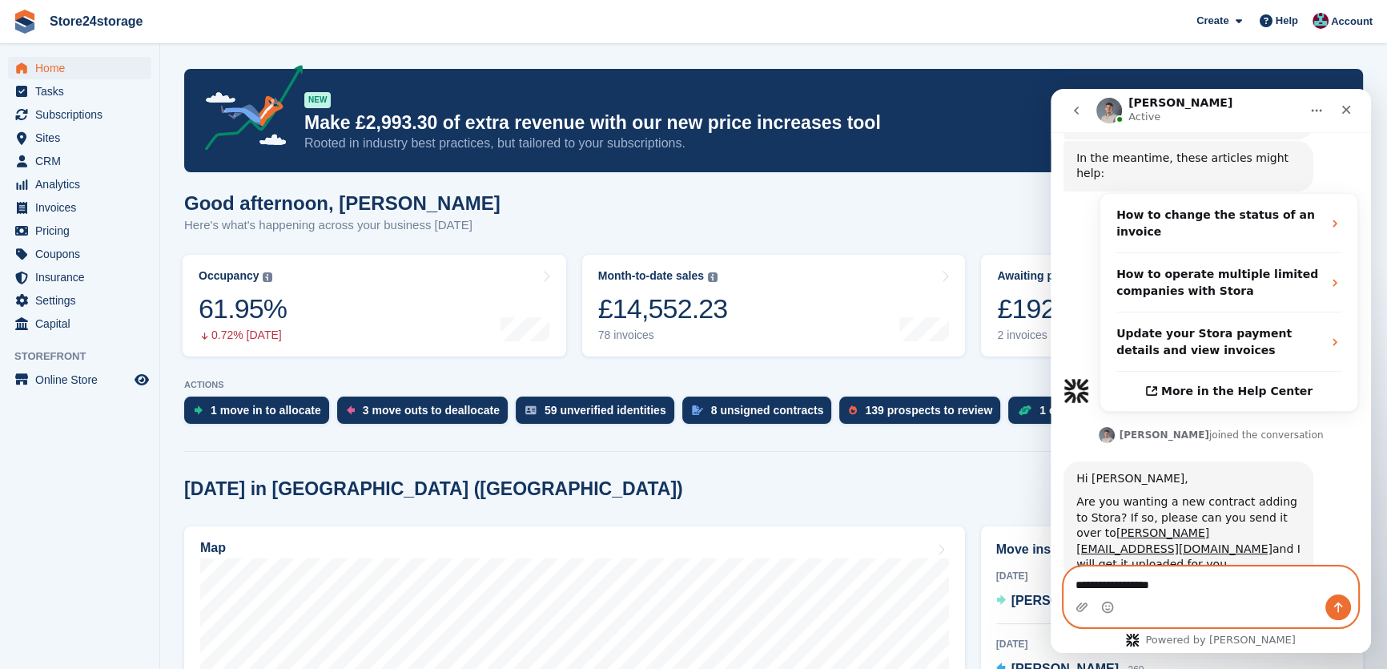
type textarea "**********"
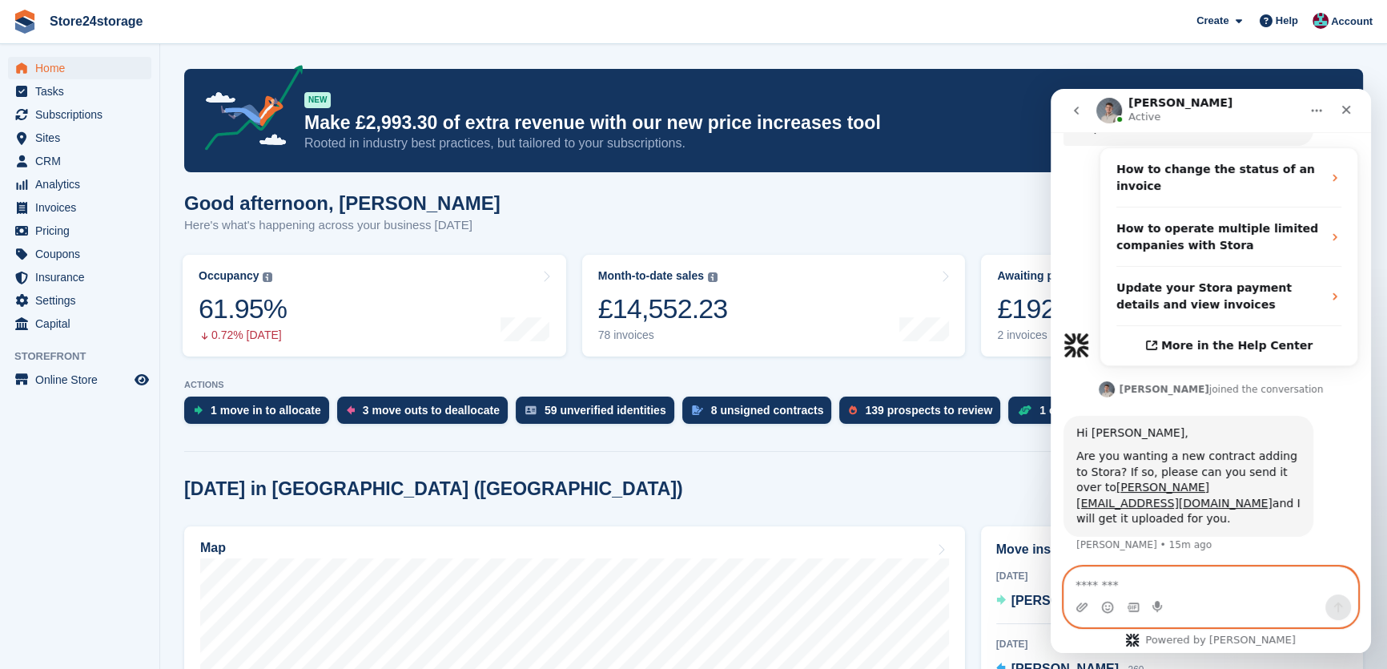
scroll to position [473, 0]
click at [1351, 111] on icon "Close" at bounding box center [1346, 109] width 13 height 13
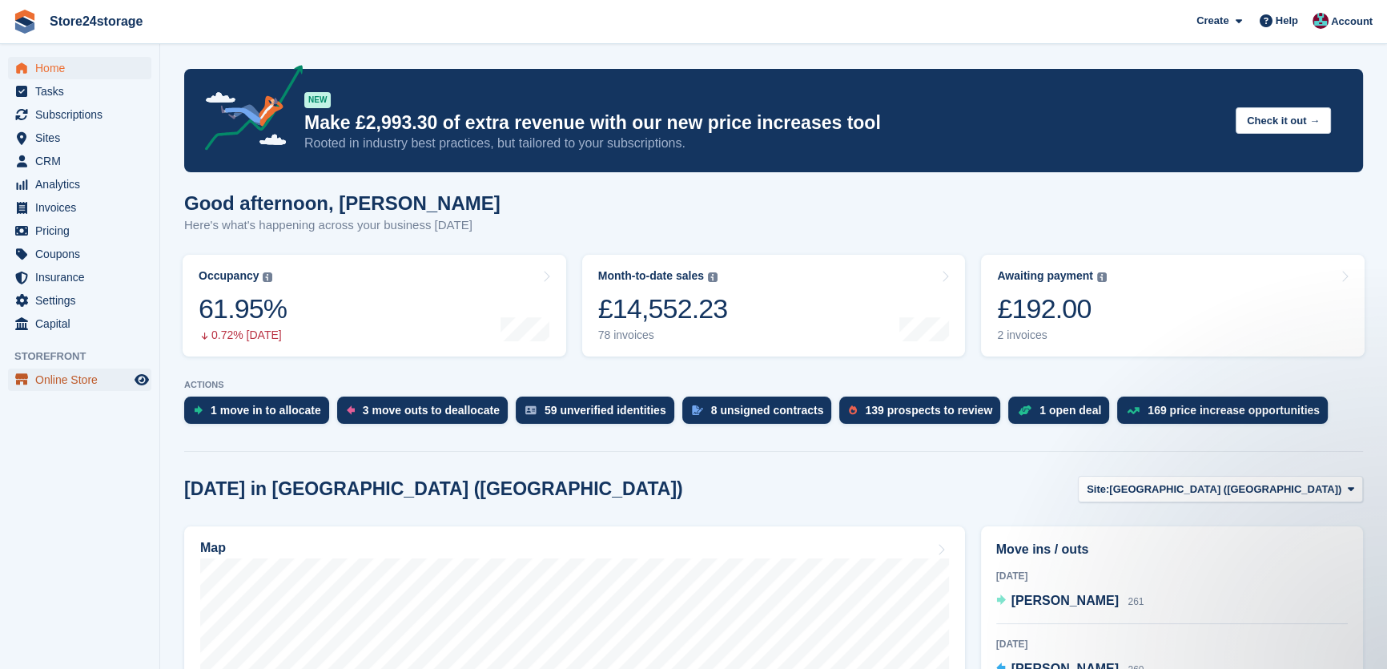
click at [87, 381] on span "Online Store" at bounding box center [83, 379] width 96 height 22
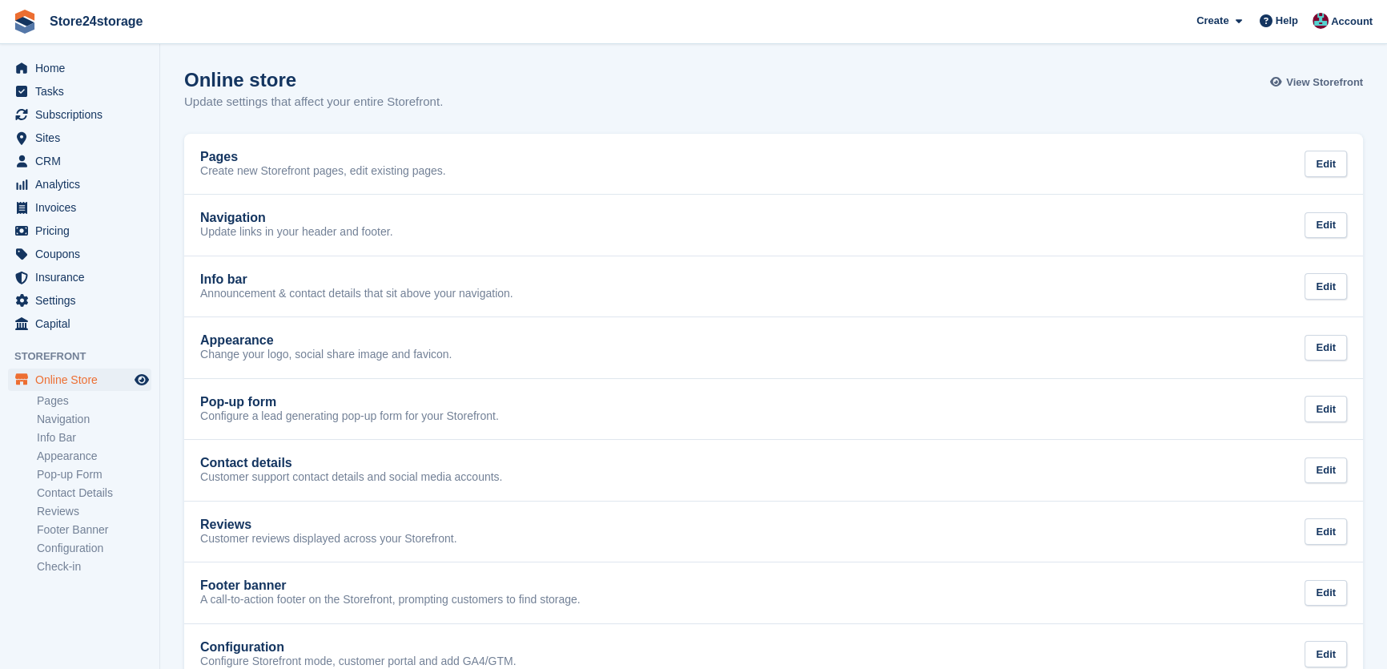
click at [1315, 91] on link "View Storefront" at bounding box center [1318, 82] width 89 height 26
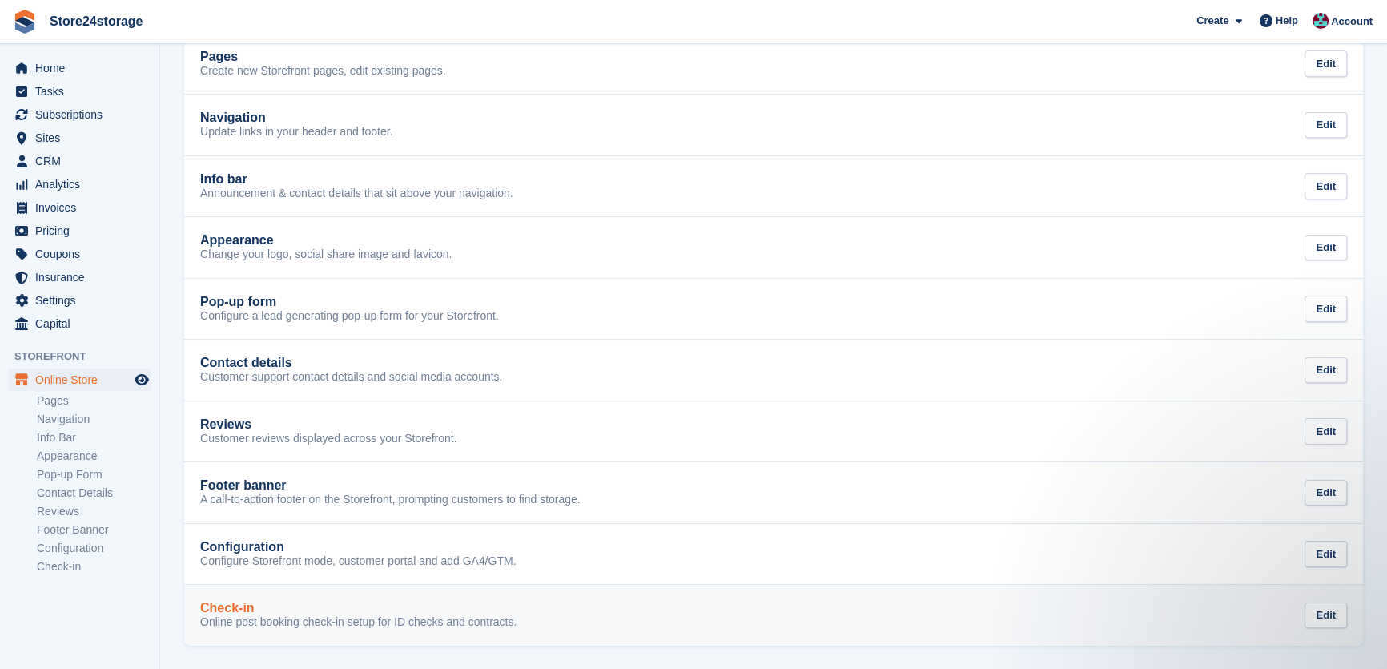
click at [287, 597] on link "Check-in Online post booking check-in setup for ID checks and contracts. Edit" at bounding box center [773, 615] width 1179 height 61
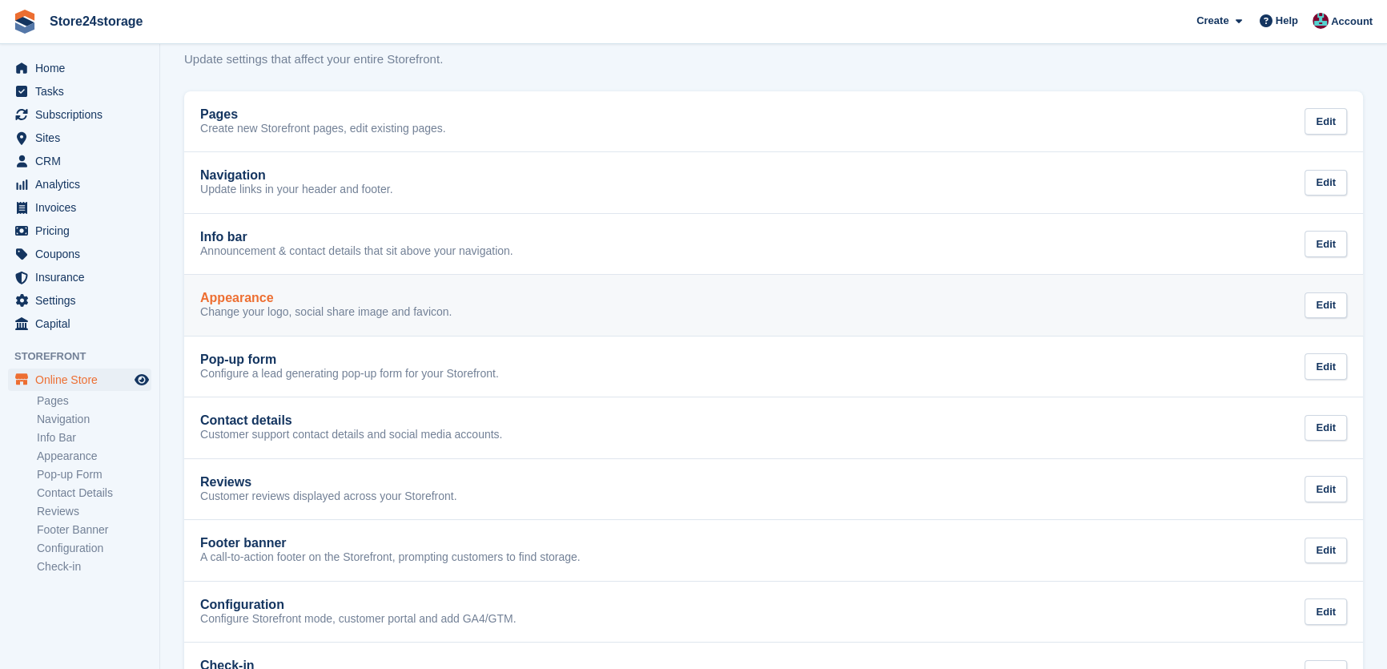
scroll to position [2, 0]
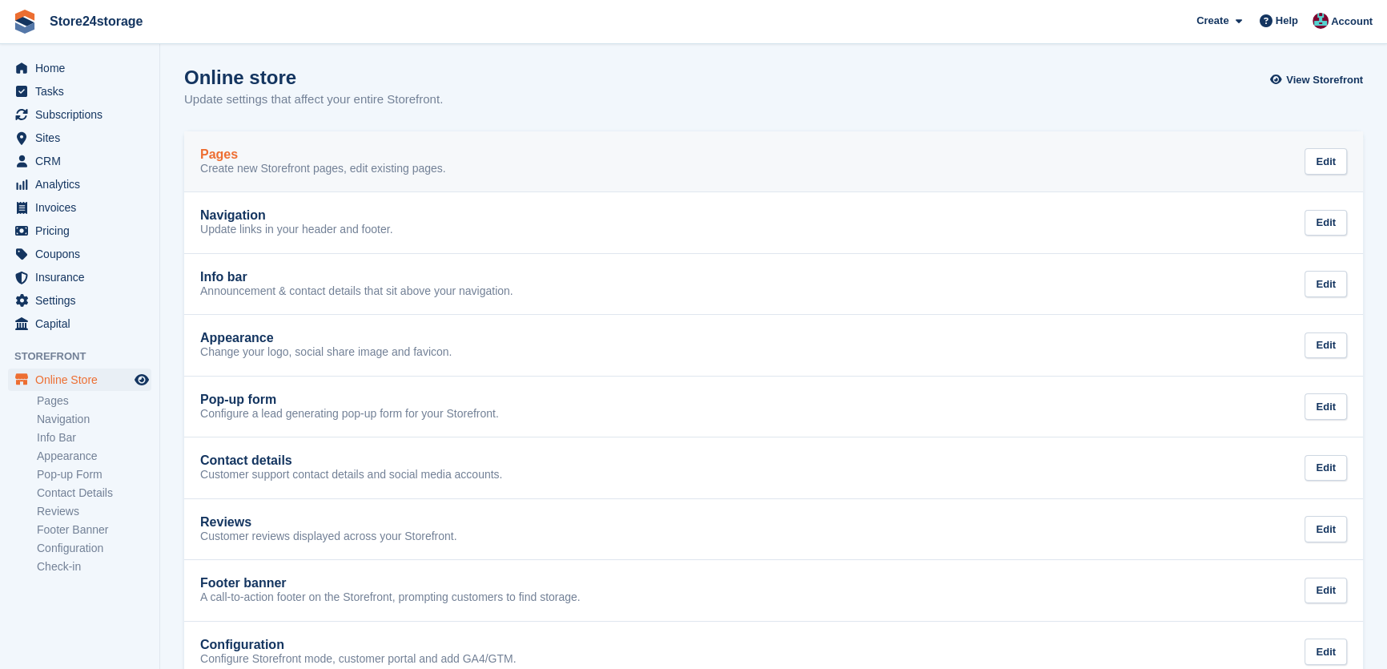
click at [294, 167] on p "Create new Storefront pages, edit existing pages." at bounding box center [323, 169] width 246 height 14
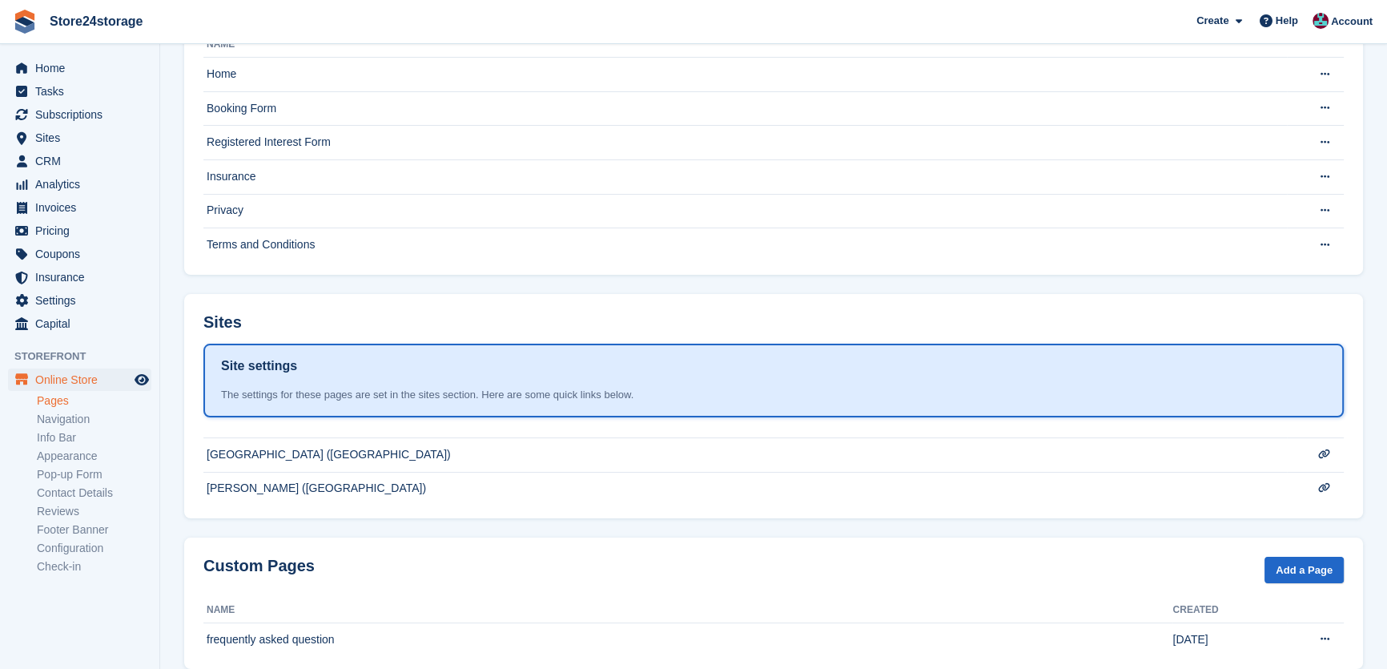
scroll to position [180, 0]
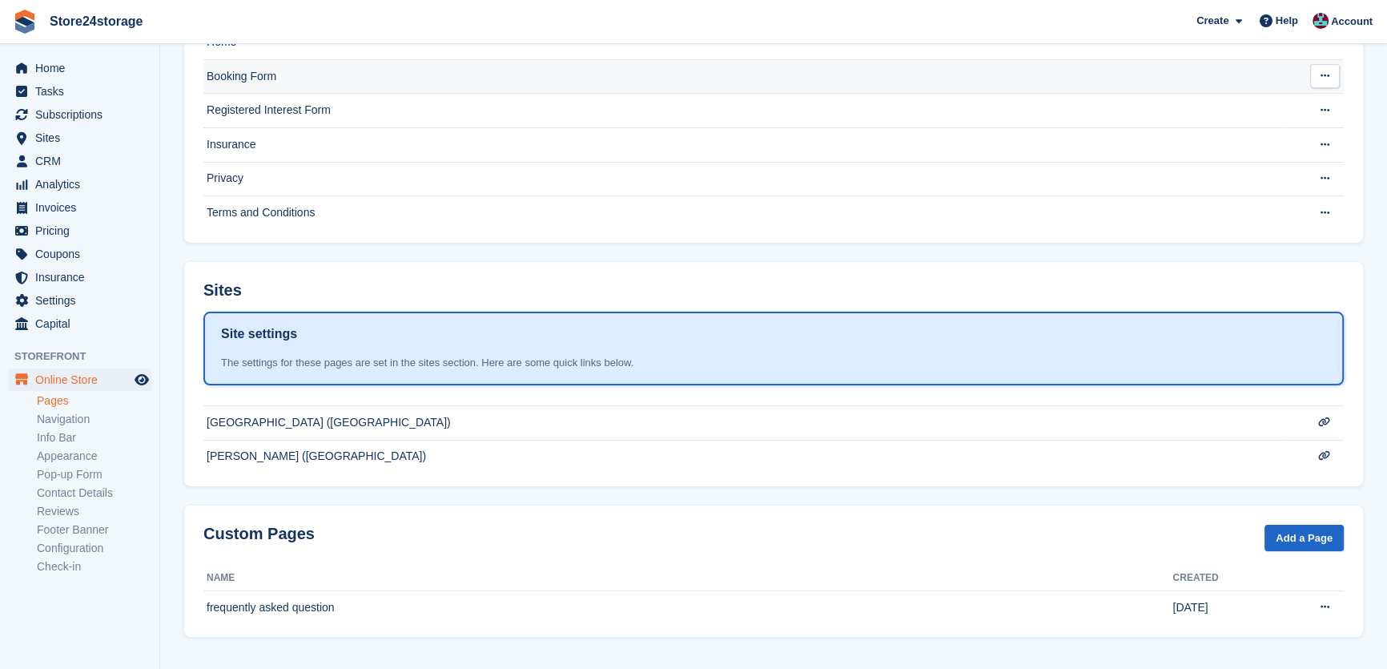
click at [301, 74] on td "Booking Form" at bounding box center [745, 76] width 1084 height 34
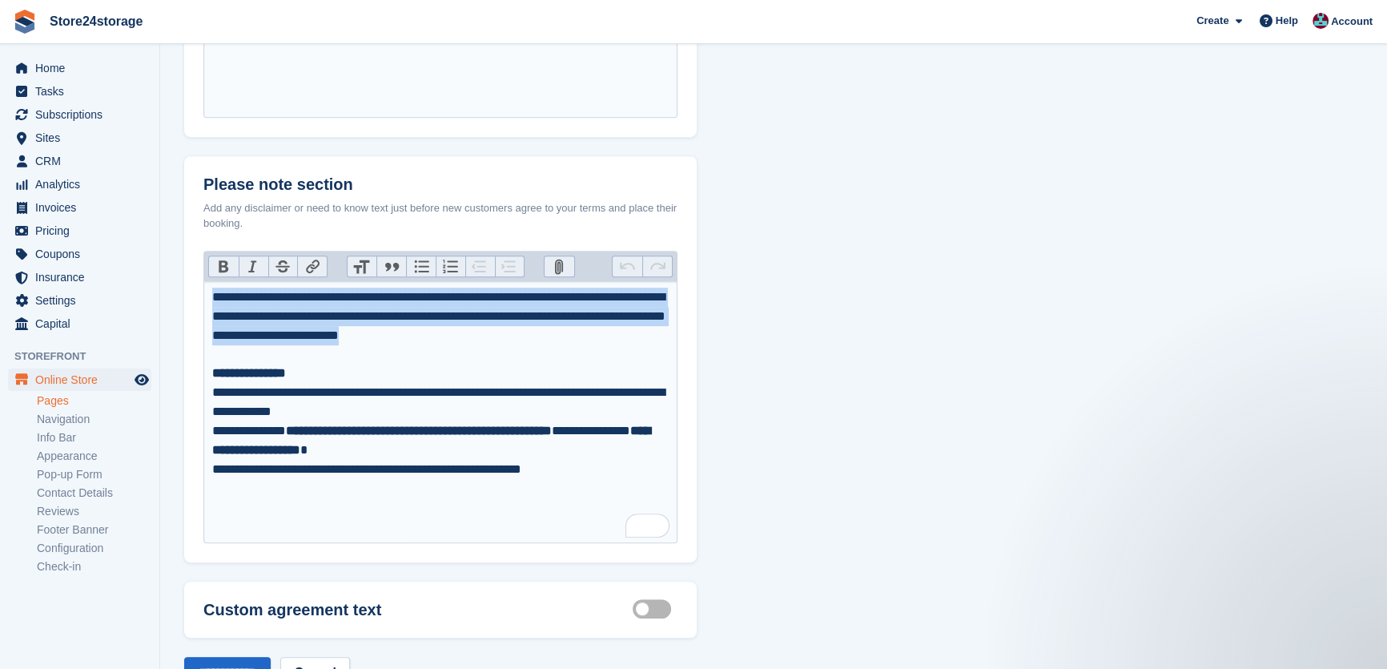
drag, startPoint x: 595, startPoint y: 332, endPoint x: 197, endPoint y: 300, distance: 399.4
click at [188, 302] on div "**********" at bounding box center [440, 407] width 513 height 312
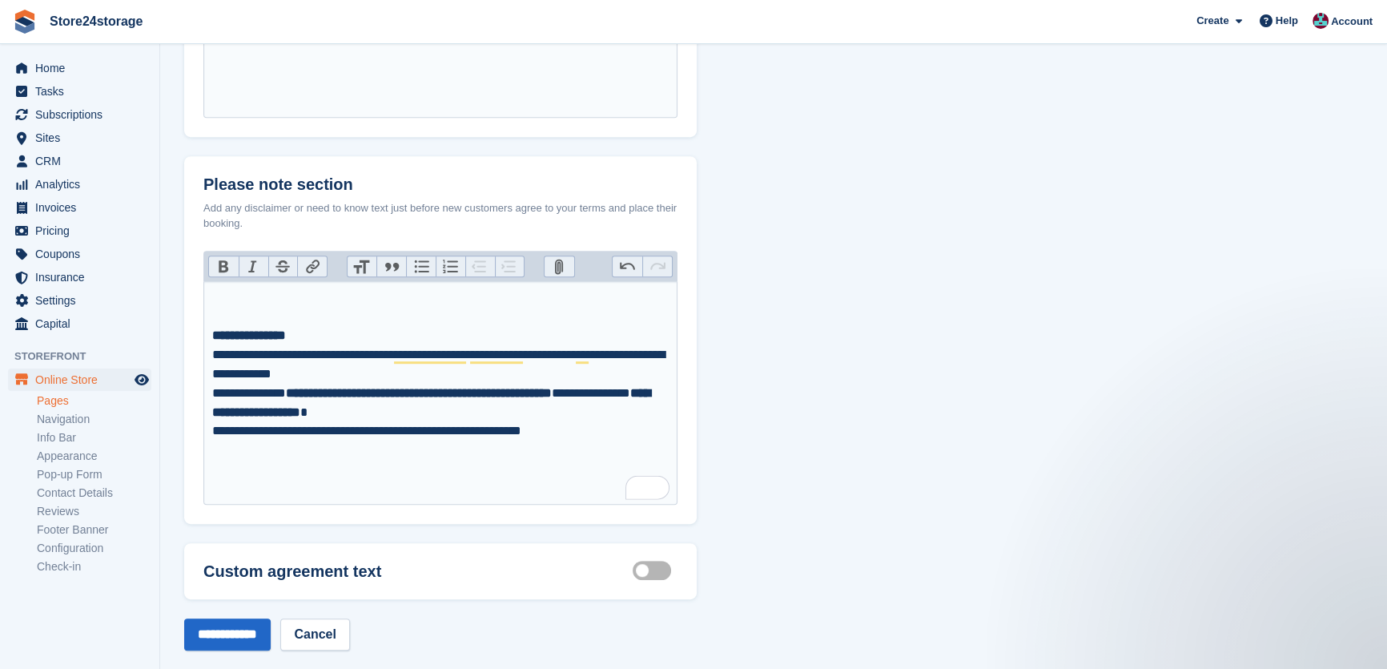
click at [213, 331] on strong "**********" at bounding box center [249, 335] width 74 height 12
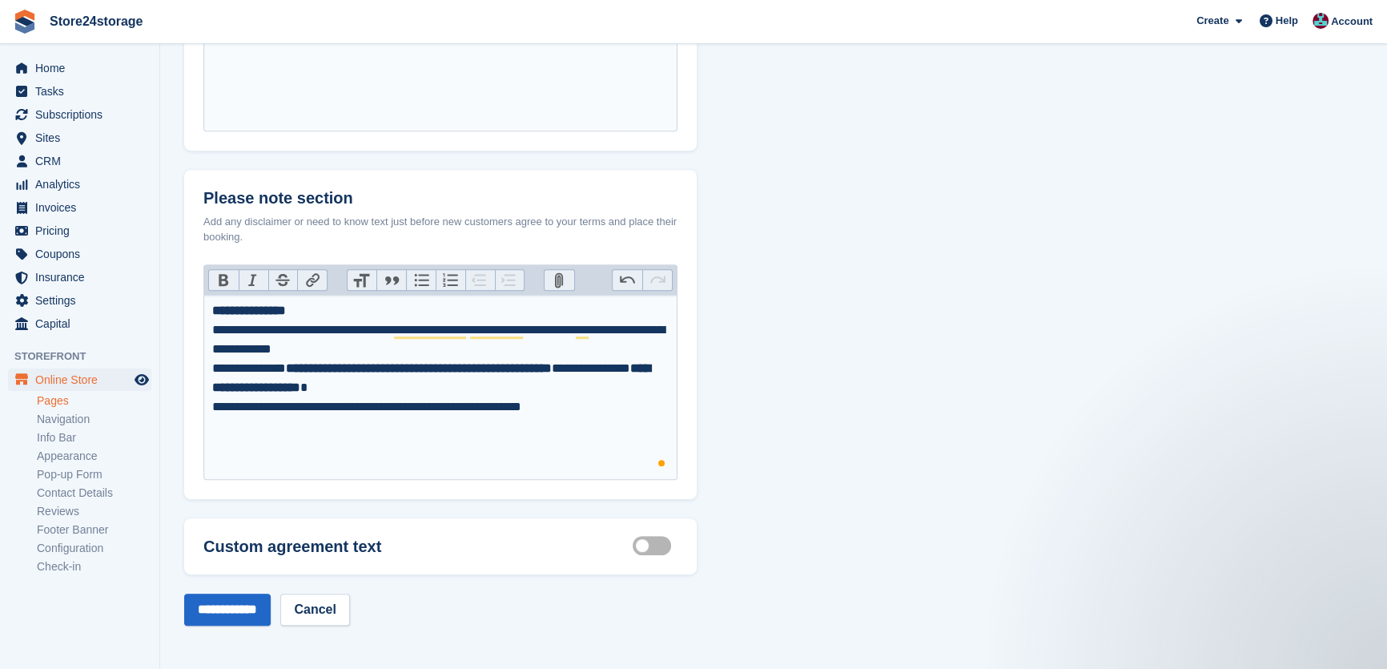
type trix-editor "**********"
click at [368, 284] on button "Heading" at bounding box center [363, 280] width 30 height 21
click at [368, 284] on button "Heading" at bounding box center [363, 276] width 30 height 21
click at [365, 280] on button "Heading" at bounding box center [363, 280] width 30 height 21
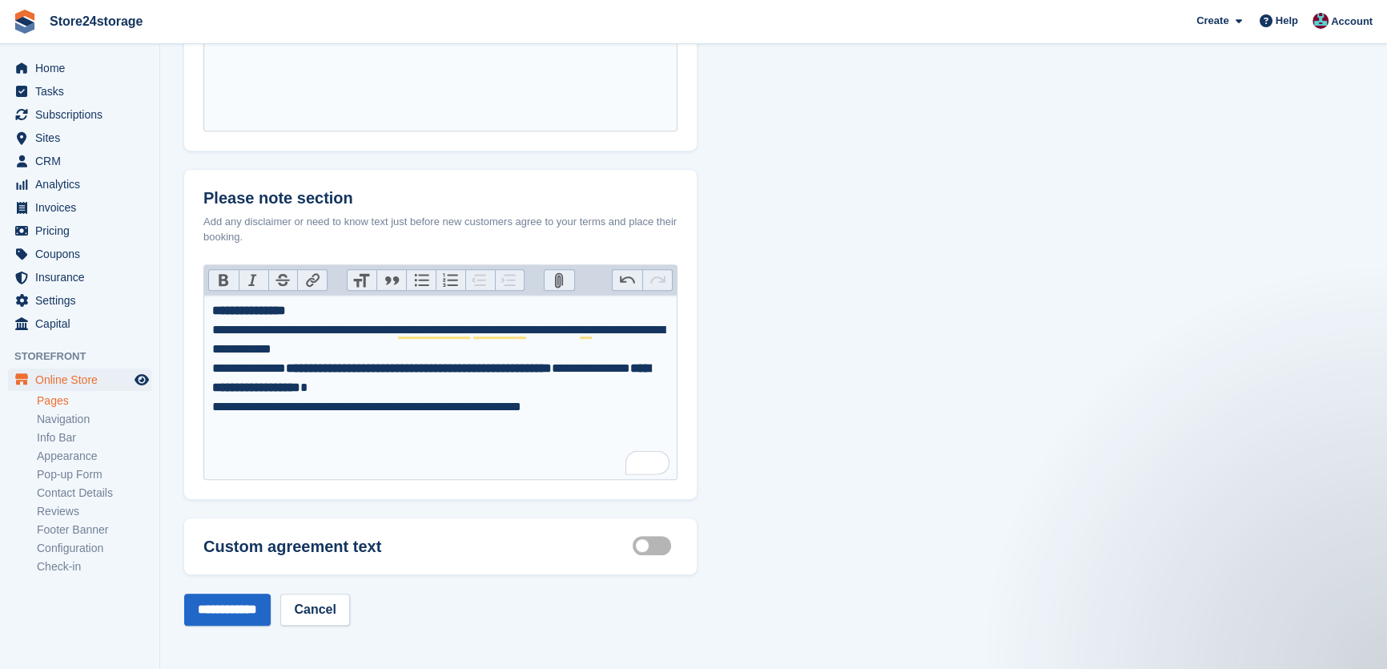
click at [365, 280] on button "Heading" at bounding box center [363, 280] width 30 height 21
click at [365, 280] on button "Heading" at bounding box center [363, 281] width 30 height 21
click at [255, 612] on input "**********" at bounding box center [227, 610] width 87 height 32
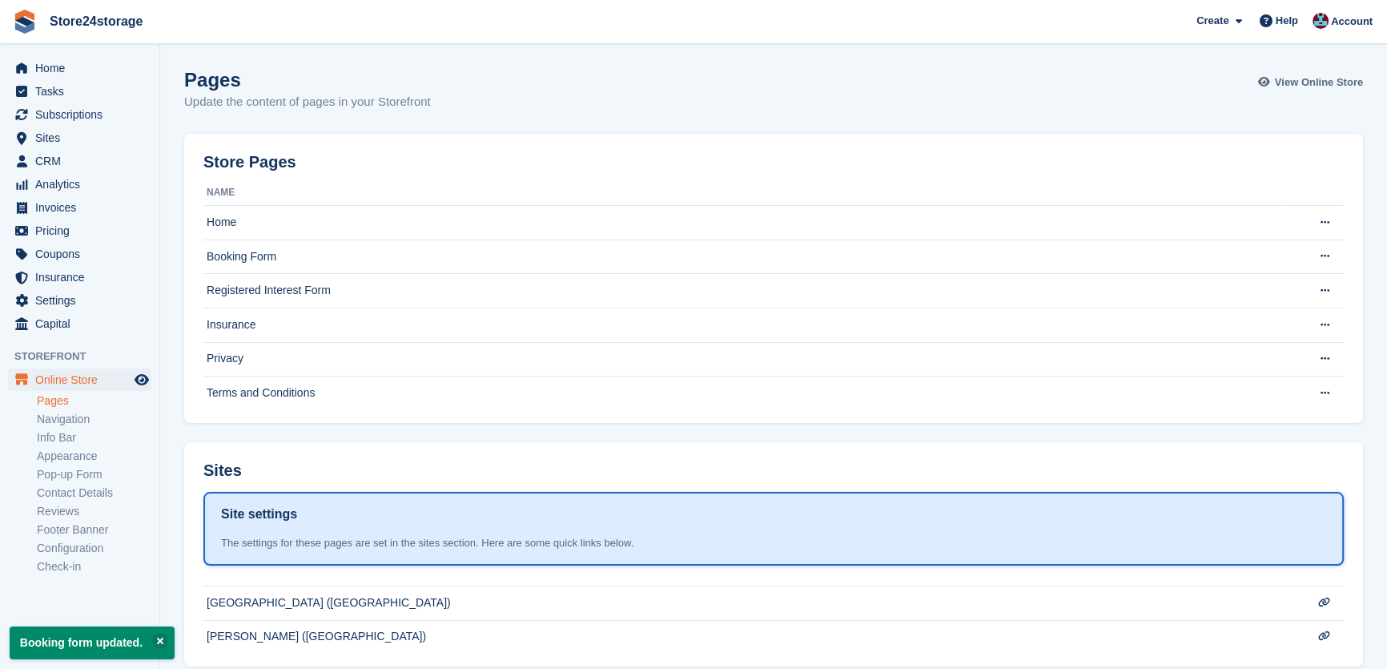
click at [1342, 87] on span "View Online Store" at bounding box center [1319, 82] width 88 height 16
